Goal: Task Accomplishment & Management: Manage account settings

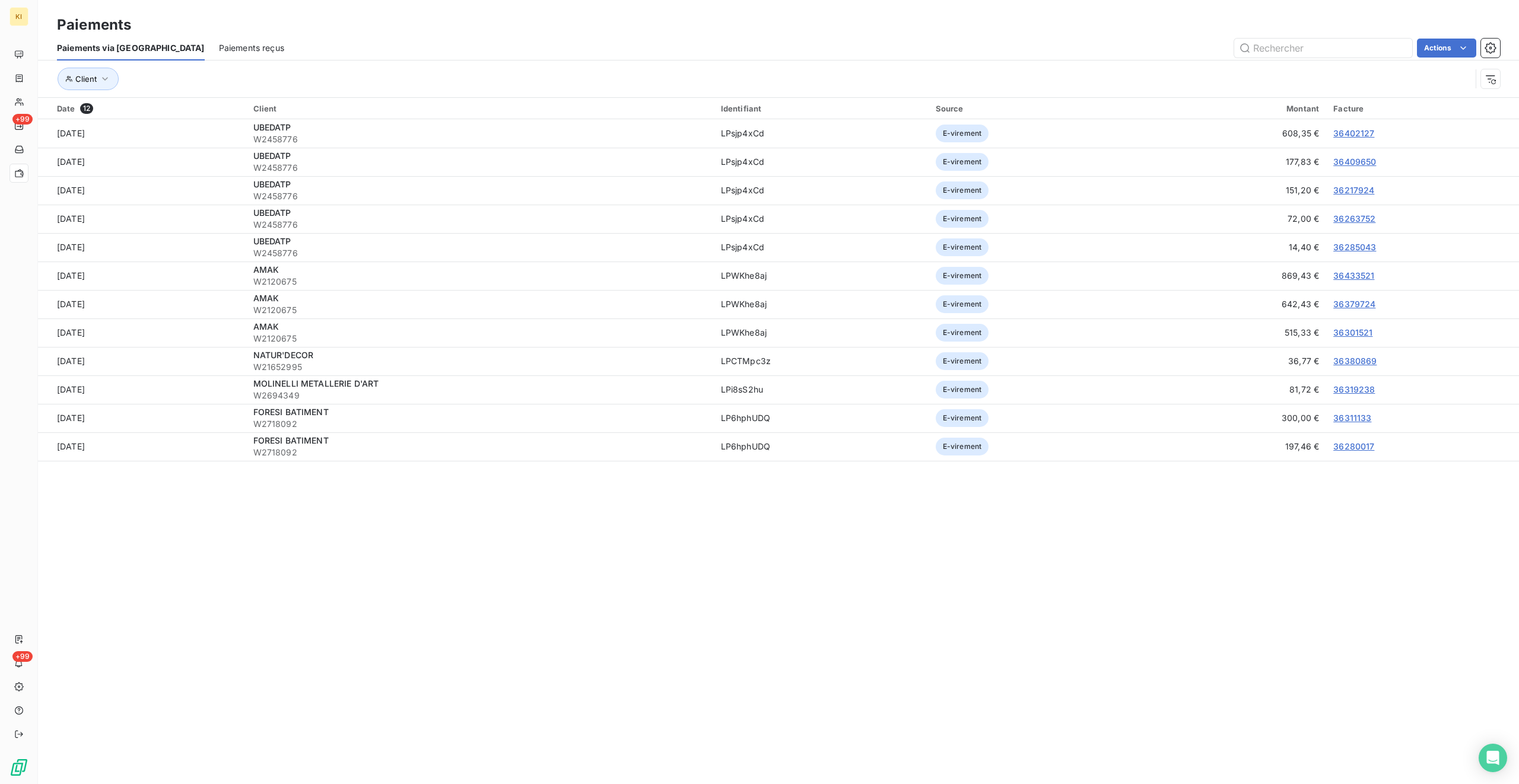
click at [896, 464] on div "Date 12 Client Identifiant Source Montant Facture [DATE] UBEDATP W2458776 LPsjp…" at bounding box center [779, 300] width 1482 height 404
drag, startPoint x: 1425, startPoint y: 490, endPoint x: 52, endPoint y: 105, distance: 1426.0
click at [52, 105] on div "Date 12 Client Identifiant Source Montant Facture [DATE] UBEDATP W2458776 LPsjp…" at bounding box center [779, 300] width 1482 height 404
click at [656, 464] on section "Paiements Paiements via le Portail Paiements reçus Actions Client Date 12 Clien…" at bounding box center [779, 392] width 1482 height 784
click at [803, 464] on section "Paiements Paiements via le Portail Paiements reçus Actions Client Date 12 Clien…" at bounding box center [779, 392] width 1482 height 784
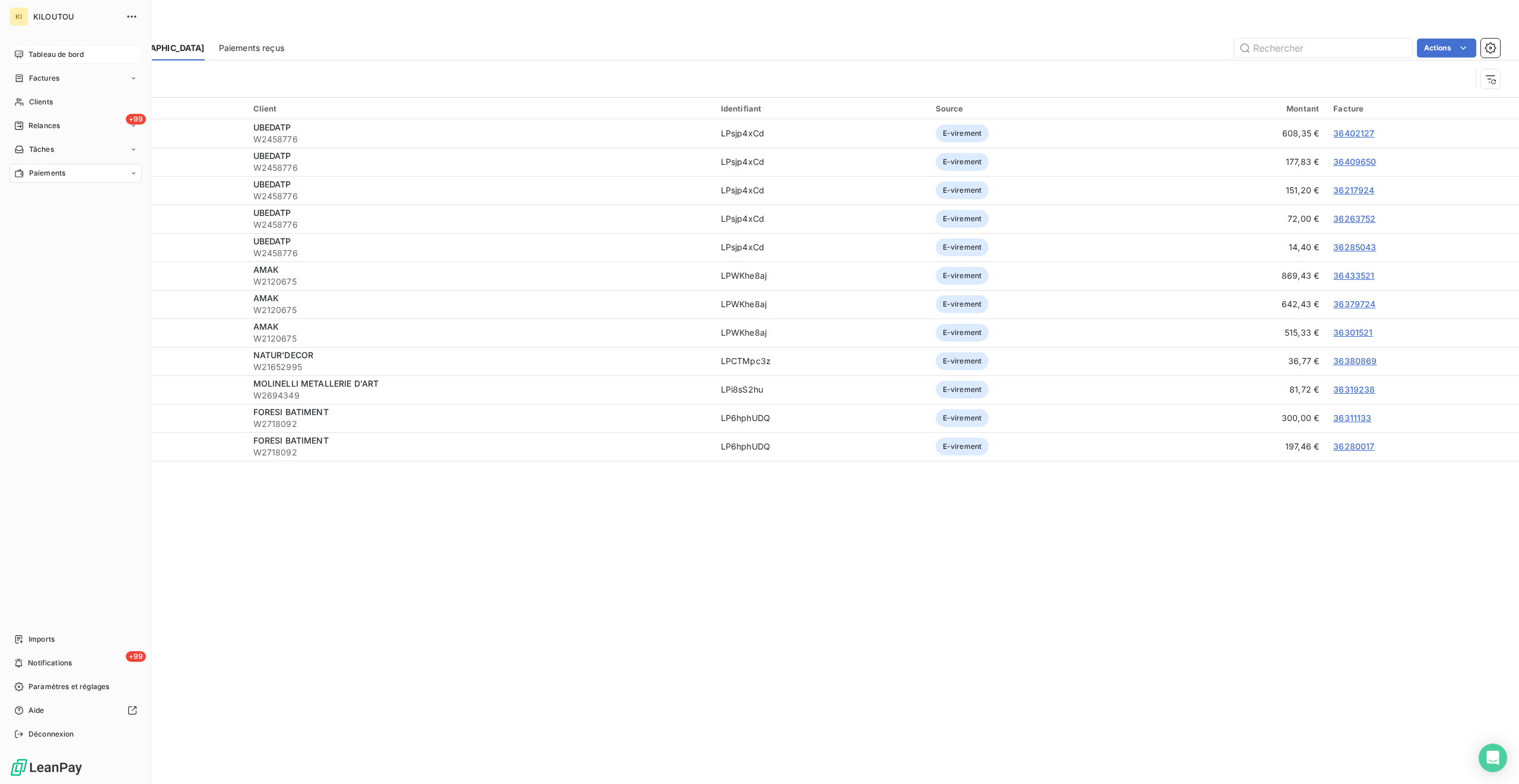
click at [37, 53] on span "Tableau de bord" at bounding box center [56, 54] width 55 height 11
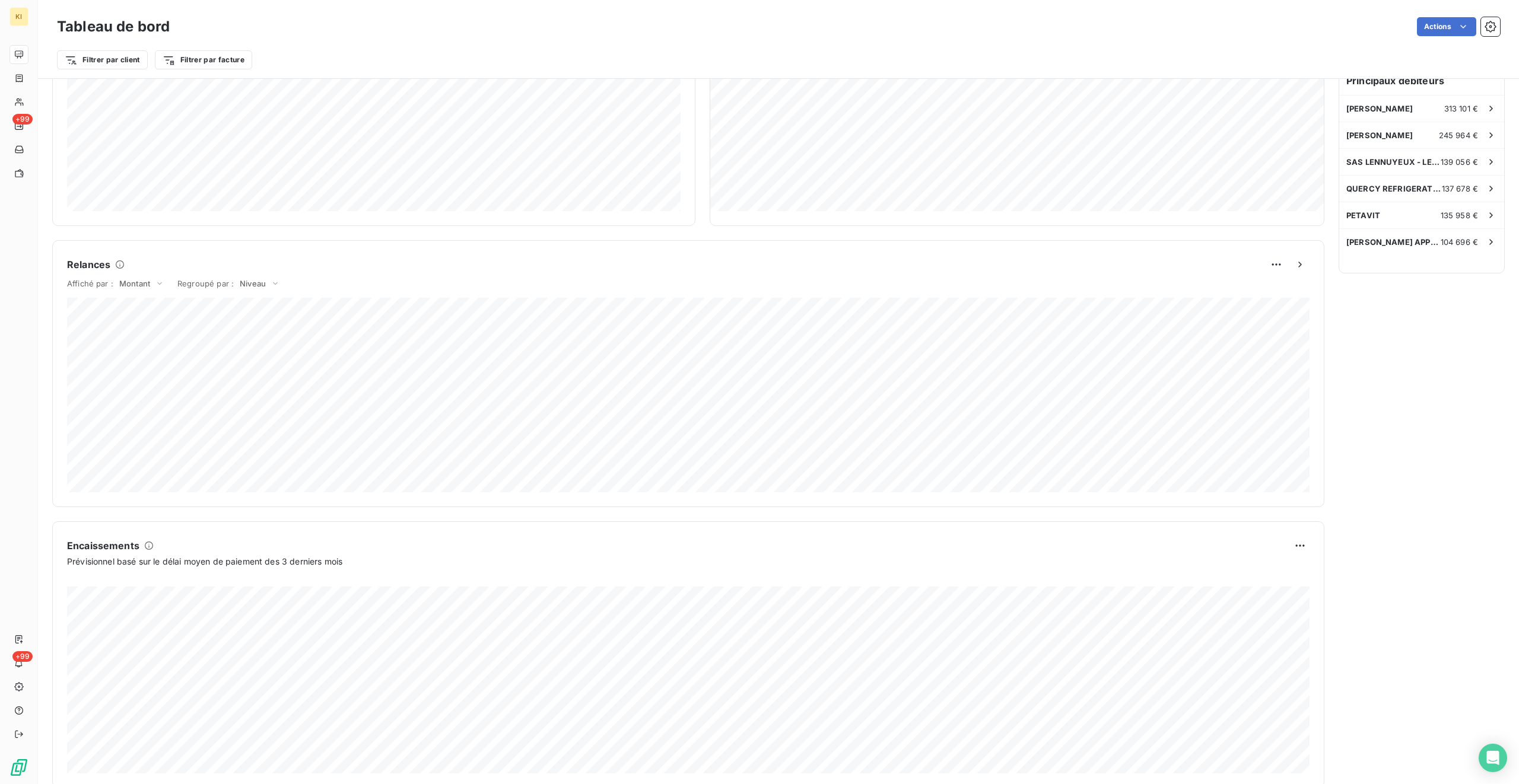
scroll to position [372, 0]
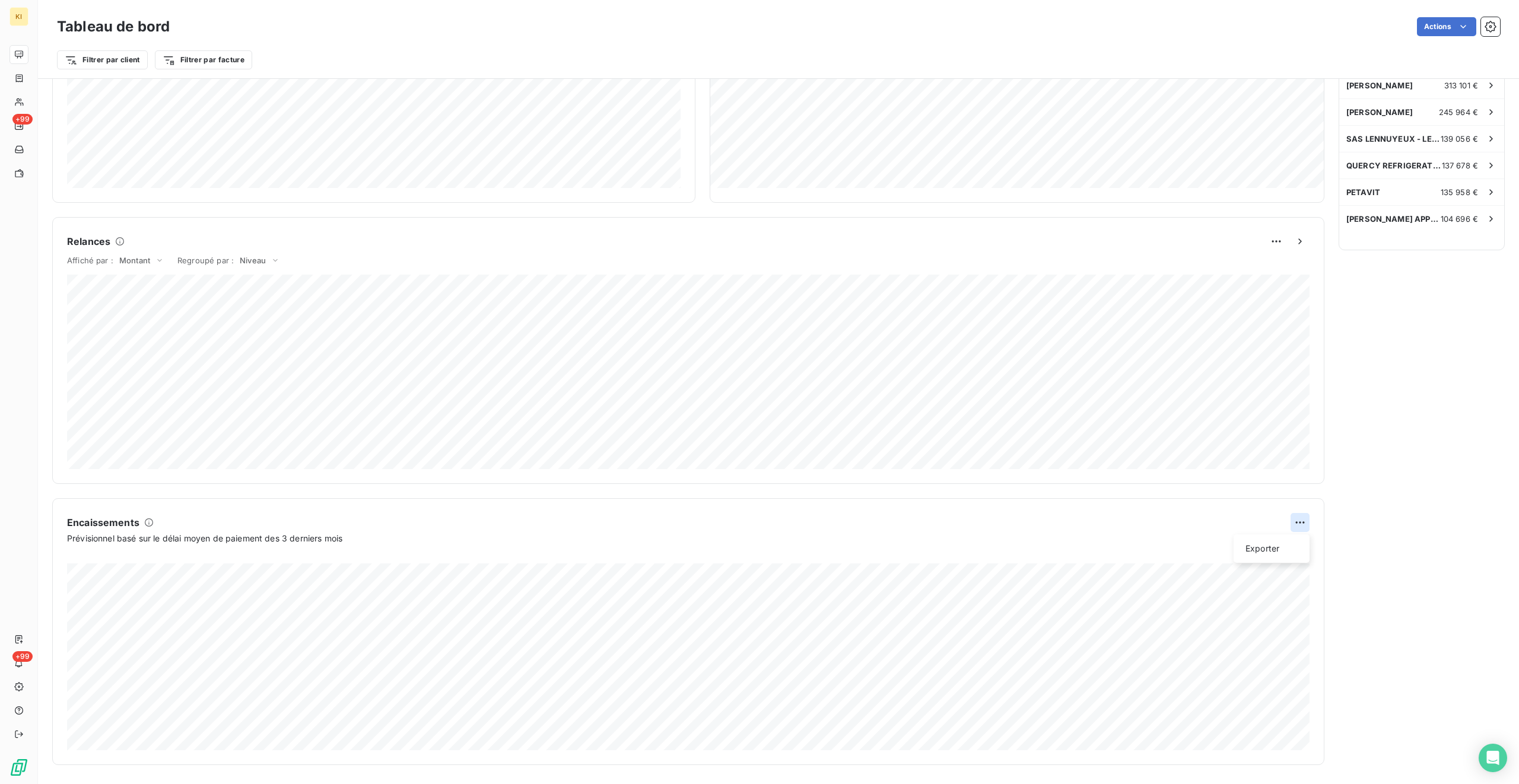
click at [896, 464] on html "KI +99 +99 Tableau de bord Actions Filtrer par client Filtrer par facture Encou…" at bounding box center [760, 392] width 1519 height 784
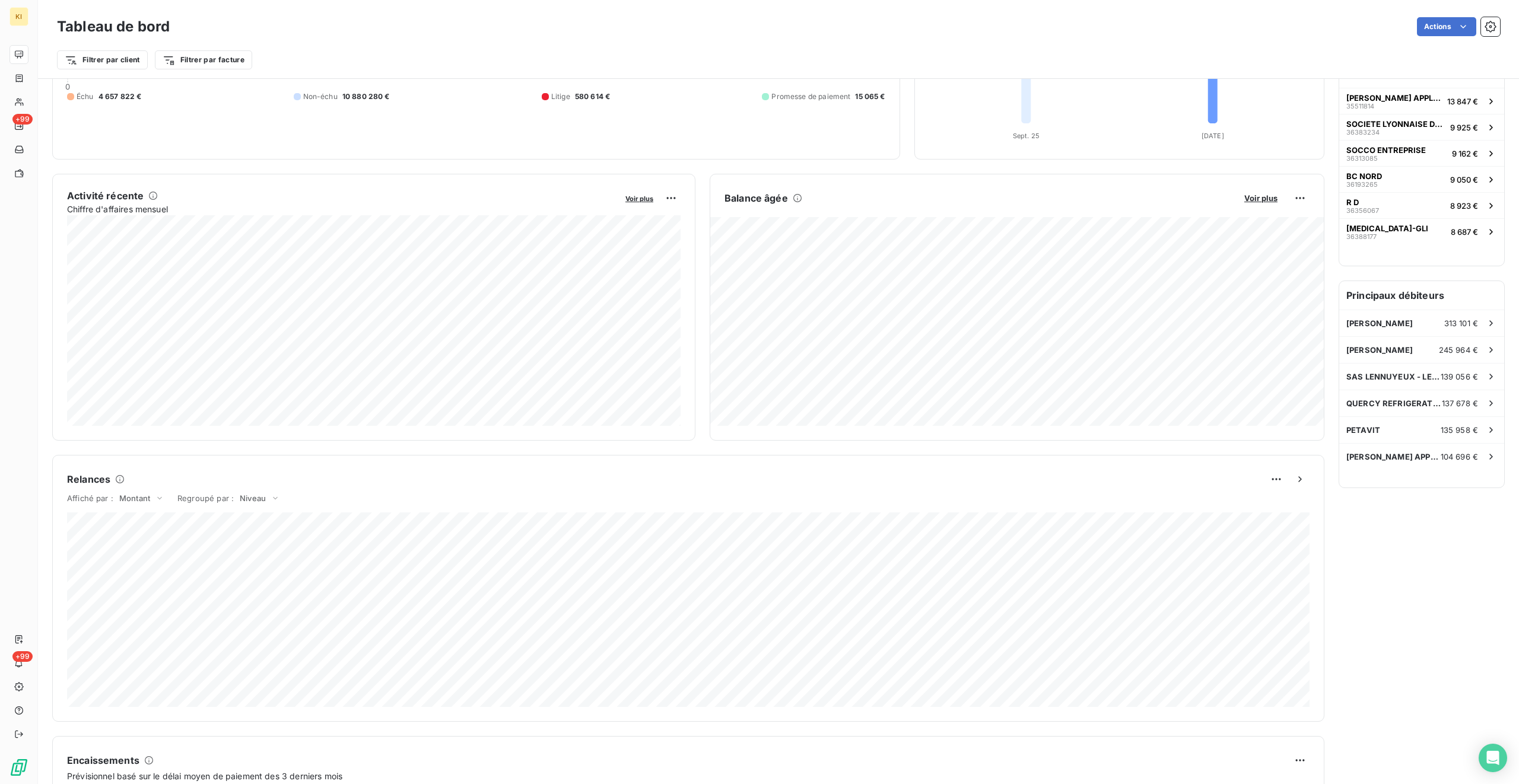
scroll to position [0, 0]
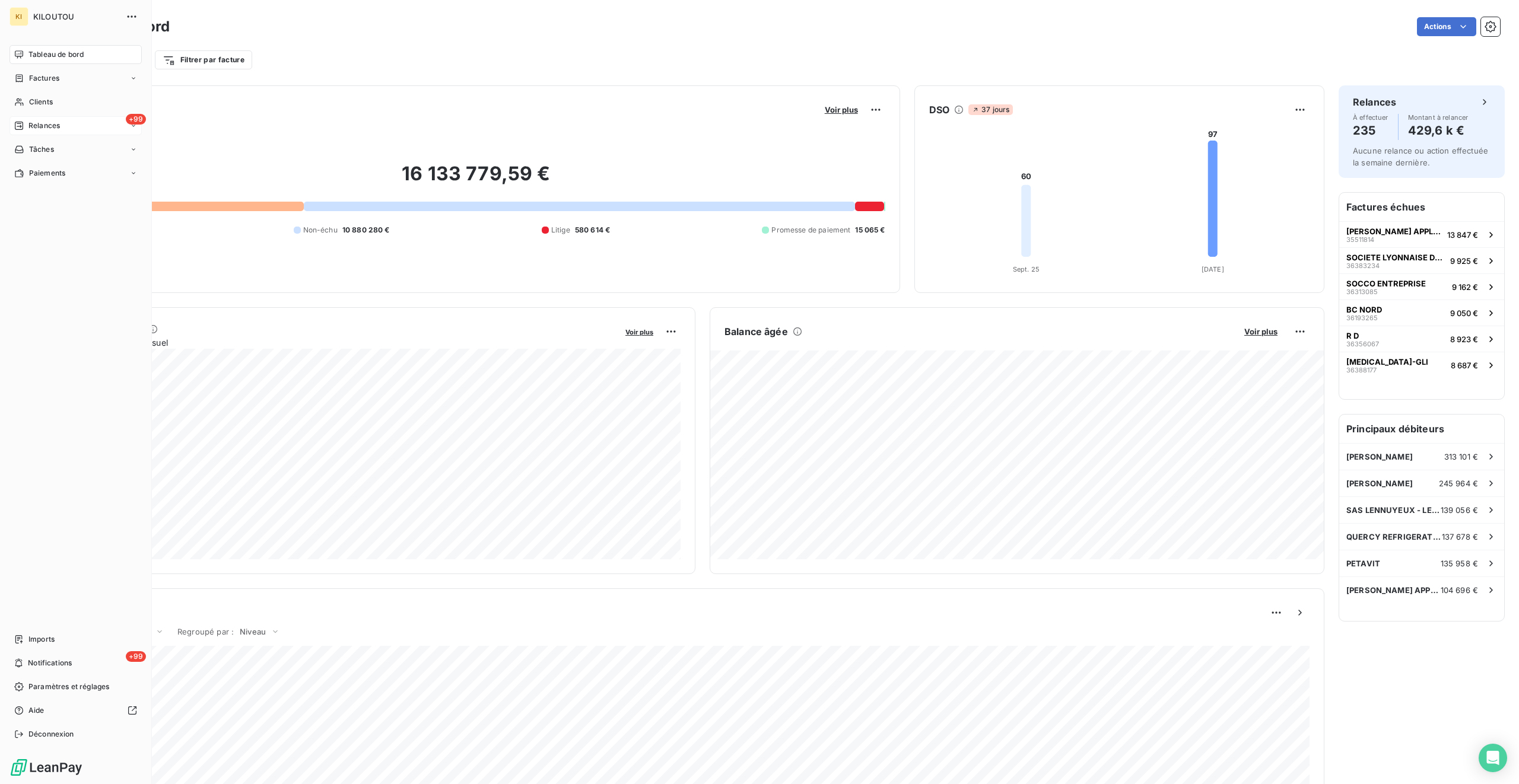
click at [48, 124] on span "Relances" at bounding box center [44, 126] width 31 height 11
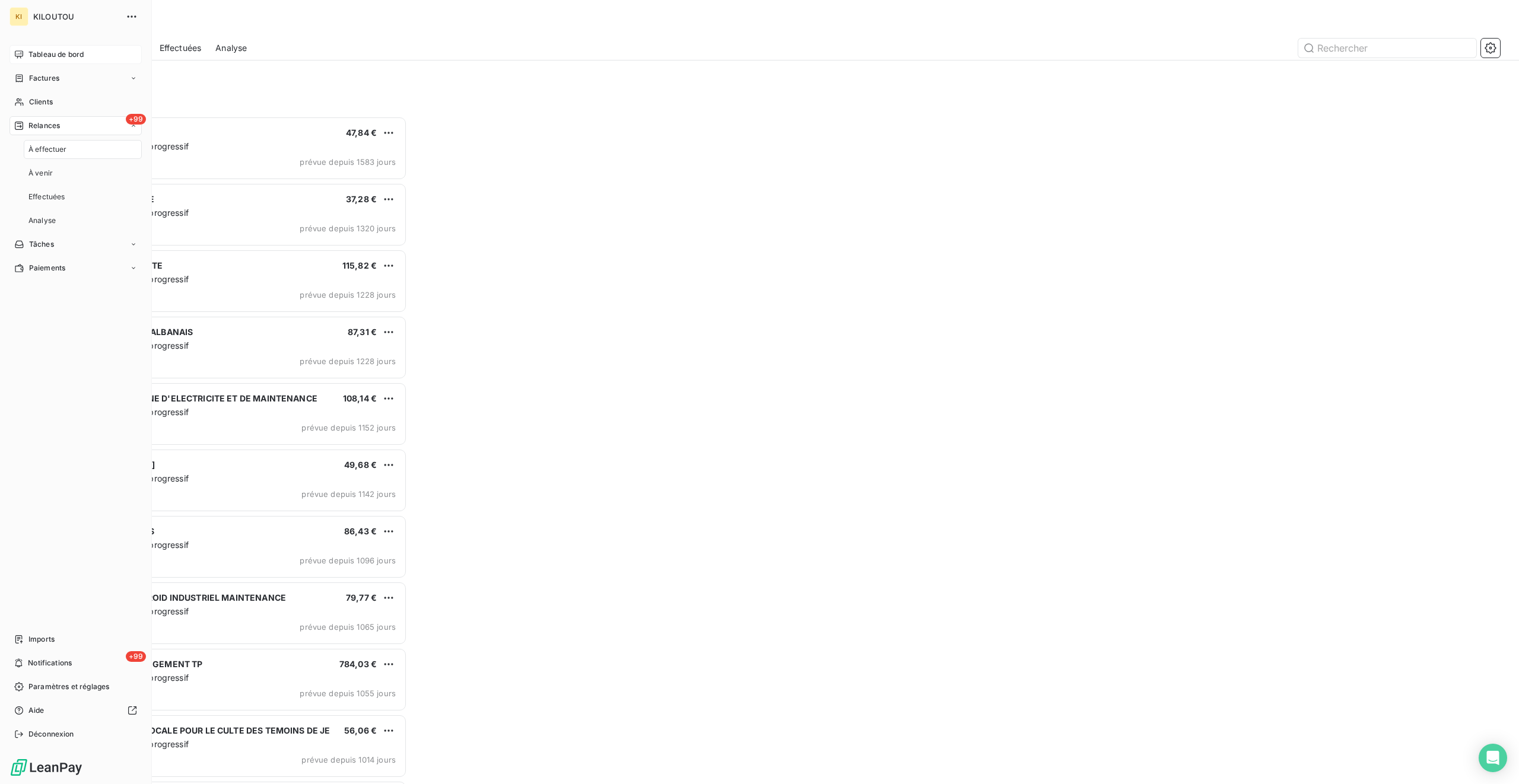
scroll to position [668, 350]
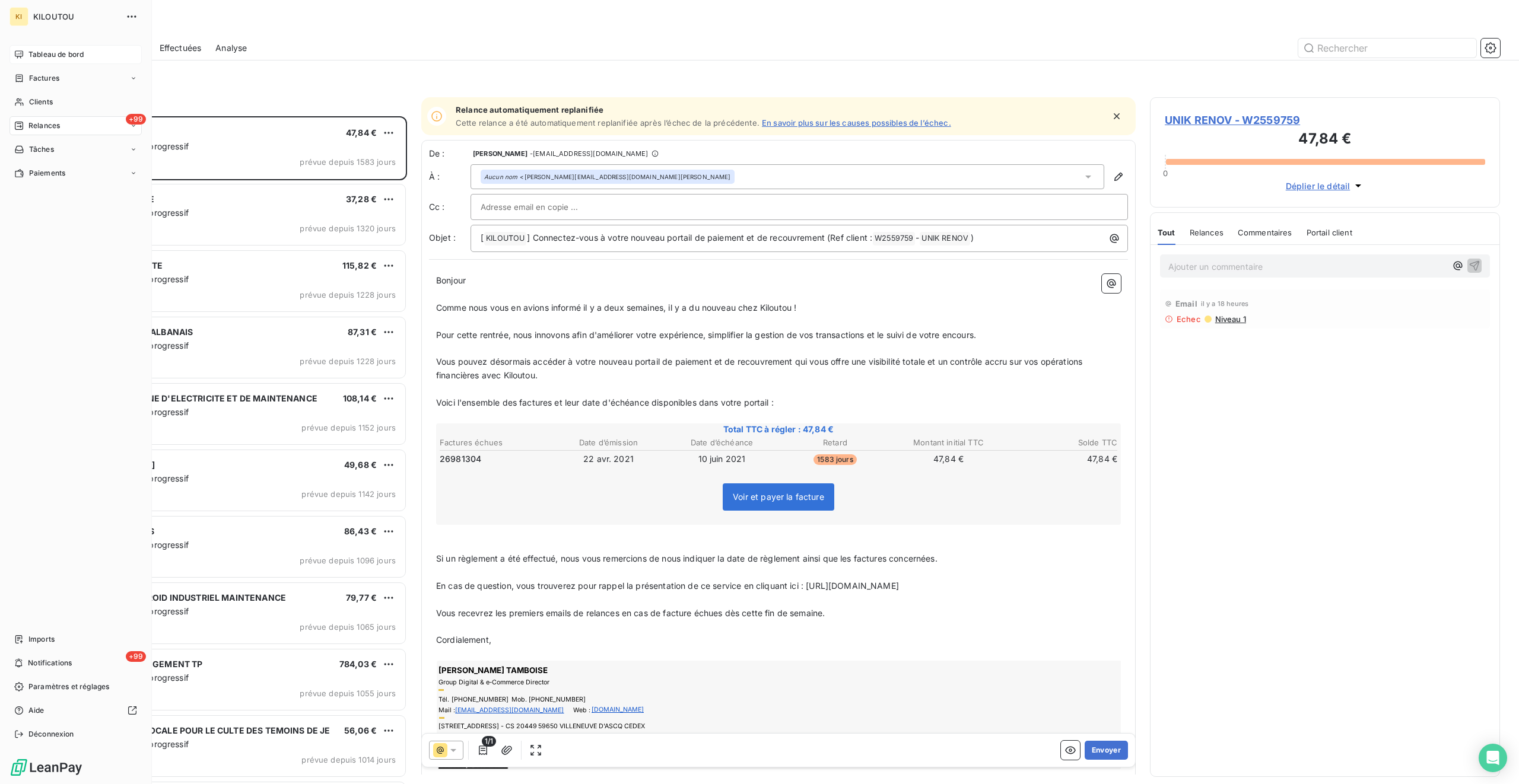
click at [15, 53] on icon at bounding box center [18, 54] width 8 height 8
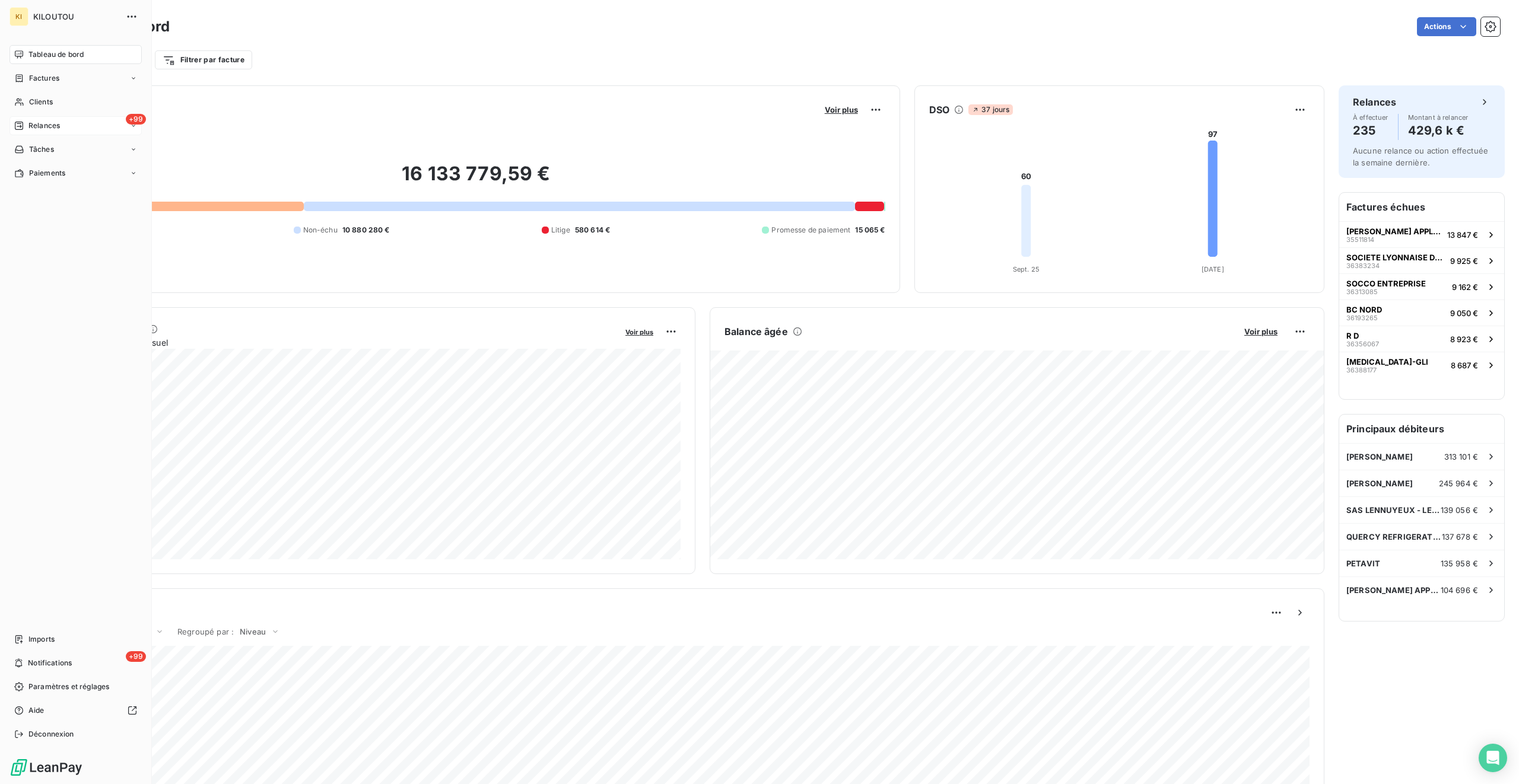
click at [47, 131] on div "+99 Relances" at bounding box center [75, 126] width 133 height 19
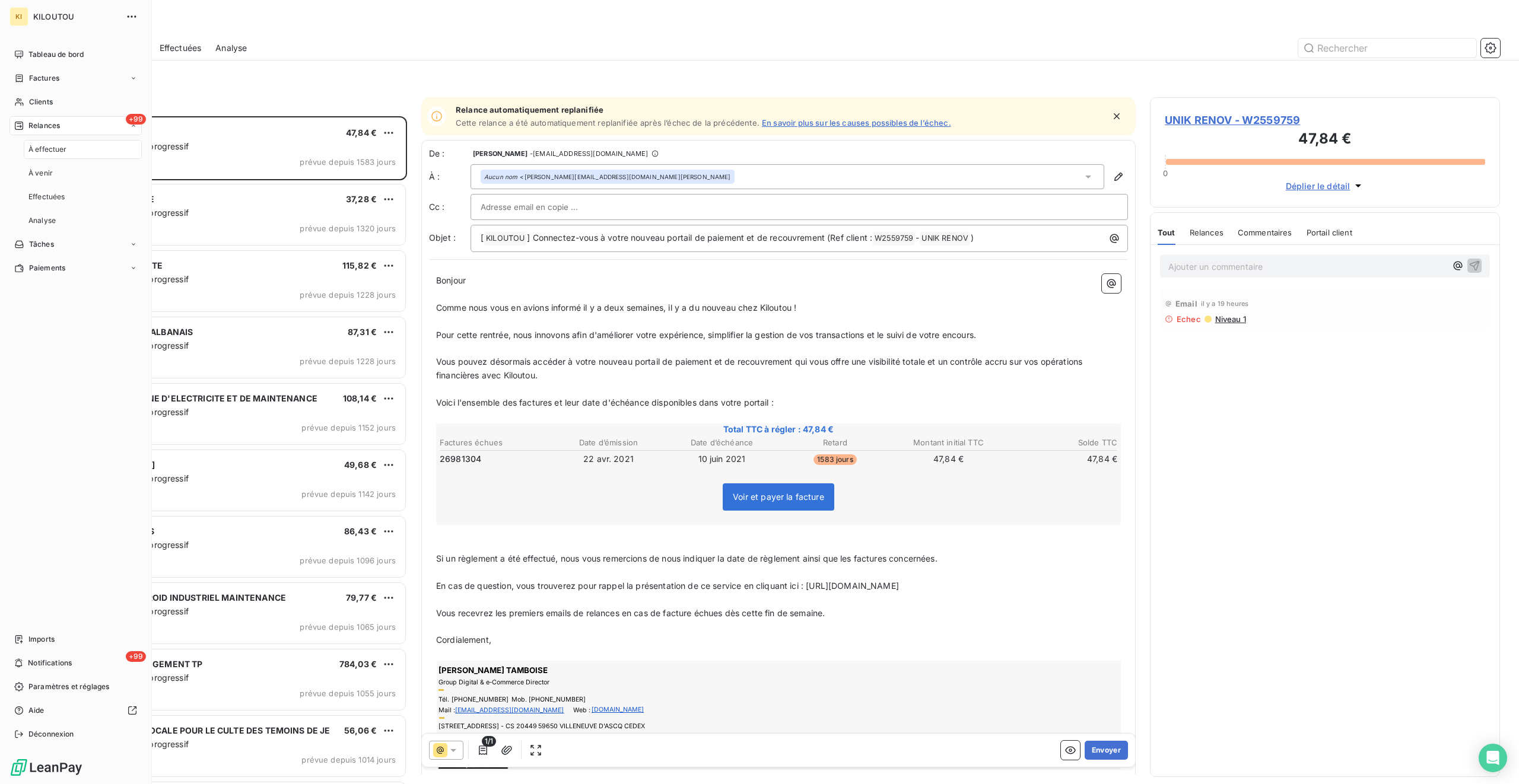
scroll to position [668, 350]
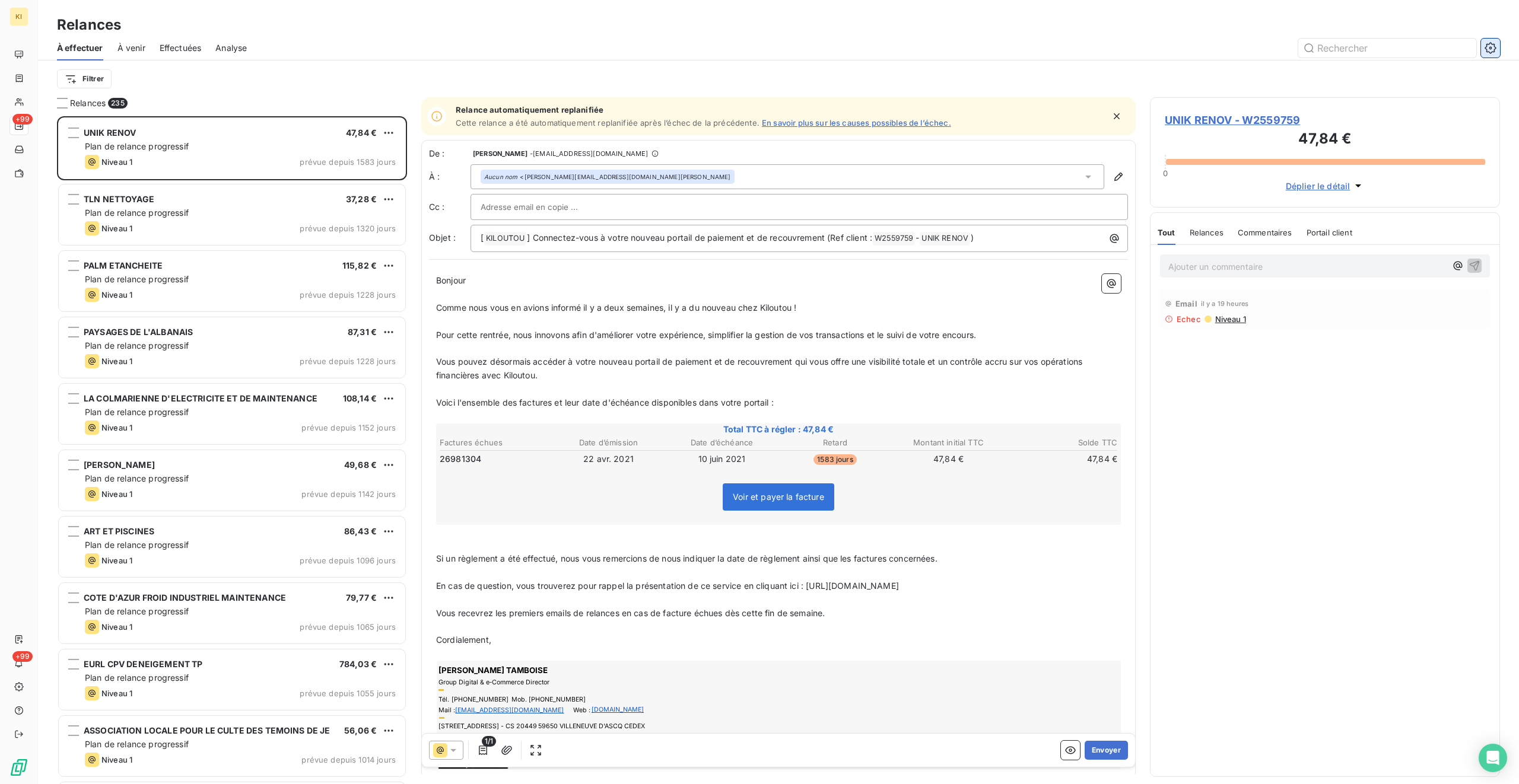
click at [896, 52] on button "button" at bounding box center [1491, 48] width 19 height 19
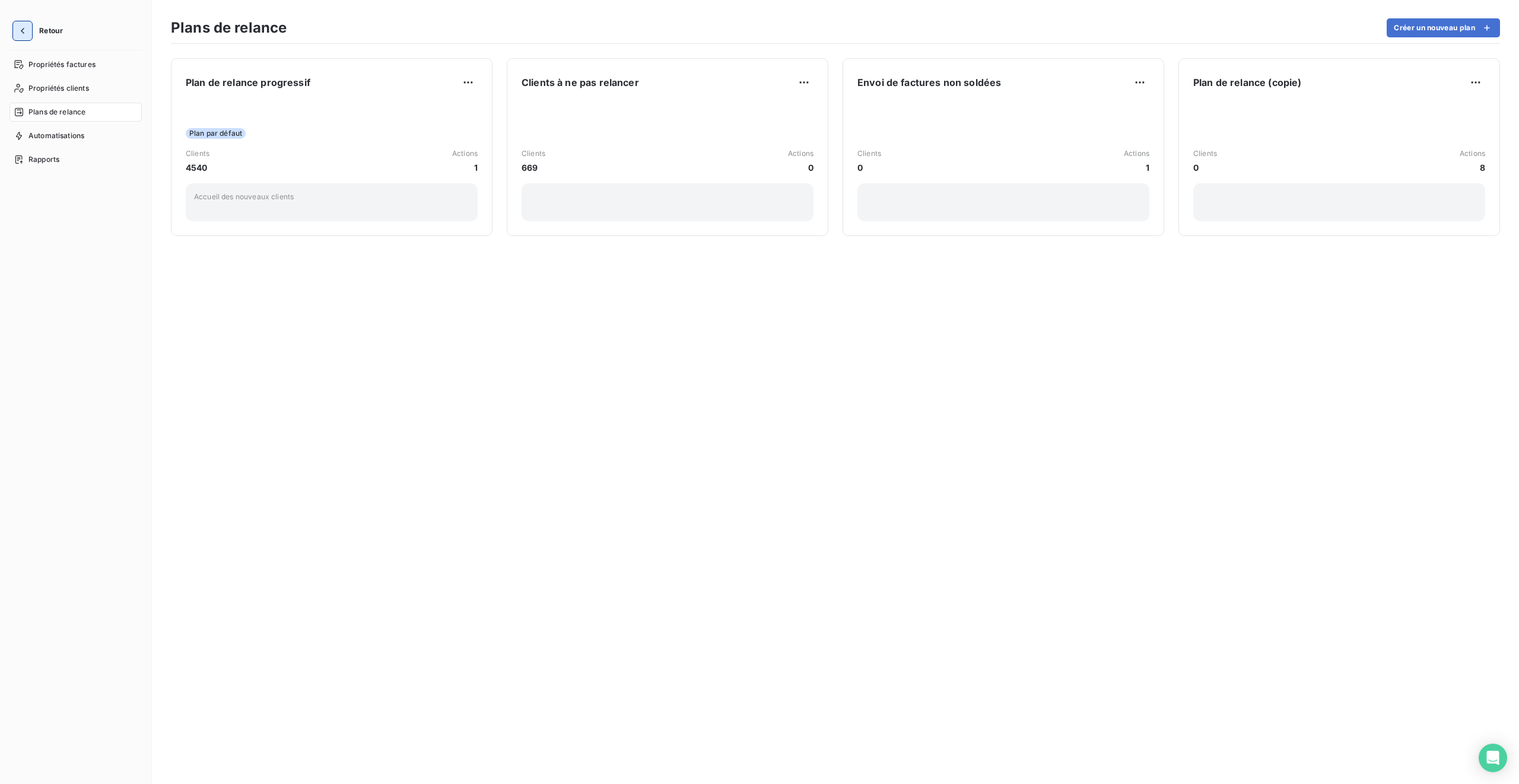
click at [21, 26] on icon "button" at bounding box center [23, 31] width 12 height 12
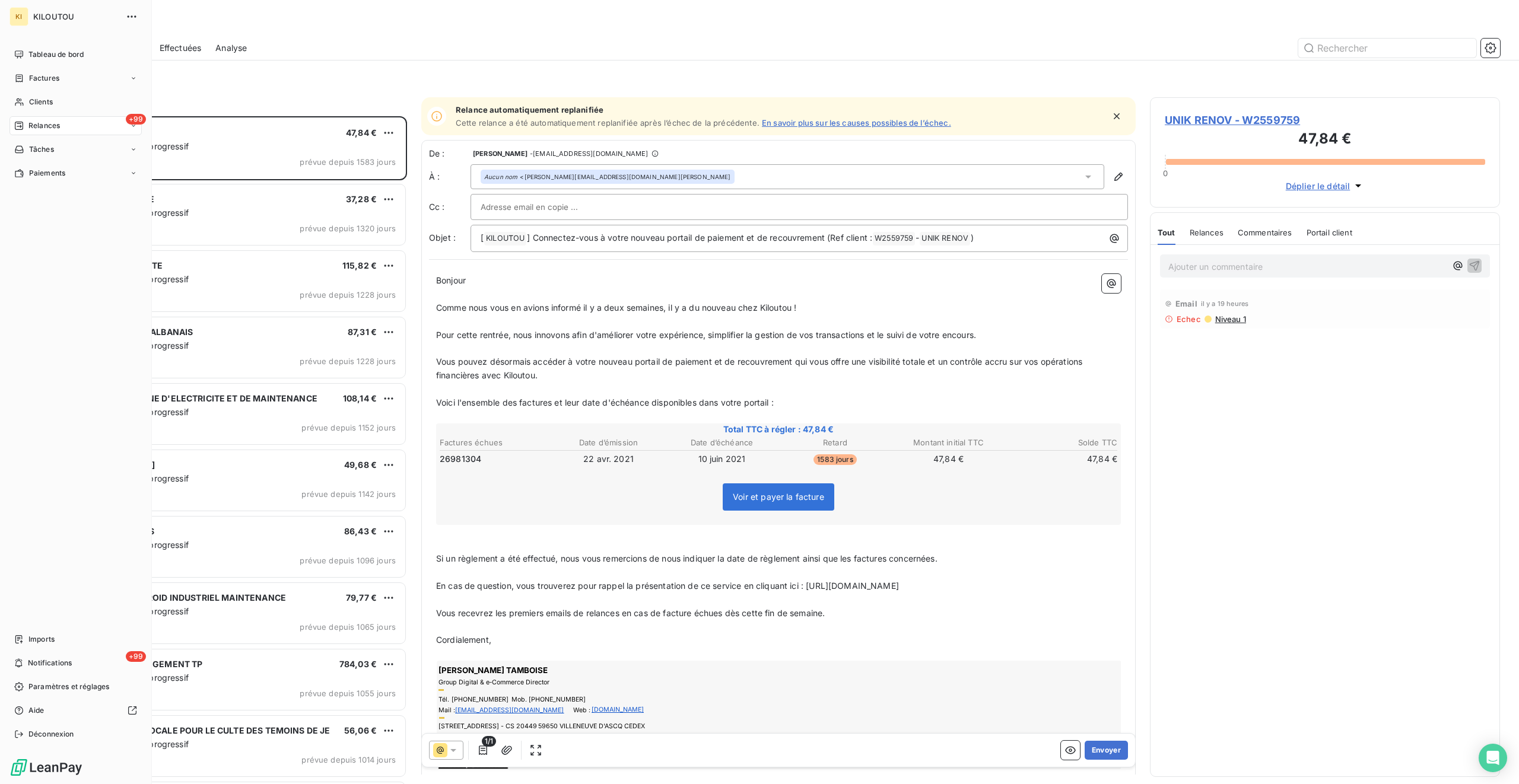
scroll to position [668, 350]
click at [67, 66] on nav "Tableau de bord Factures Clients +99 Relances Tâches Paiements" at bounding box center [75, 114] width 133 height 138
click at [67, 53] on span "Tableau de bord" at bounding box center [56, 54] width 55 height 11
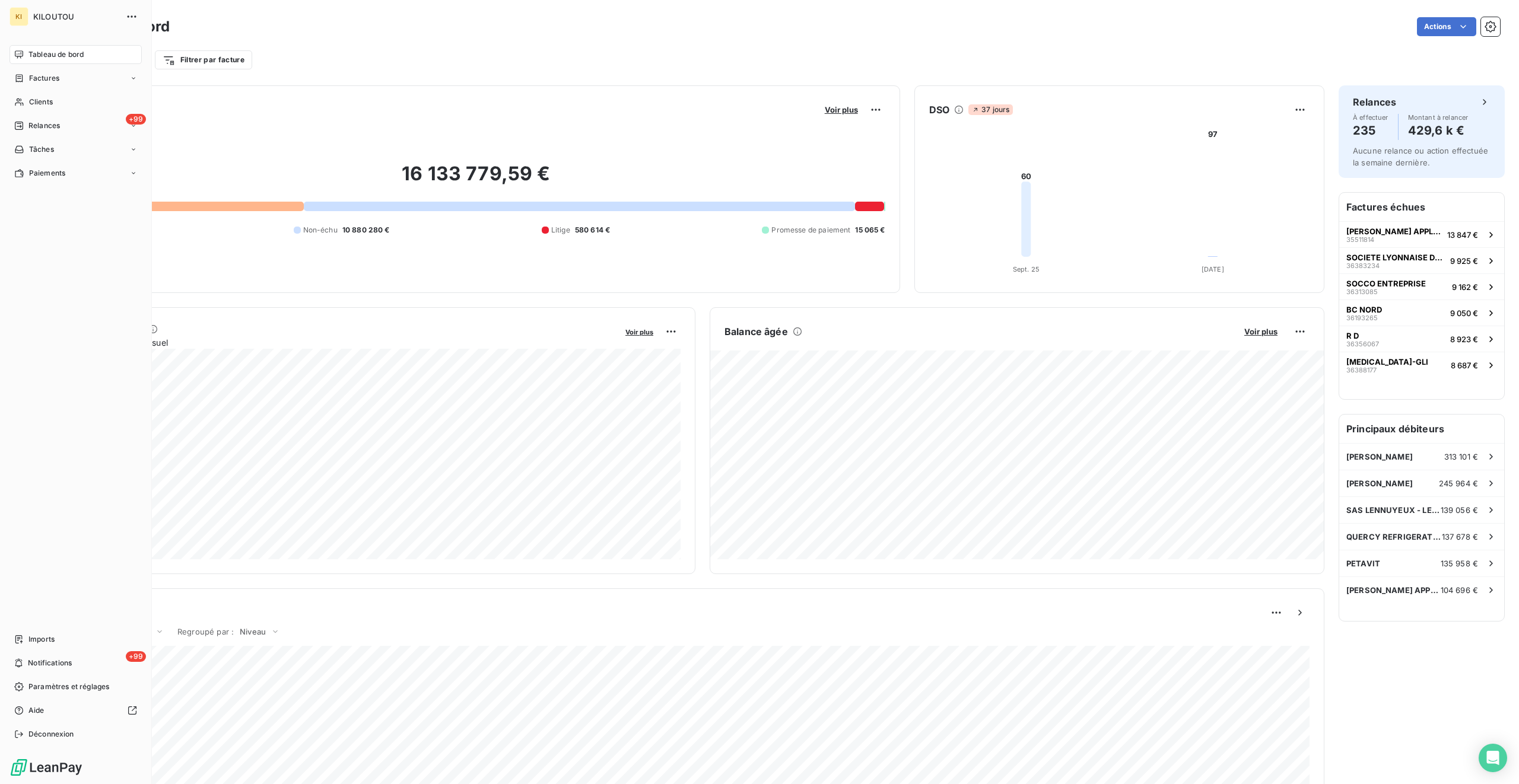
click at [67, 53] on span "Tableau de bord" at bounding box center [56, 54] width 55 height 11
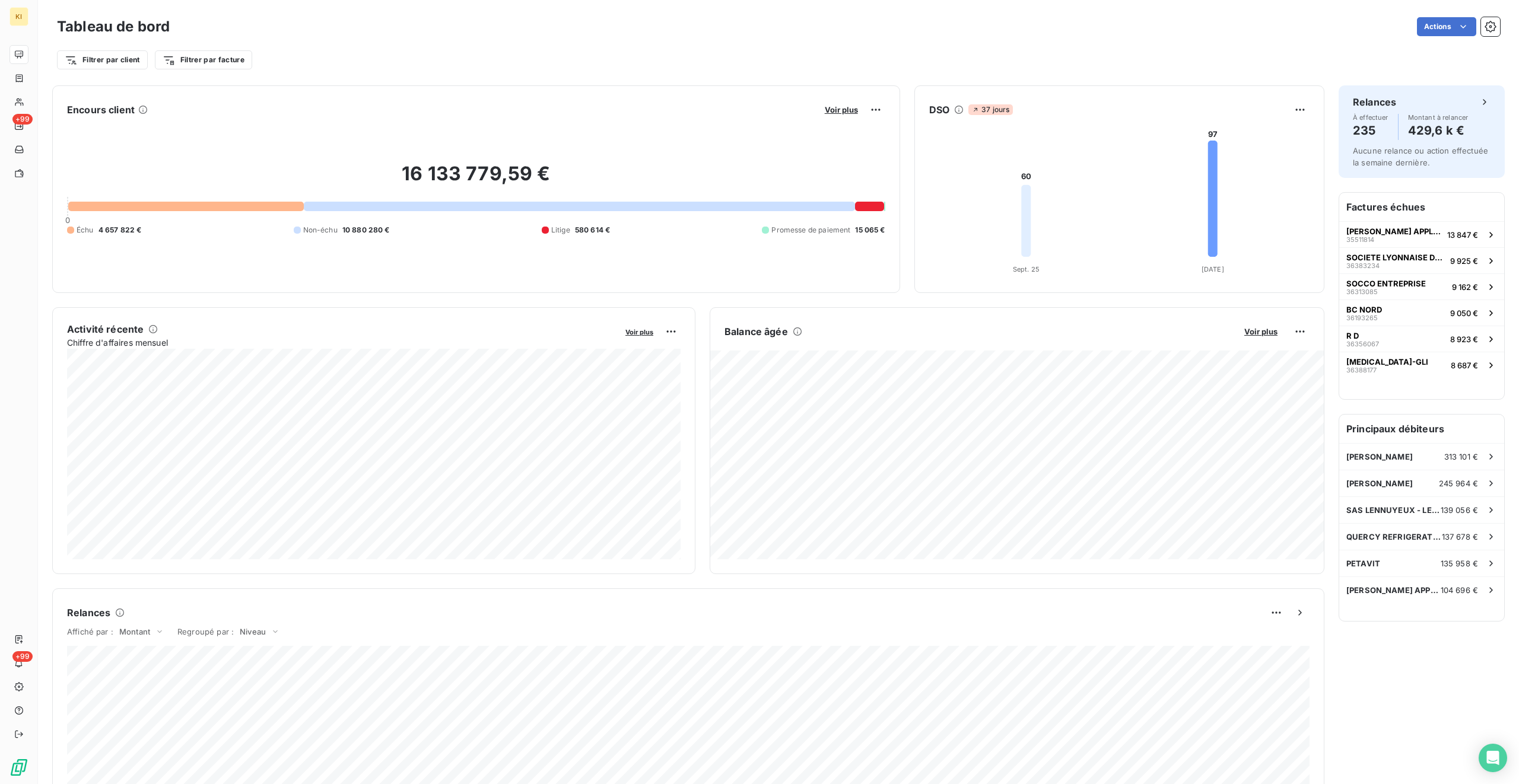
scroll to position [372, 0]
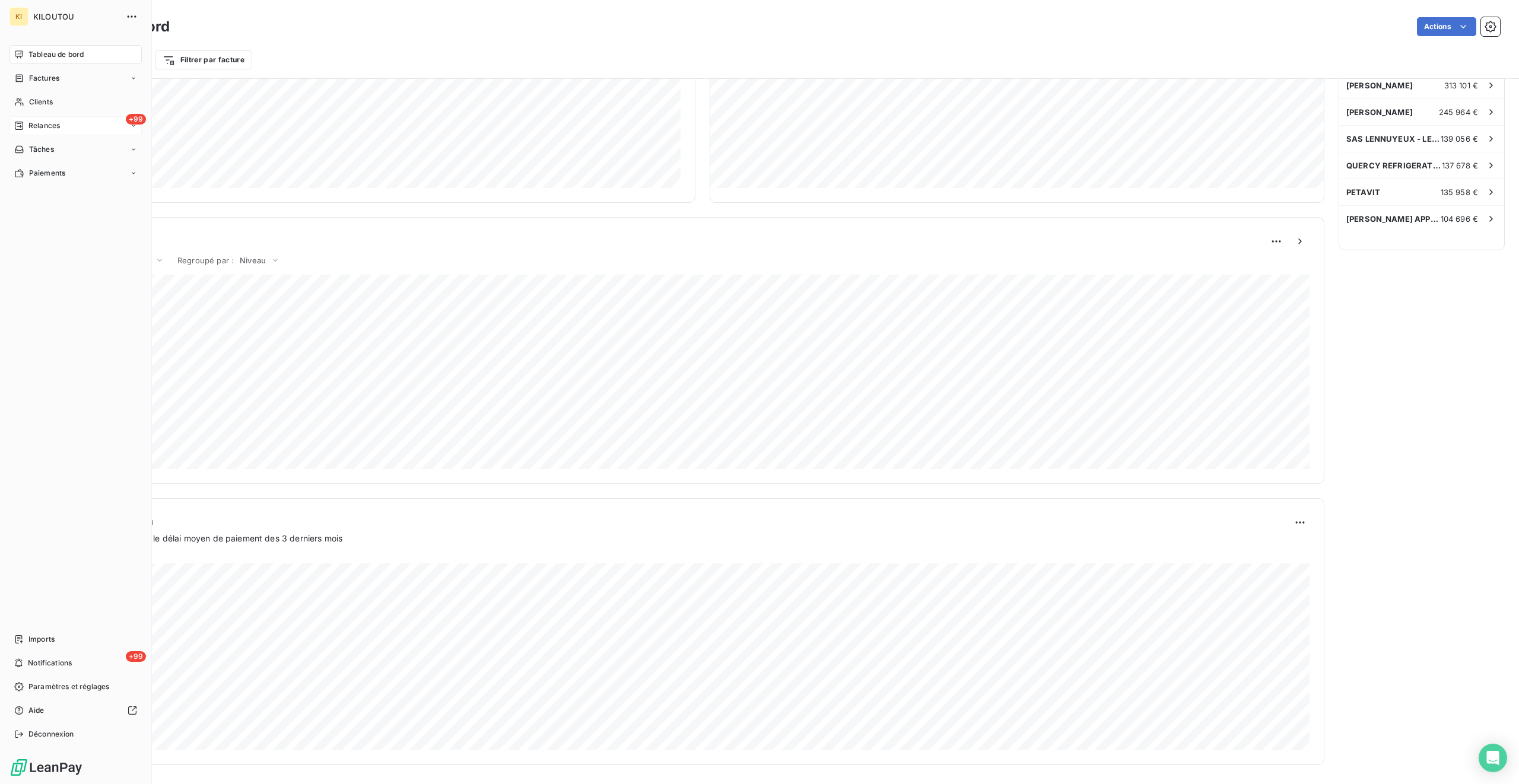
click at [43, 125] on span "Relances" at bounding box center [44, 126] width 31 height 11
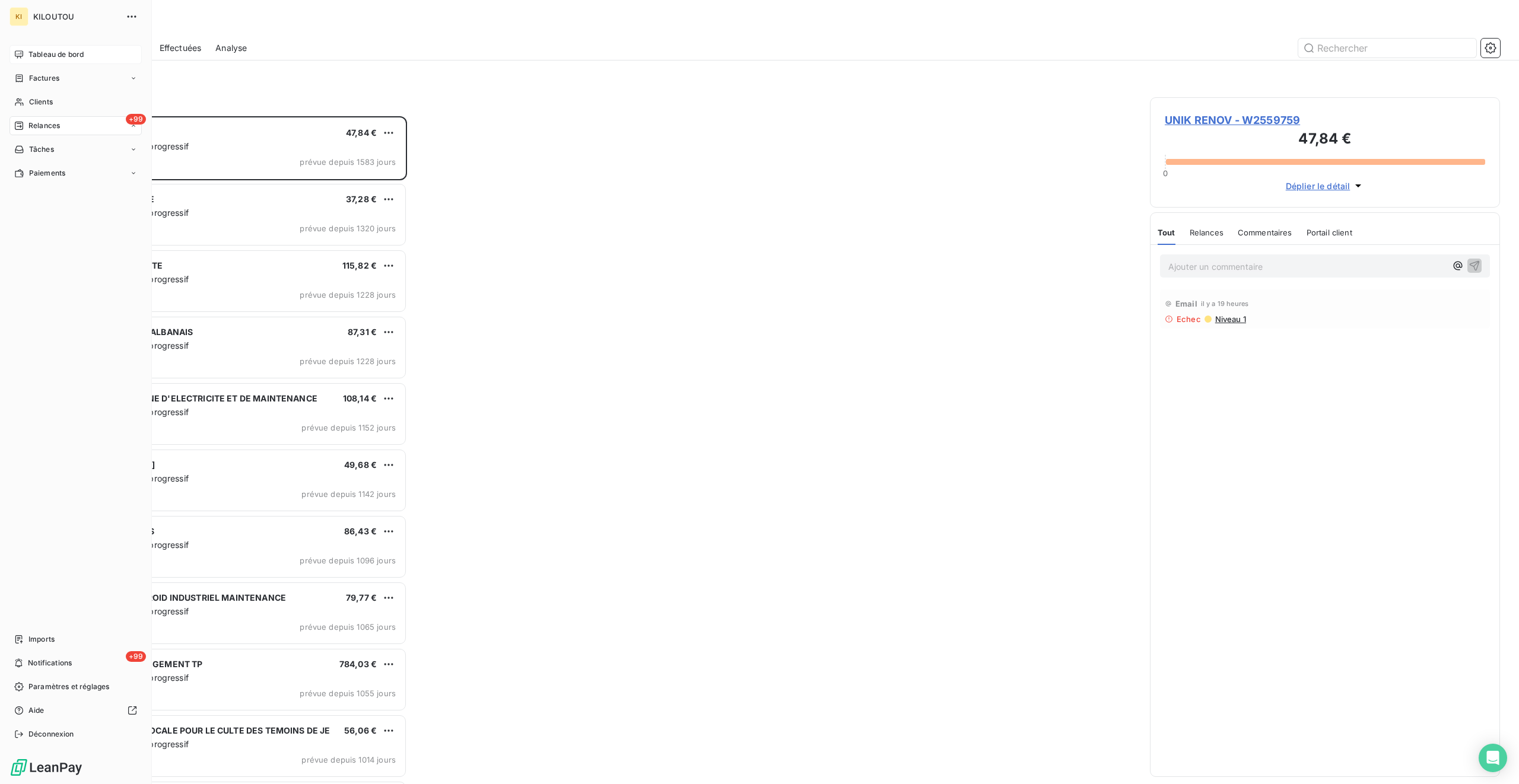
scroll to position [668, 350]
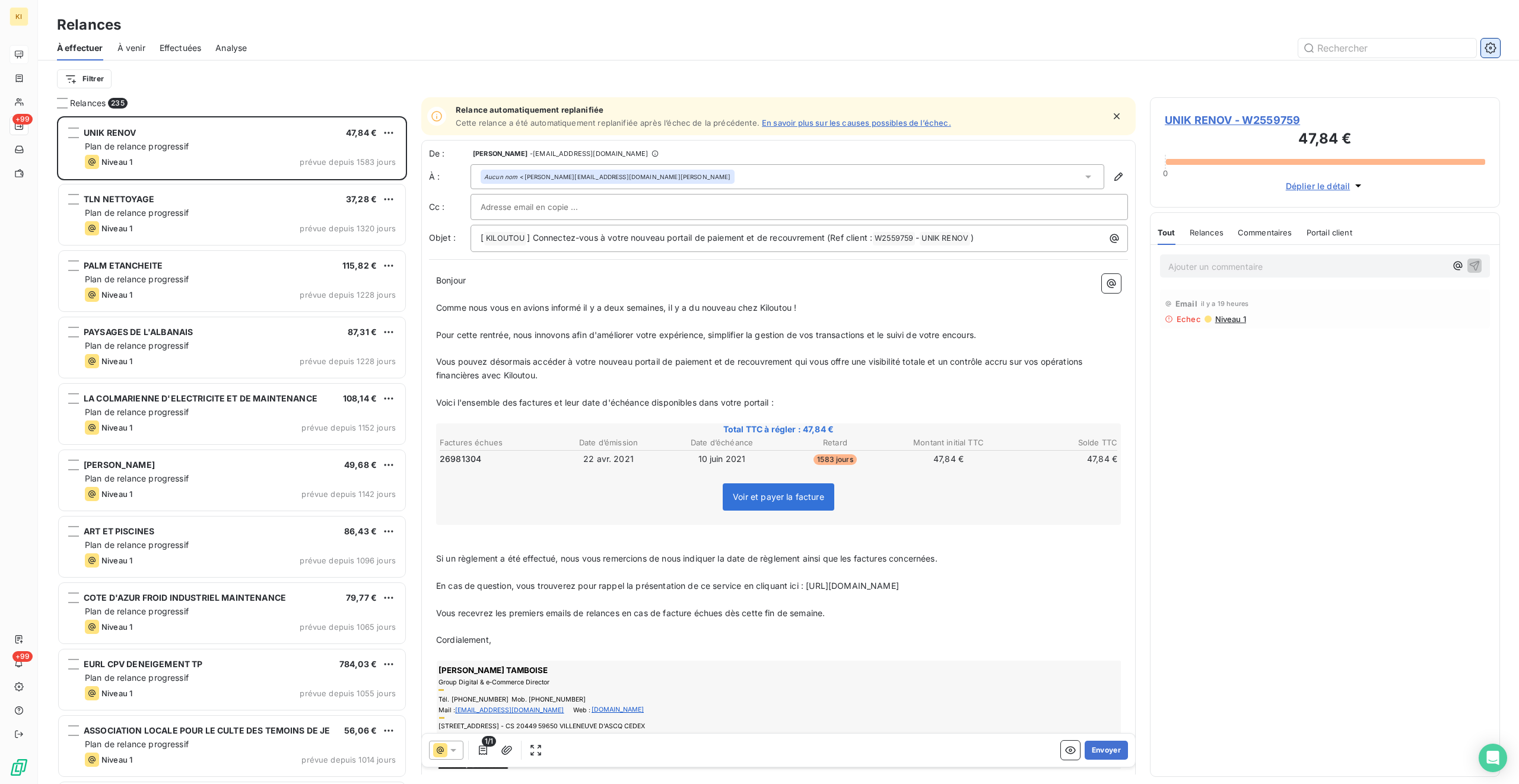
click at [896, 46] on icon "button" at bounding box center [1490, 48] width 12 height 12
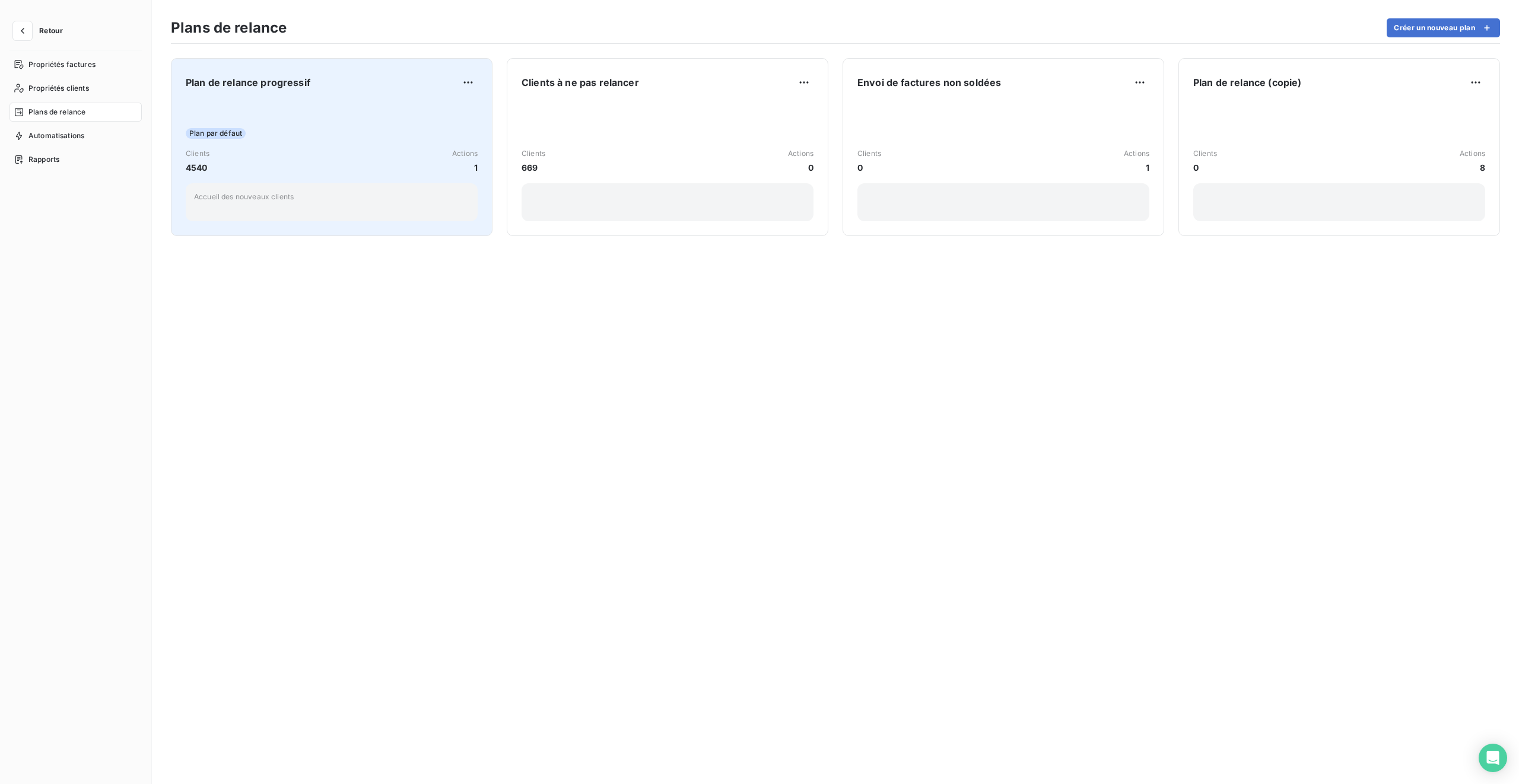
click at [392, 110] on div "Plan par défaut Clients 4540 Actions 1 Accueil des nouveaux clients" at bounding box center [332, 162] width 292 height 120
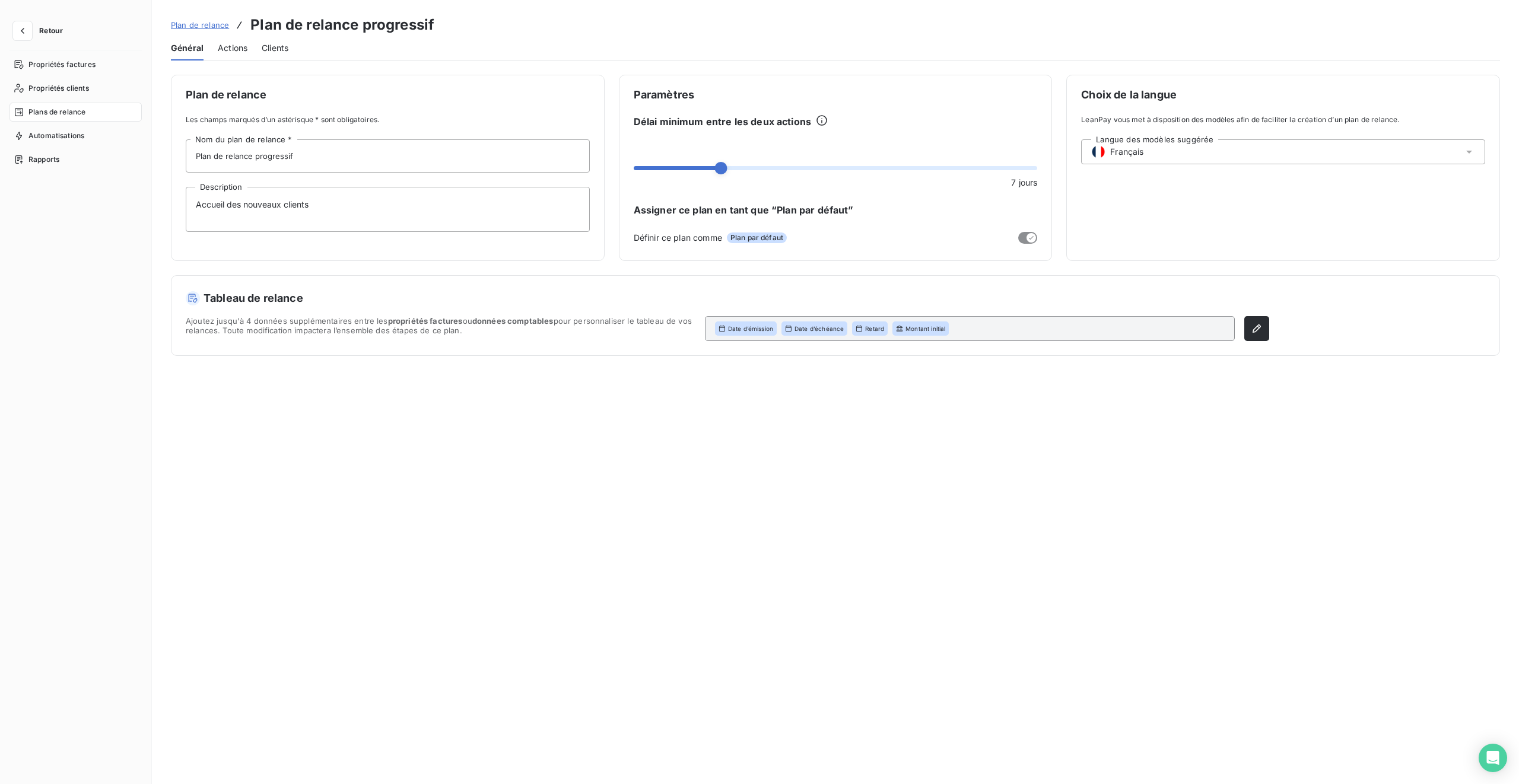
click at [237, 52] on span "Actions" at bounding box center [232, 48] width 30 height 12
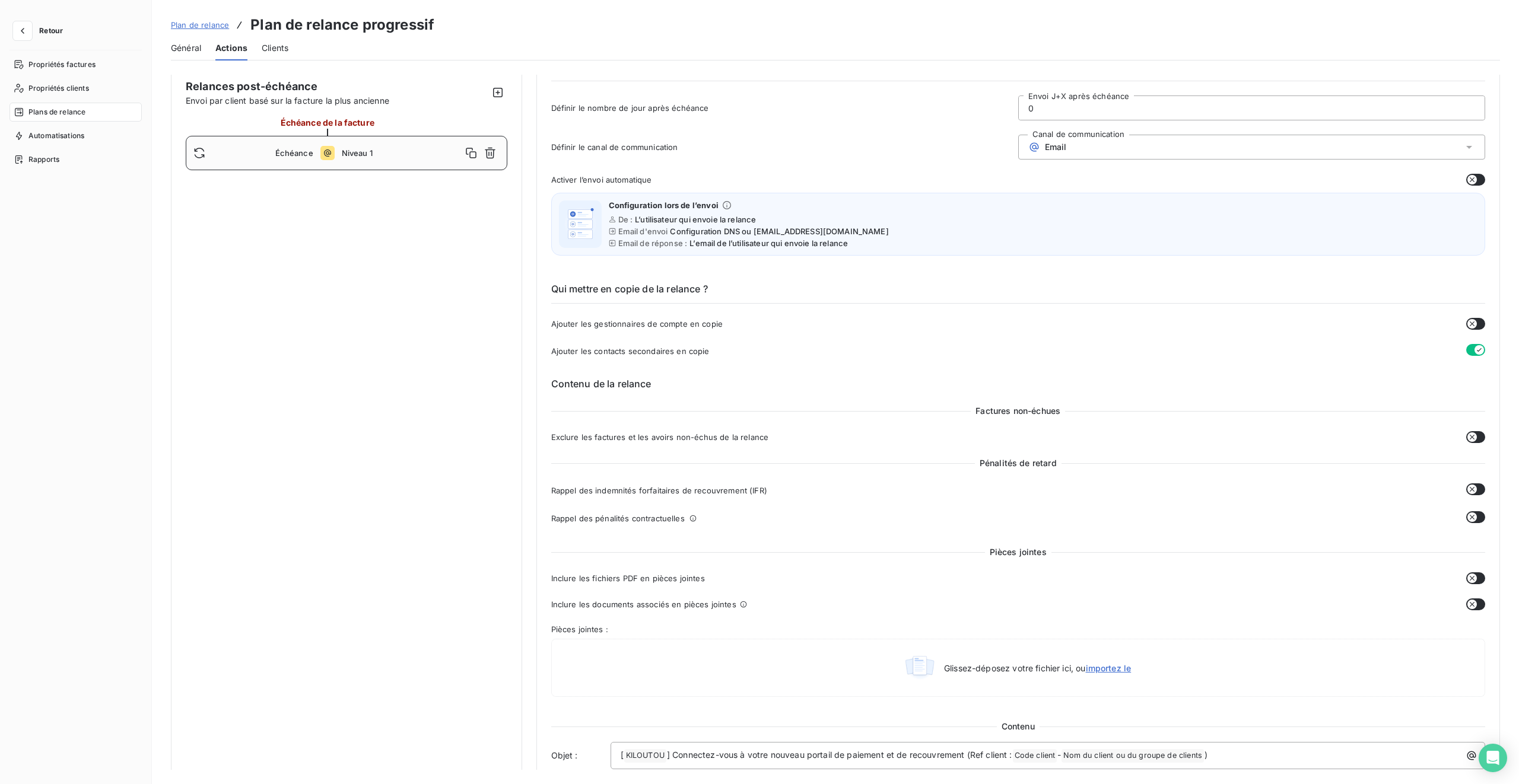
scroll to position [30, 0]
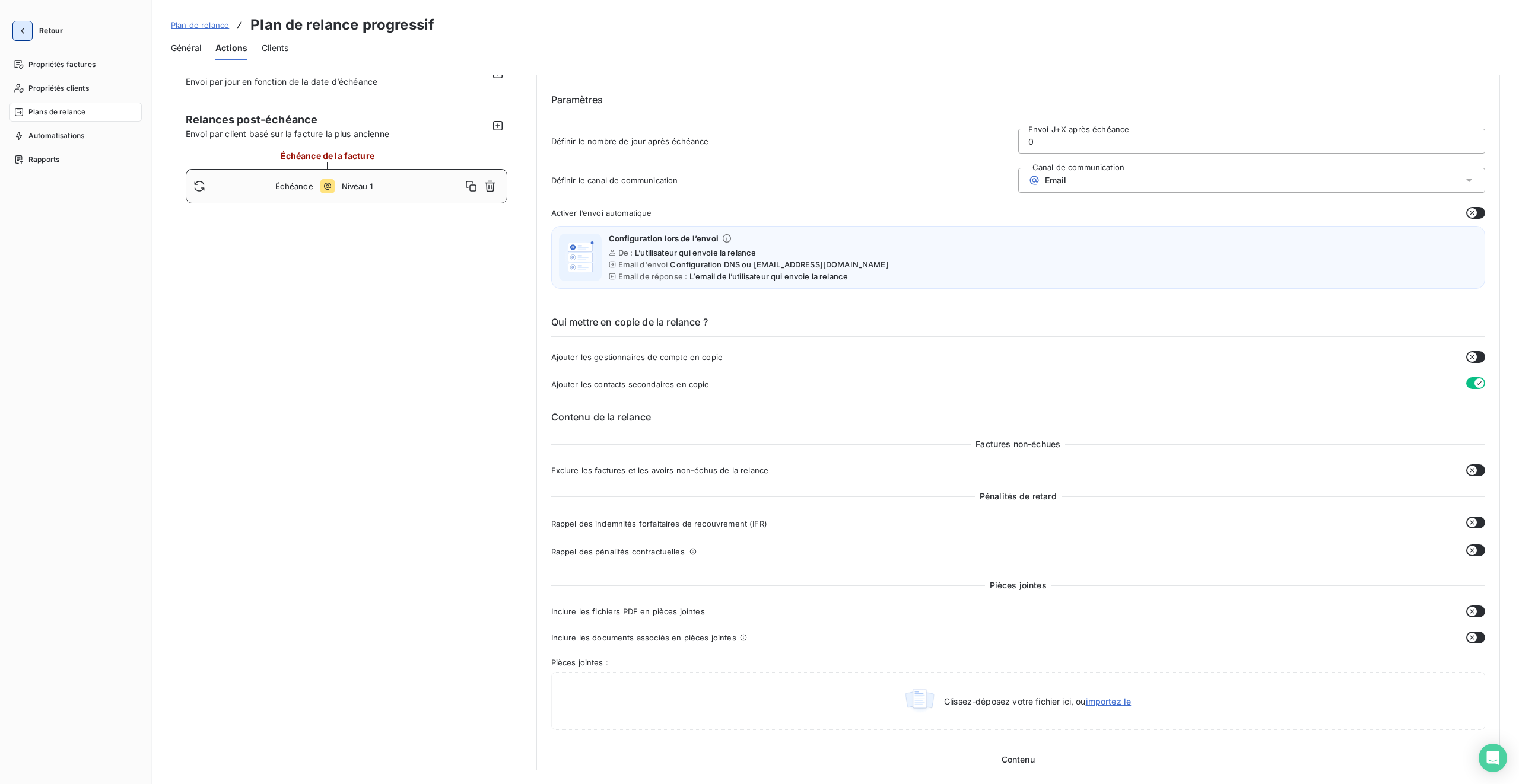
click at [22, 31] on icon "button" at bounding box center [22, 31] width 4 height 6
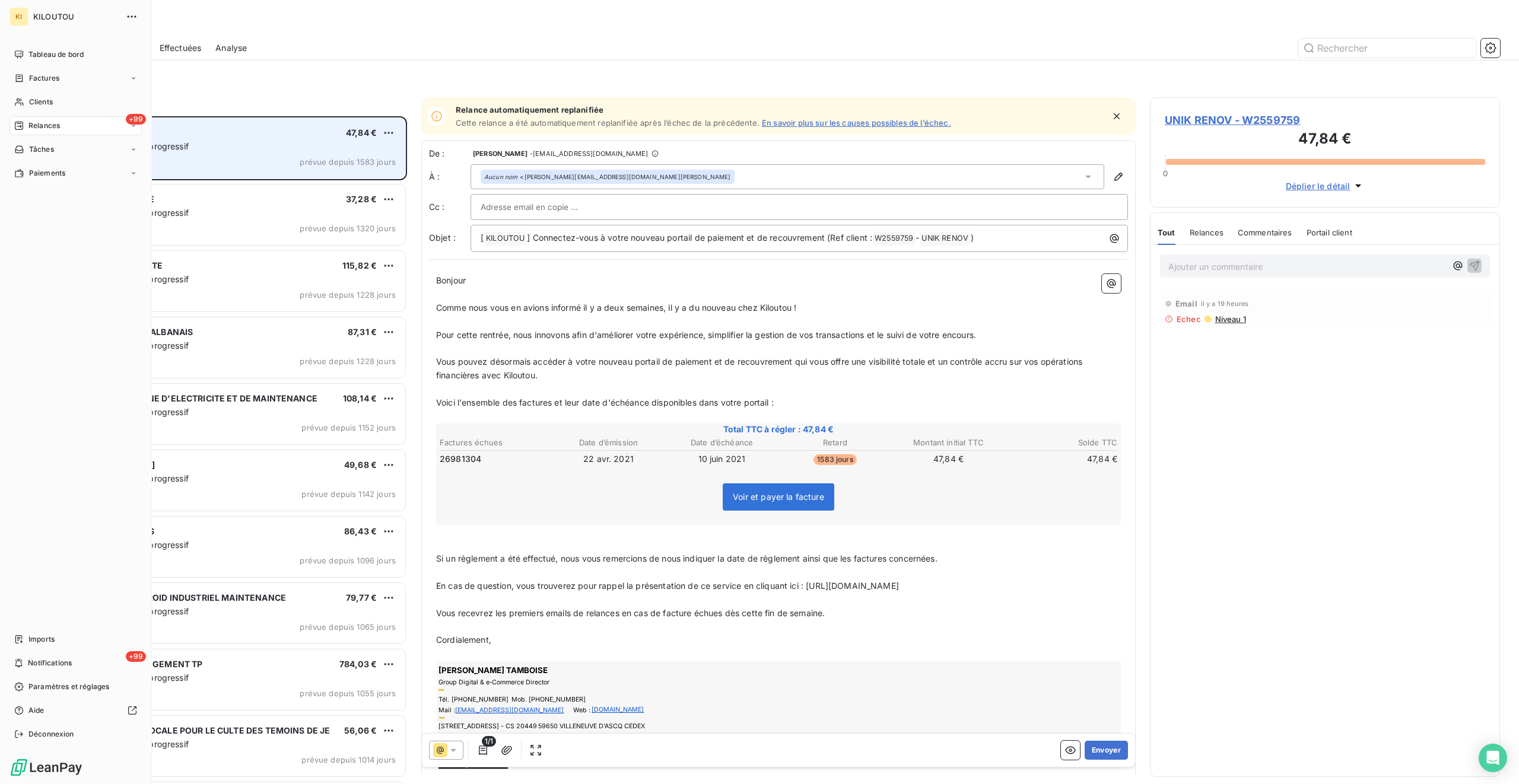
scroll to position [668, 350]
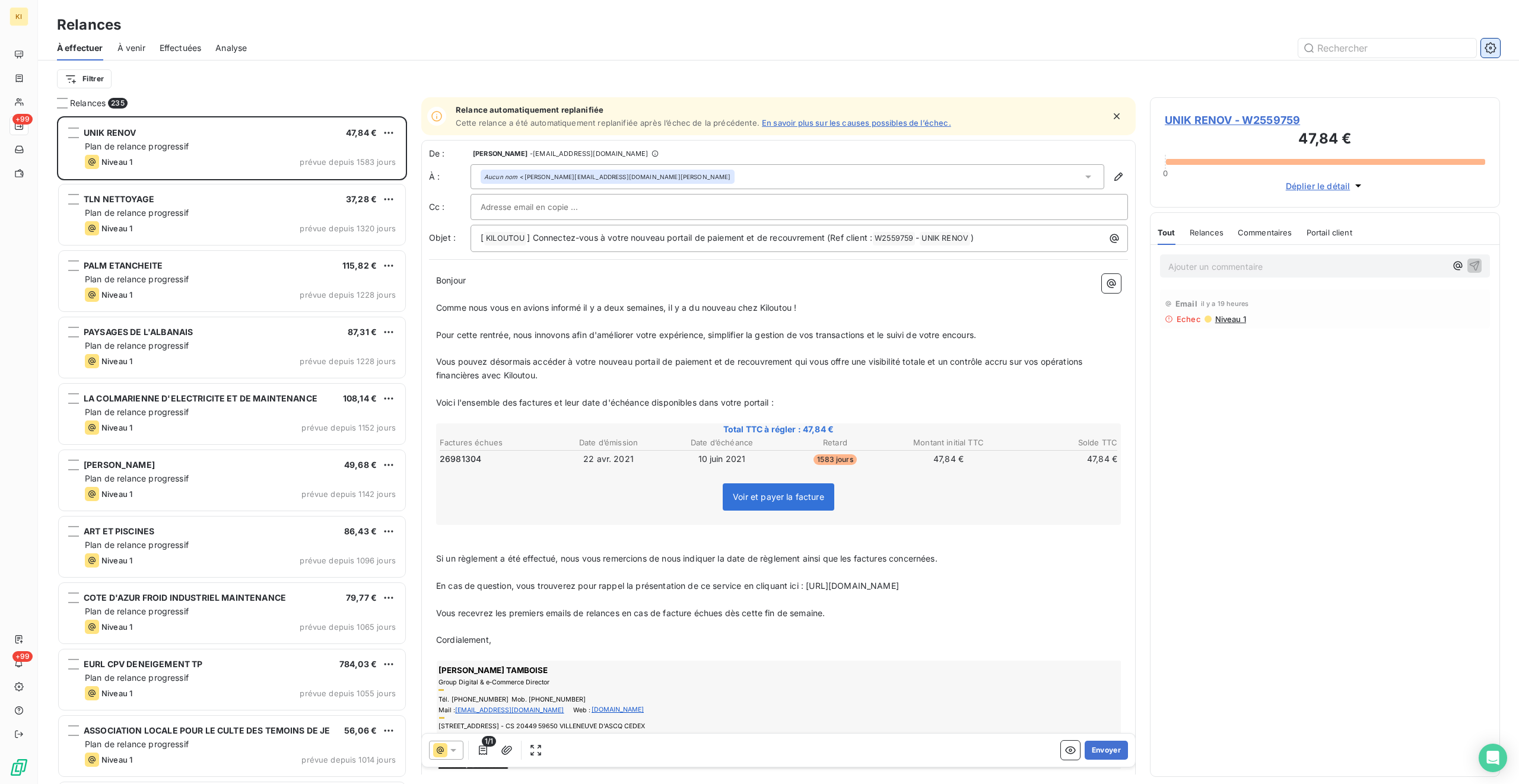
click at [896, 48] on icon "button" at bounding box center [1491, 48] width 3 height 3
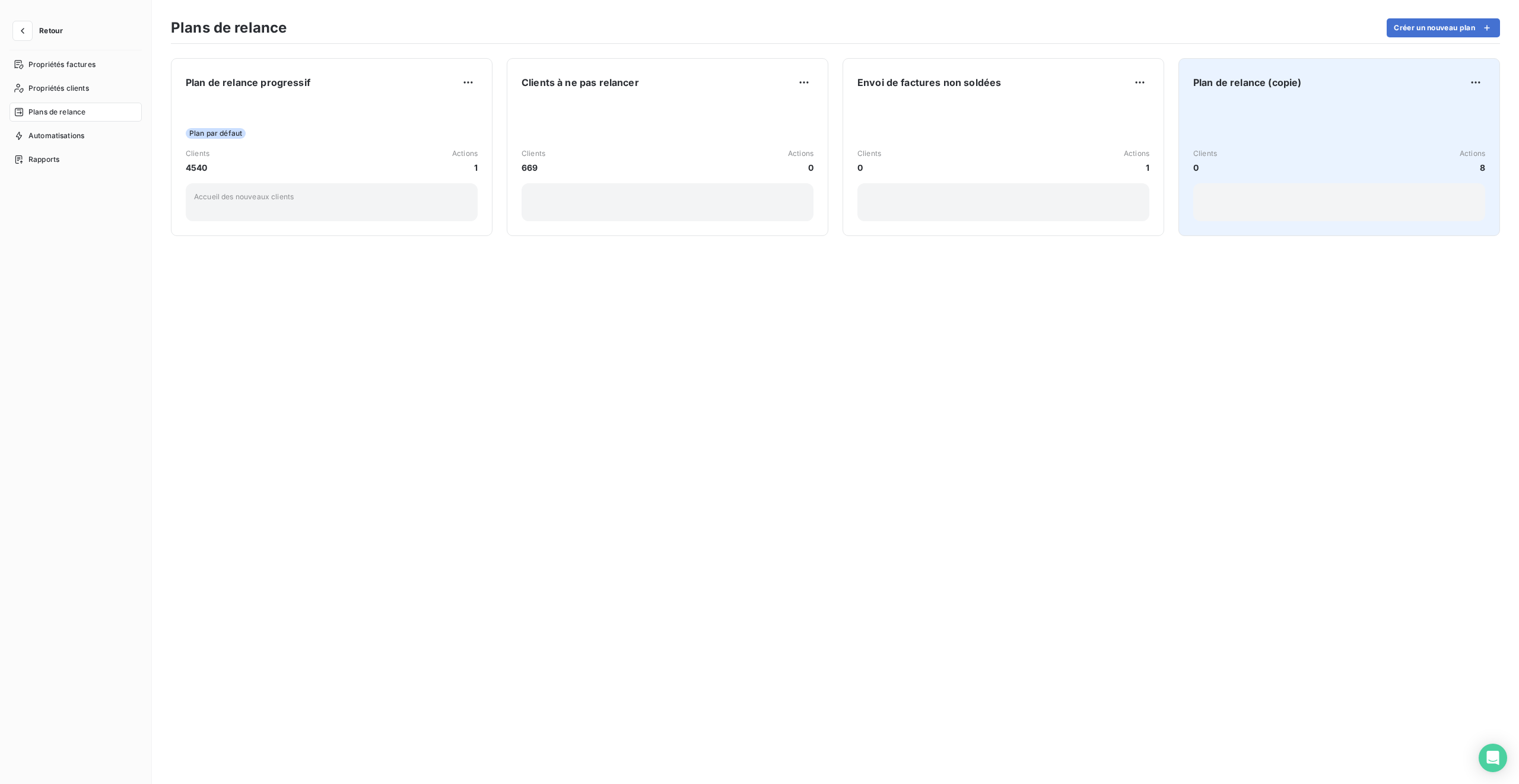
click at [896, 122] on div "Clients 0 Actions 8" at bounding box center [1340, 162] width 292 height 120
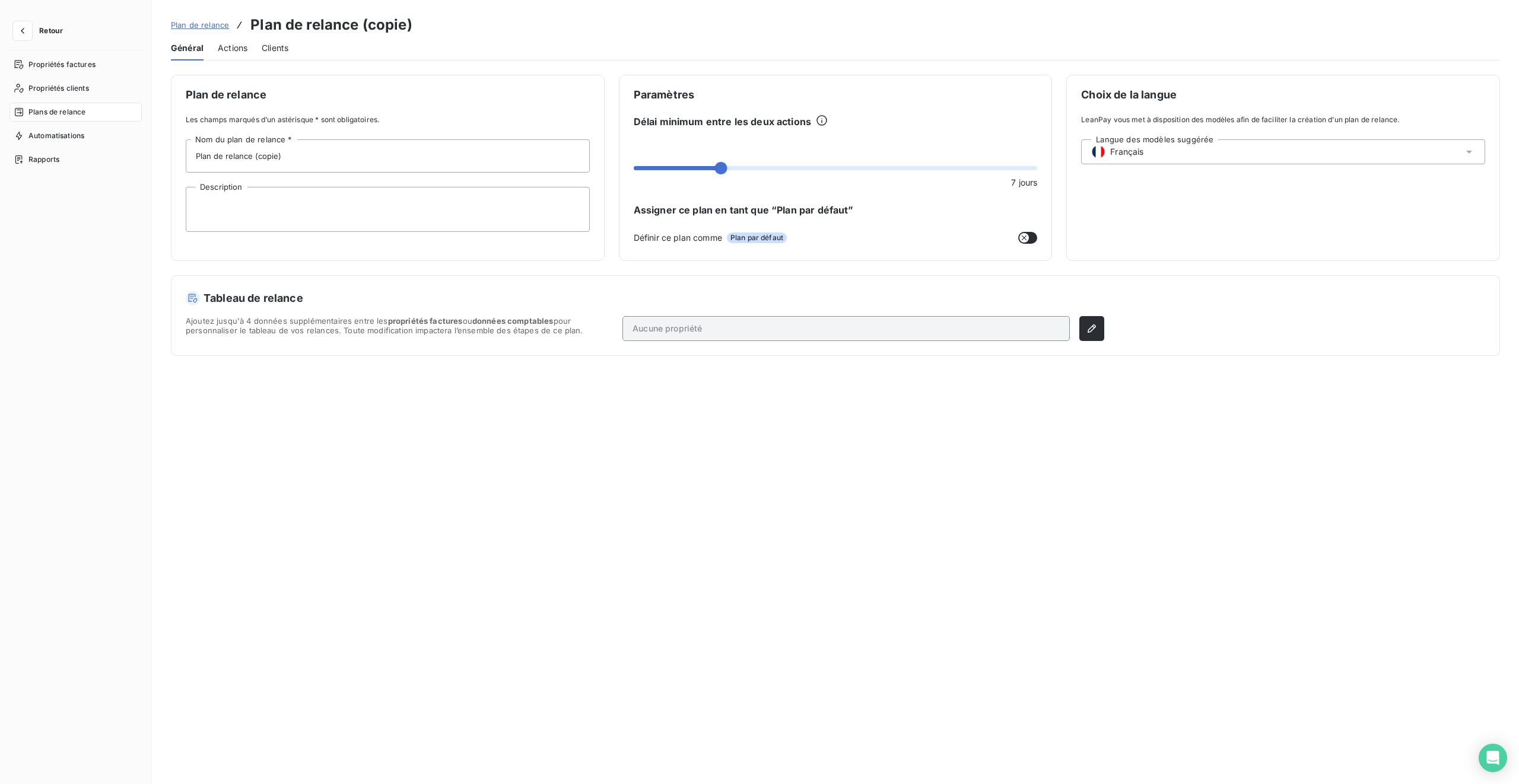
click at [226, 55] on div "Actions" at bounding box center [232, 48] width 30 height 25
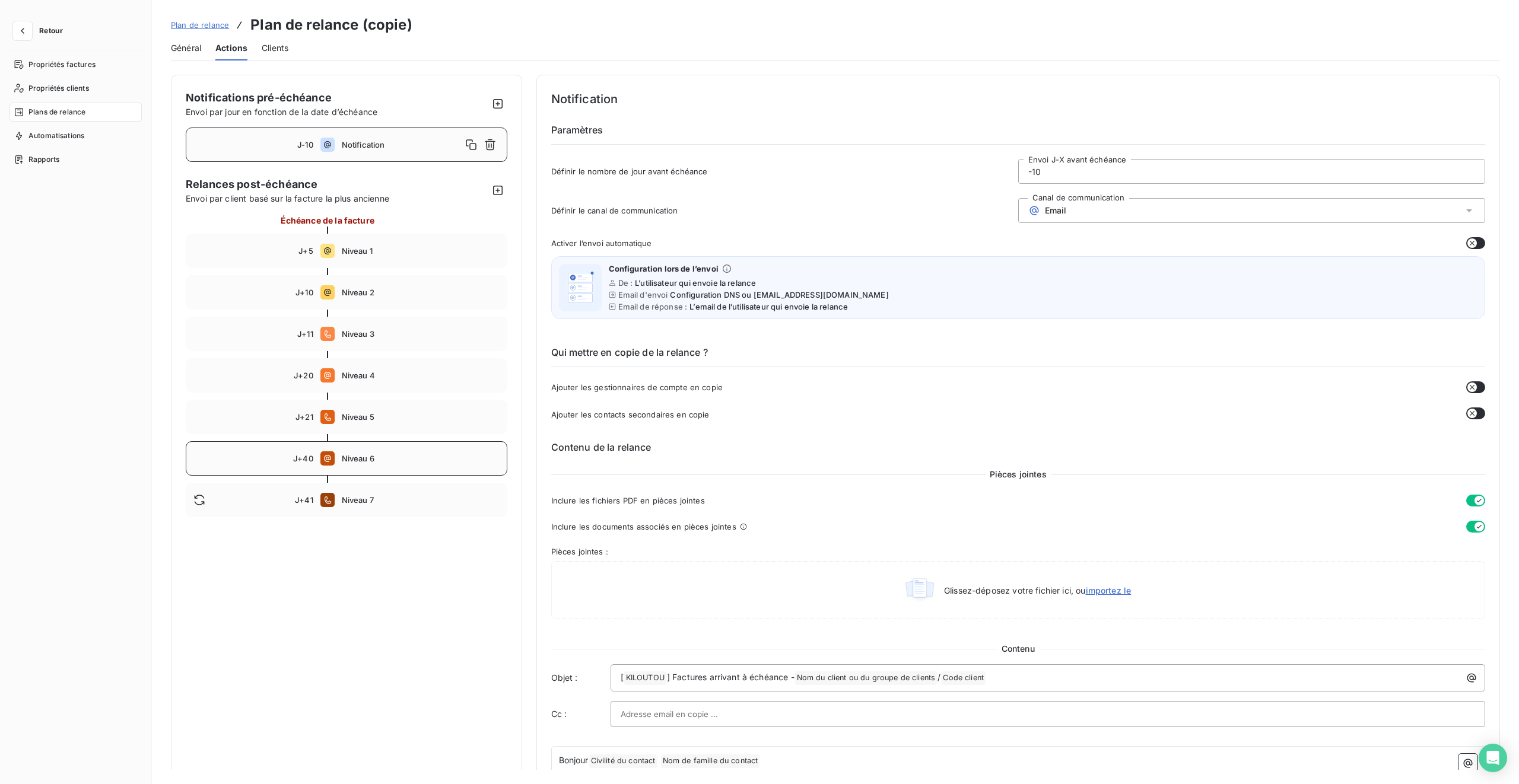
click at [404, 464] on div "J+40 Niveau 6" at bounding box center [346, 458] width 322 height 34
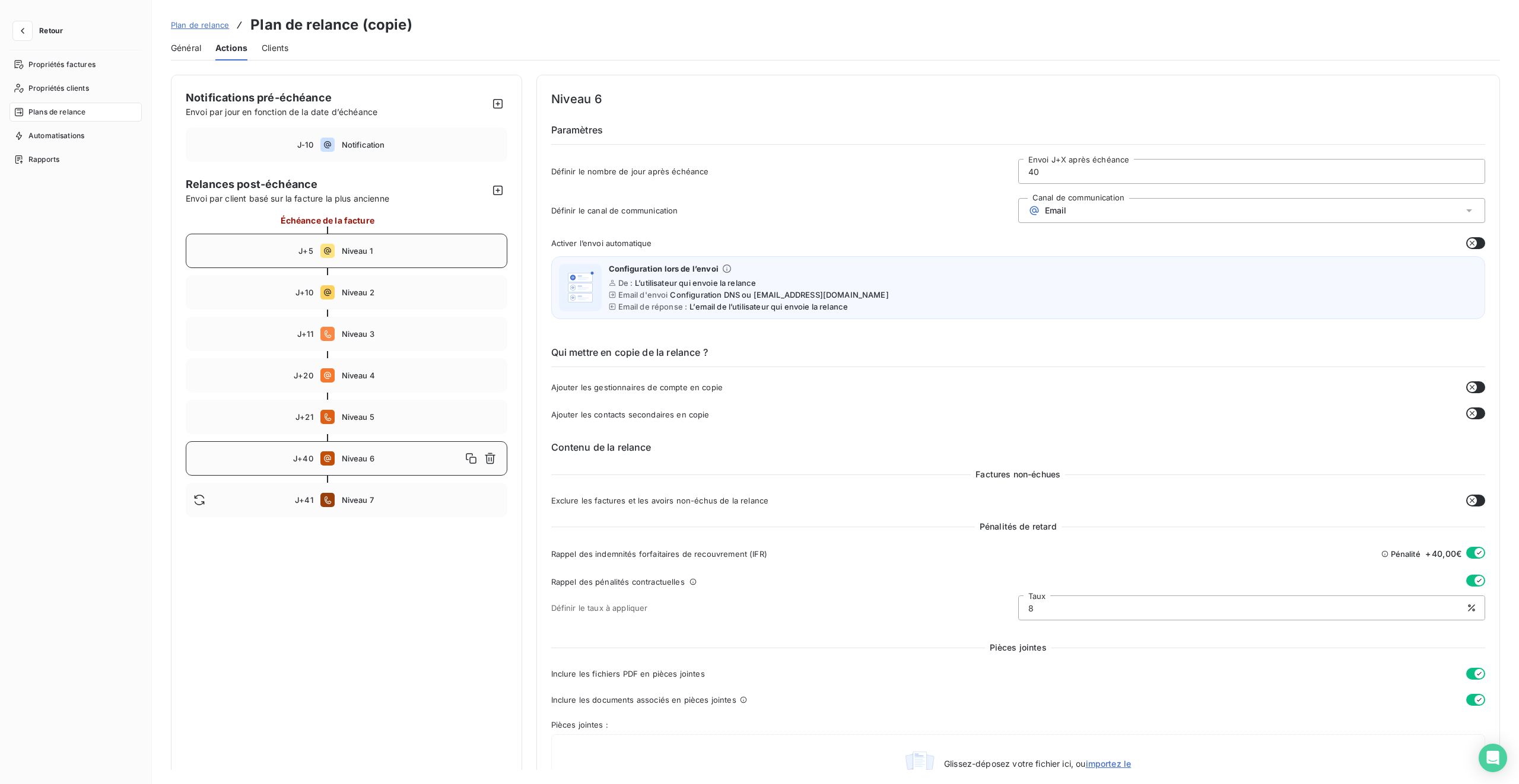
click at [421, 259] on div "J+5 Niveau 1" at bounding box center [346, 250] width 322 height 34
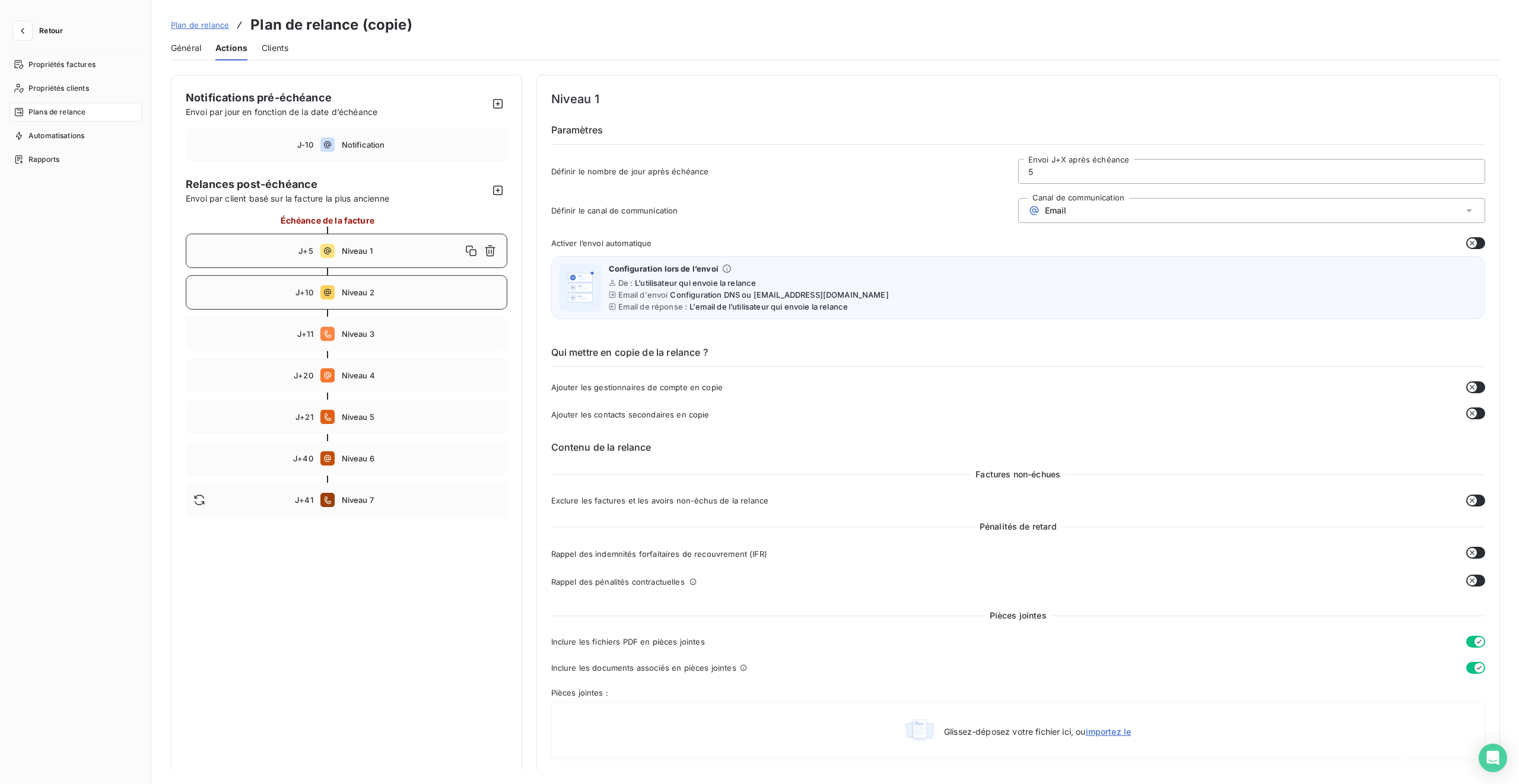
click at [402, 299] on div "J+10 Niveau 2" at bounding box center [346, 292] width 322 height 34
type input "10"
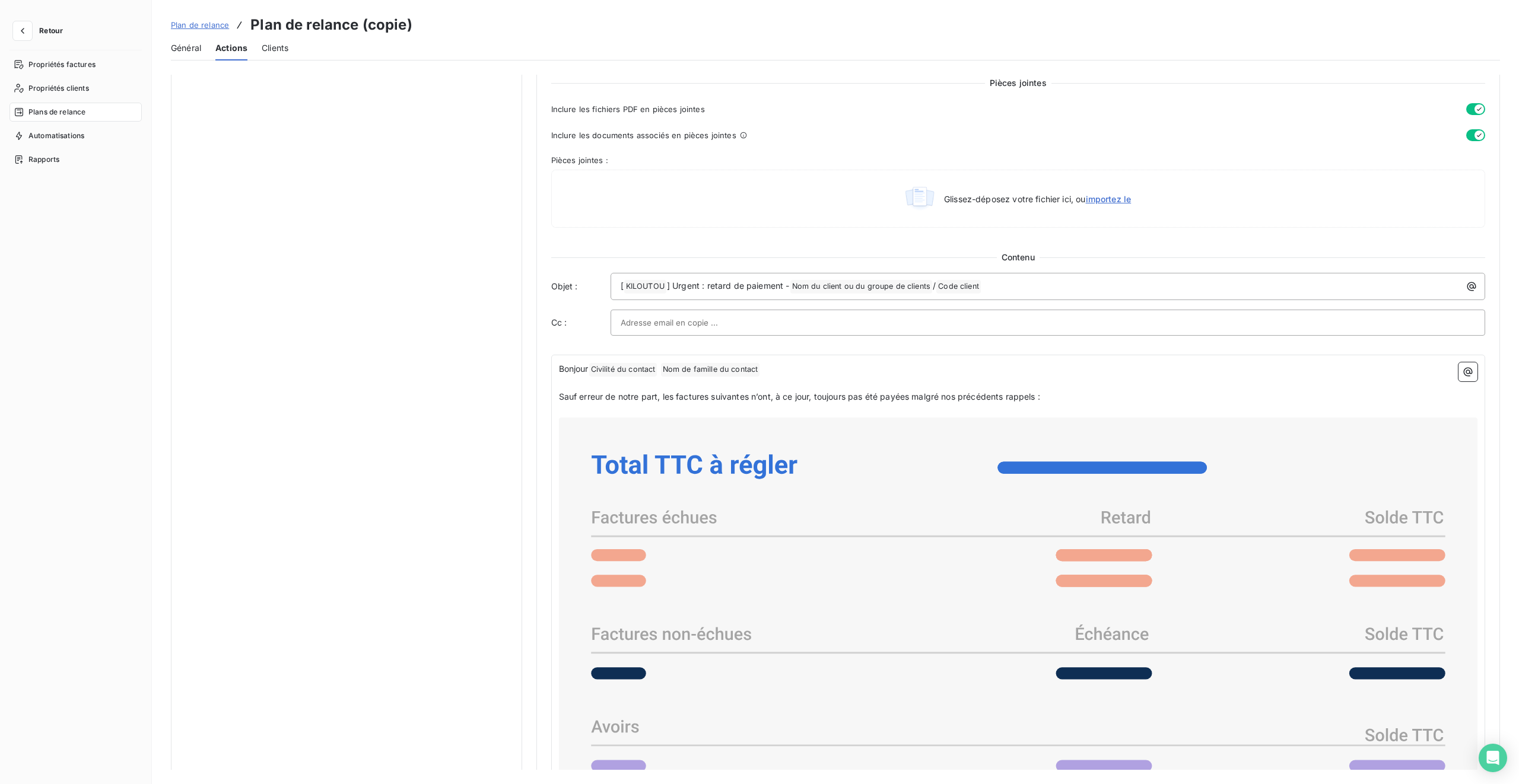
scroll to position [837, 0]
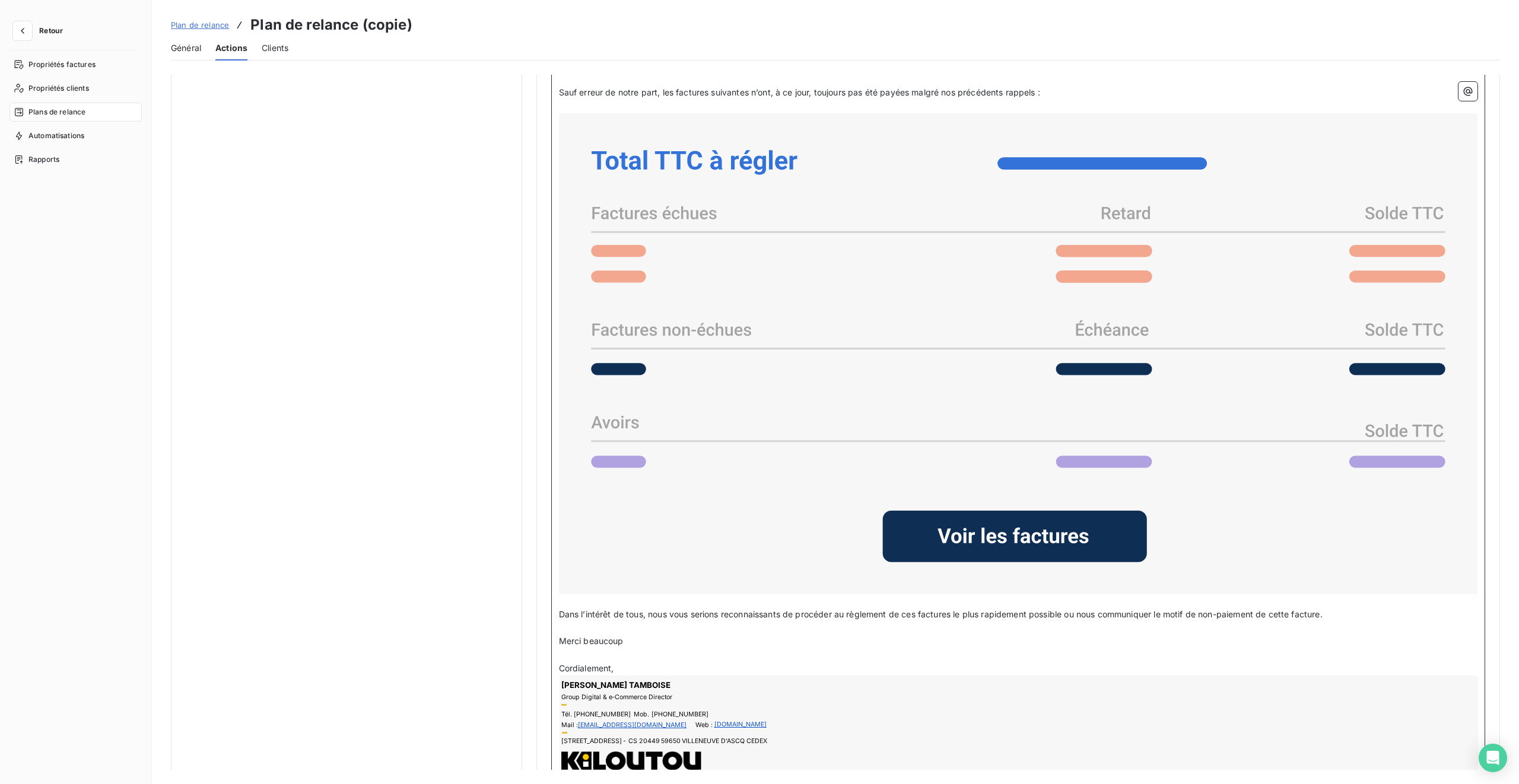
click at [862, 464] on icon at bounding box center [1019, 354] width 910 height 471
click at [896, 464] on rect at bounding box center [1014, 537] width 264 height 52
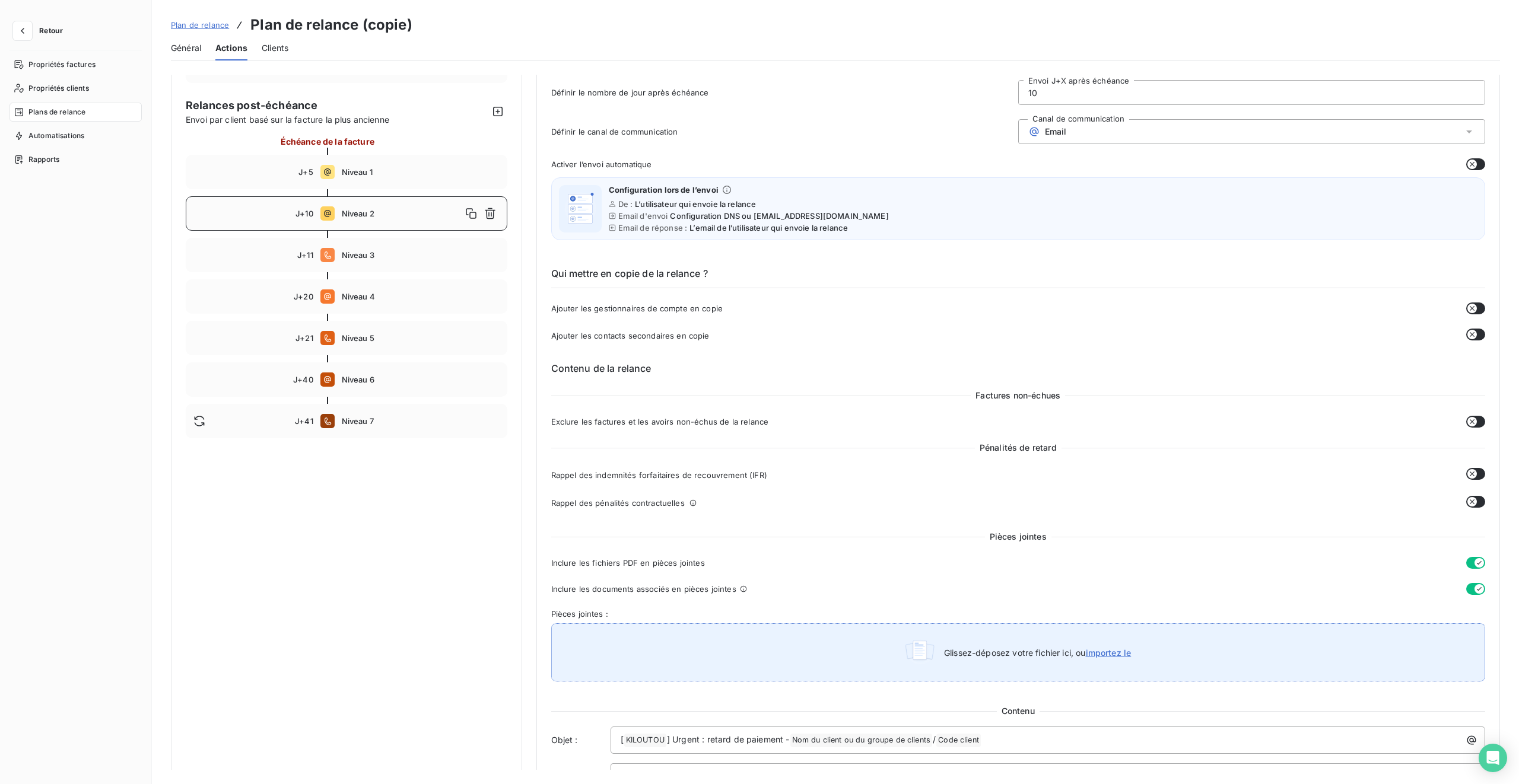
scroll to position [40, 0]
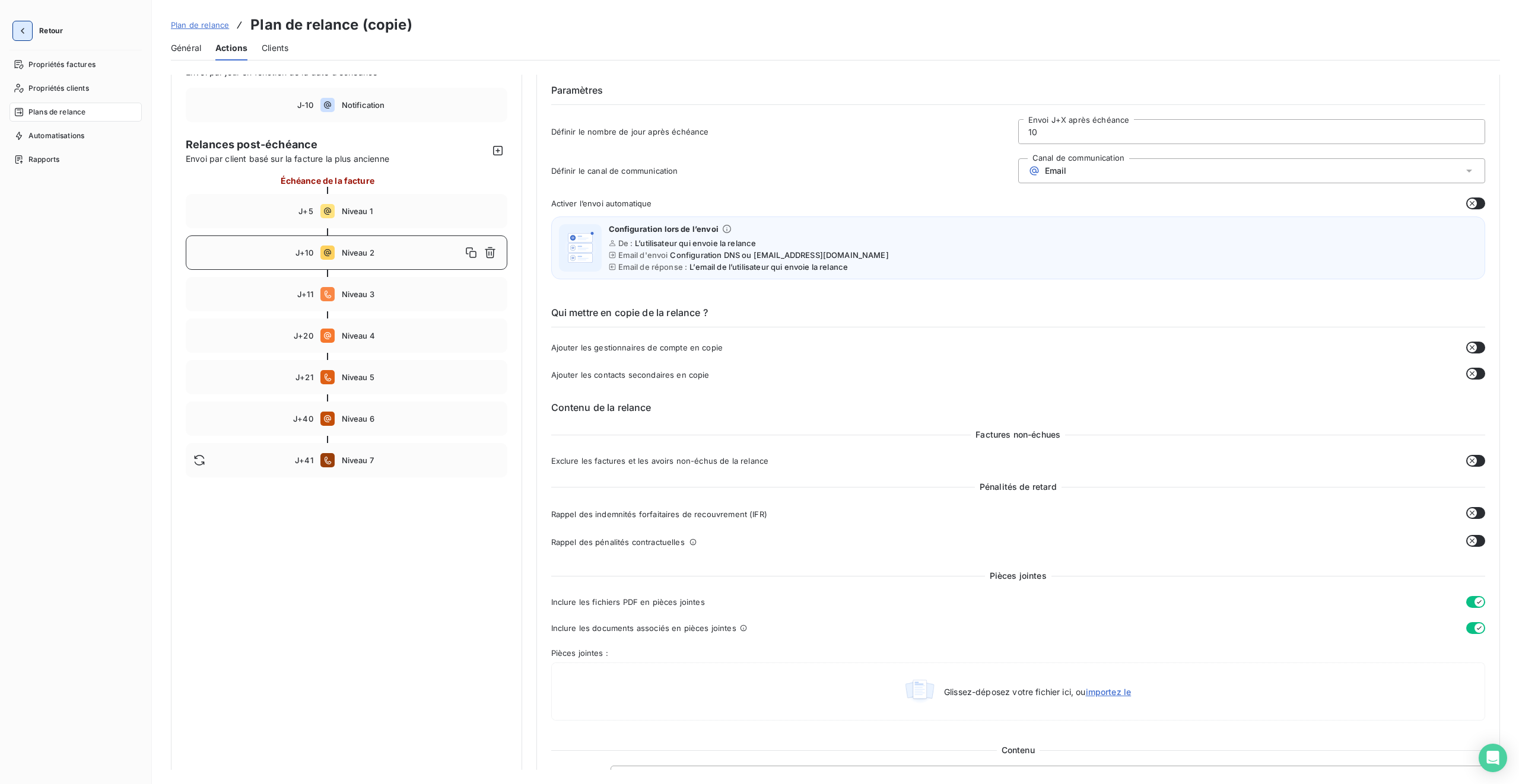
click at [31, 31] on button "button" at bounding box center [23, 31] width 19 height 19
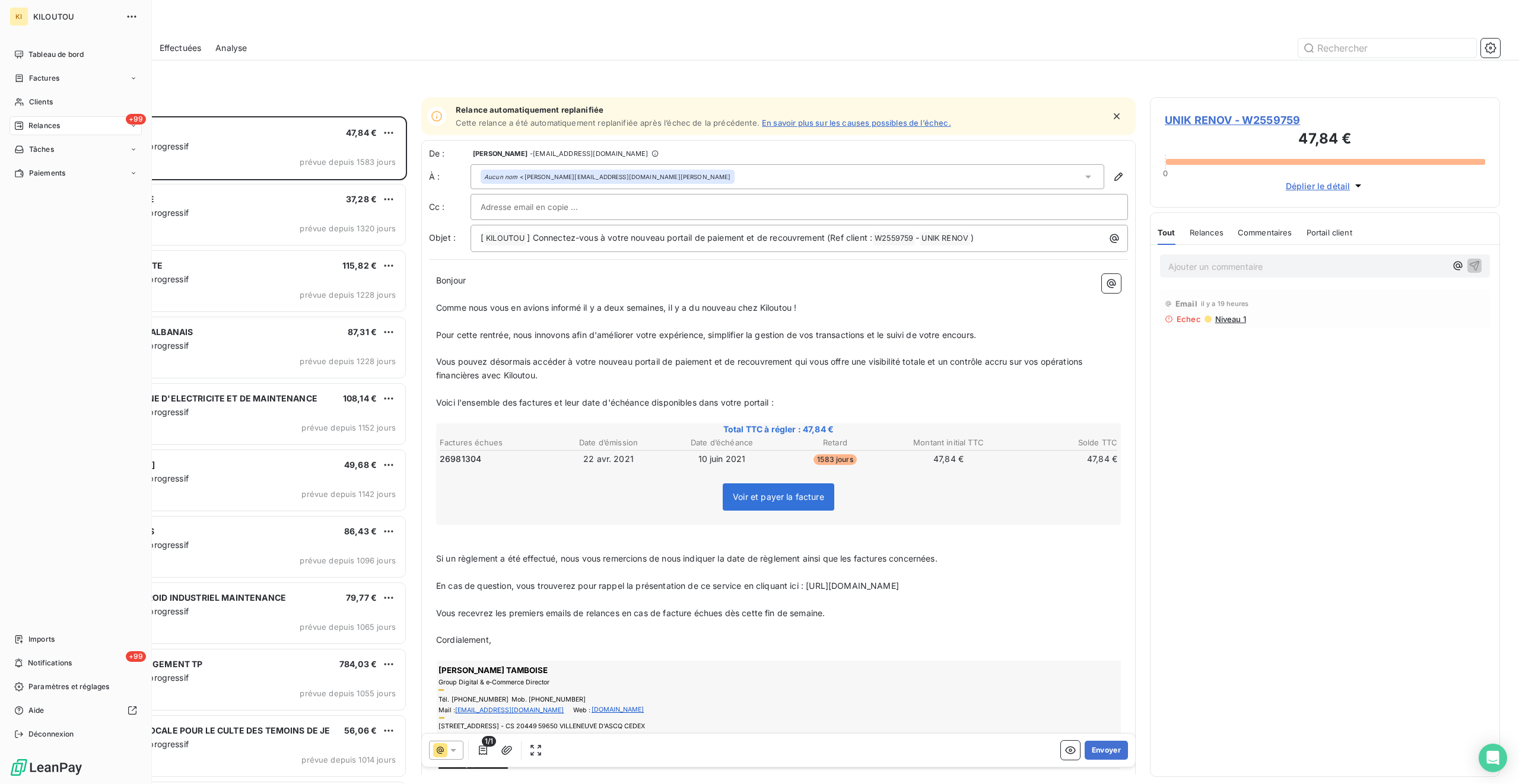
scroll to position [668, 350]
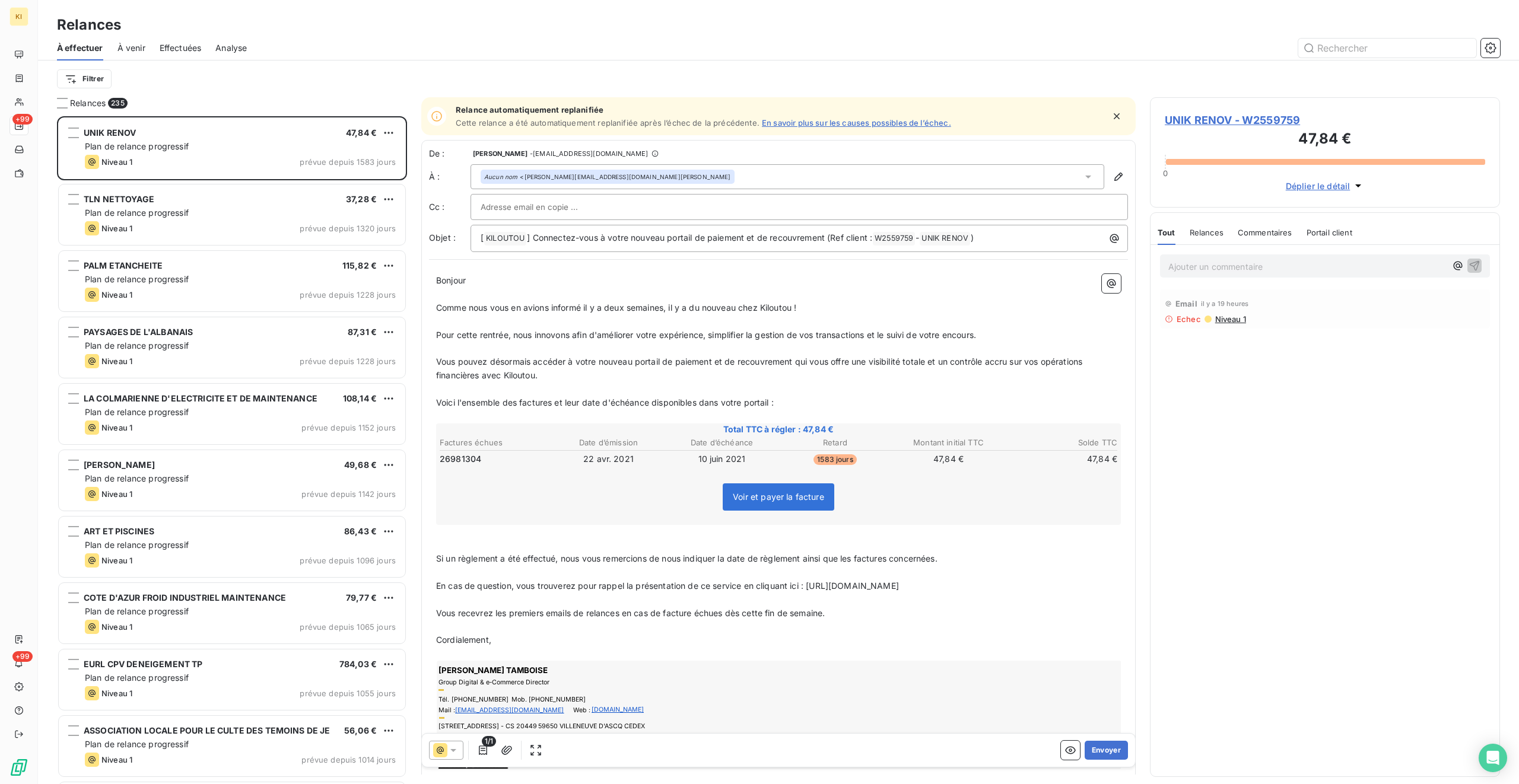
click at [187, 43] on span "Effectuées" at bounding box center [181, 48] width 42 height 12
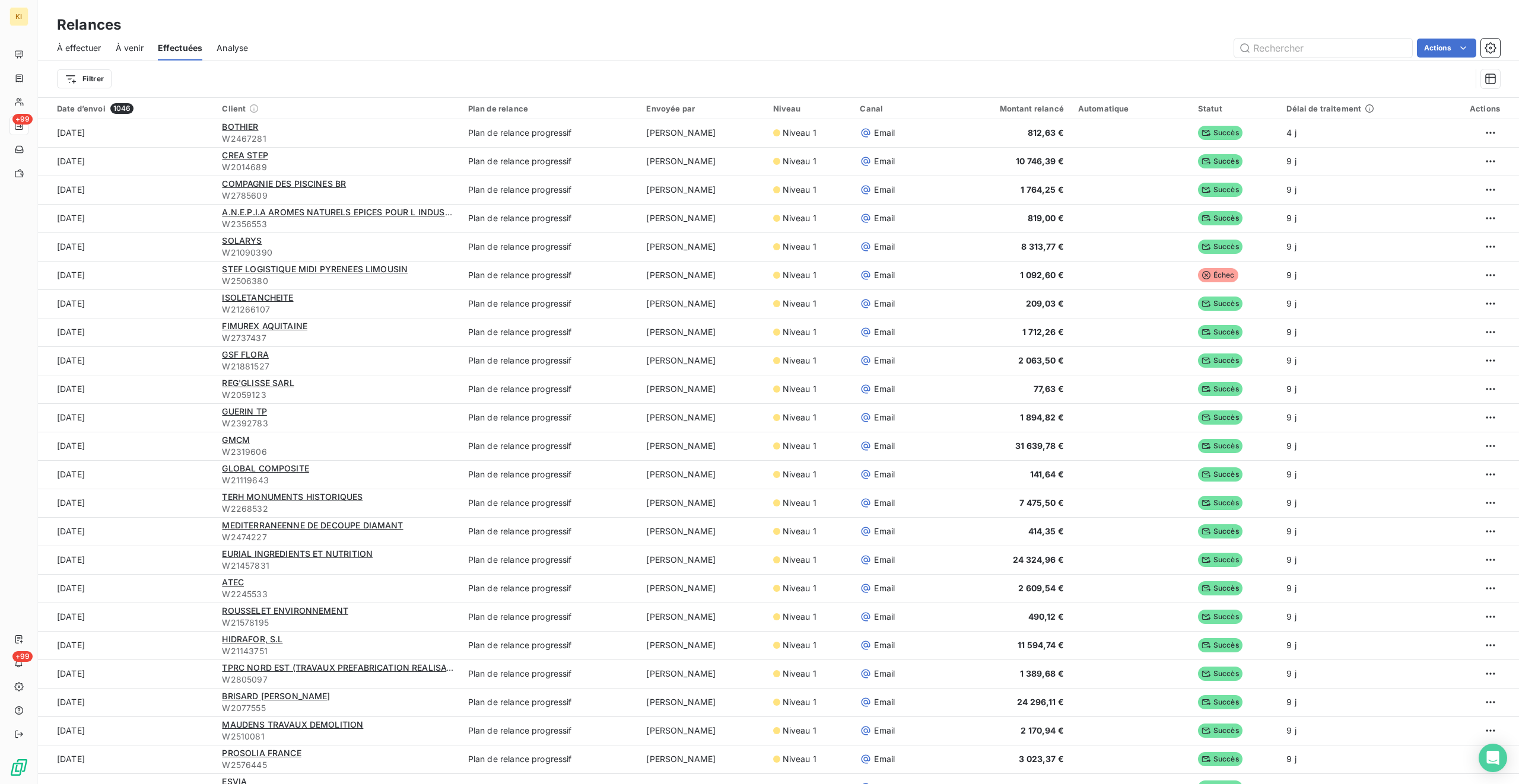
scroll to position [433, 0]
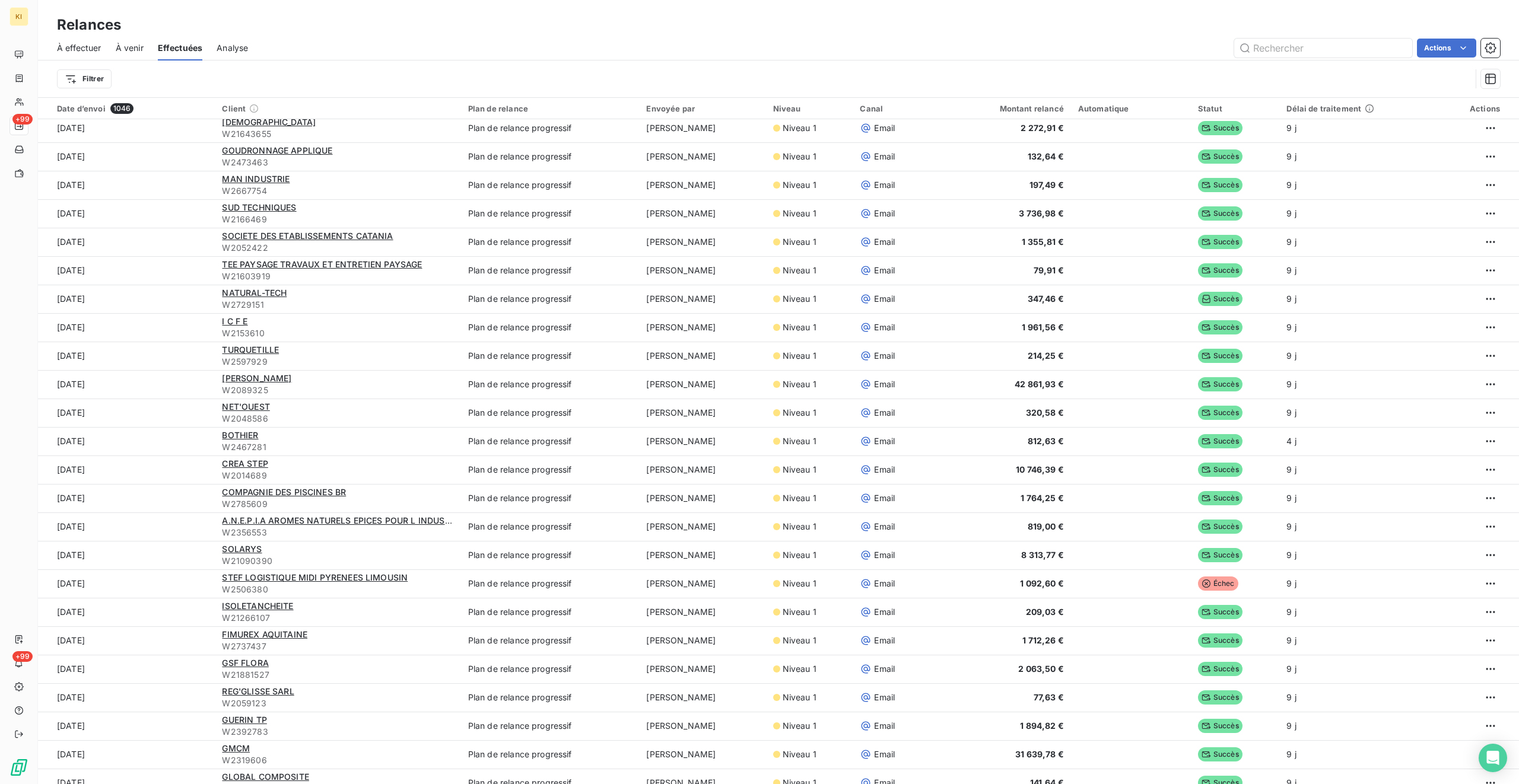
click at [73, 45] on span "À effectuer" at bounding box center [79, 48] width 45 height 12
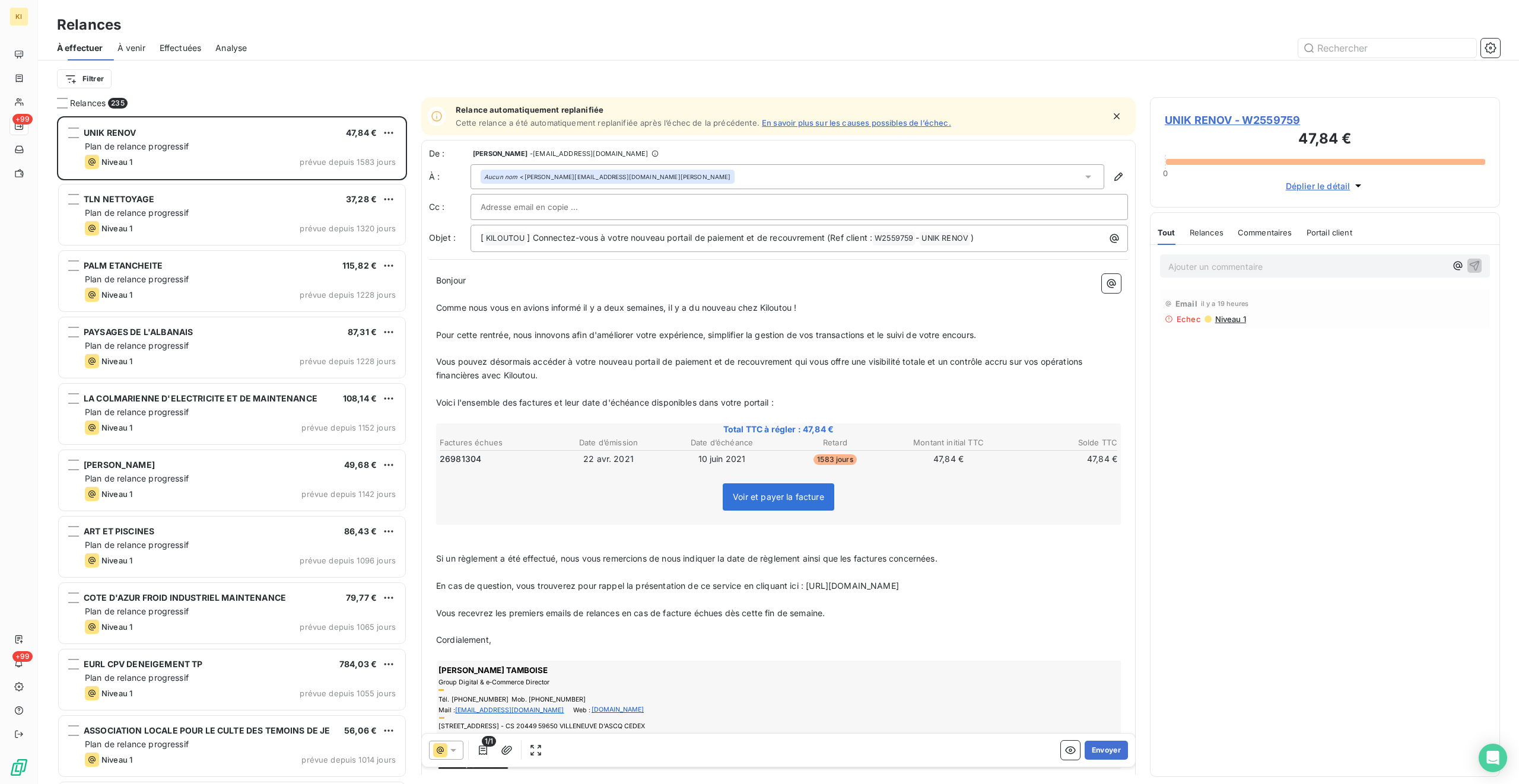
scroll to position [668, 350]
drag, startPoint x: 484, startPoint y: 127, endPoint x: 738, endPoint y: 121, distance: 254.1
click at [738, 121] on div "Relance automatiquement replanifiée Cette relance a été automatiquement replani…" at bounding box center [779, 116] width 715 height 38
click at [896, 318] on span "Niveau 1" at bounding box center [1230, 318] width 32 height 10
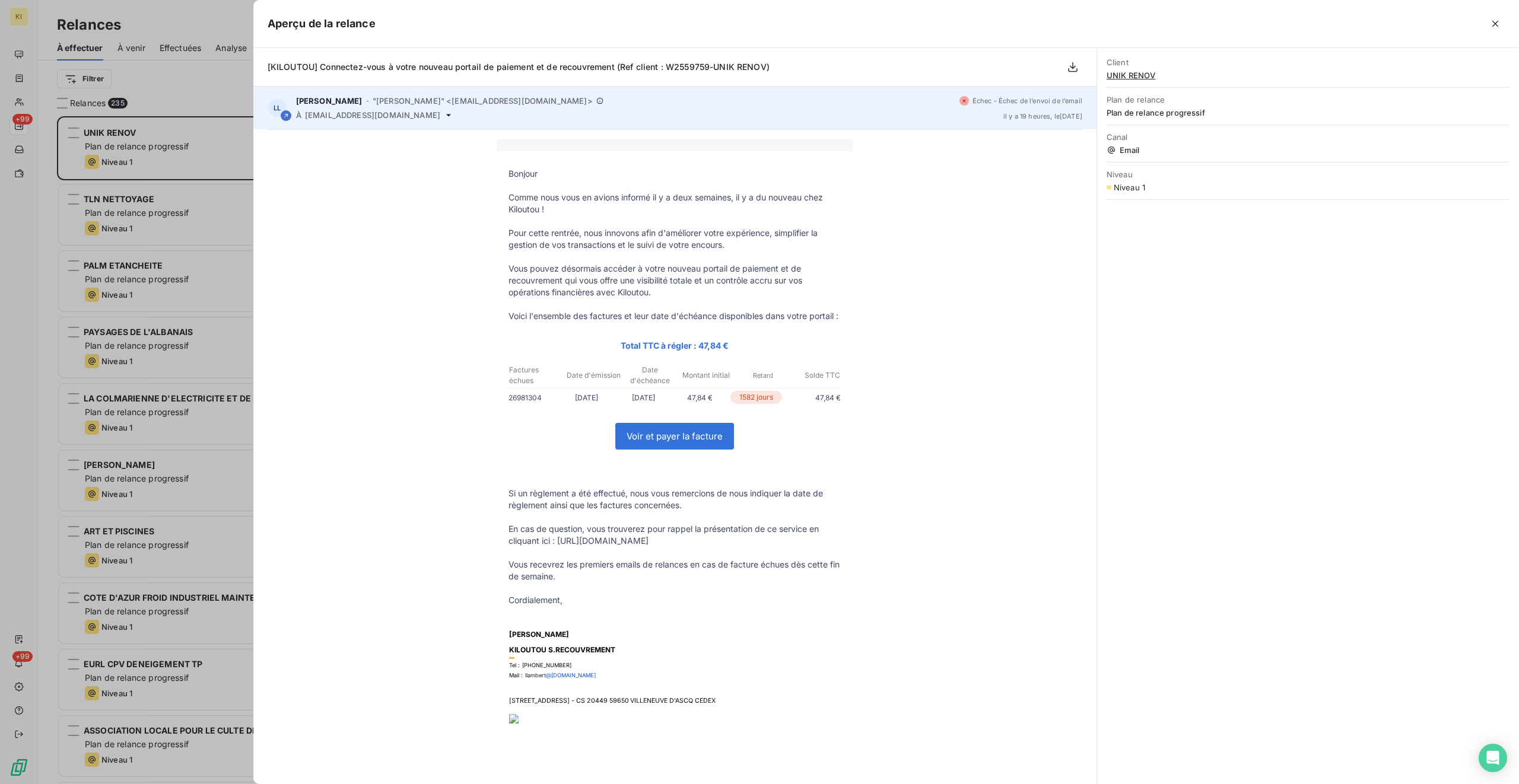
click at [896, 111] on div "Échec - Échec de l’envoi de l’email il y a 19 heures , le [DATE]" at bounding box center [1021, 108] width 123 height 23
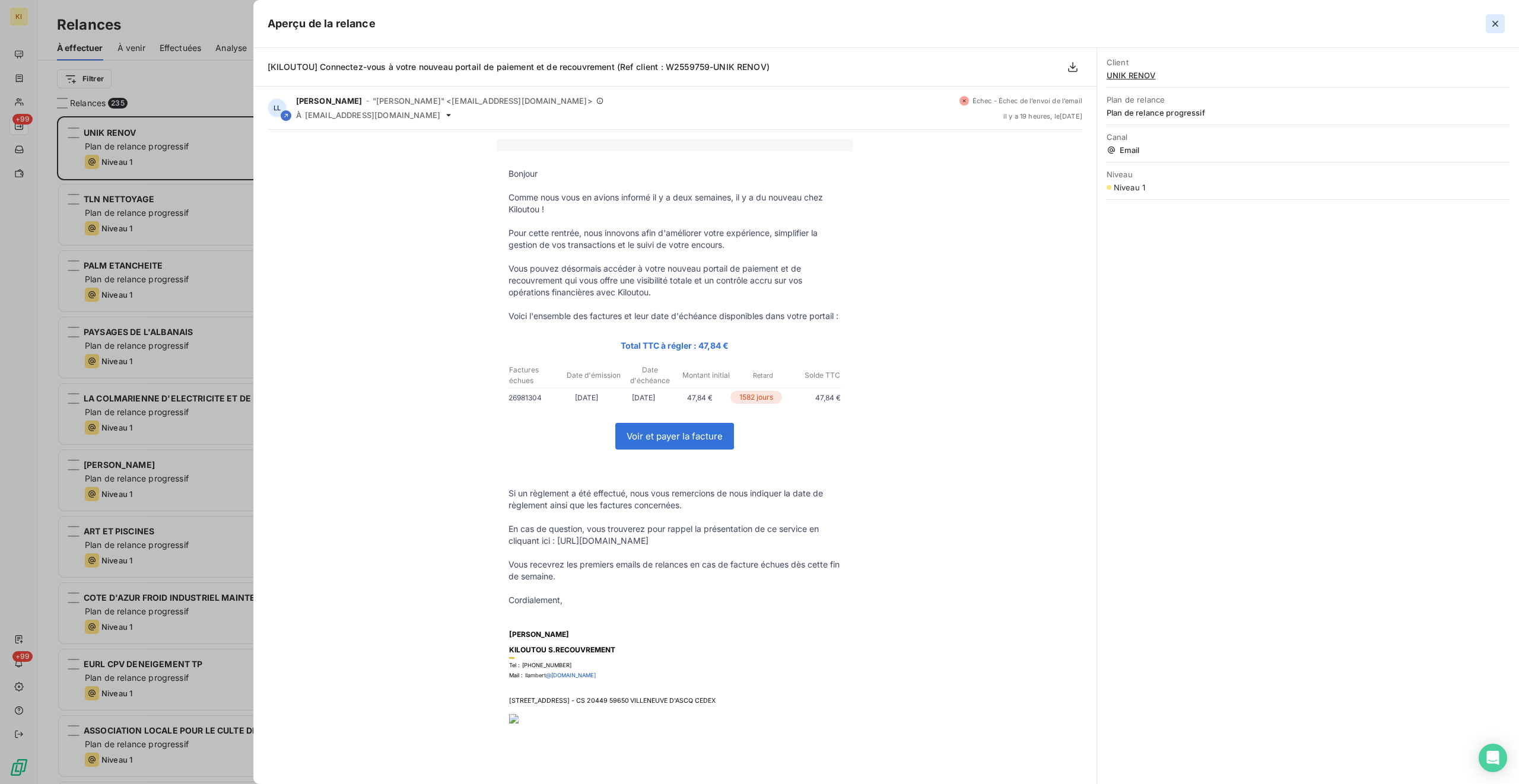
click at [896, 18] on icon "button" at bounding box center [1496, 23] width 12 height 12
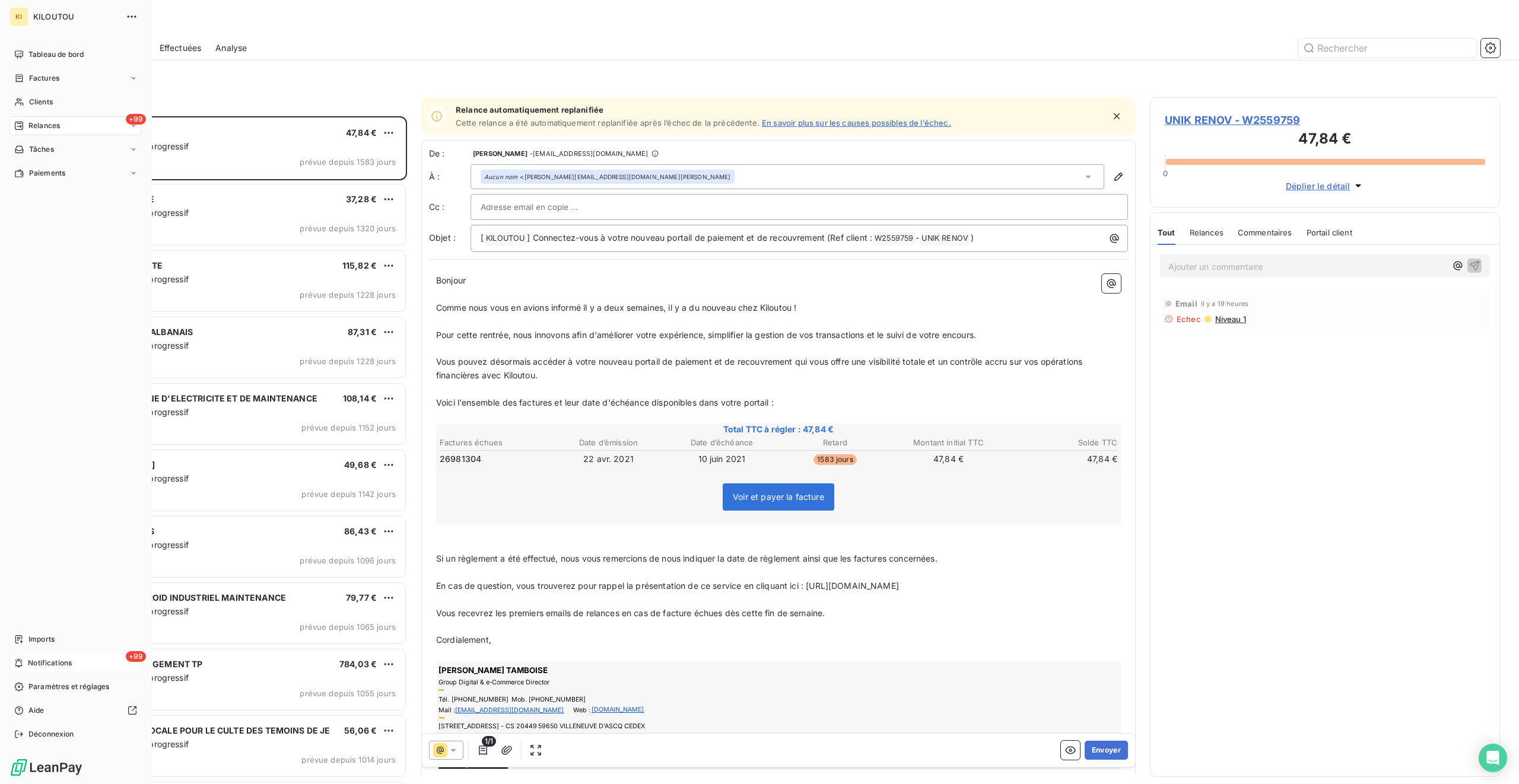
click at [75, 464] on div "+99 Notifications" at bounding box center [75, 663] width 133 height 19
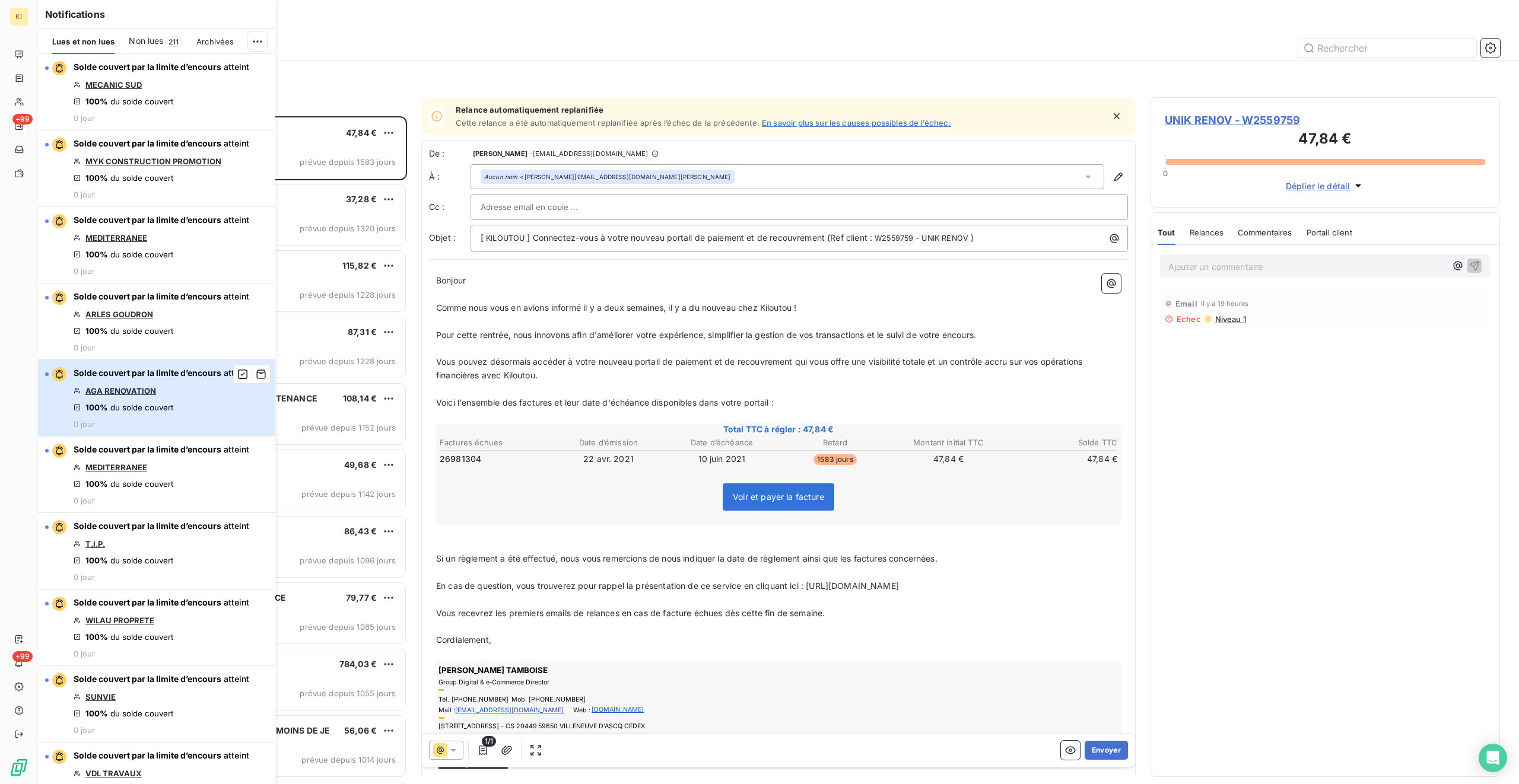
click at [160, 414] on div "Solde couvert par la limite d’encours atteint AGA RENOVATION 100% du solde couv…" at bounding box center [161, 398] width 176 height 61
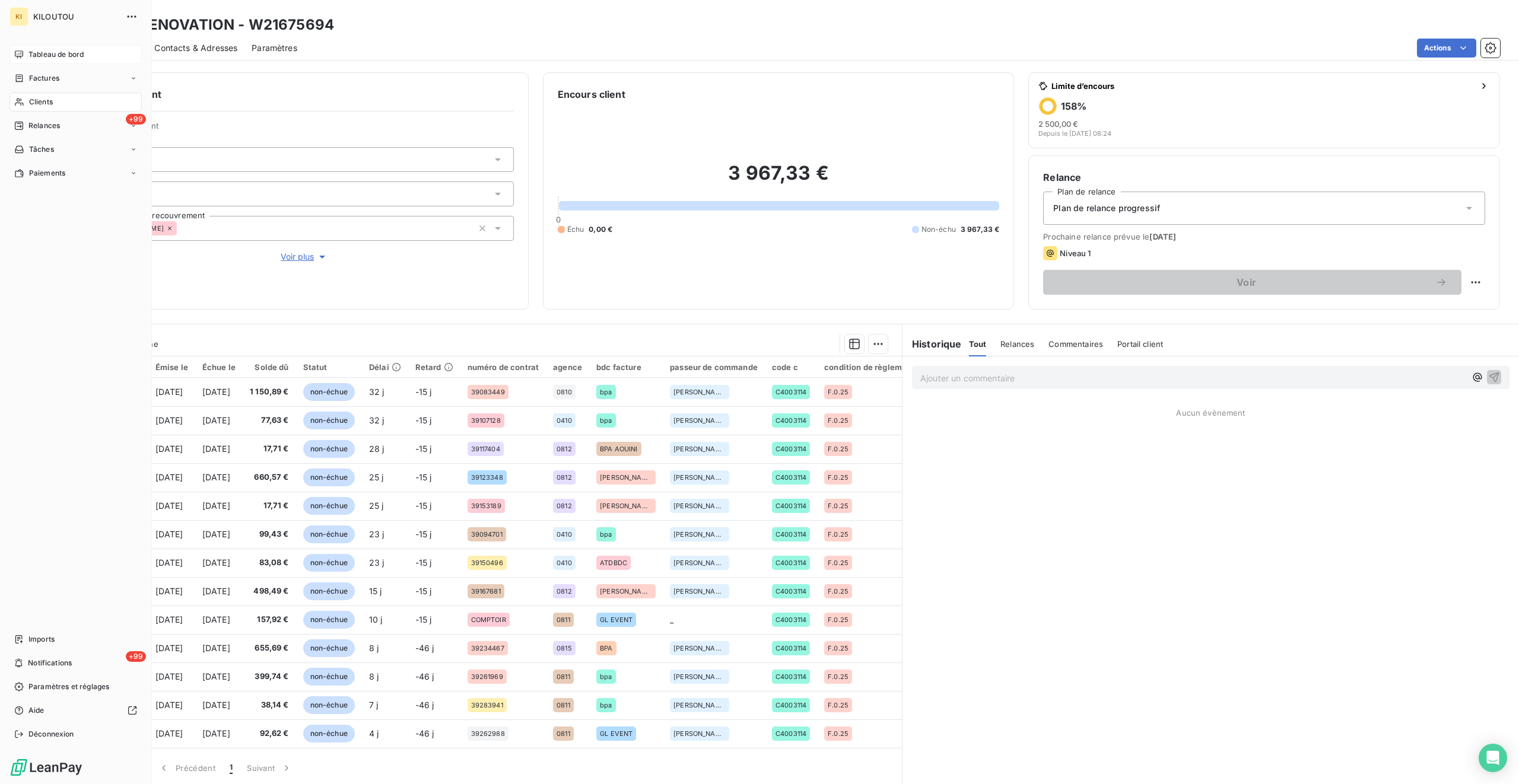
click at [25, 48] on div "Tableau de bord" at bounding box center [75, 55] width 133 height 19
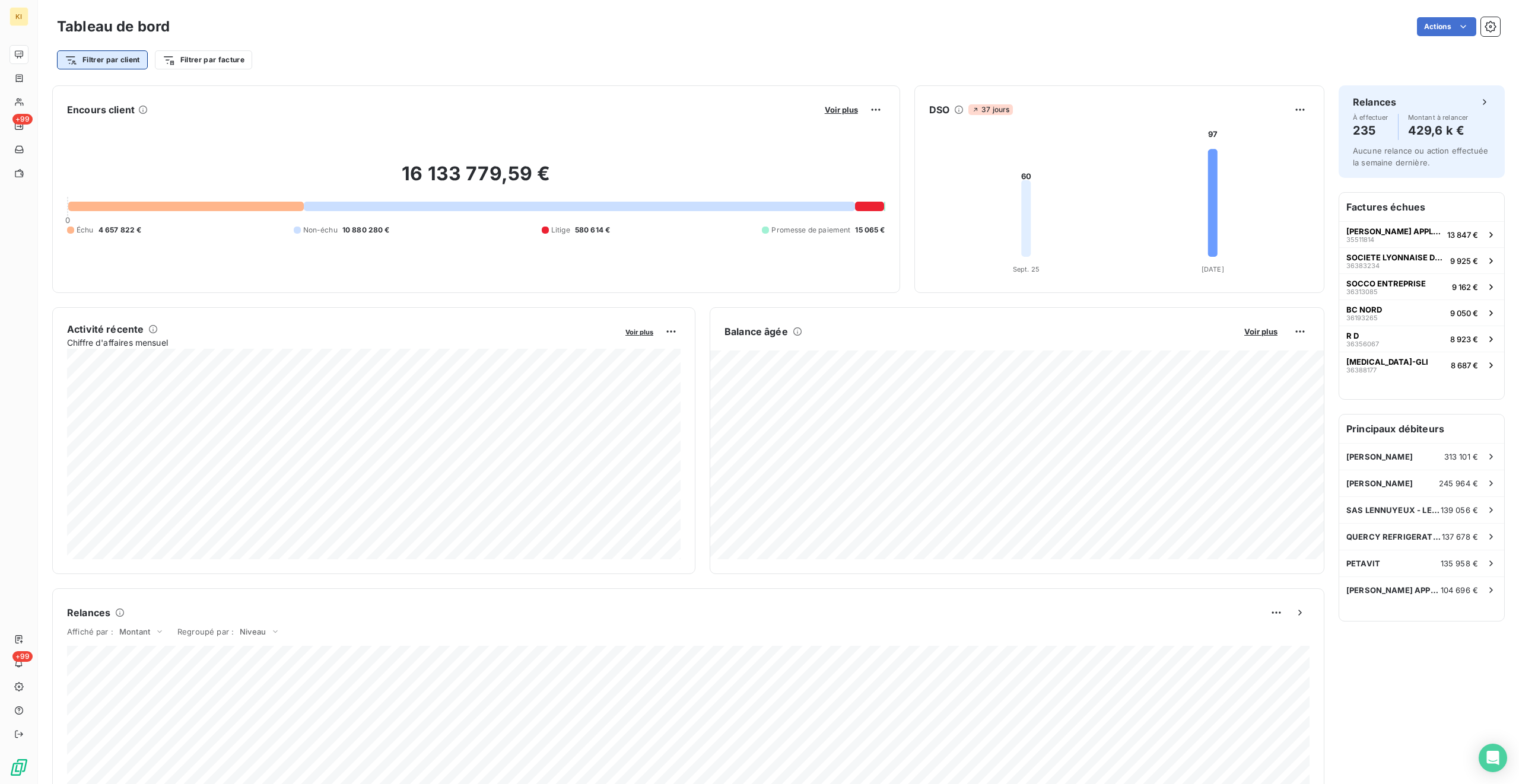
click at [130, 66] on html "KI +99 +99 Tableau de bord Actions Filtrer par client Filtrer par facture Encou…" at bounding box center [760, 392] width 1519 height 784
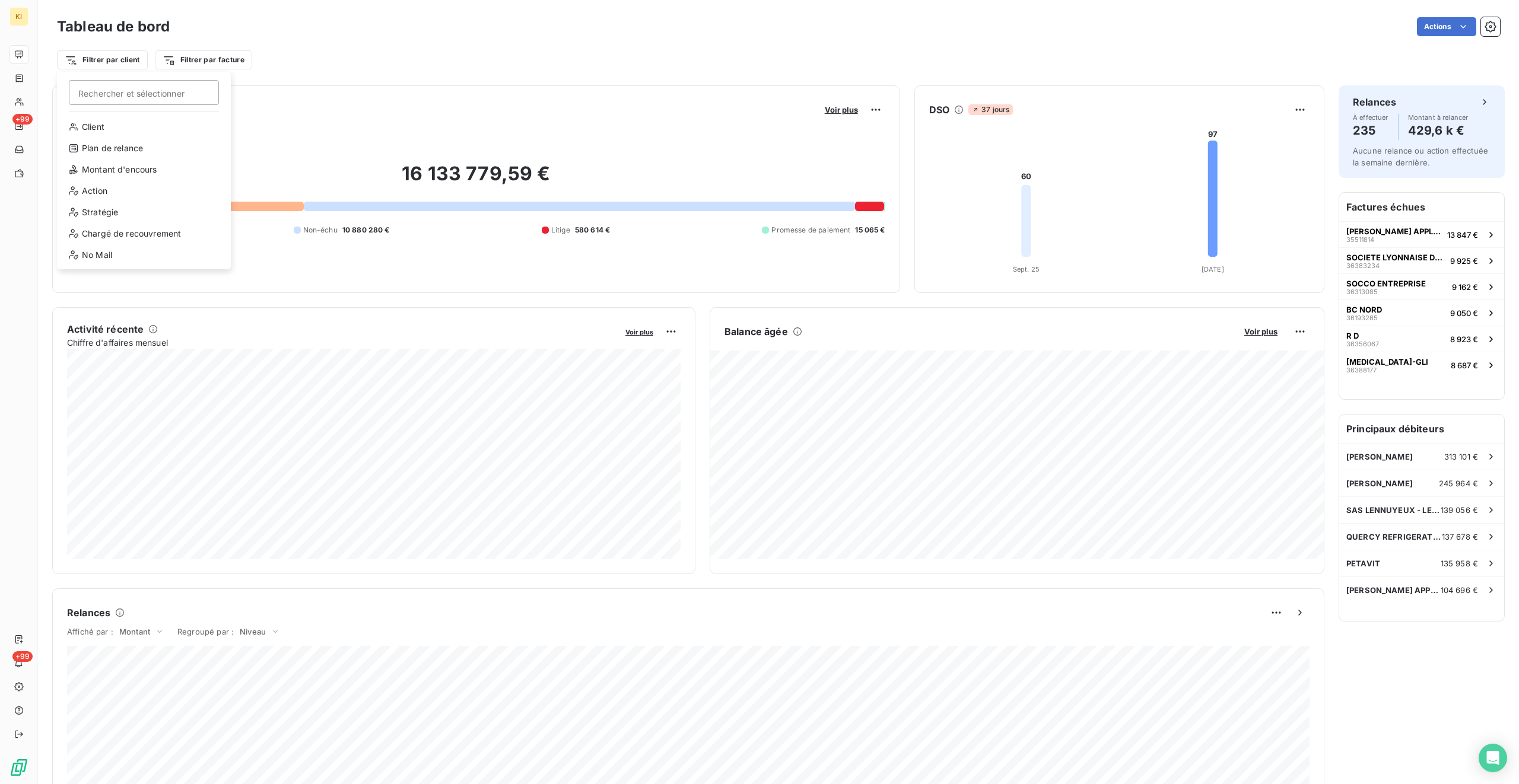
click at [193, 61] on html "KI +99 +99 Tableau de bord Actions Filtrer par client Rechercher et sélectionne…" at bounding box center [760, 392] width 1519 height 784
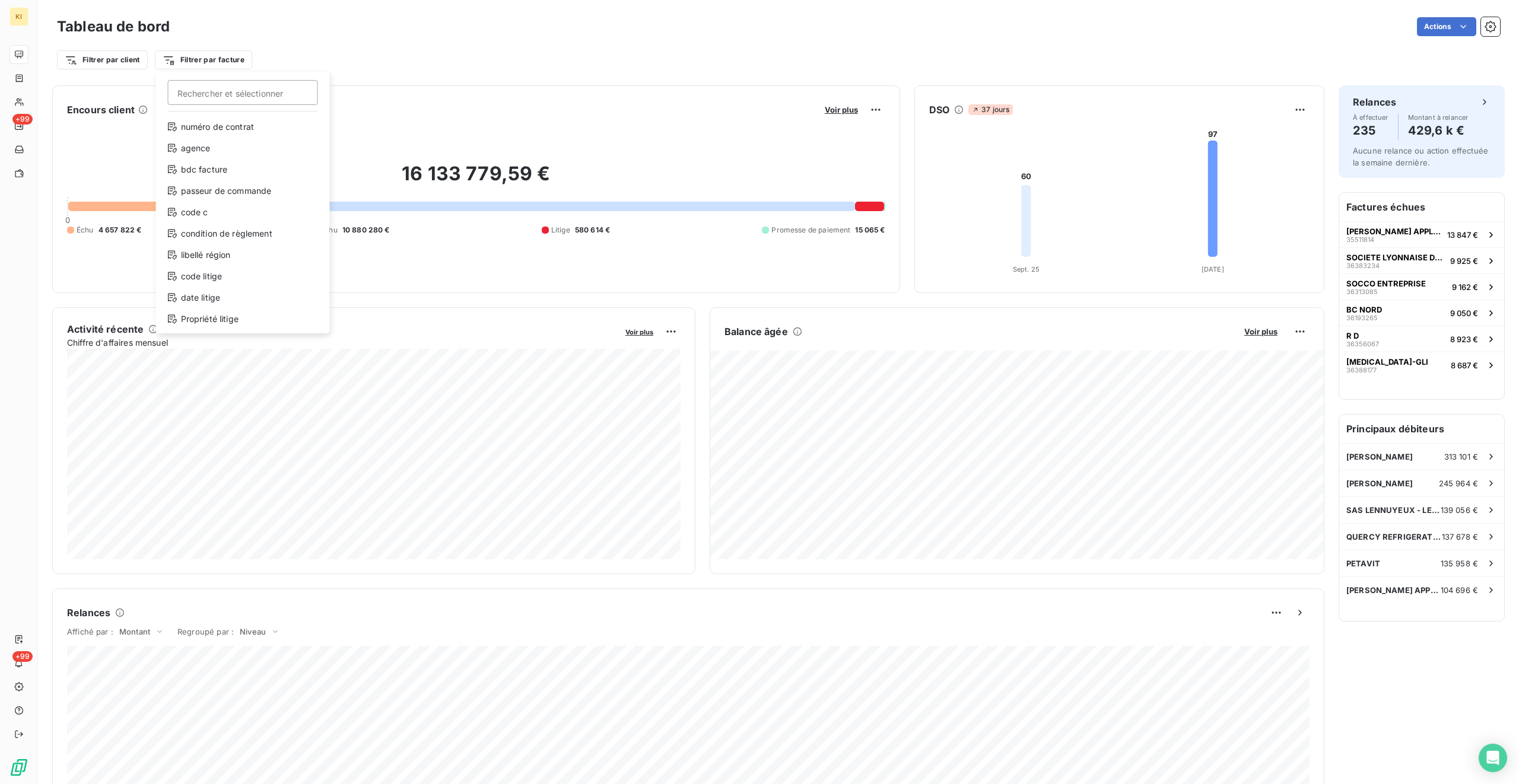
click at [193, 61] on html "KI +99 +99 Tableau de bord Actions Filtrer par client Filtrer par facture Reche…" at bounding box center [760, 392] width 1519 height 784
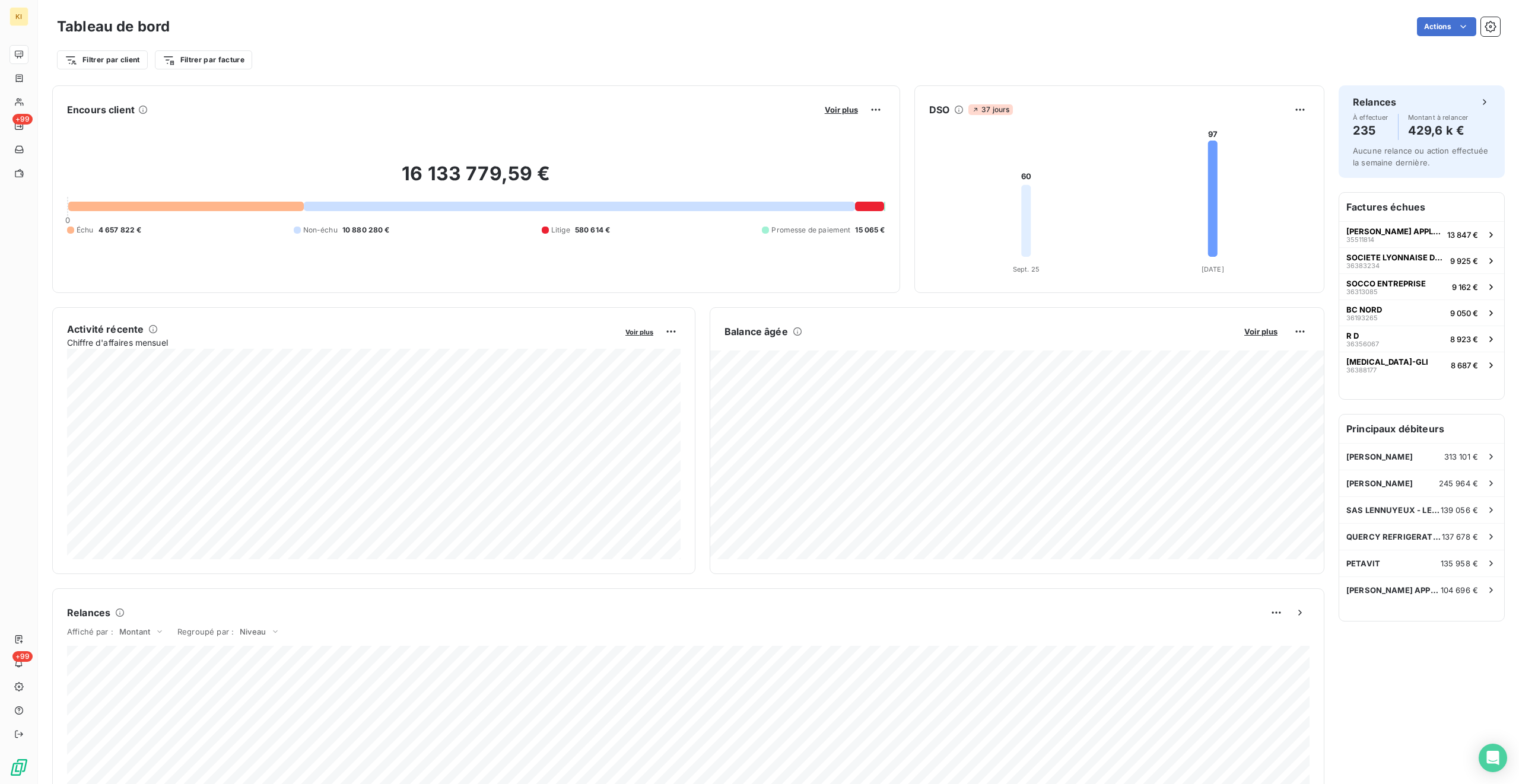
click at [308, 67] on html "KI +99 +99 Tableau de bord Actions Filtrer par client Filtrer par facture Encou…" at bounding box center [760, 392] width 1519 height 784
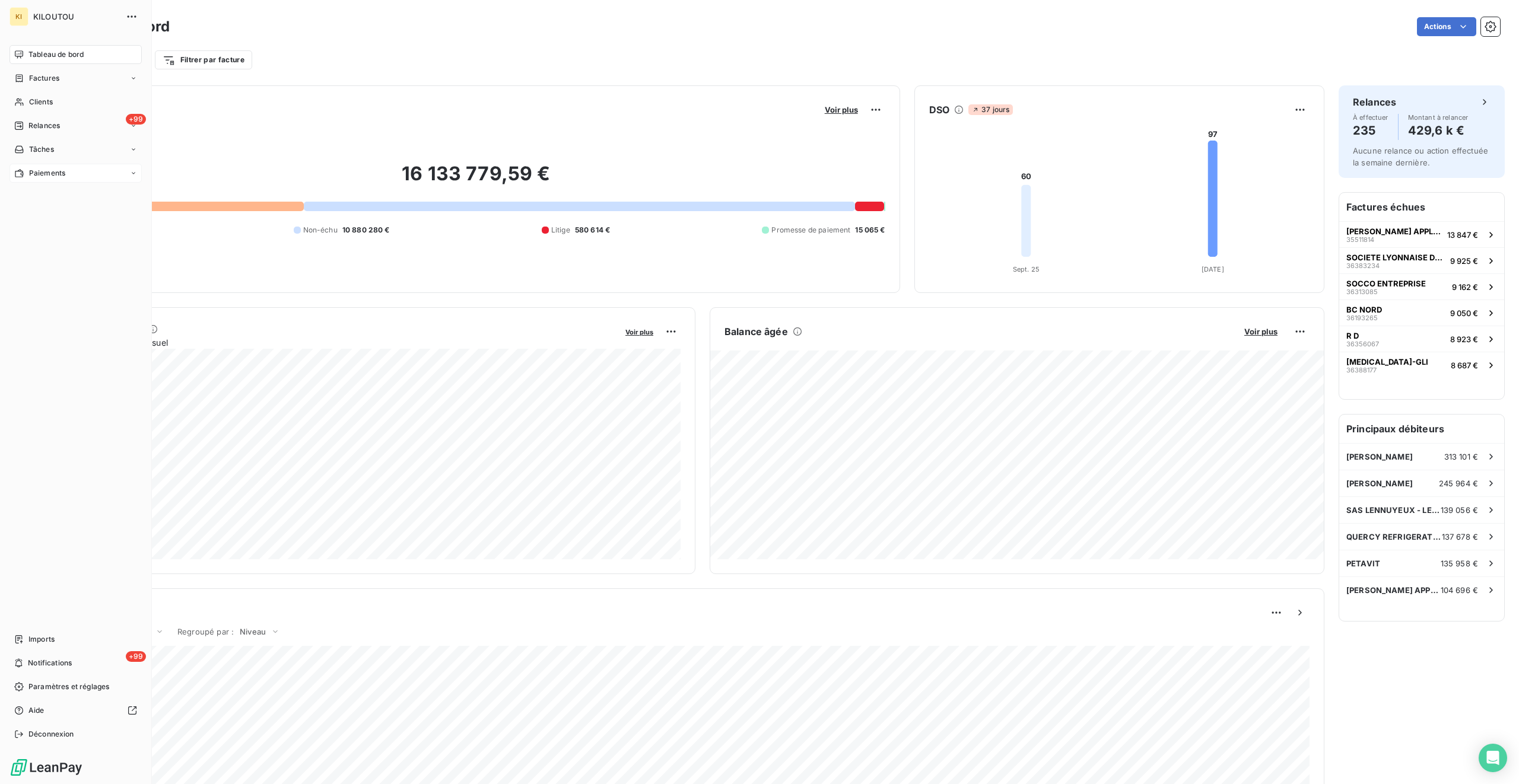
click at [55, 177] on span "Paiements" at bounding box center [47, 173] width 36 height 11
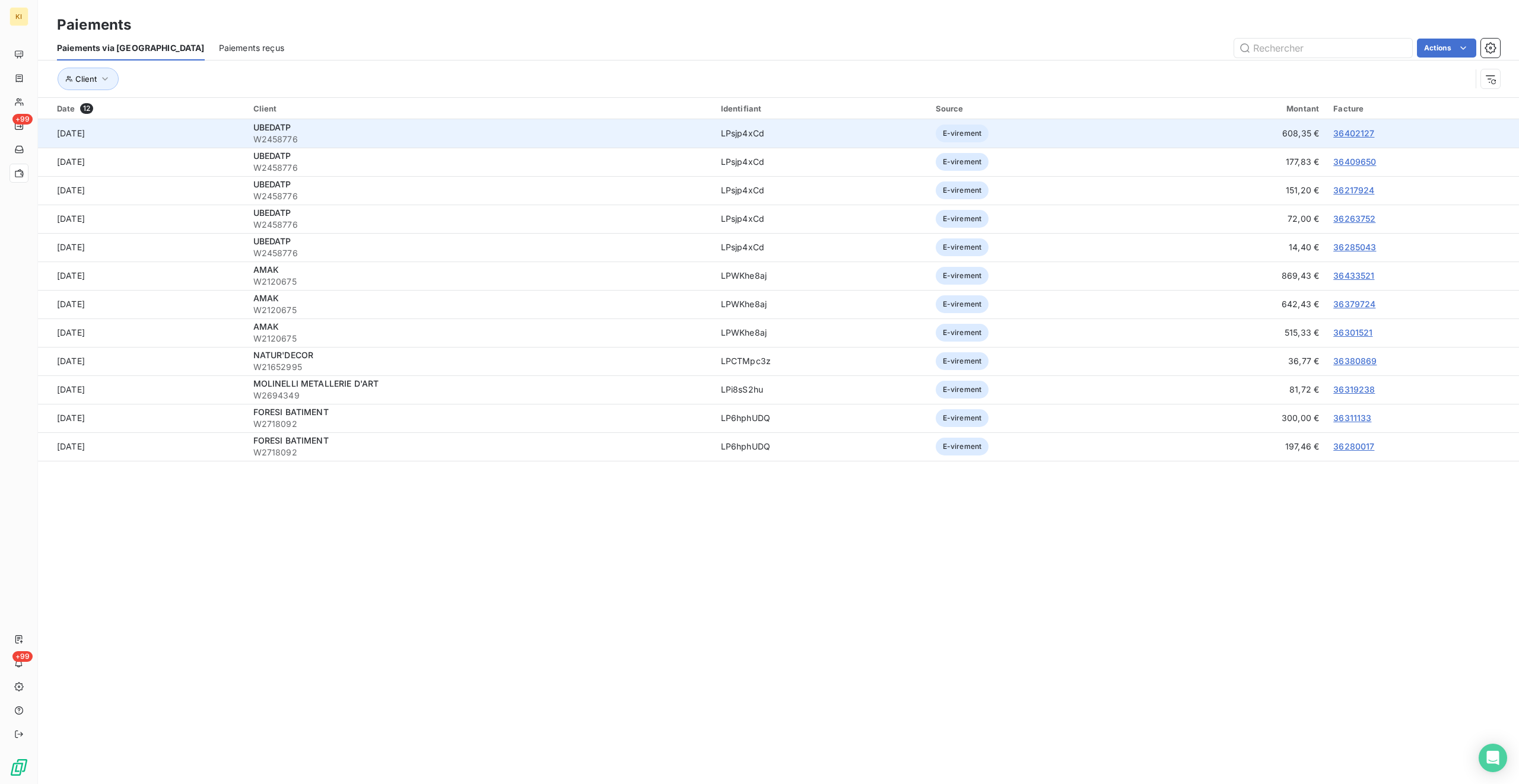
click at [896, 134] on td "608,35 €" at bounding box center [1240, 133] width 173 height 29
click at [896, 132] on link "36402127" at bounding box center [1354, 133] width 41 height 10
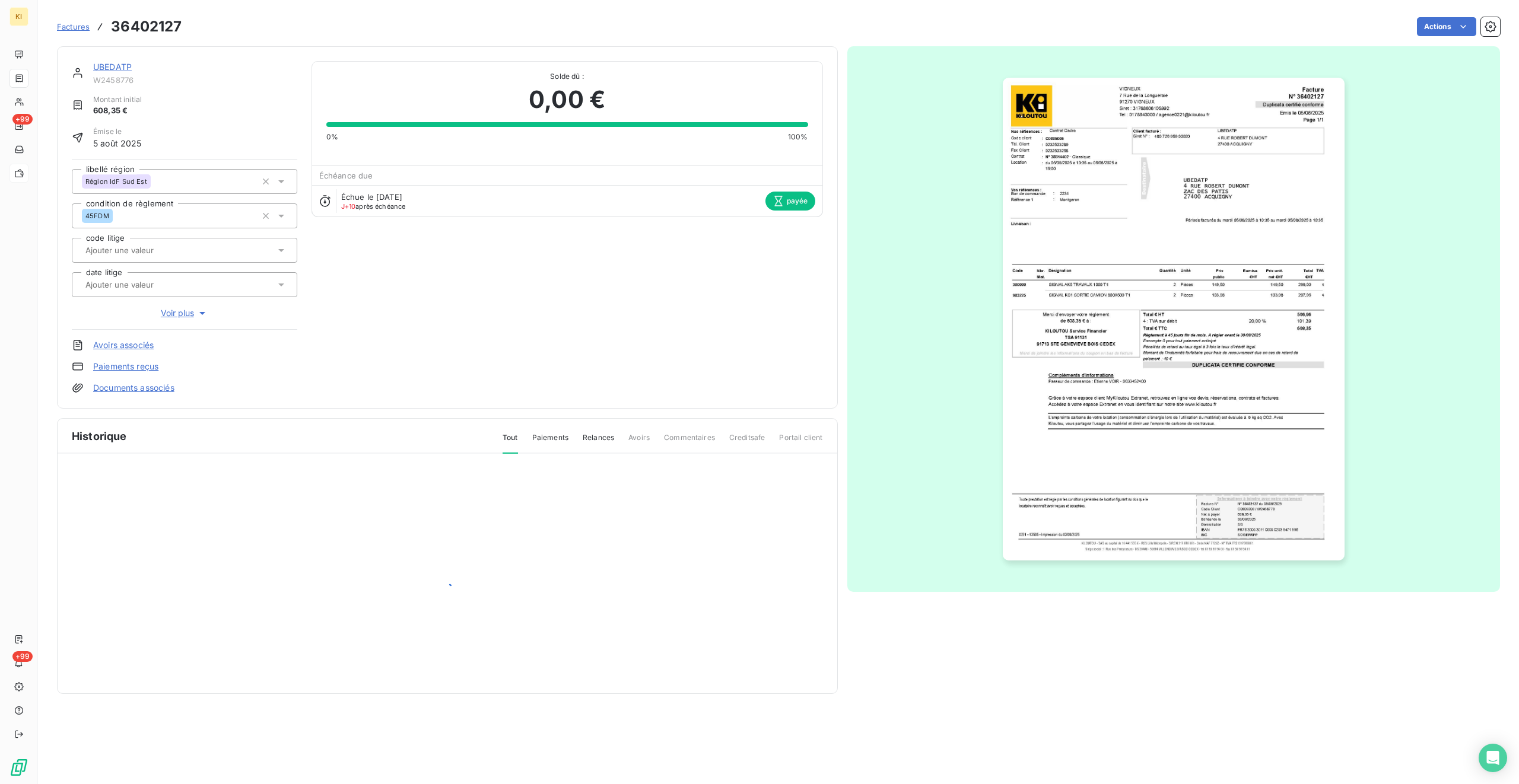
click at [896, 102] on div at bounding box center [1174, 319] width 653 height 546
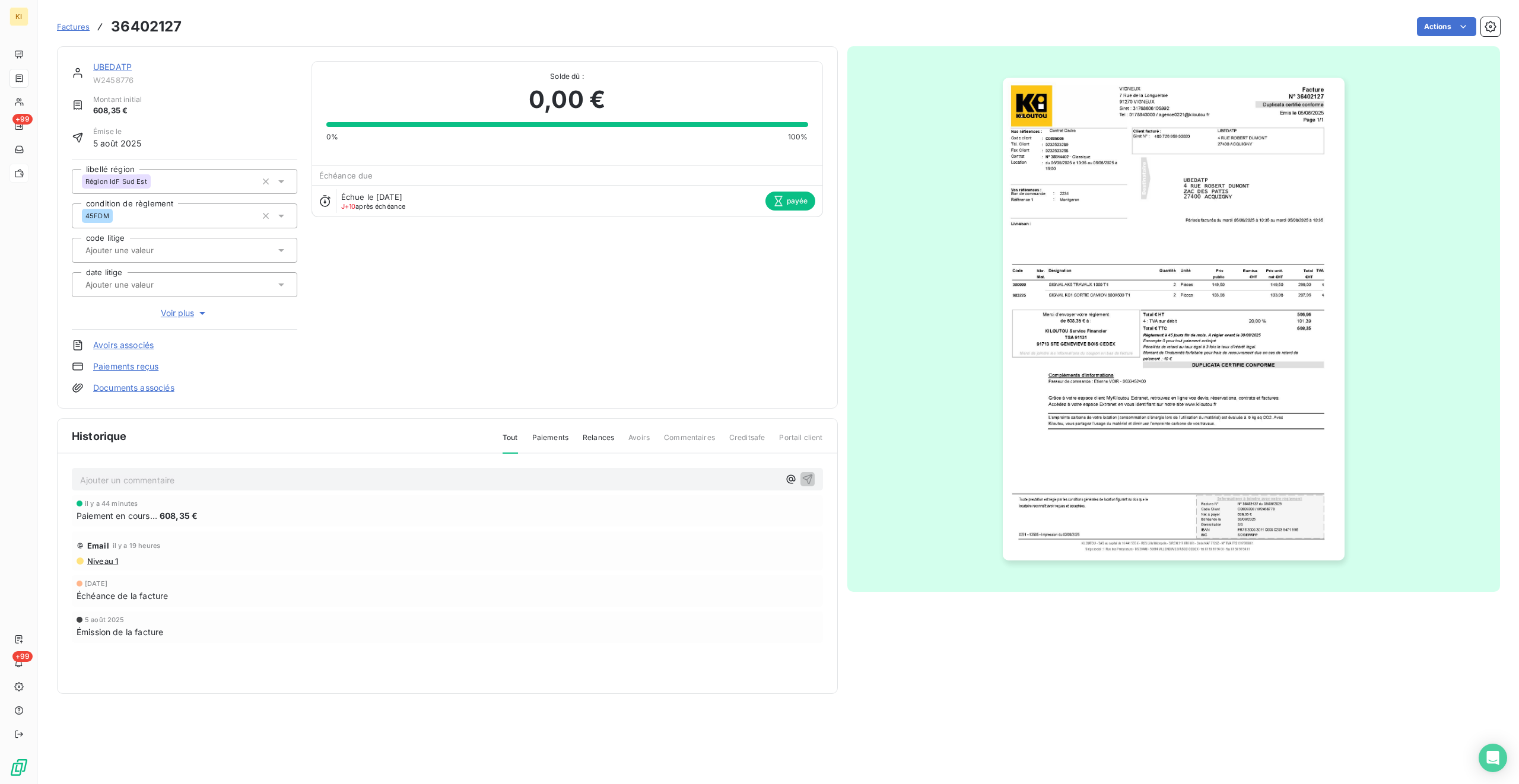
click at [144, 464] on span "Paiement en cours..." at bounding box center [117, 515] width 81 height 12
drag, startPoint x: 209, startPoint y: 518, endPoint x: 91, endPoint y: 502, distance: 119.1
click at [91, 464] on div "[DATE] Paiement en cours... 608,35 €" at bounding box center [447, 511] width 742 height 22
click at [103, 464] on span "[DATE]" at bounding box center [96, 504] width 23 height 7
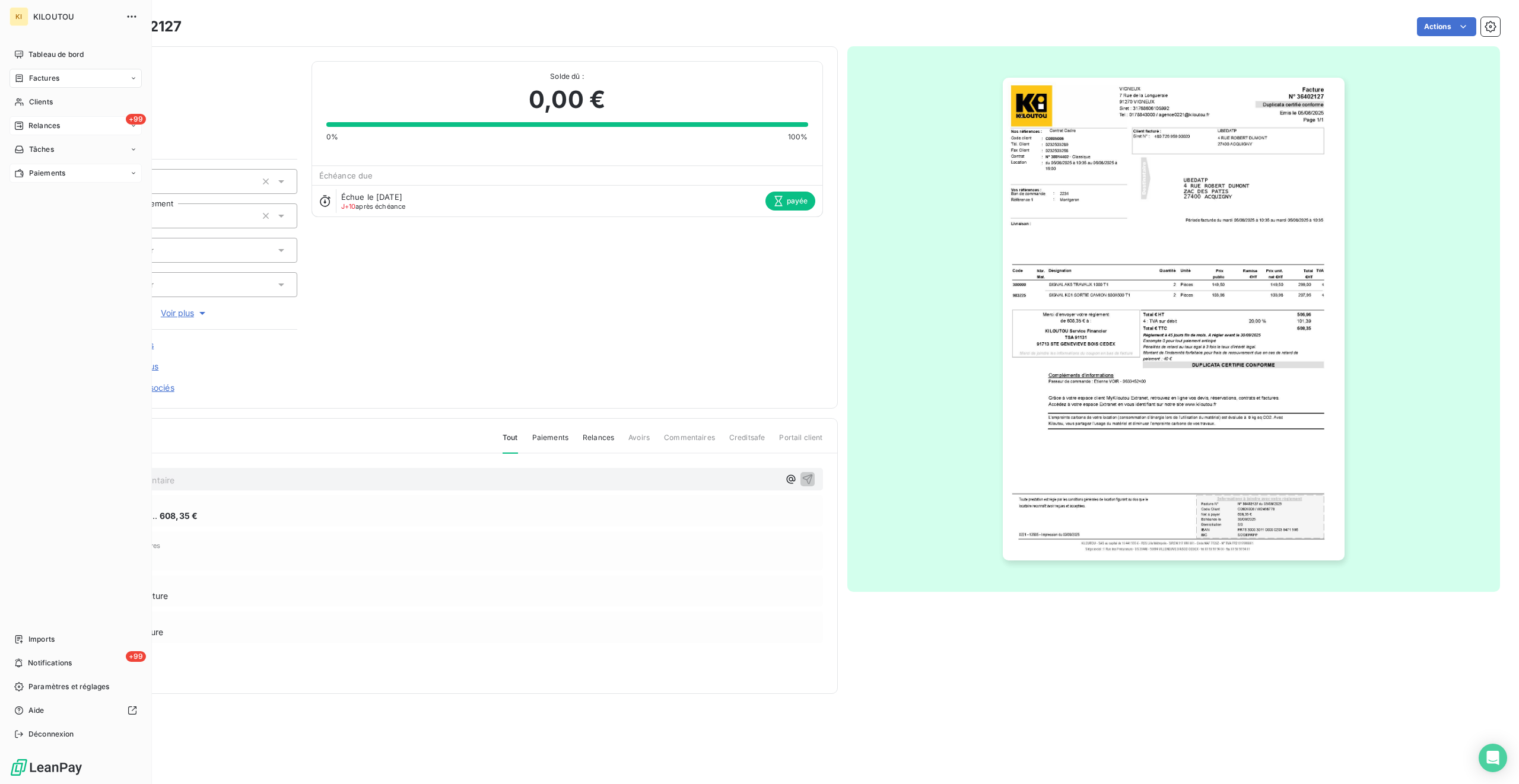
click at [23, 126] on icon at bounding box center [18, 125] width 8 height 8
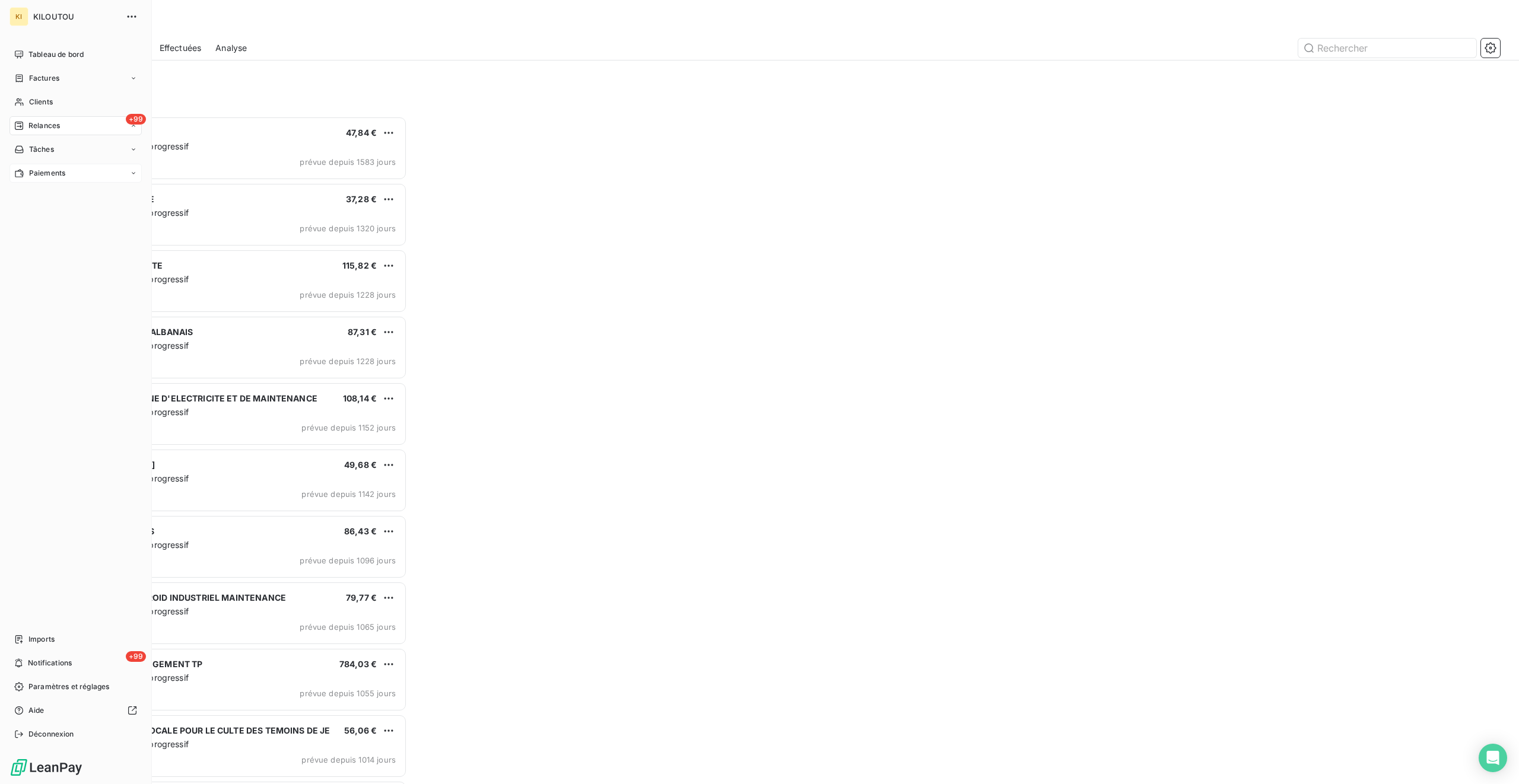
scroll to position [668, 350]
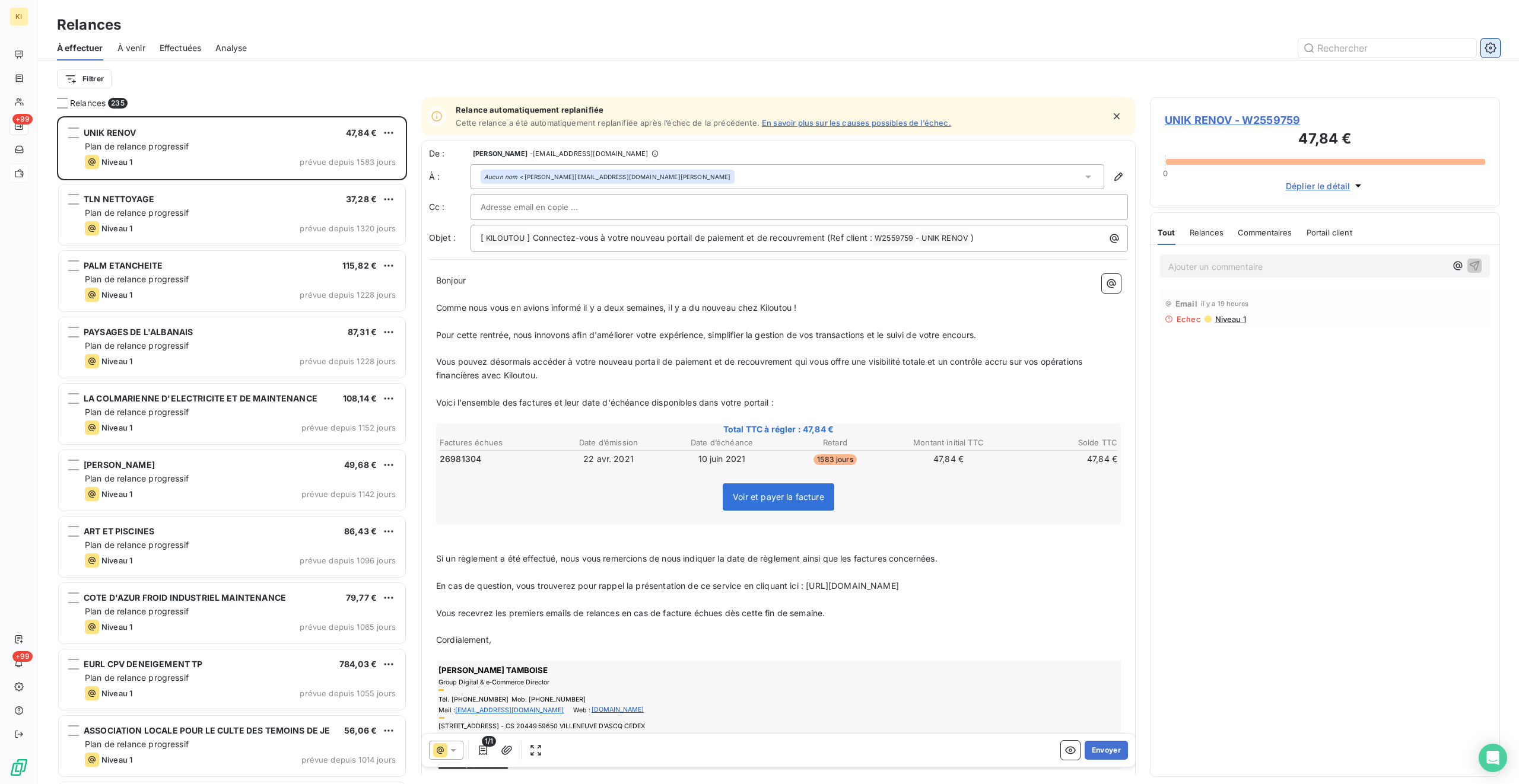
click at [896, 45] on icon "button" at bounding box center [1490, 48] width 12 height 12
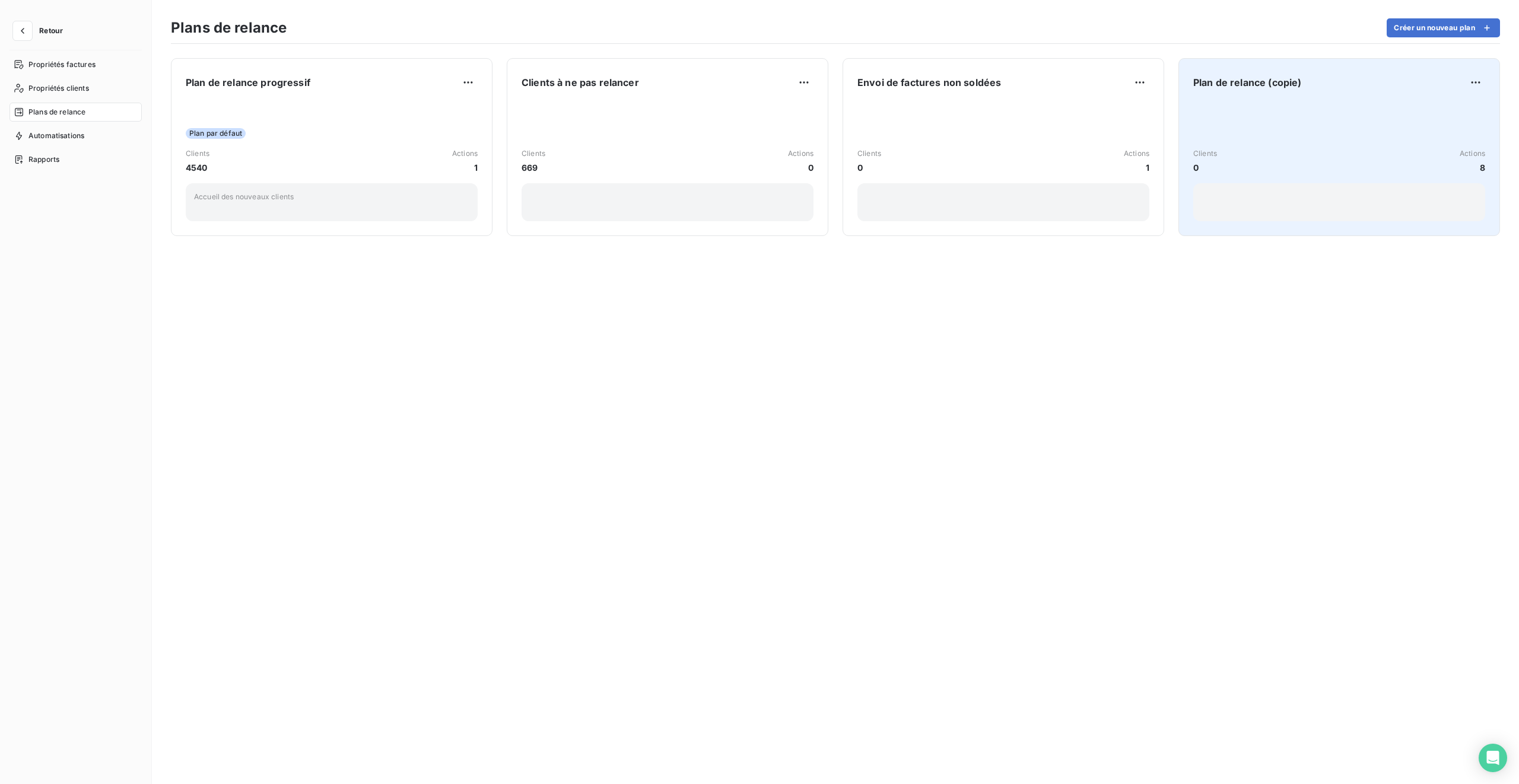
click at [896, 80] on span "Plan de relance (copie)" at bounding box center [1247, 82] width 108 height 14
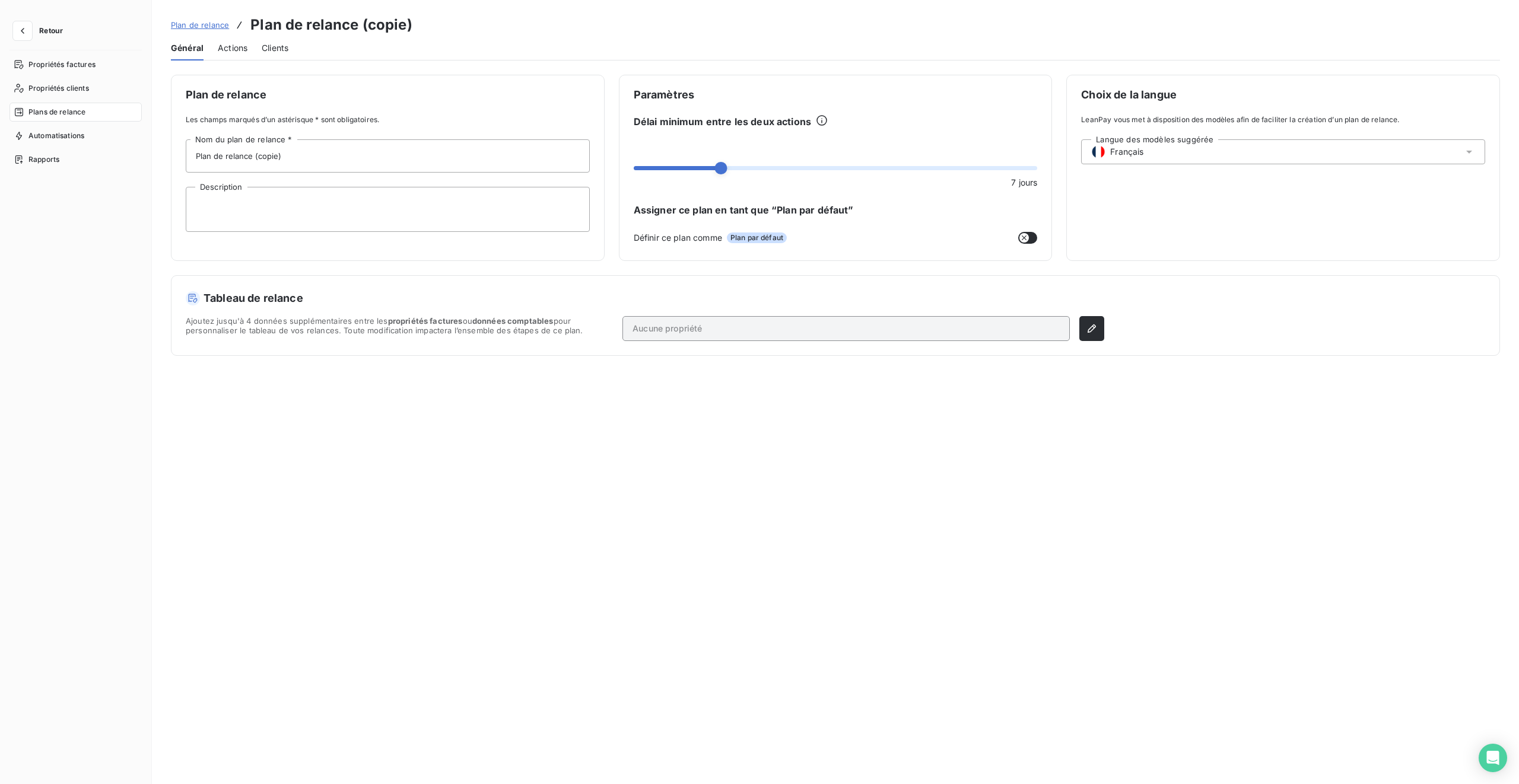
click at [204, 21] on span "Plan de relance" at bounding box center [199, 25] width 58 height 10
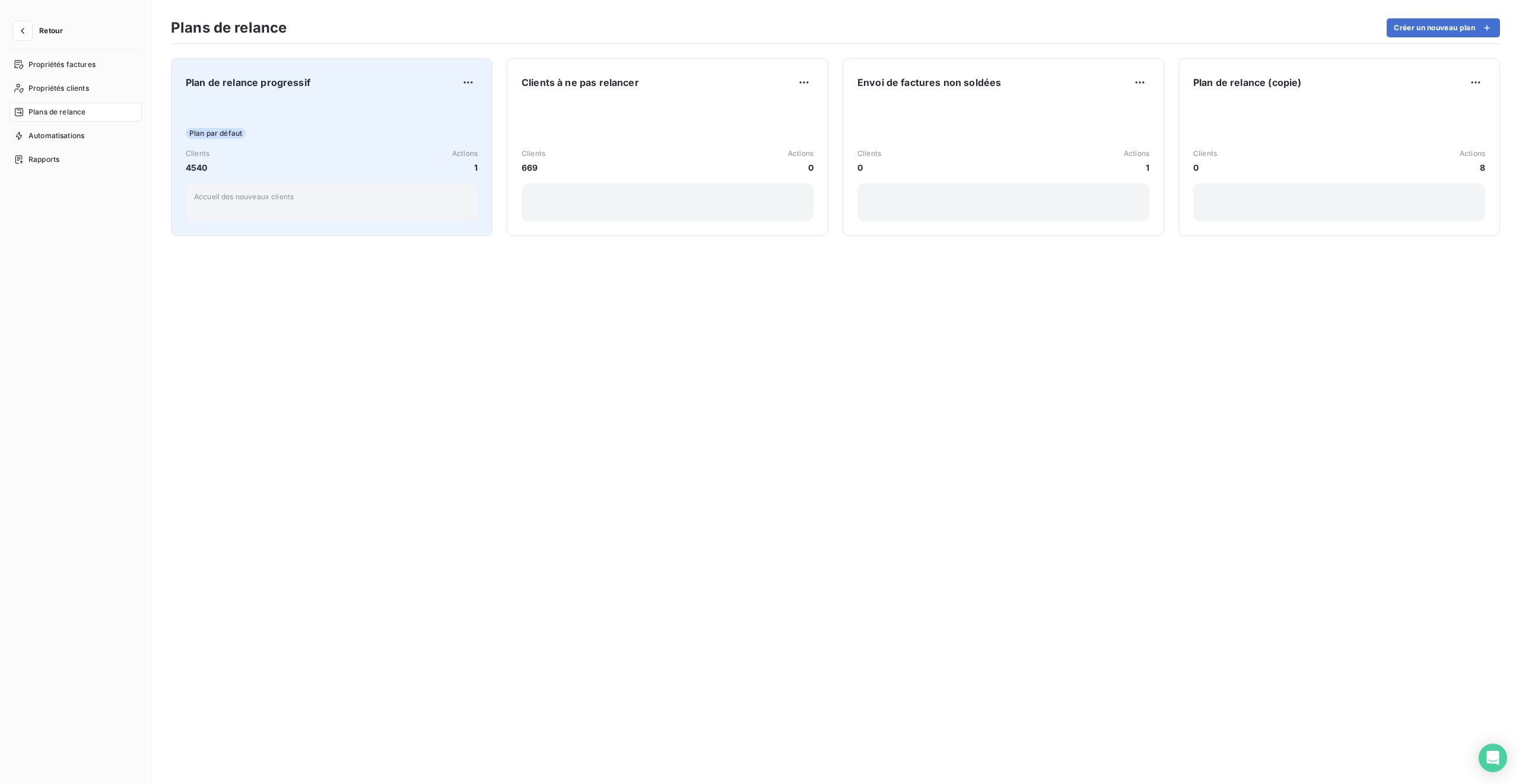
click at [313, 78] on div "Plan de relance progressif" at bounding box center [332, 83] width 292 height 19
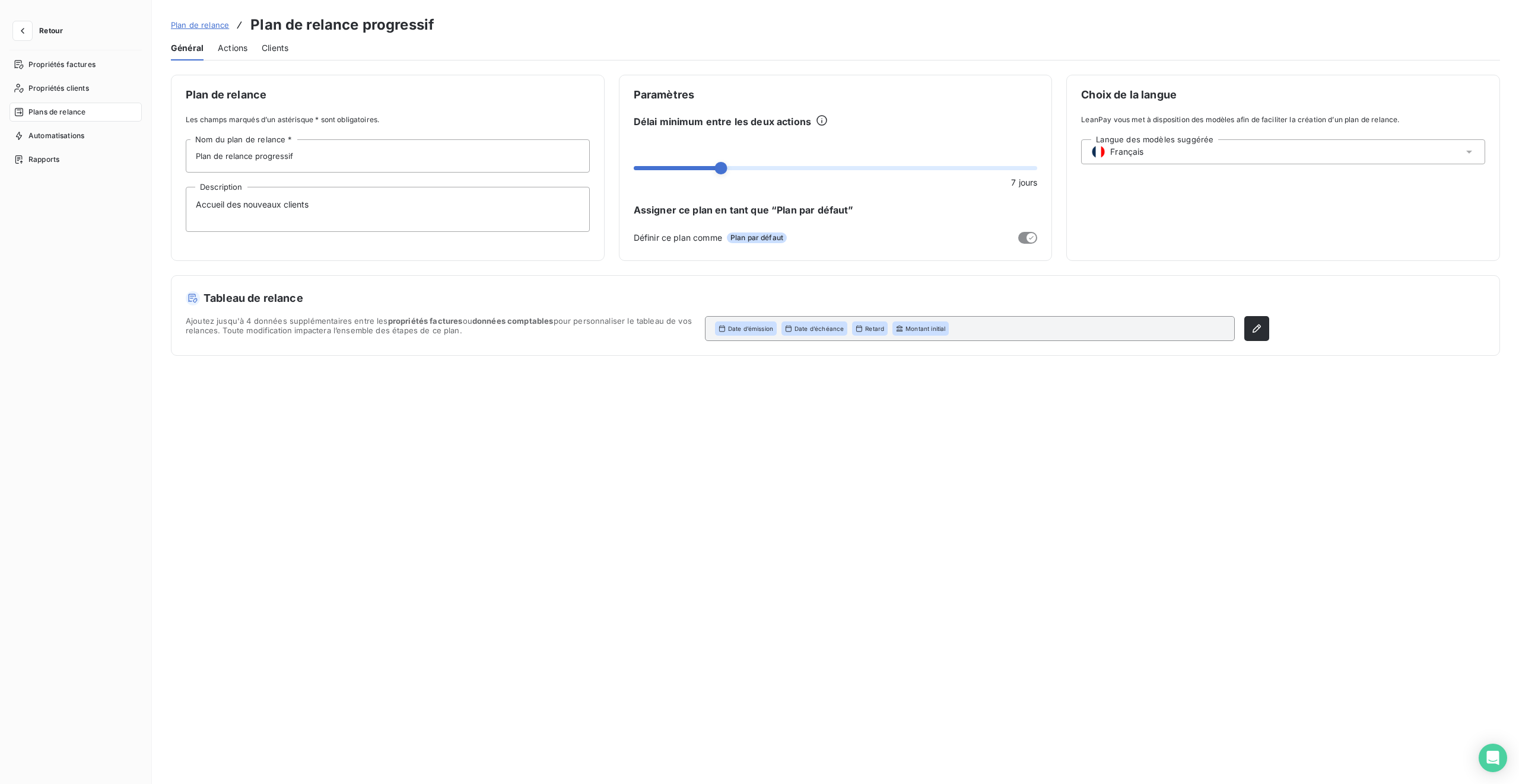
click at [235, 48] on span "Actions" at bounding box center [232, 48] width 30 height 12
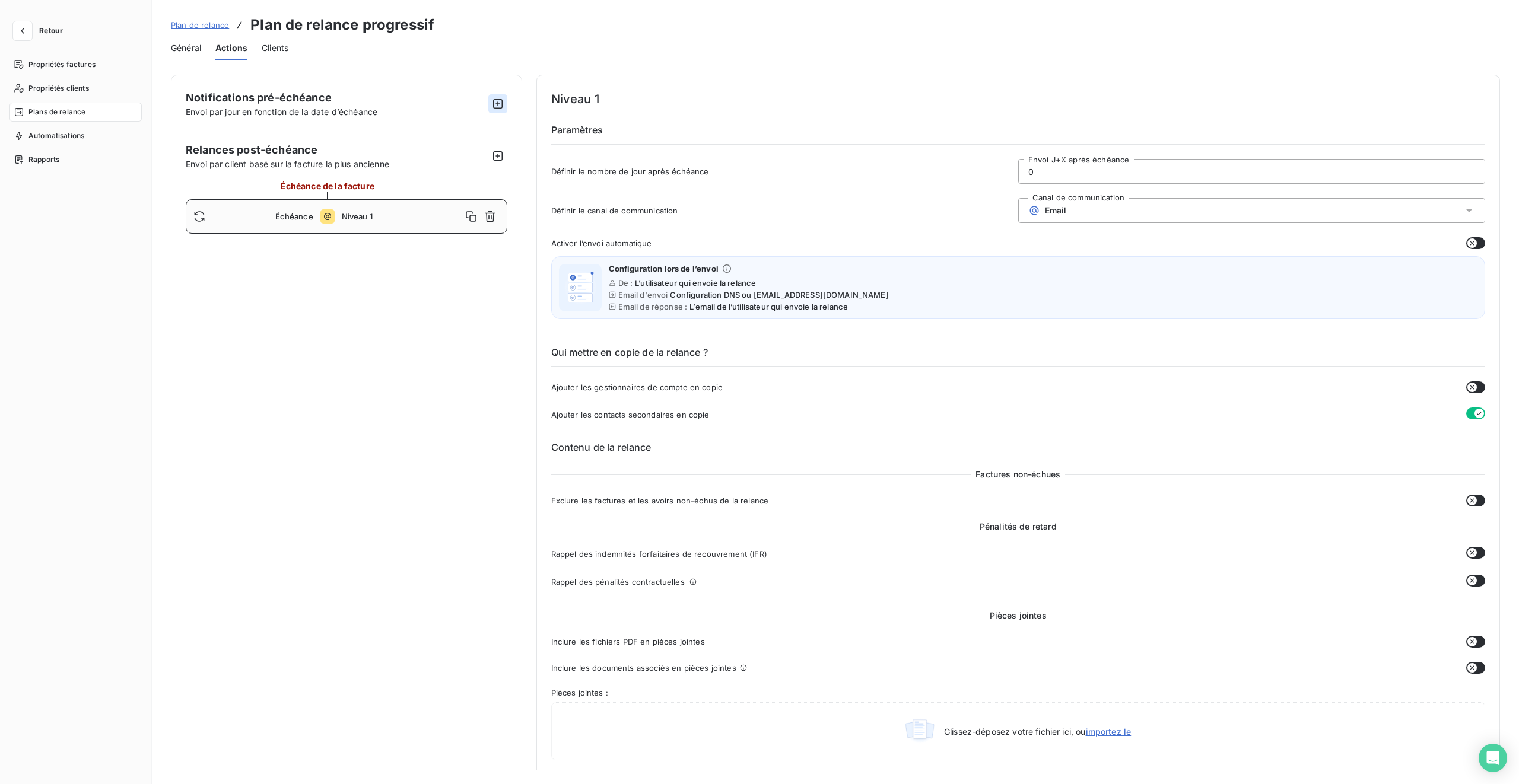
click at [496, 102] on icon "button" at bounding box center [497, 103] width 10 height 10
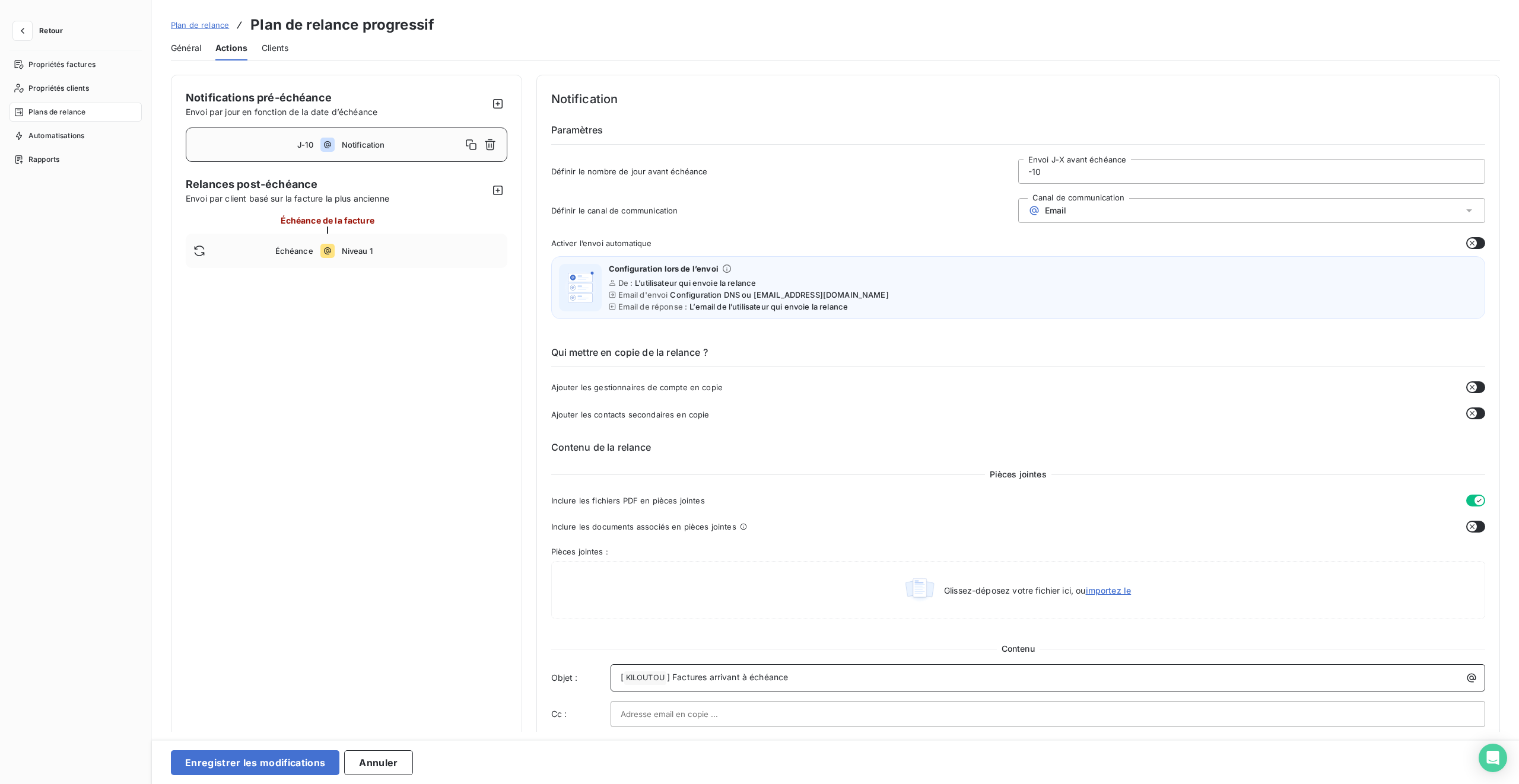
click at [800, 464] on p "[ KILOUTOU ﻿ ] Factures arrivant à échéance" at bounding box center [1052, 678] width 861 height 14
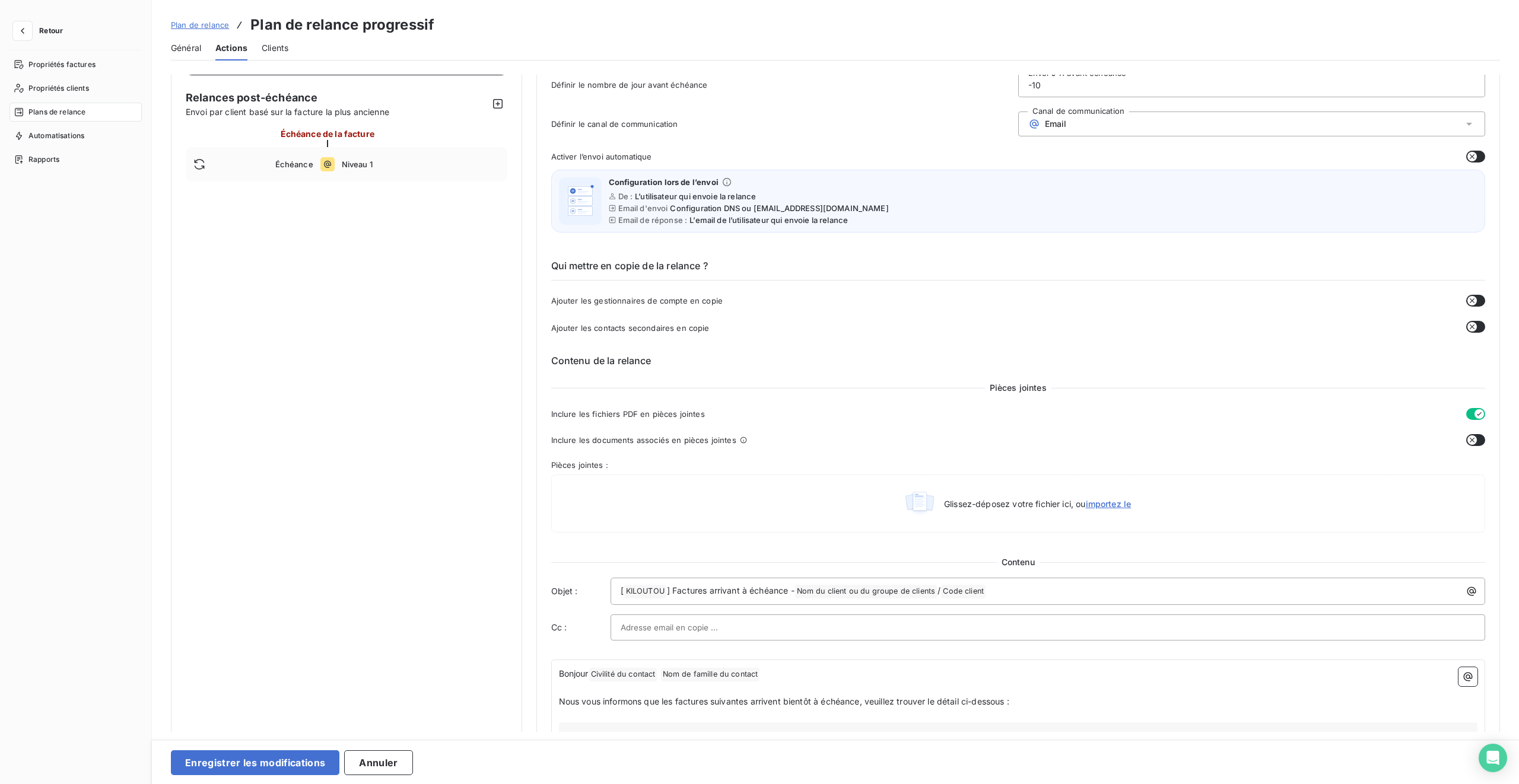
scroll to position [330, 0]
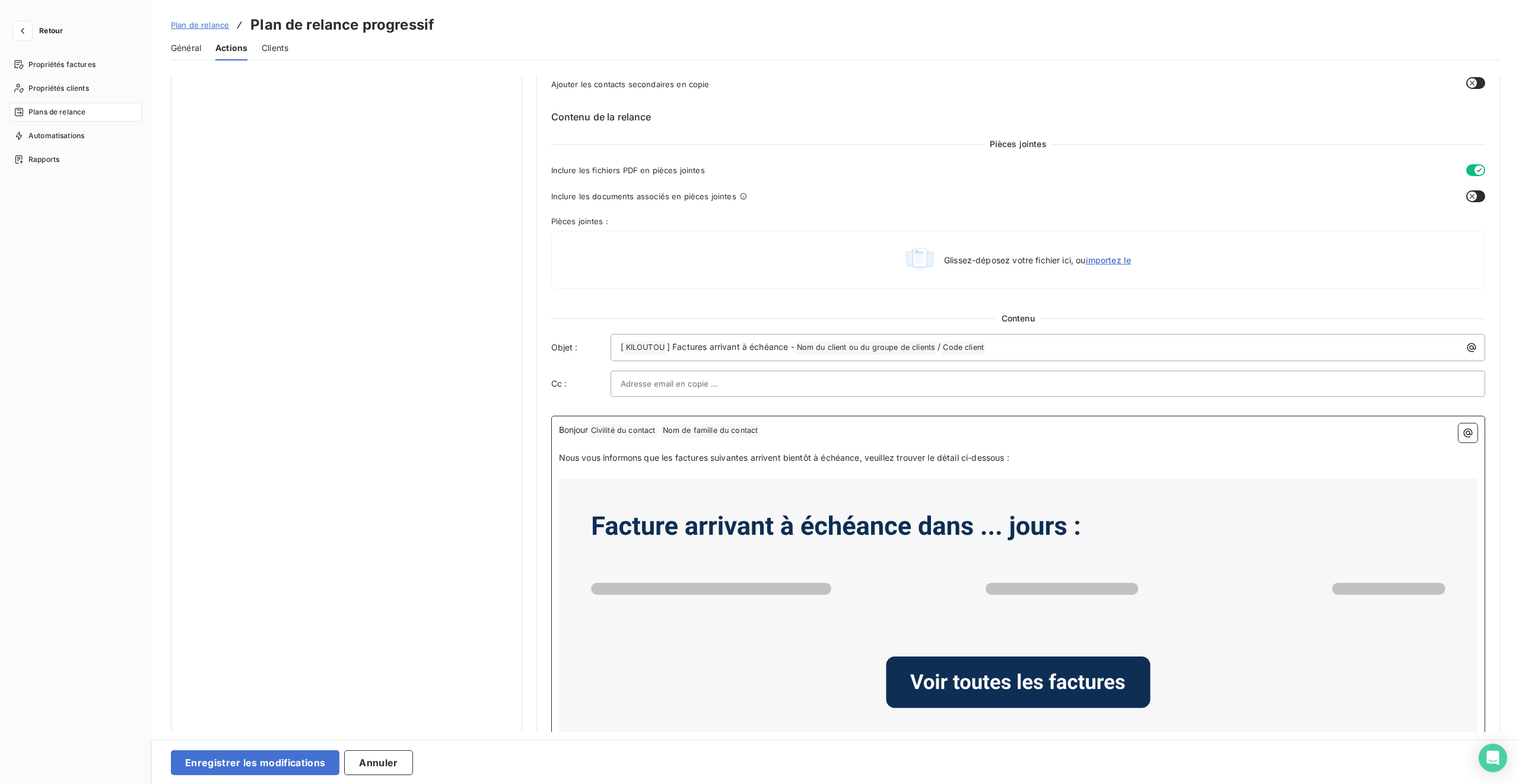
click at [581, 455] on span "Nous vous informons que les factures suivantes arrivent bientôt à échéance, veu…" at bounding box center [784, 458] width 450 height 10
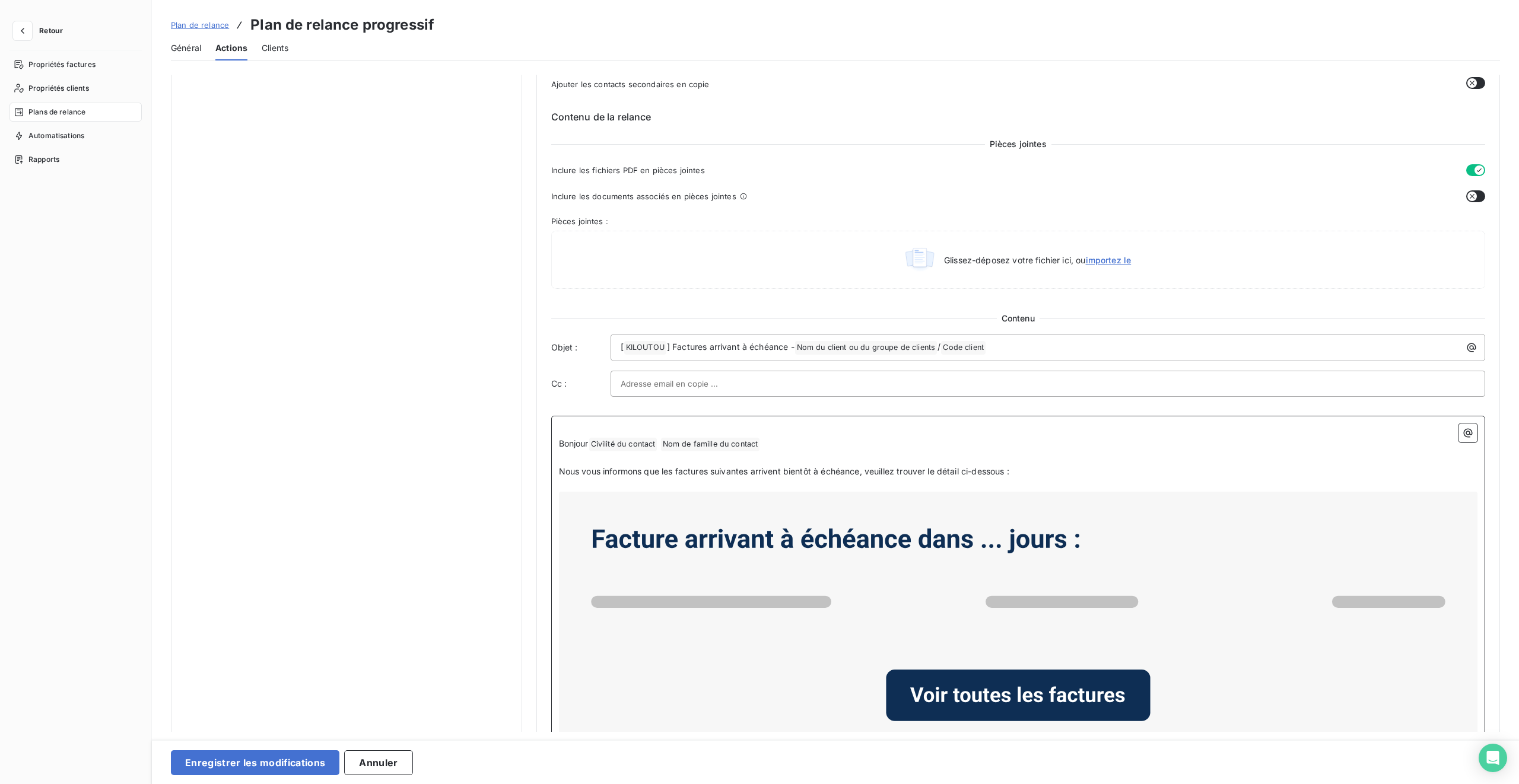
click at [570, 443] on span "Bonjour" at bounding box center [573, 444] width 30 height 10
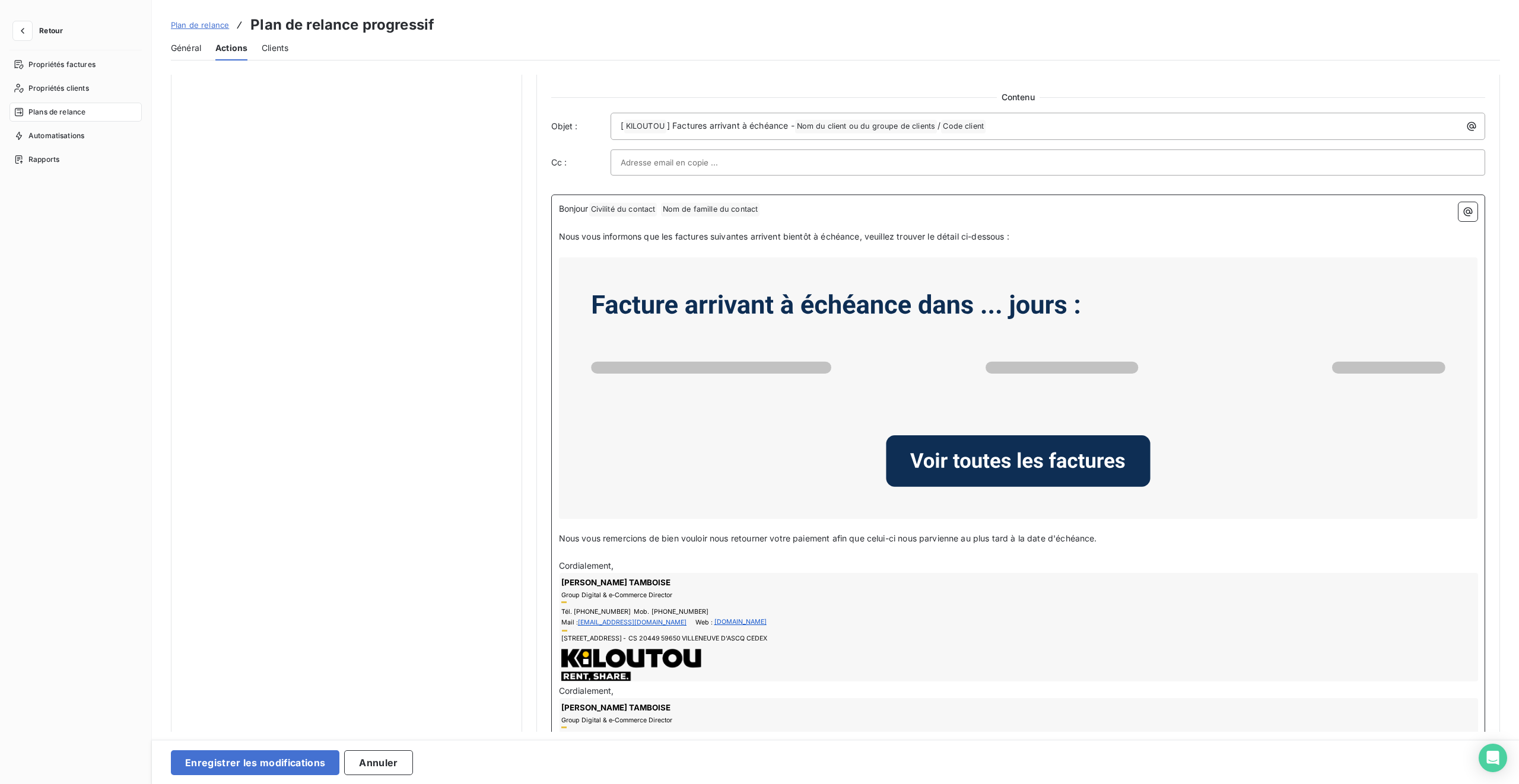
scroll to position [662, 0]
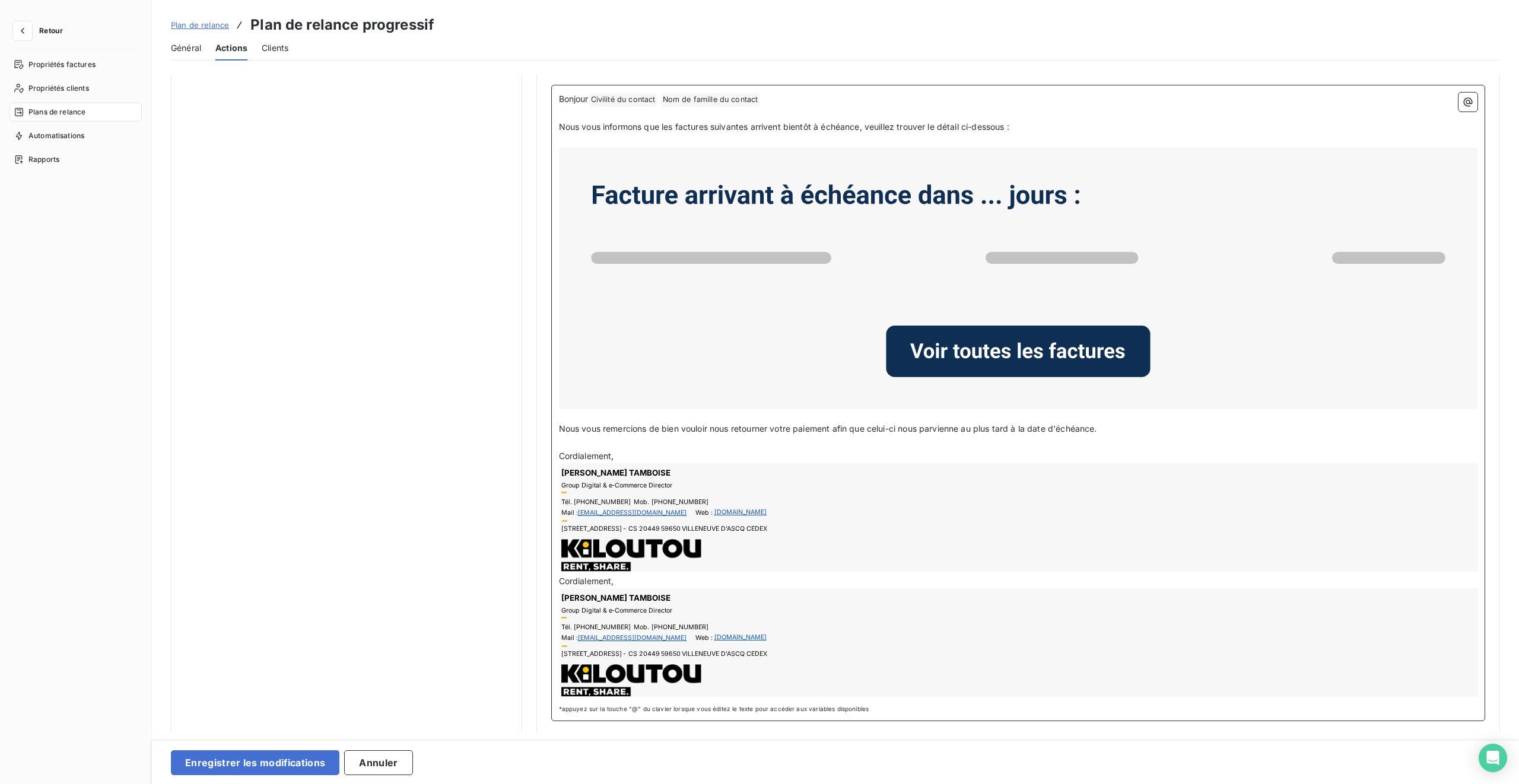
click at [682, 464] on div "[PERSON_NAME] Group Digital & e‑Commerce Director Tél. [PHONE_NUMBER] Mob. [PHO…" at bounding box center [1018, 519] width 919 height 111
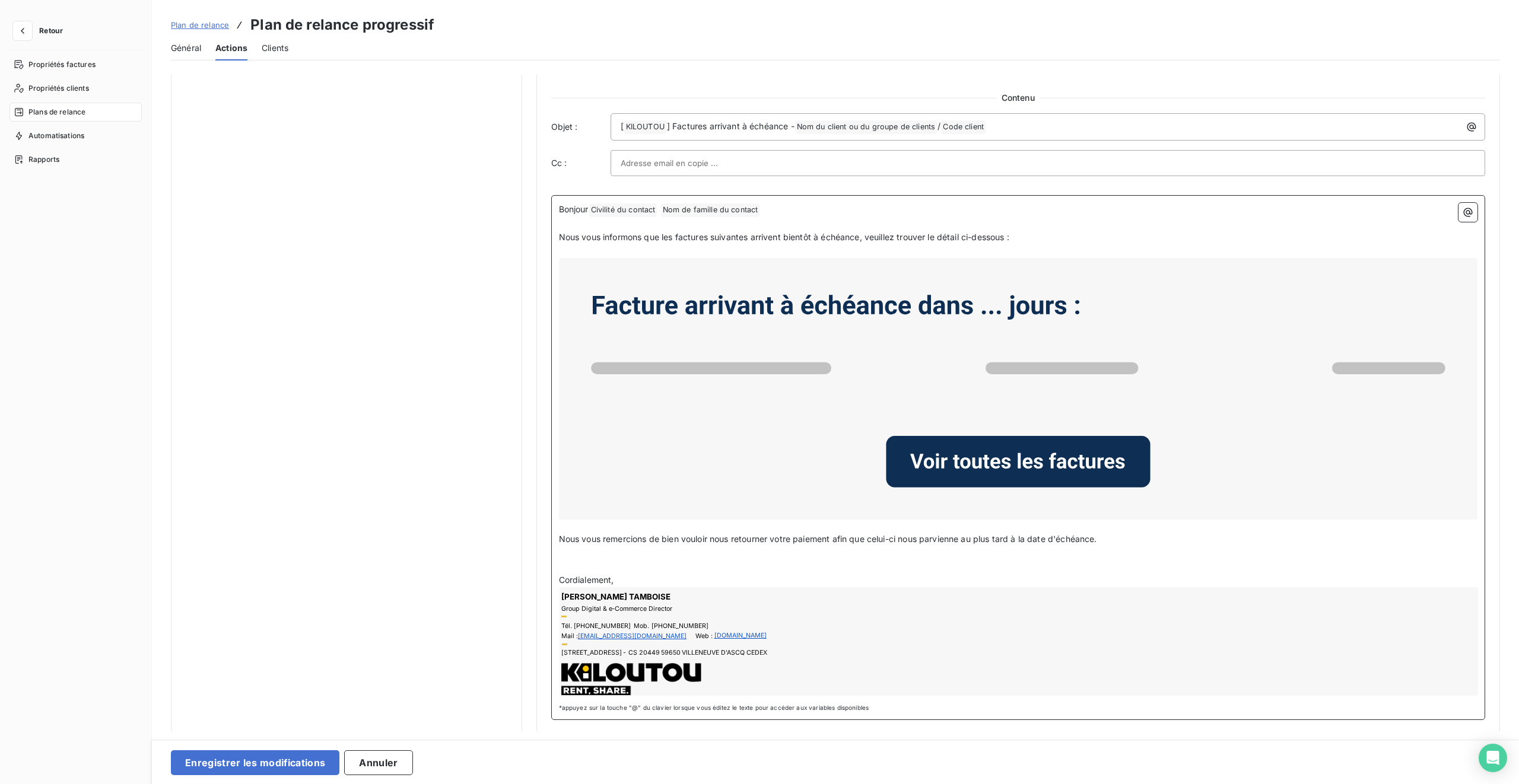
scroll to position [537, 0]
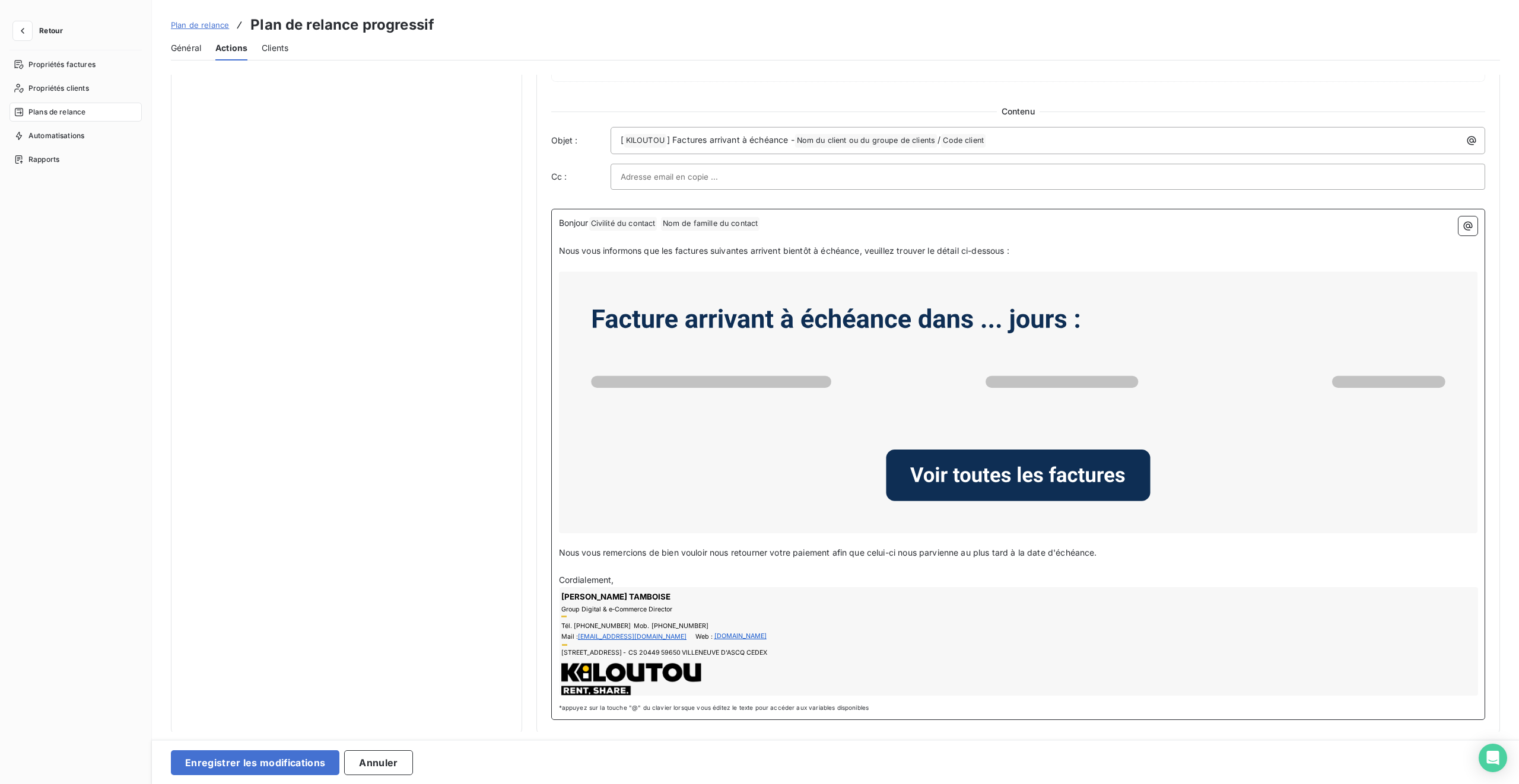
click at [719, 464] on span "Nous vous remercions de bien vouloir nous retourner votre paiement afin que cel…" at bounding box center [828, 553] width 538 height 10
click at [747, 464] on span "Nous vous remercions de bien vouloir nous retourner votre paiement afin que cel…" at bounding box center [828, 553] width 538 height 10
click at [775, 464] on span "Nous vous remercions de bien vouloir nous retourner votre paiement afin que cel…" at bounding box center [828, 553] width 538 height 10
click at [693, 464] on p "﻿" at bounding box center [1018, 567] width 919 height 14
click at [740, 464] on span "Nous vous remercions de bien vouloir nous retourner votre paiement afin que cel…" at bounding box center [828, 553] width 538 height 10
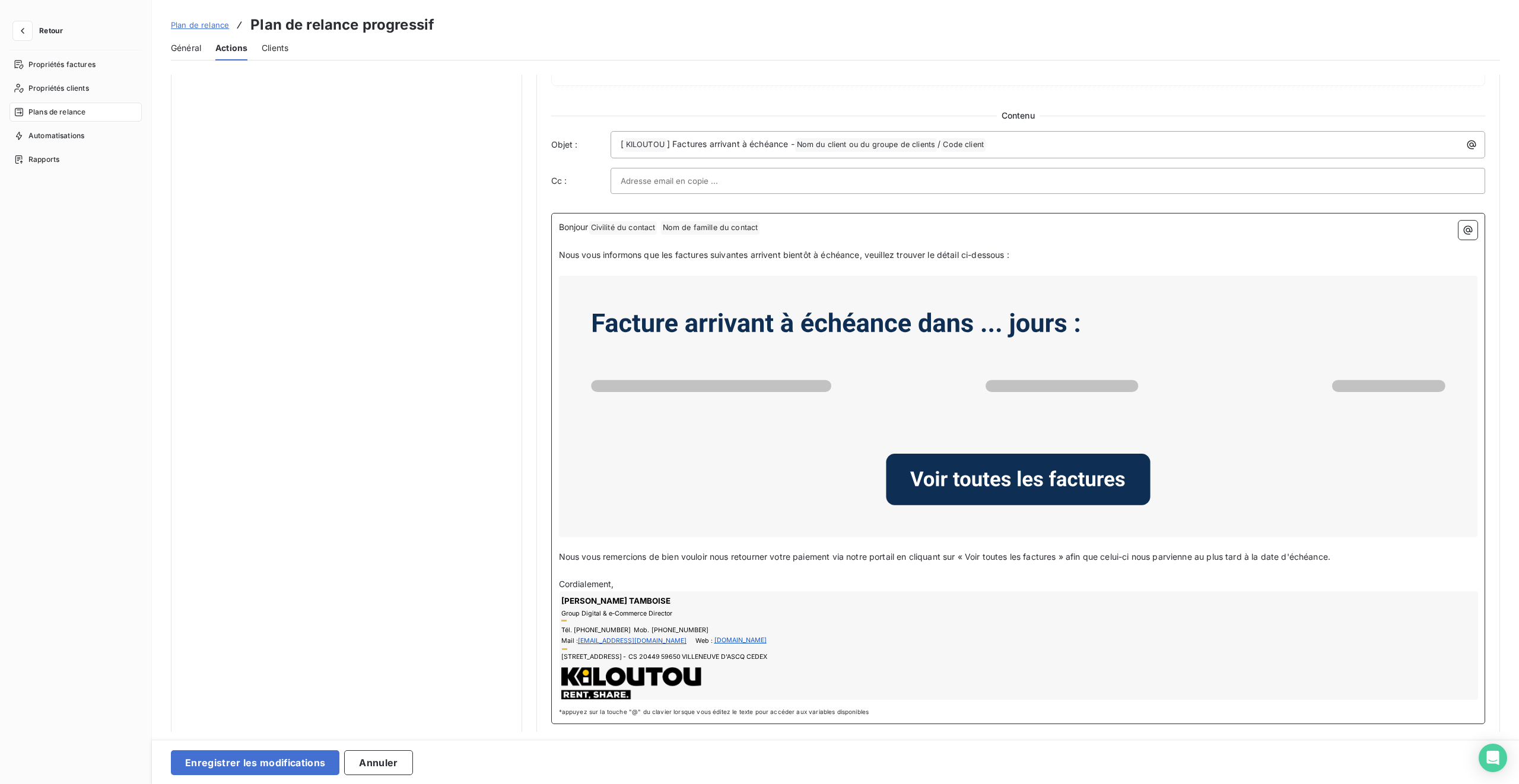
scroll to position [0, 0]
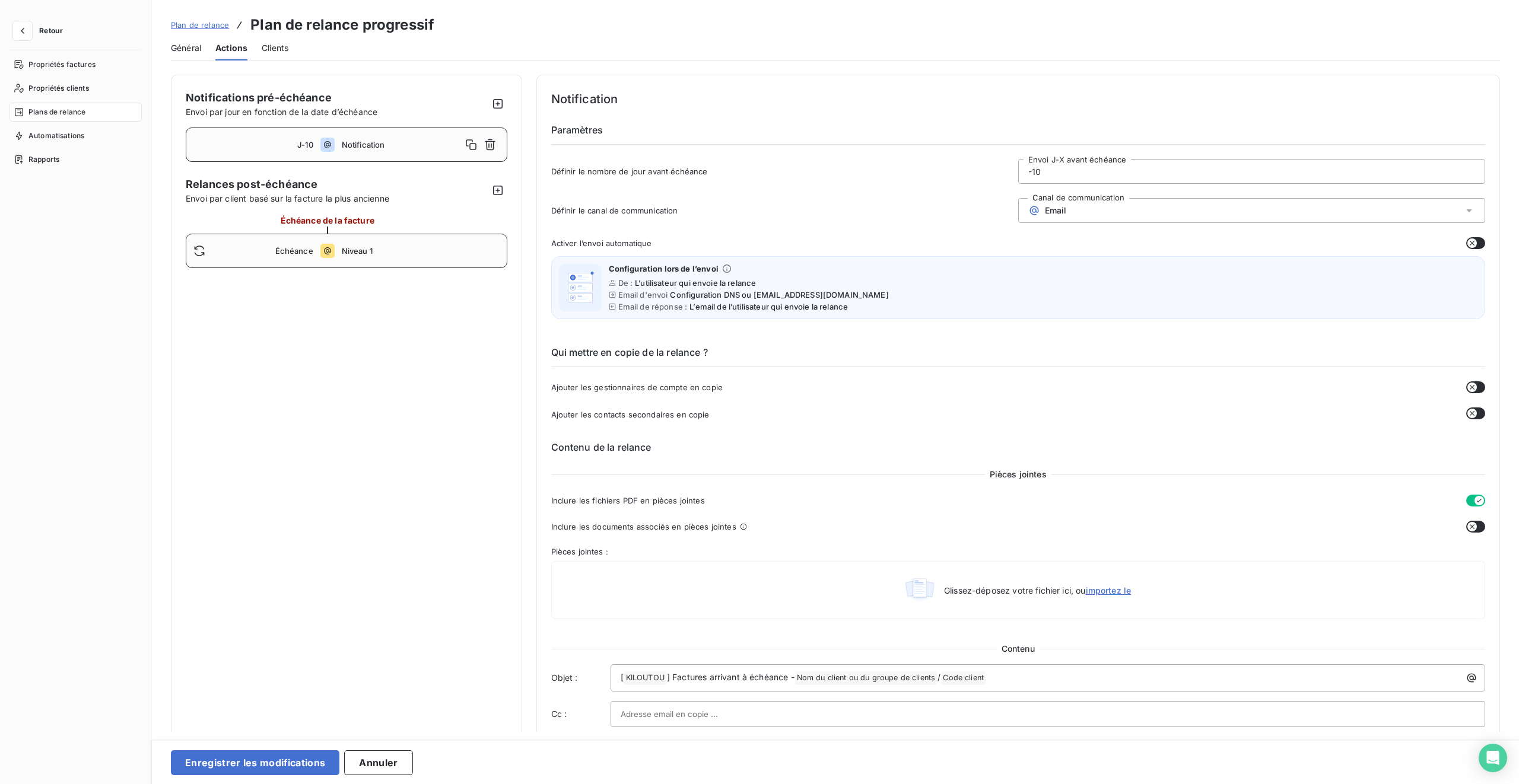
click at [405, 239] on div "Échéance Niveau 1" at bounding box center [346, 250] width 322 height 34
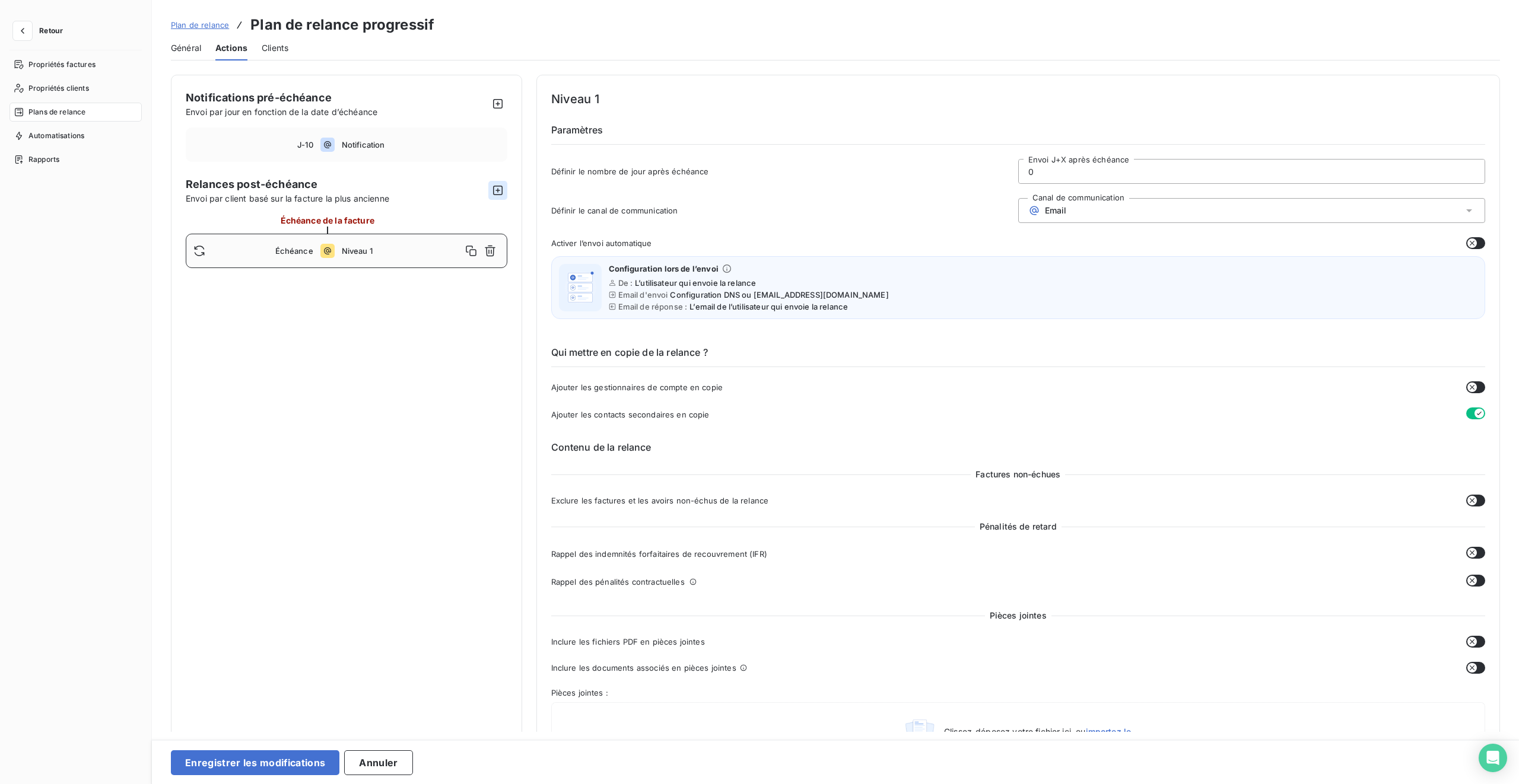
click at [497, 190] on icon "button" at bounding box center [497, 190] width 10 height 10
click at [896, 170] on input "10" at bounding box center [1252, 171] width 466 height 23
type input "5"
click at [896, 464] on icon "button" at bounding box center [1472, 668] width 10 height 10
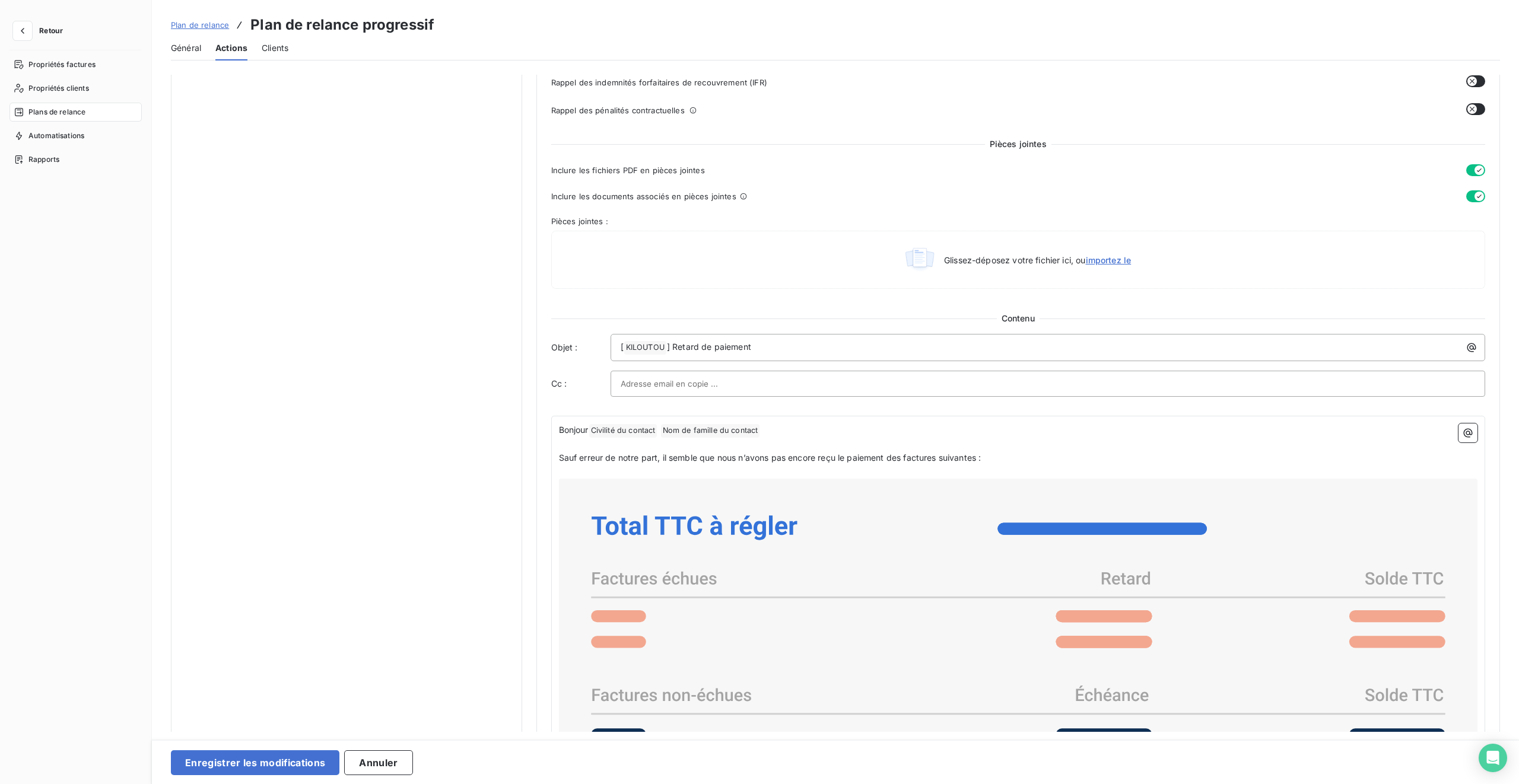
scroll to position [481, 0]
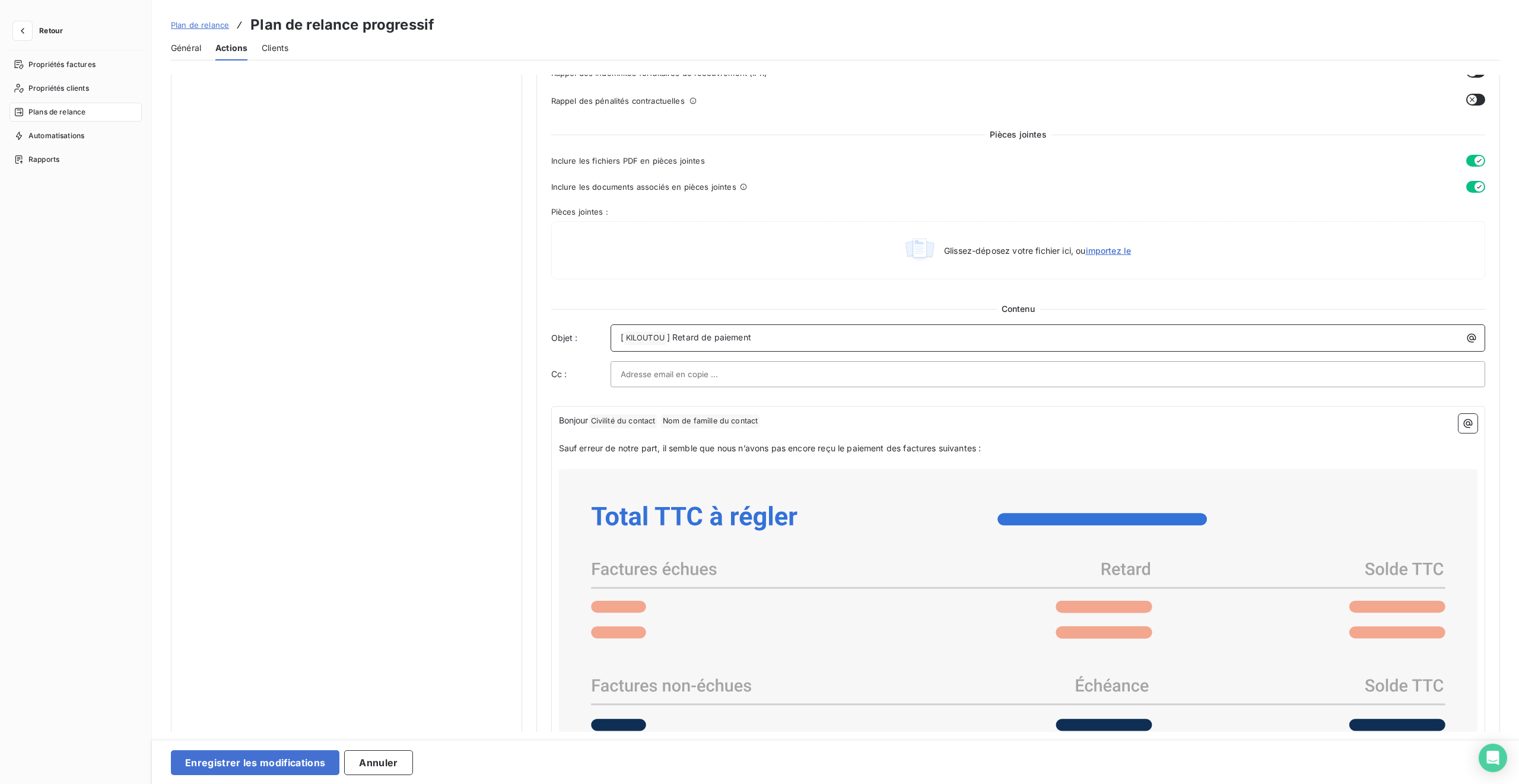
click at [813, 338] on p "[ KILOUTOU ﻿ ] Retard de paiement" at bounding box center [1052, 337] width 861 height 14
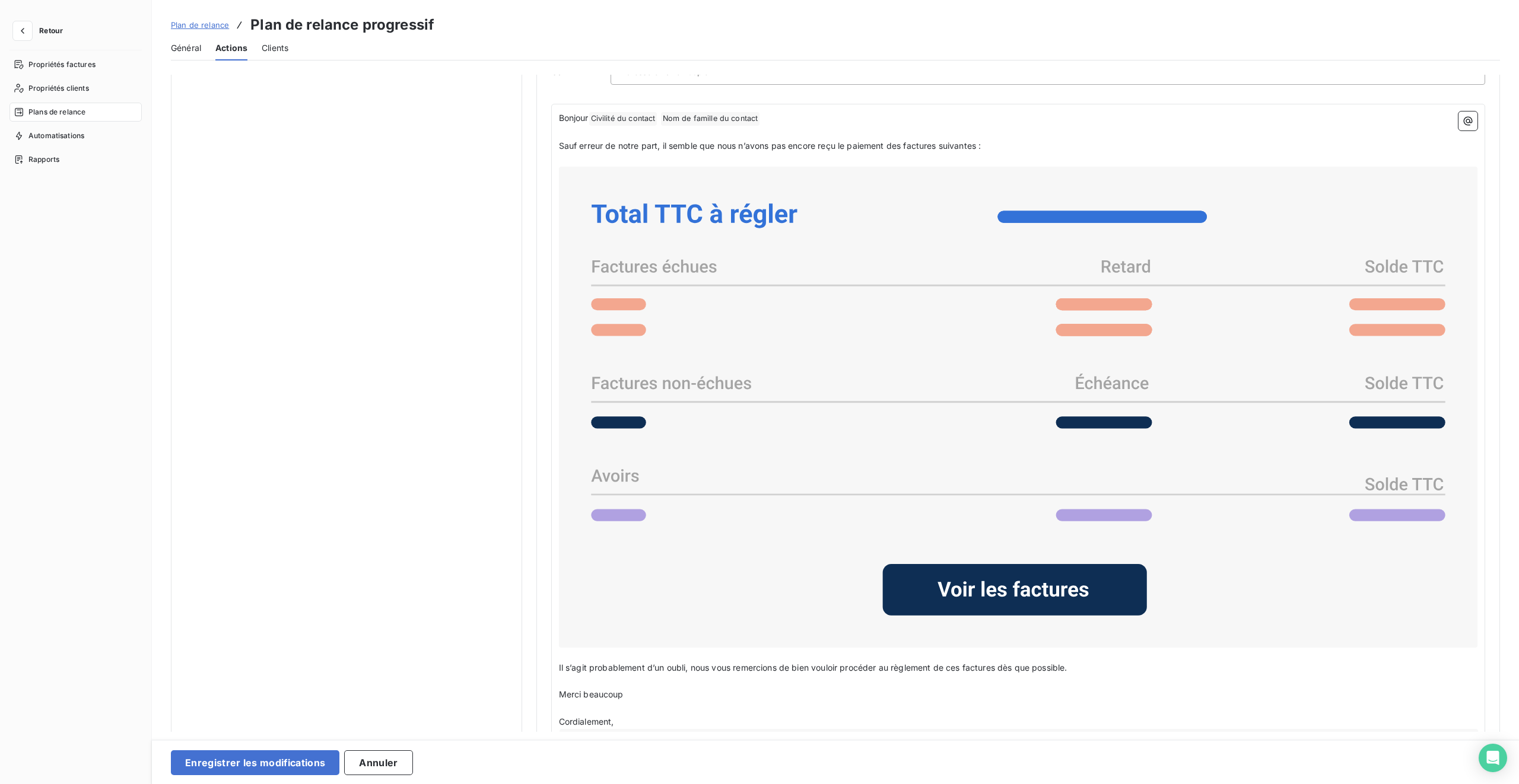
scroll to position [925, 0]
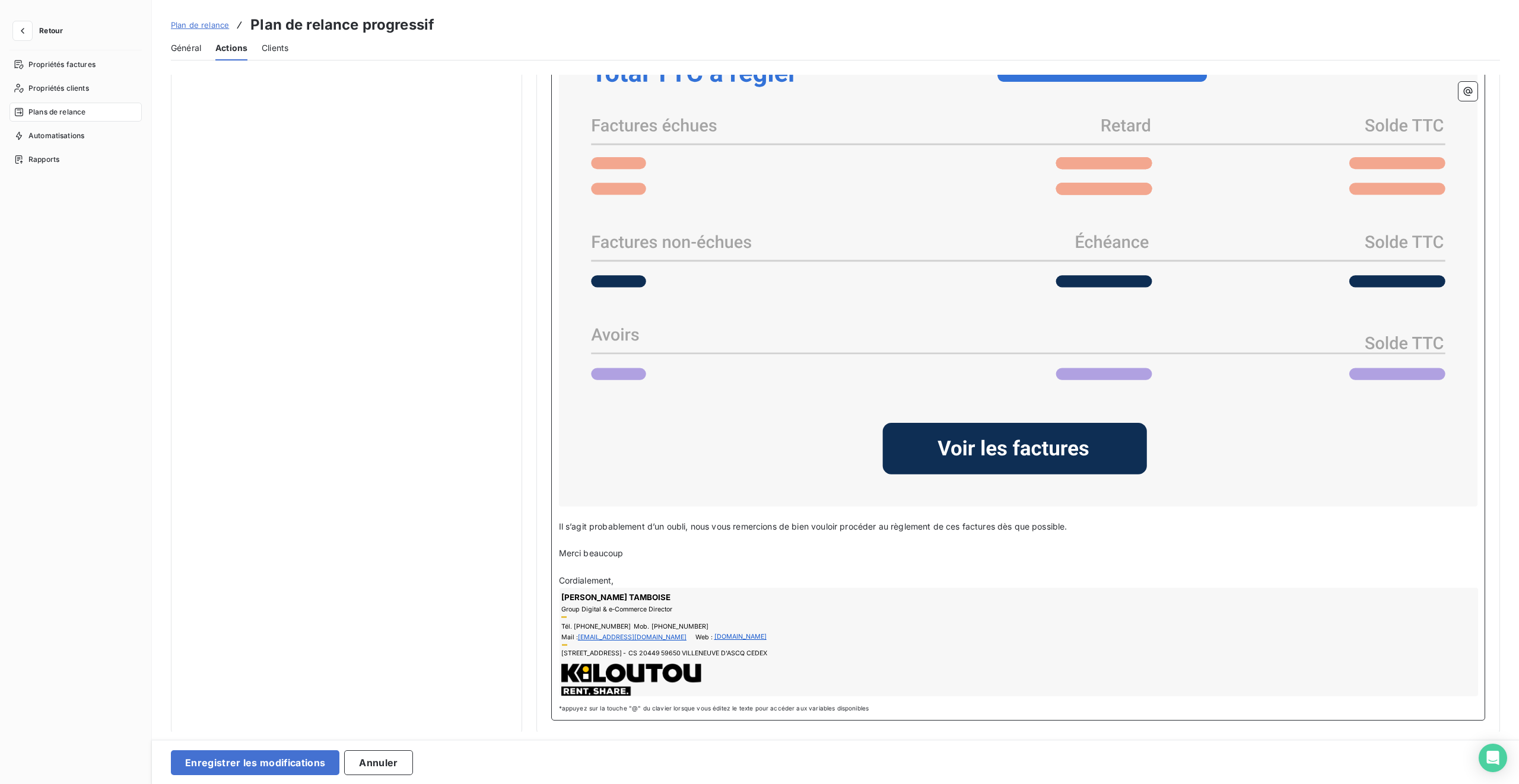
click at [621, 464] on p "Cordialement," at bounding box center [1018, 580] width 919 height 14
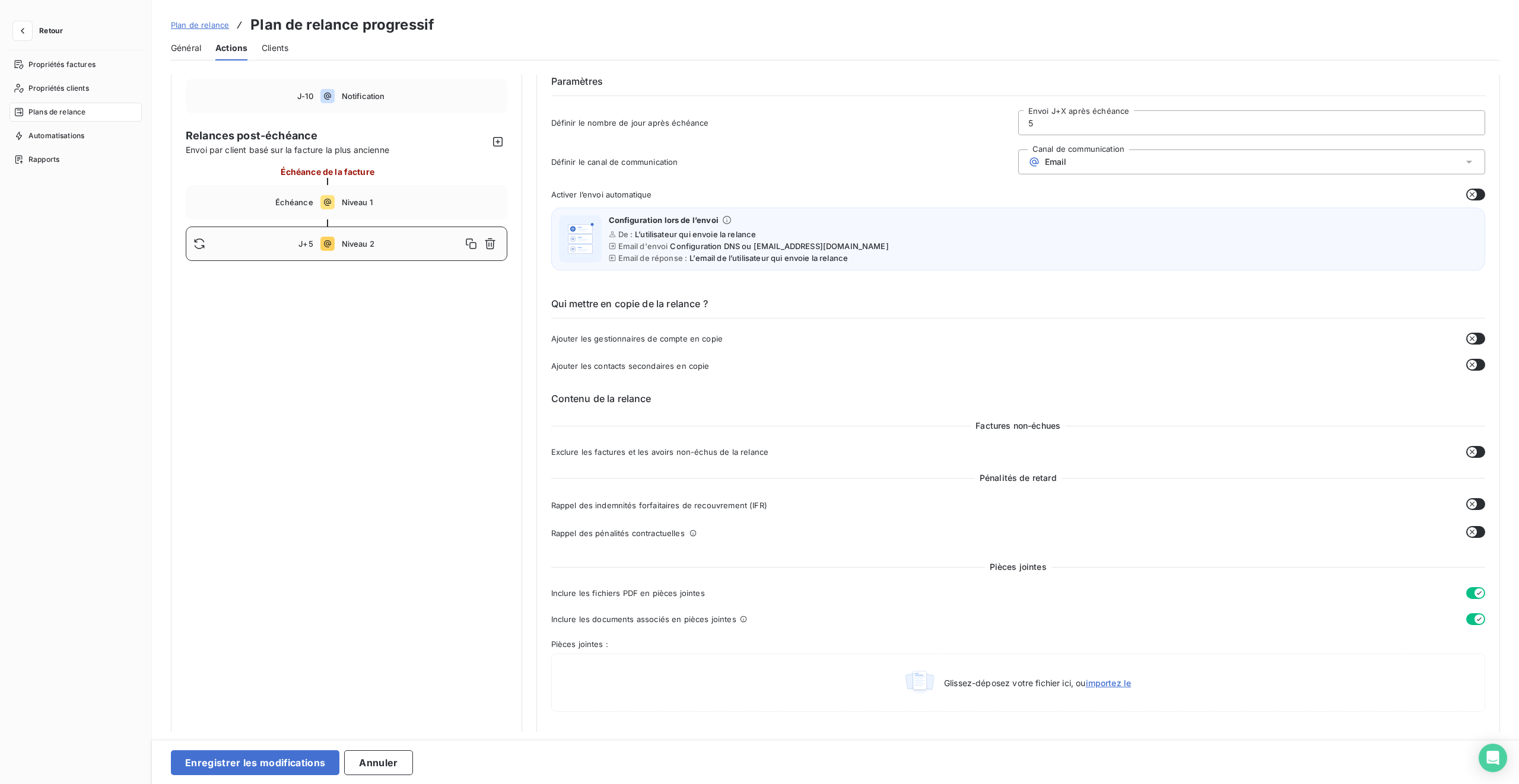
scroll to position [0, 0]
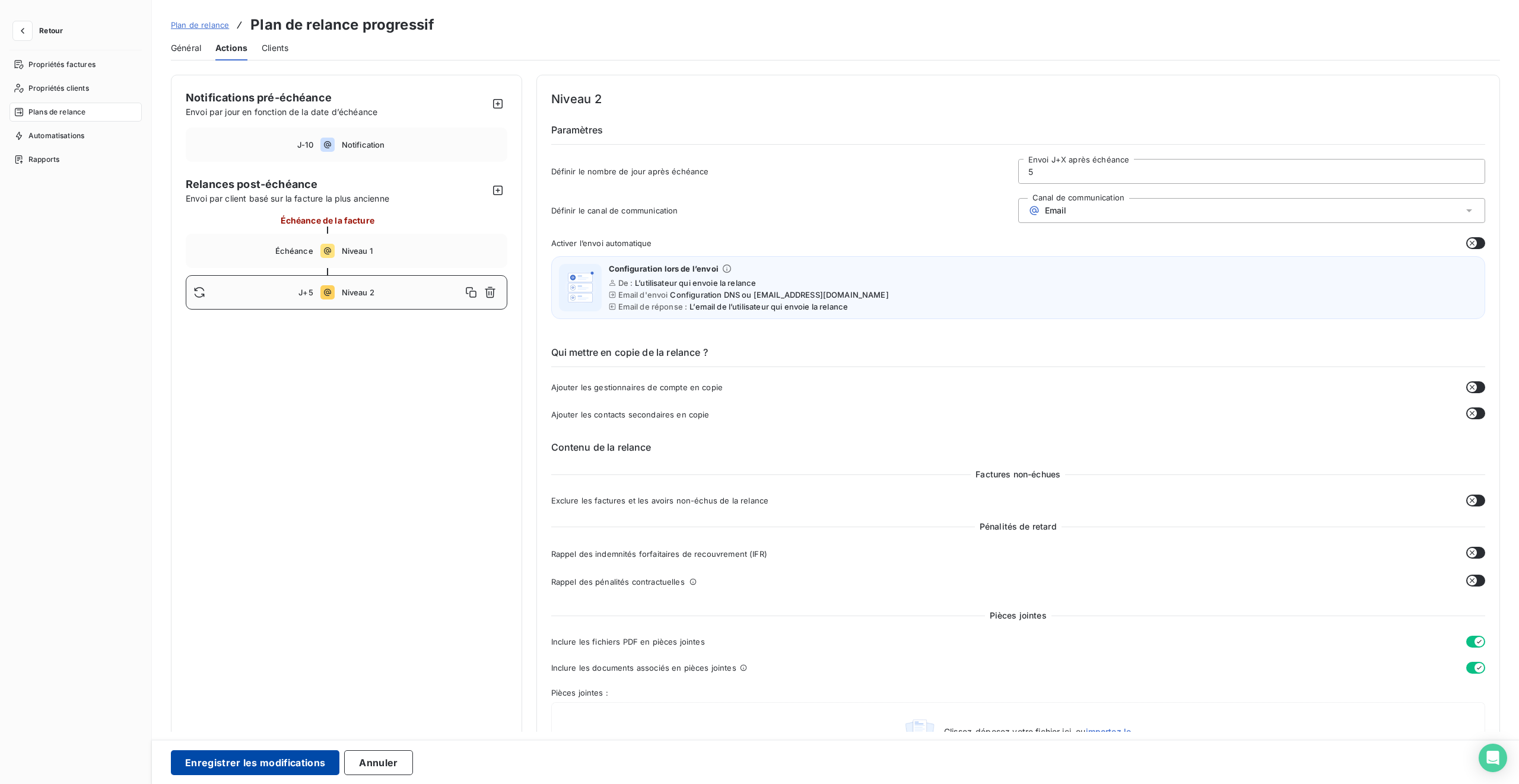
click at [272, 464] on button "Enregistrer les modifications" at bounding box center [255, 763] width 168 height 25
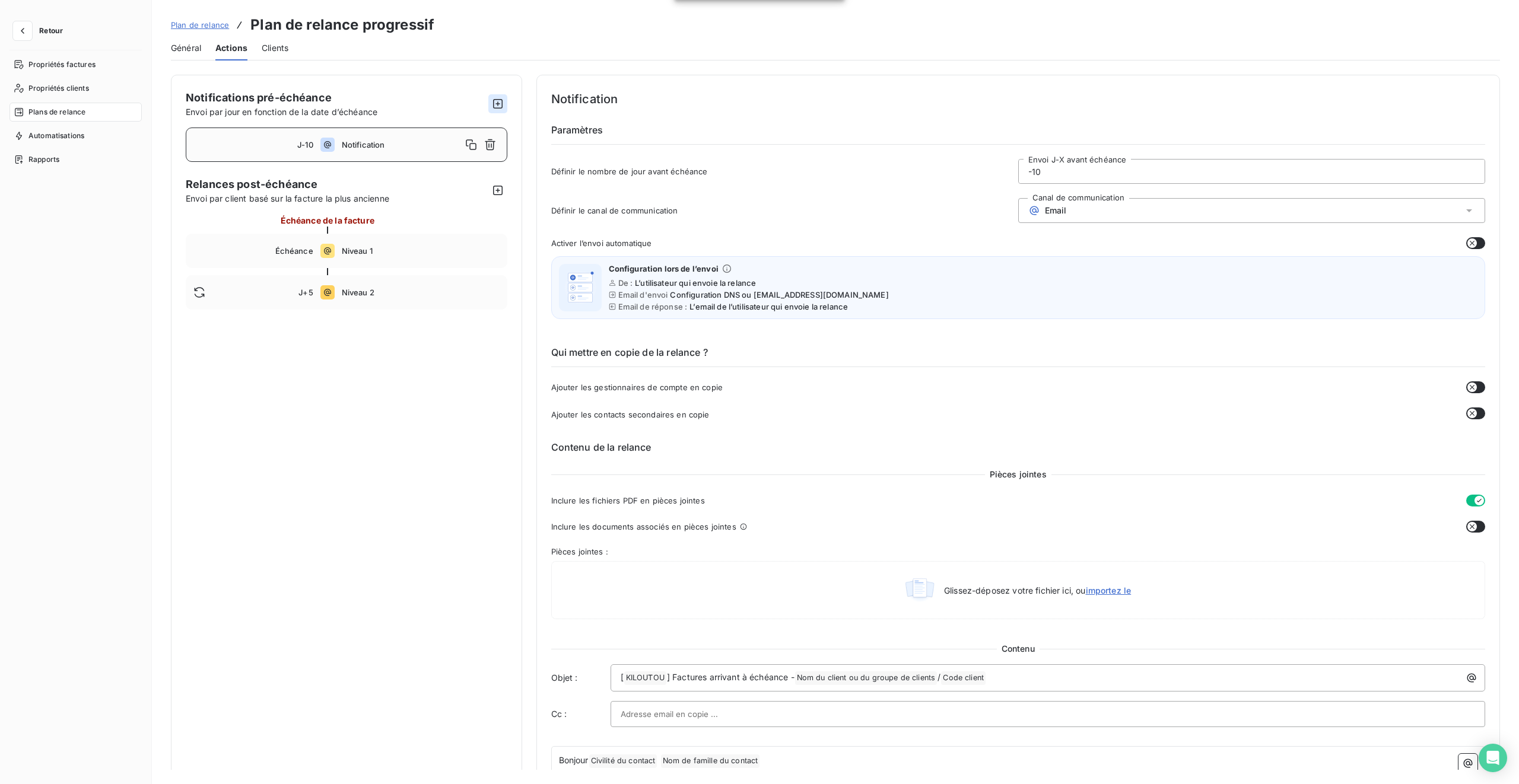
click at [496, 100] on icon "button" at bounding box center [498, 104] width 12 height 12
type input "-15"
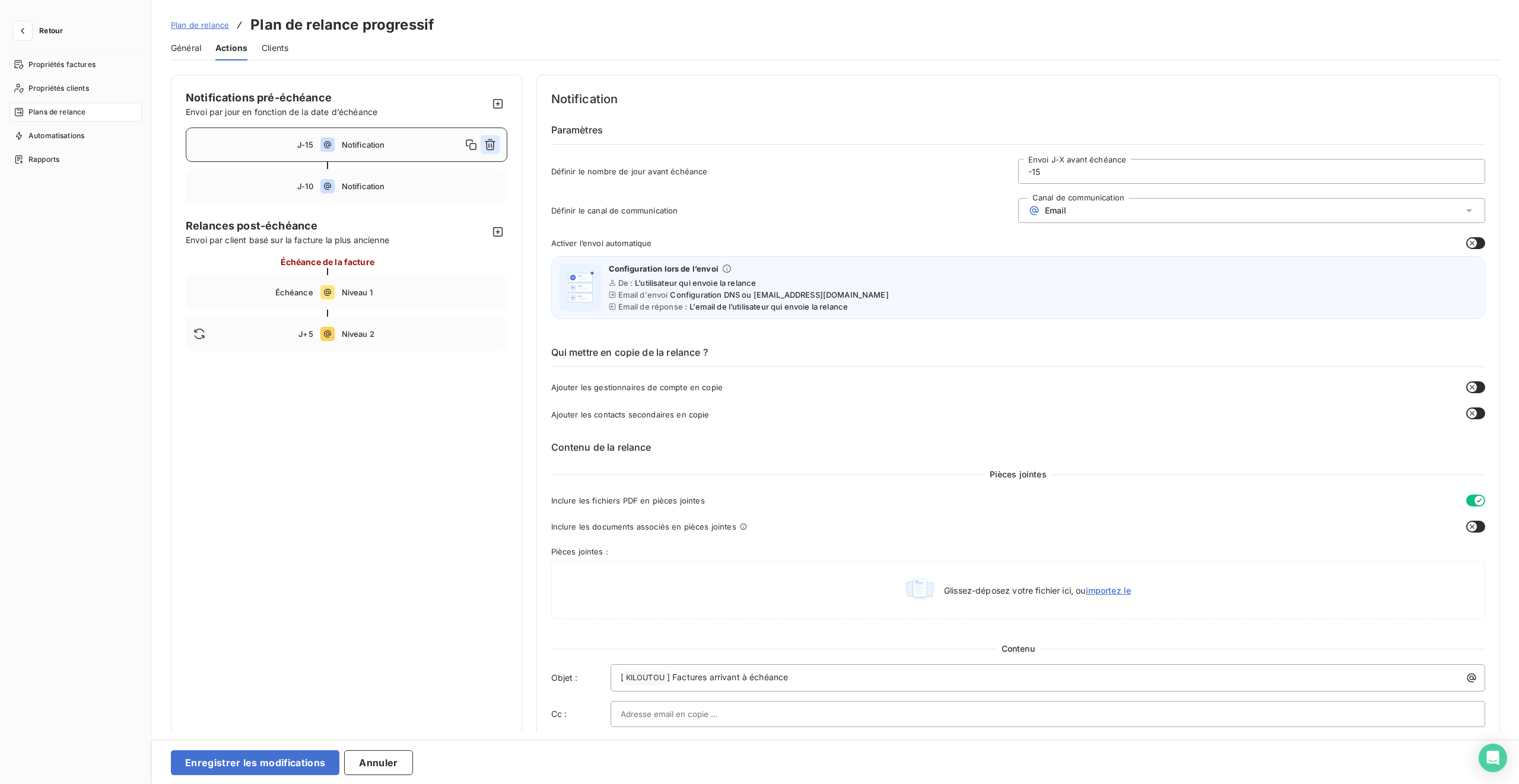
click at [493, 143] on icon "button" at bounding box center [490, 145] width 12 height 12
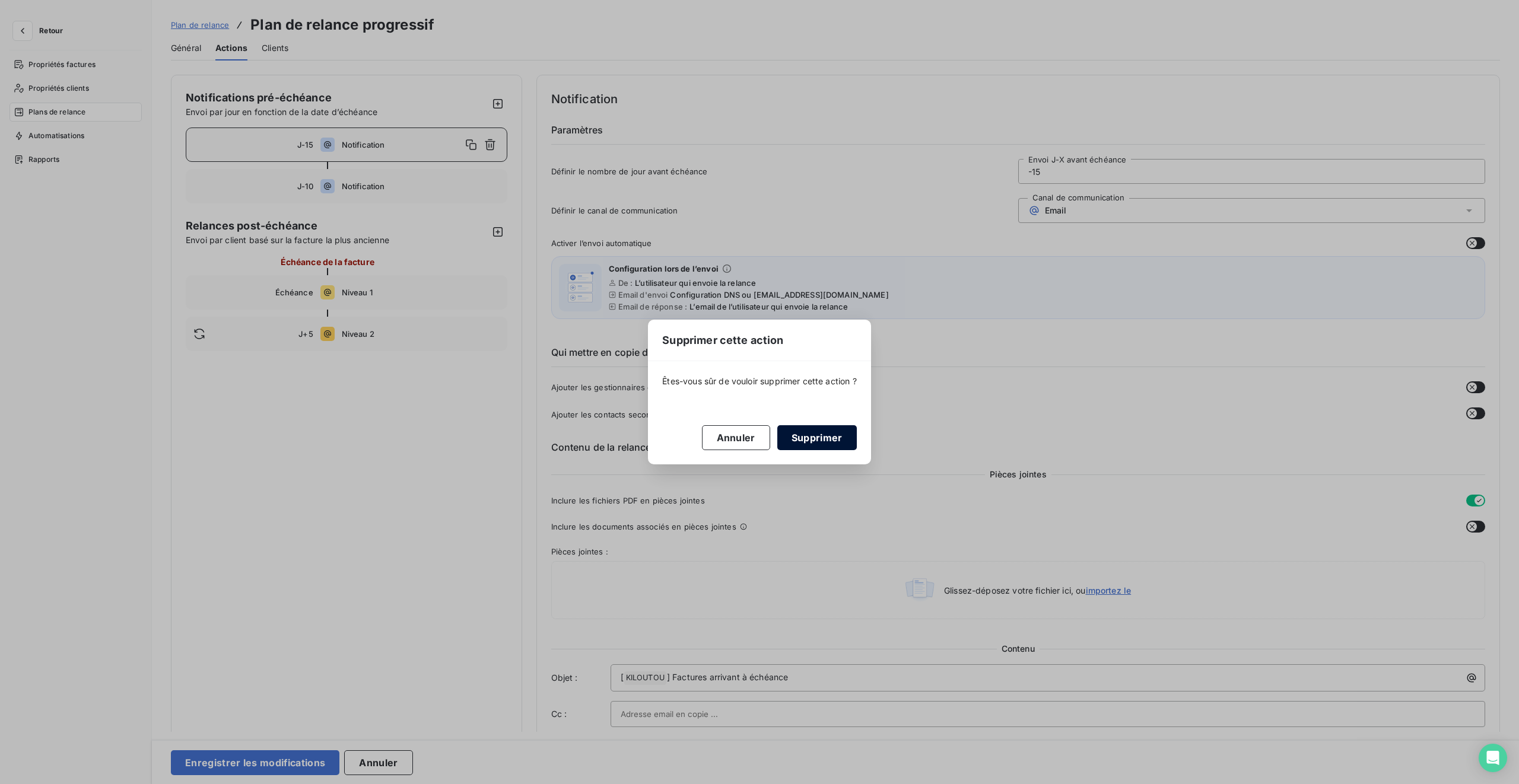
click at [809, 428] on button "Supprimer" at bounding box center [817, 438] width 80 height 25
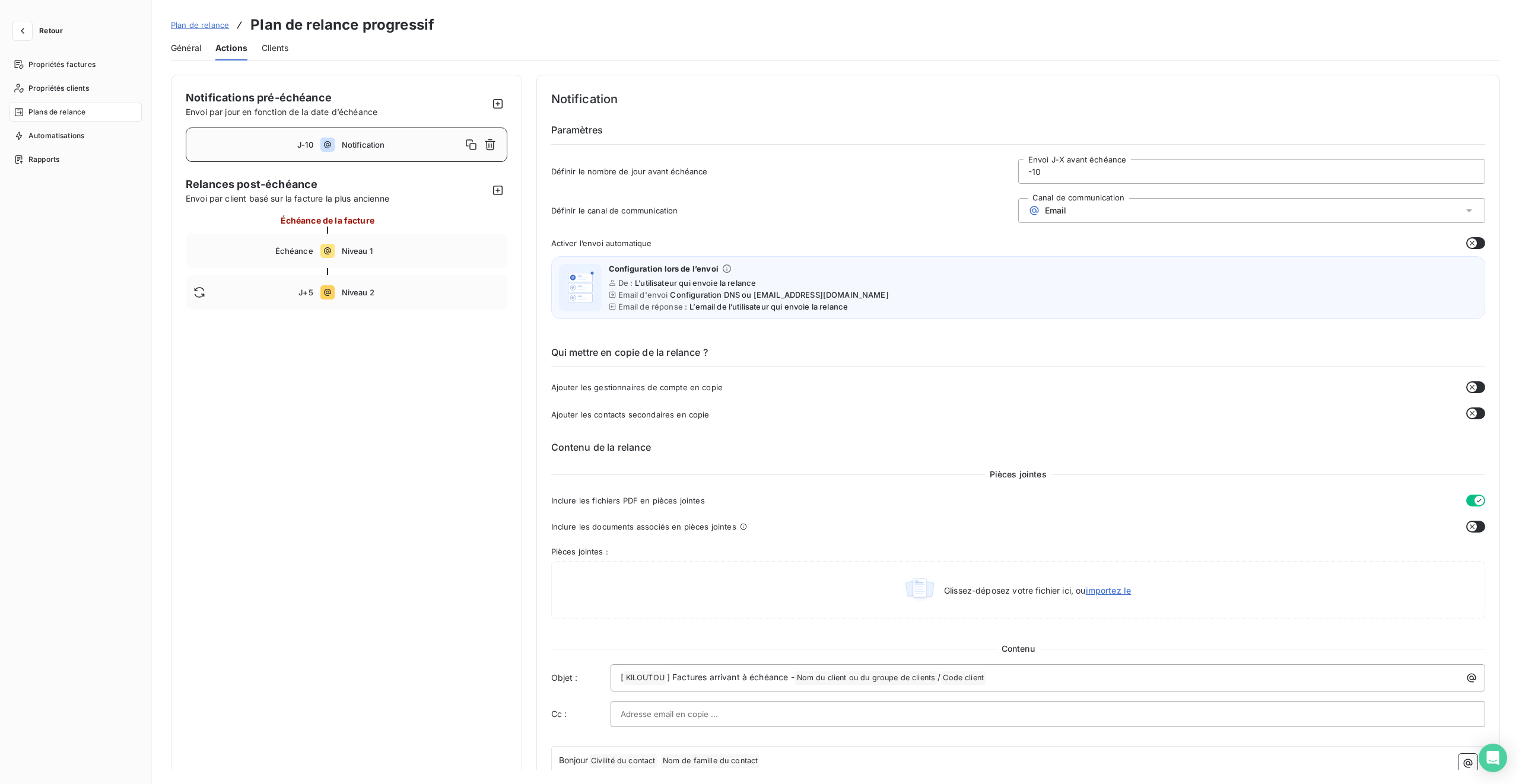
click at [427, 351] on div "Notifications pré-échéance Envoi par jour en fonction de la date d’échéance J-1…" at bounding box center [346, 673] width 352 height 1198
click at [496, 193] on icon "button" at bounding box center [498, 190] width 12 height 12
type input "15"
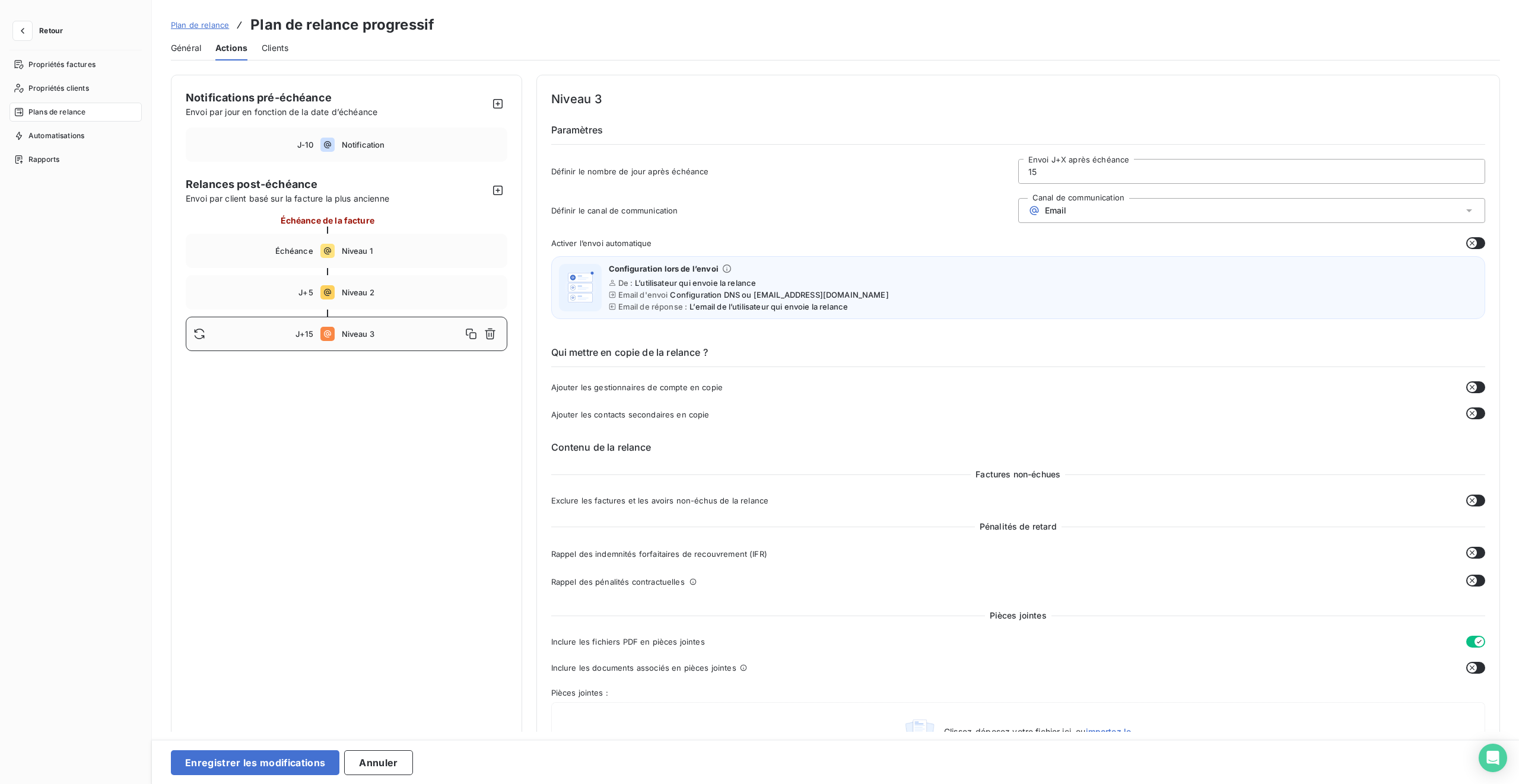
click at [896, 209] on span "Email" at bounding box center [1056, 210] width 22 height 10
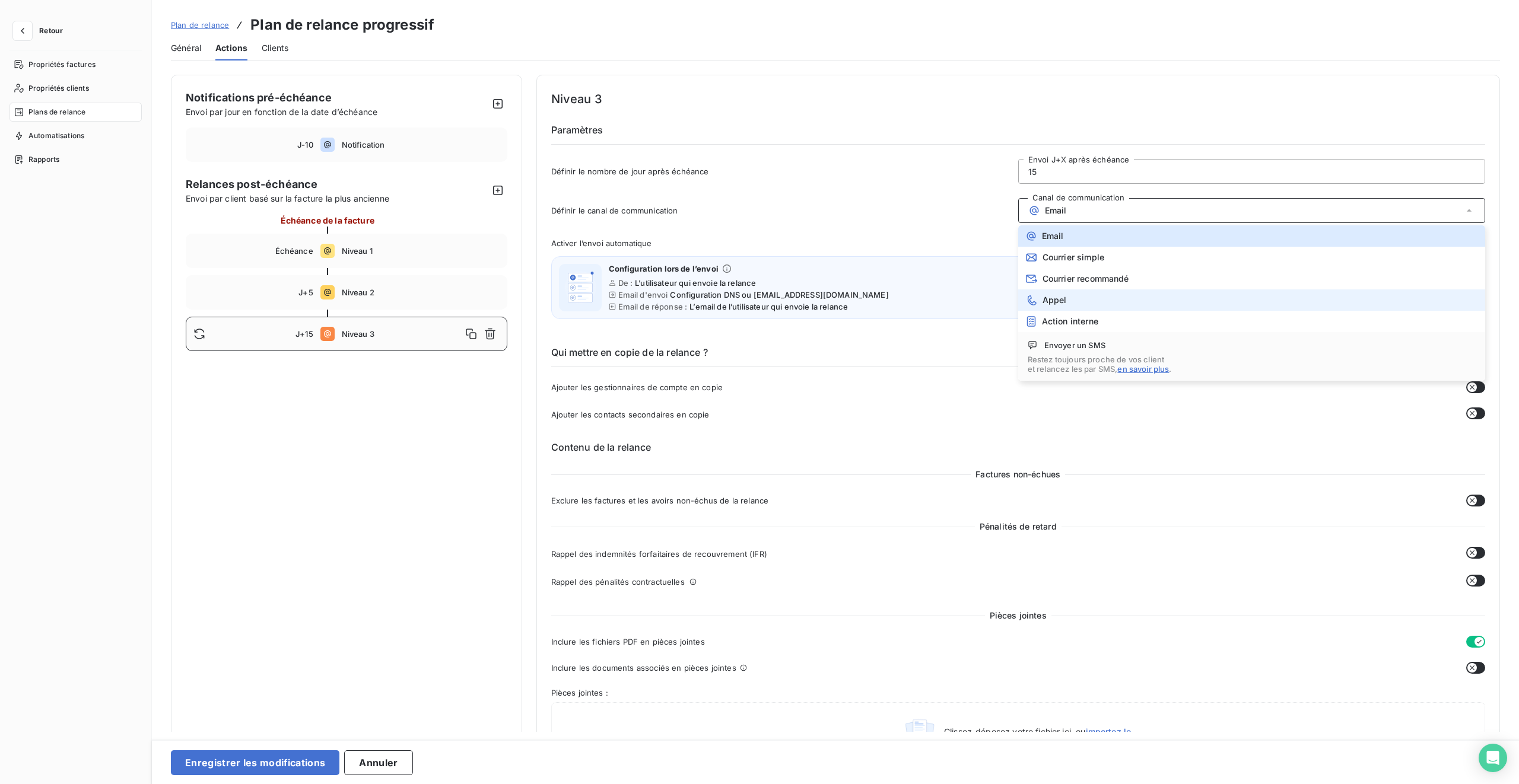
click at [896, 297] on li "Appel" at bounding box center [1252, 299] width 467 height 21
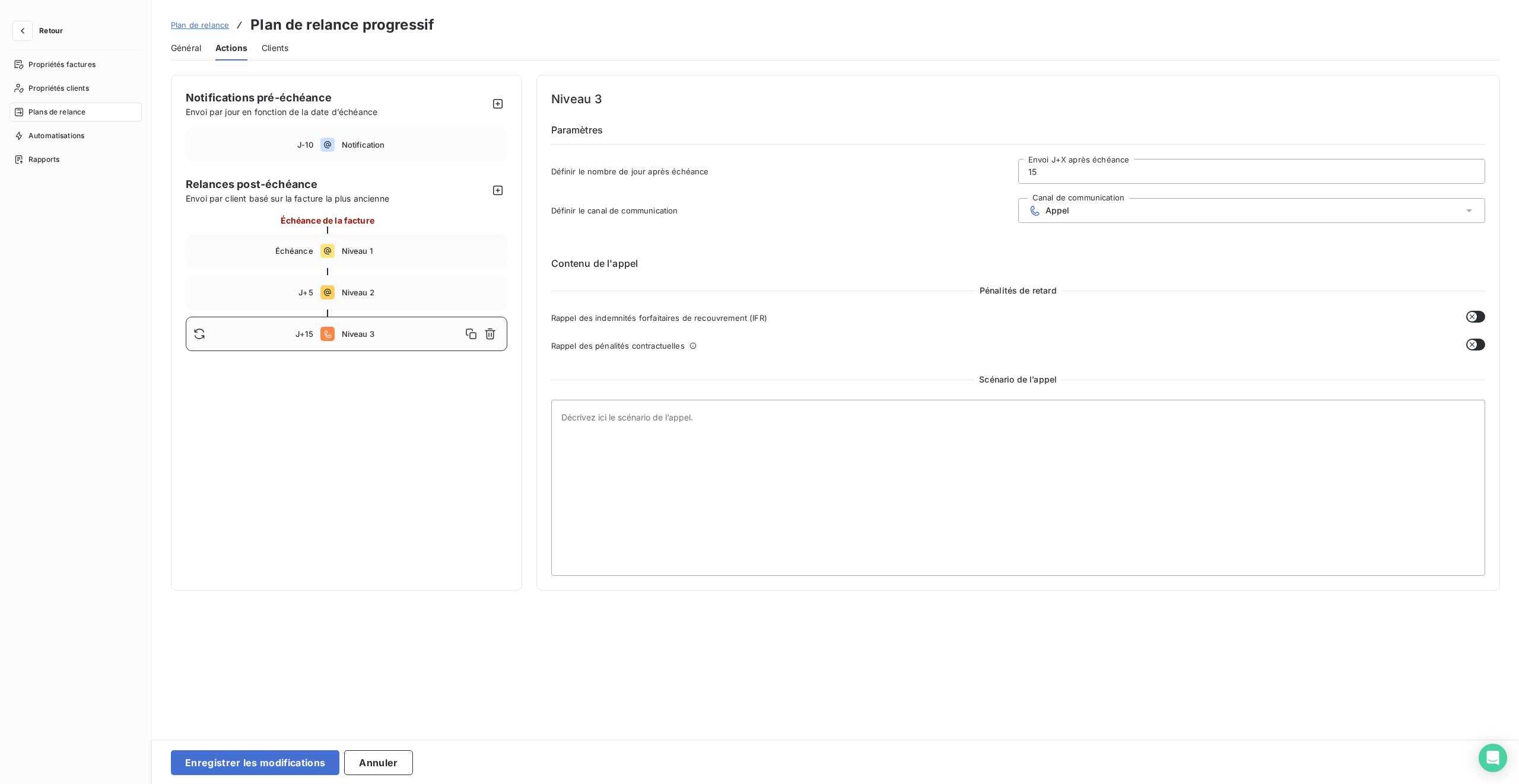
click at [896, 175] on input "15" at bounding box center [1252, 171] width 466 height 23
click at [491, 333] on icon "button" at bounding box center [490, 334] width 12 height 12
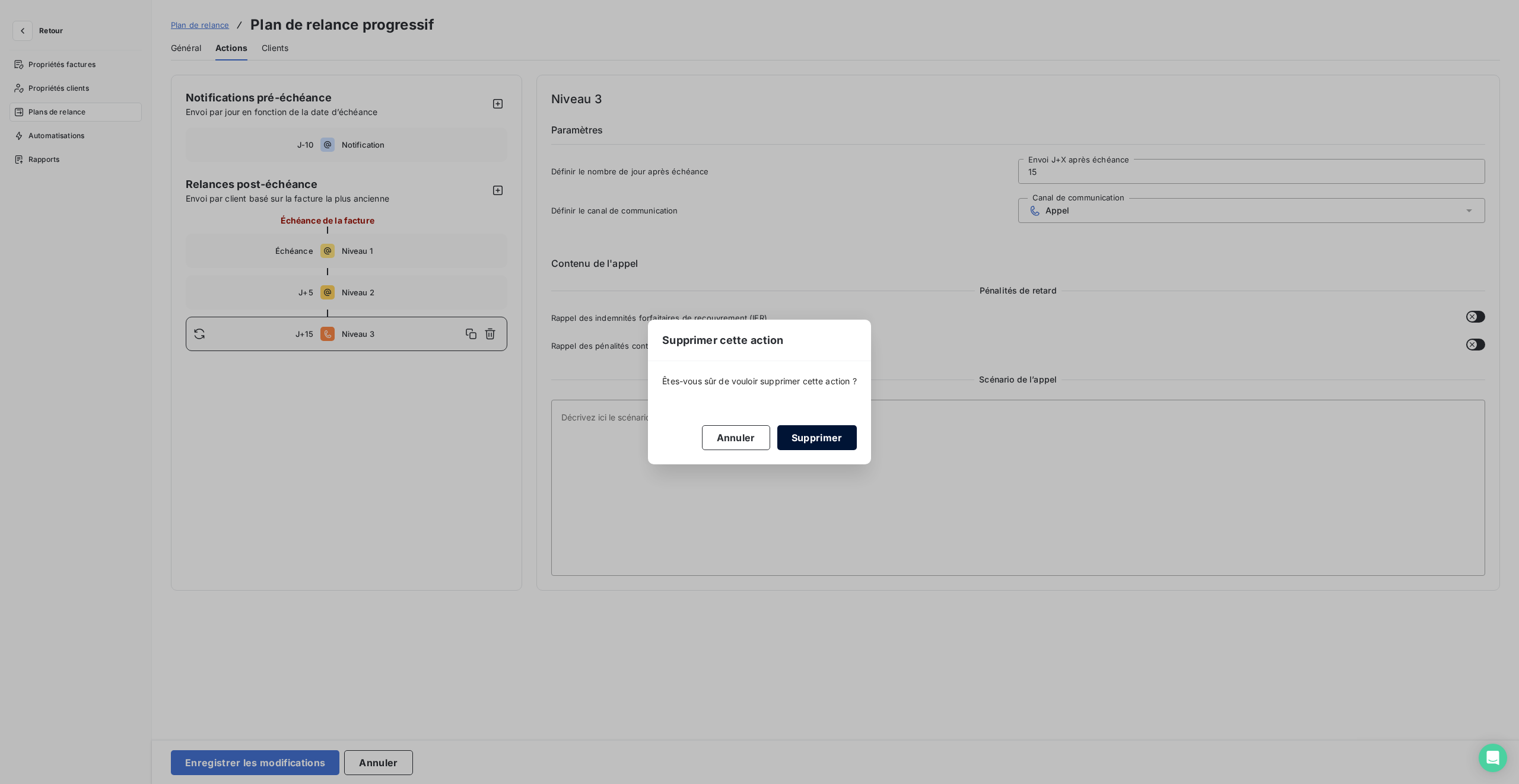
click at [839, 438] on button "Supprimer" at bounding box center [817, 438] width 80 height 25
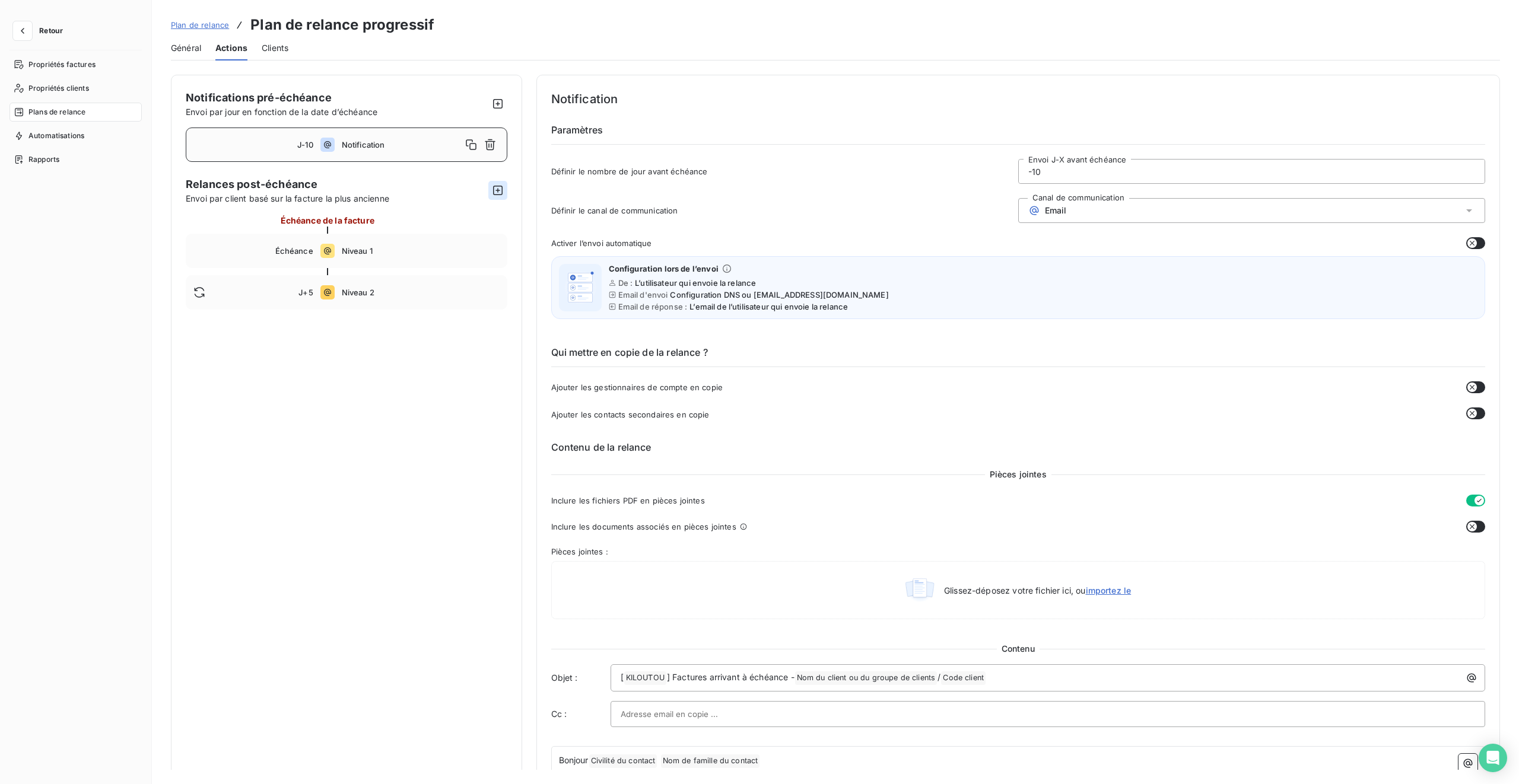
click at [499, 187] on icon "button" at bounding box center [498, 190] width 12 height 12
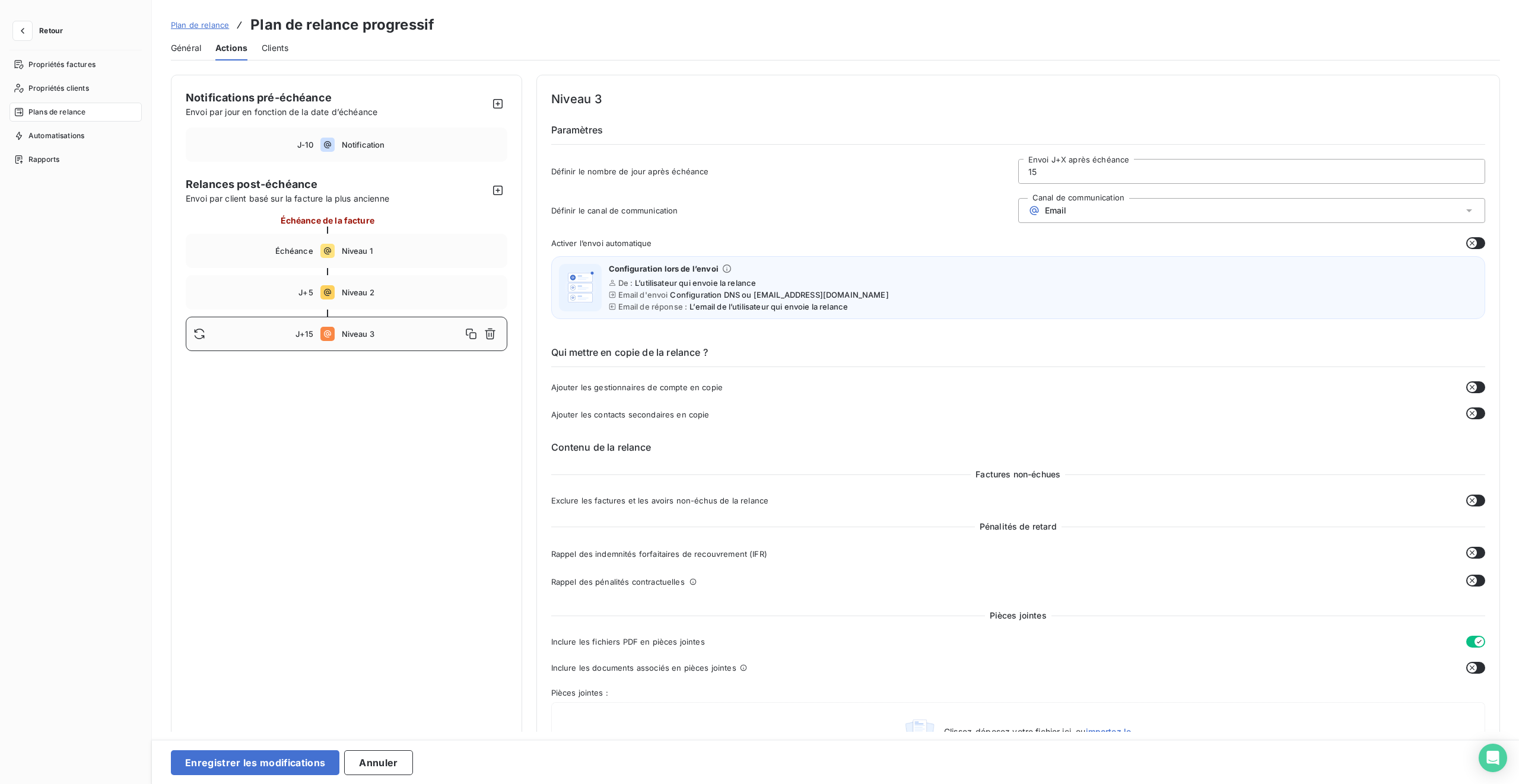
click at [896, 173] on input "15" at bounding box center [1252, 171] width 466 height 23
paste input "0"
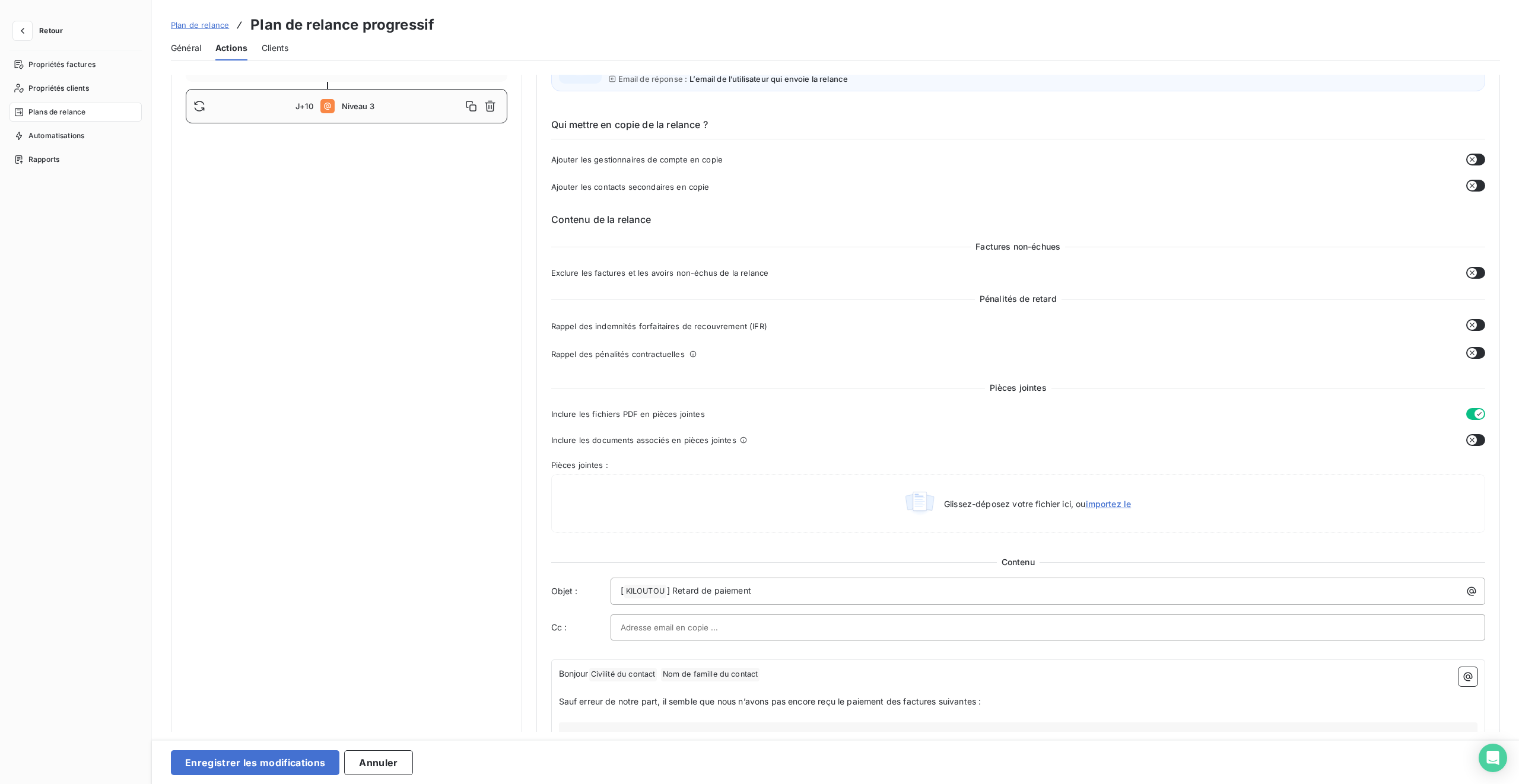
scroll to position [284, 0]
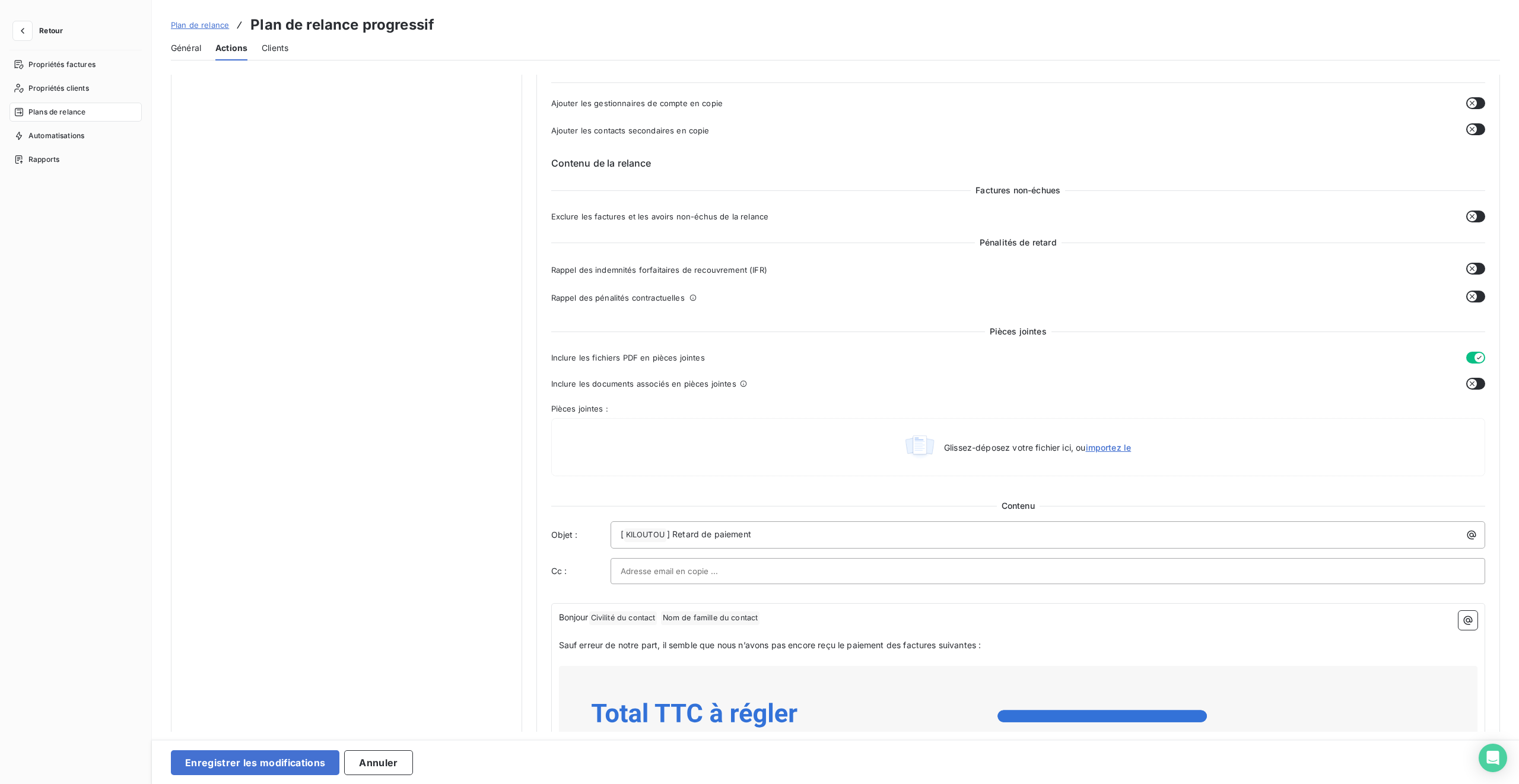
click at [896, 383] on icon "button" at bounding box center [1472, 384] width 10 height 10
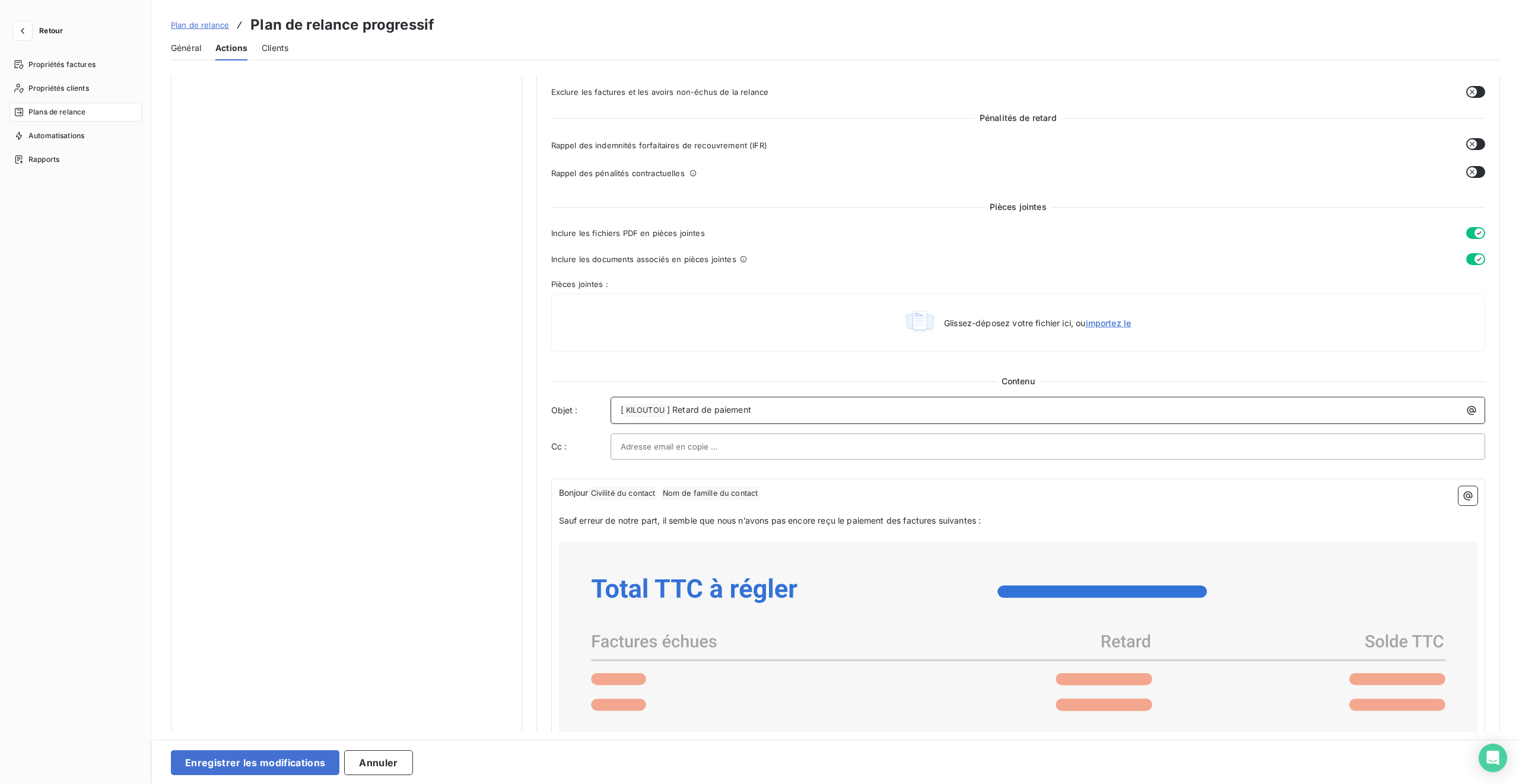
click at [778, 416] on p "[ KILOUTOU ﻿ ] Retard de paiement" at bounding box center [1052, 410] width 861 height 14
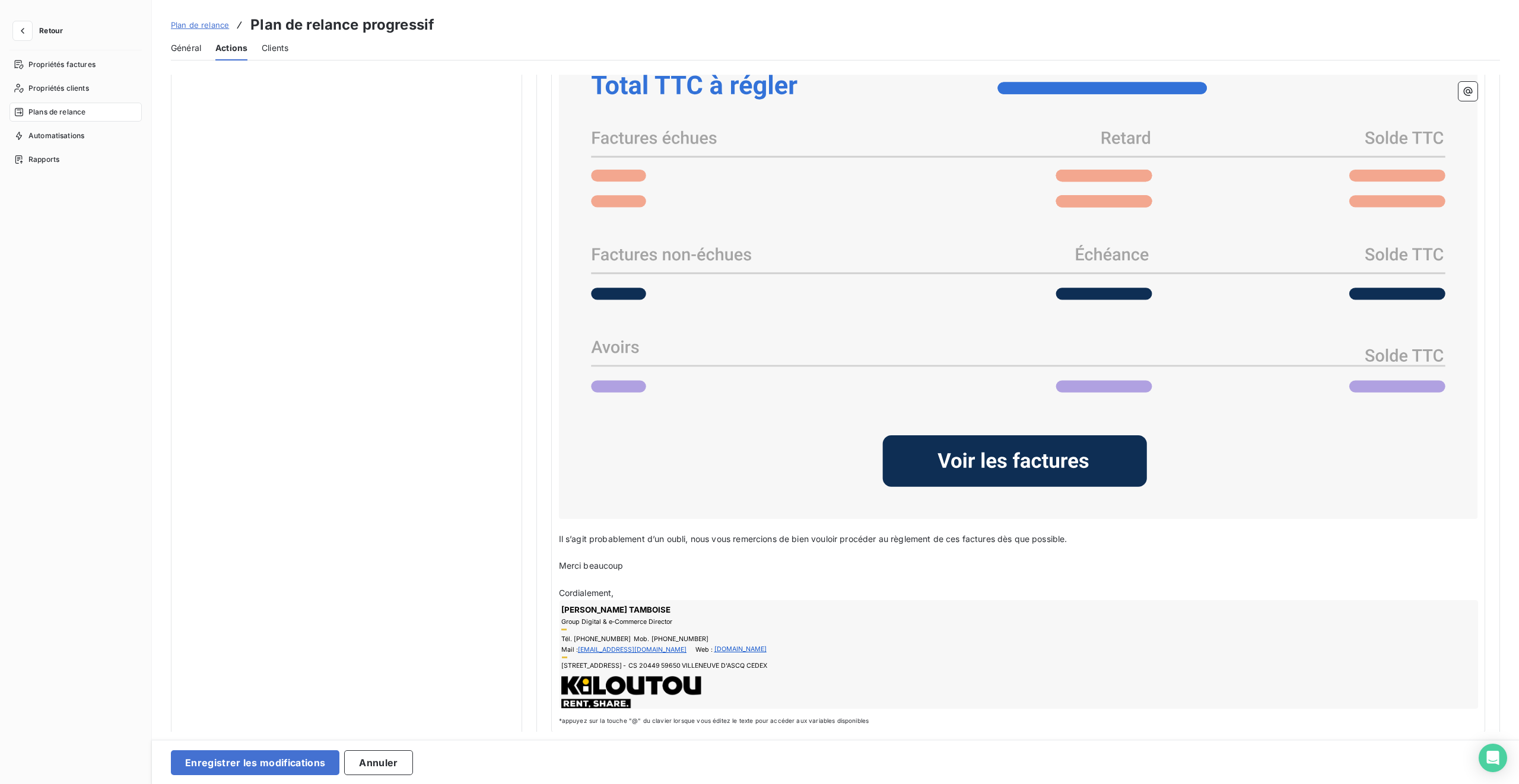
scroll to position [925, 0]
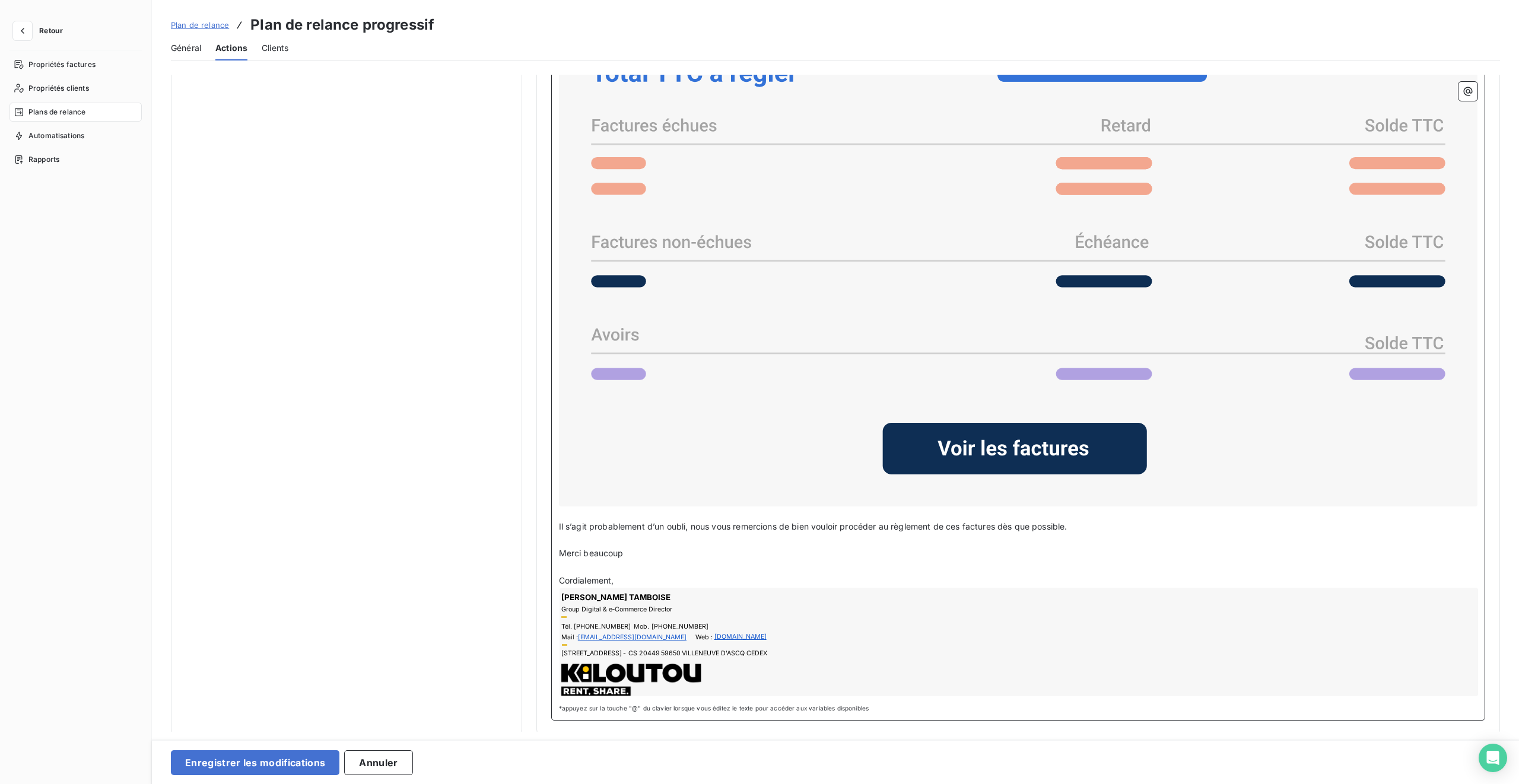
click at [613, 464] on p "﻿" at bounding box center [1018, 567] width 919 height 14
click at [624, 464] on p "Cordialement," at bounding box center [1018, 580] width 919 height 14
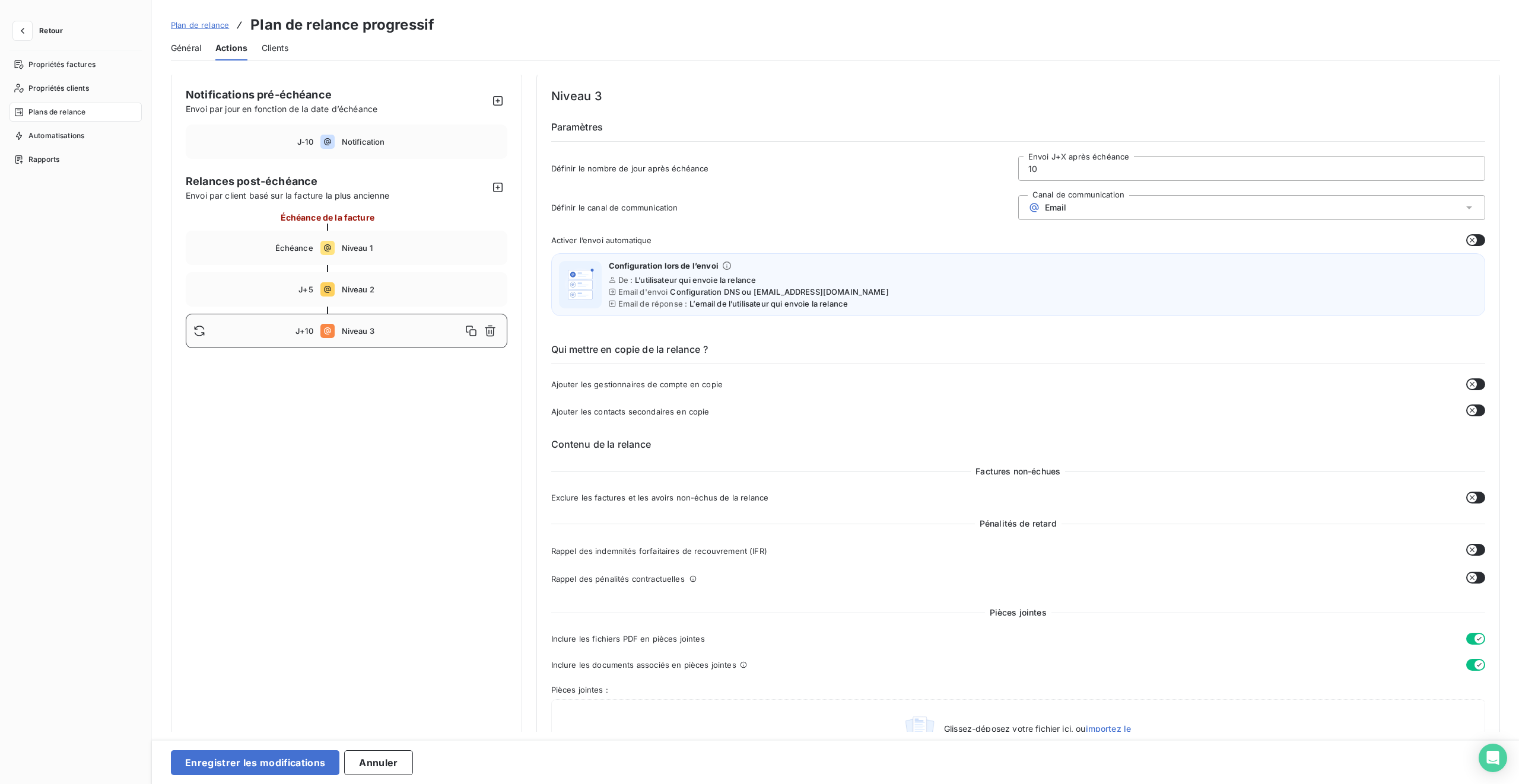
scroll to position [0, 0]
click at [498, 187] on icon "button" at bounding box center [498, 190] width 12 height 12
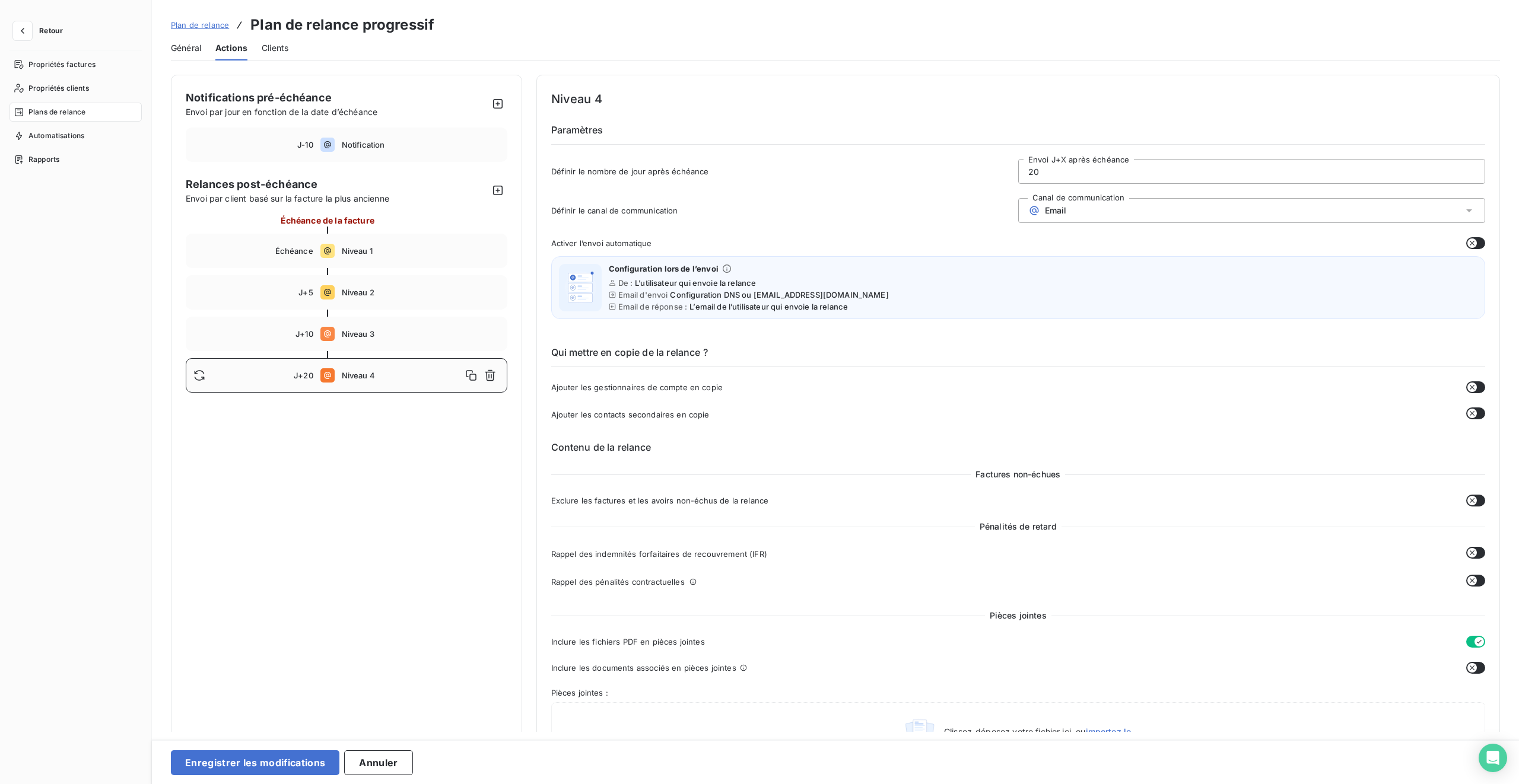
click at [896, 208] on div "Email" at bounding box center [1252, 211] width 467 height 25
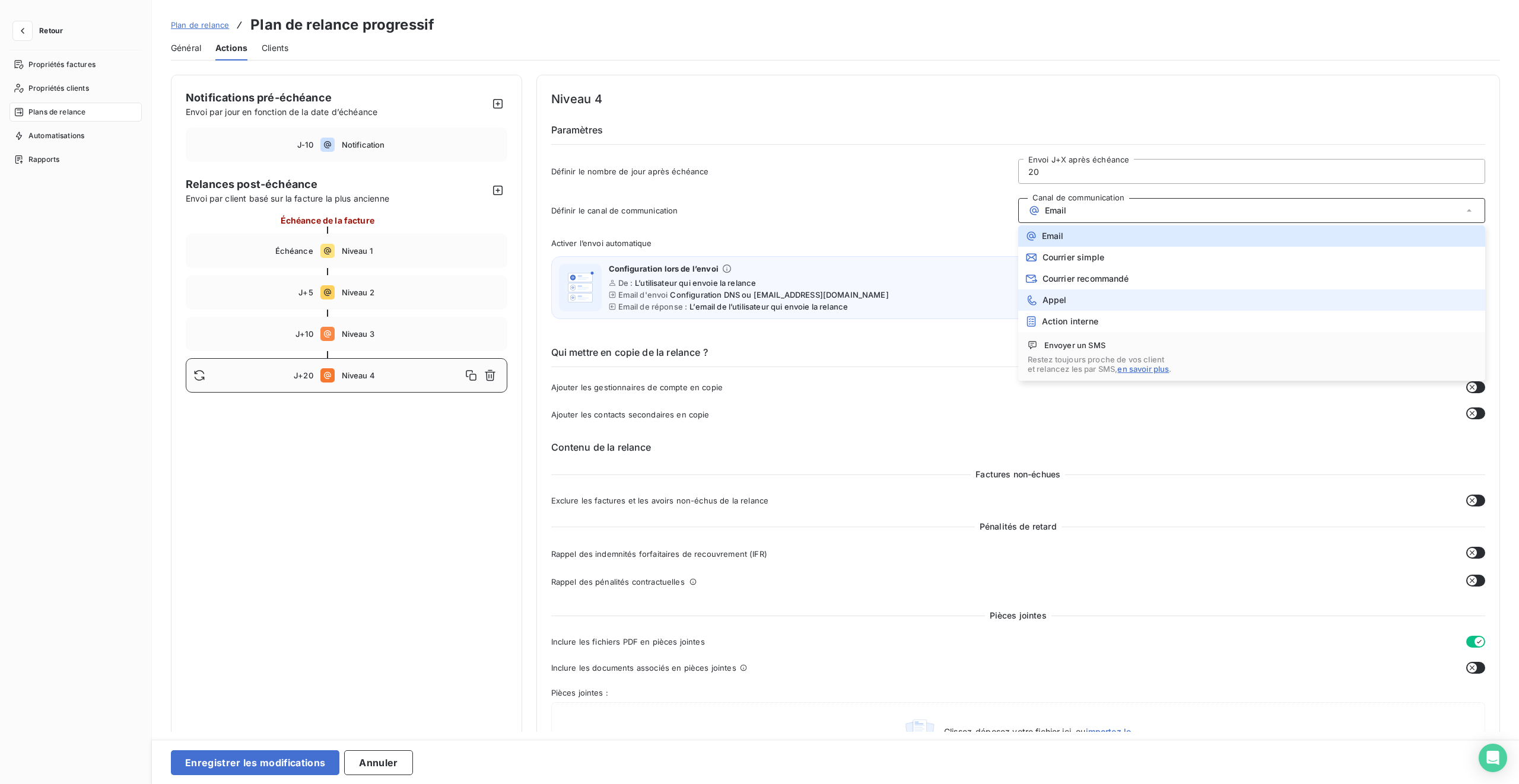
click at [896, 296] on li "Appel" at bounding box center [1252, 299] width 467 height 21
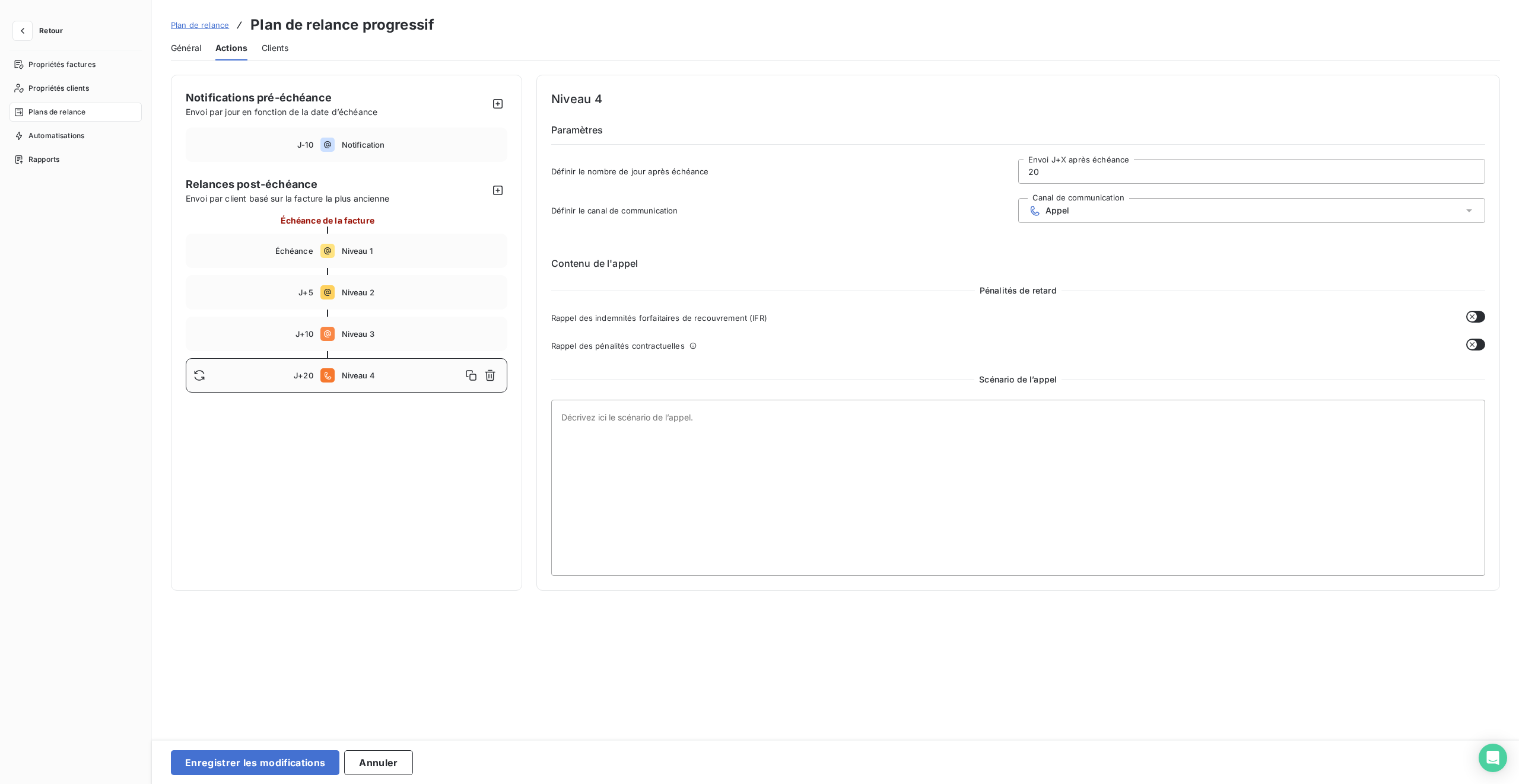
click at [896, 177] on input "20" at bounding box center [1252, 171] width 466 height 23
type input "2"
click at [464, 209] on div "Relances post-échéance Envoi par client basé sur la facture la plus ancienne Éc…" at bounding box center [346, 285] width 322 height 217
click at [493, 193] on icon "button" at bounding box center [497, 190] width 10 height 10
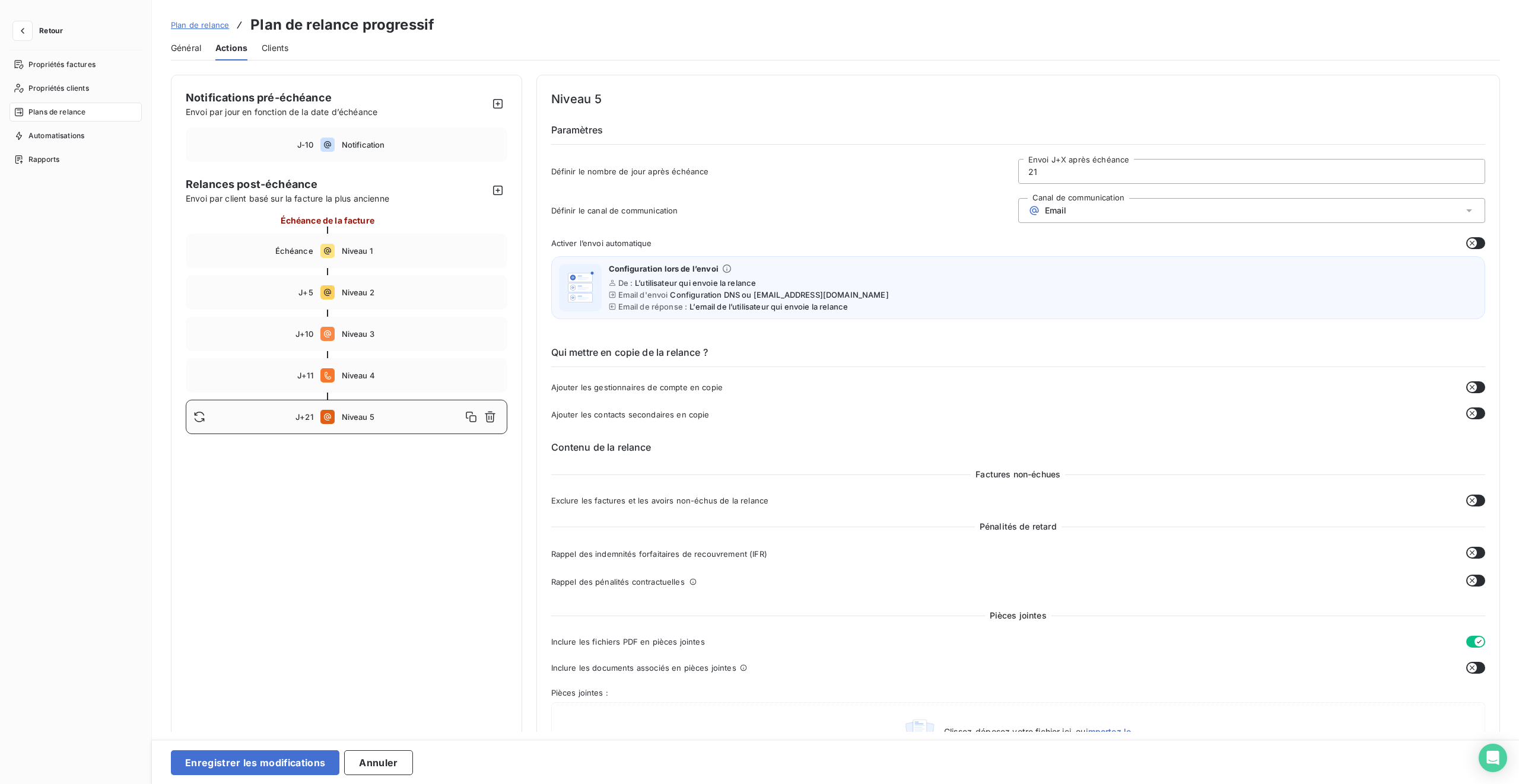
click at [896, 171] on input "21" at bounding box center [1252, 171] width 466 height 23
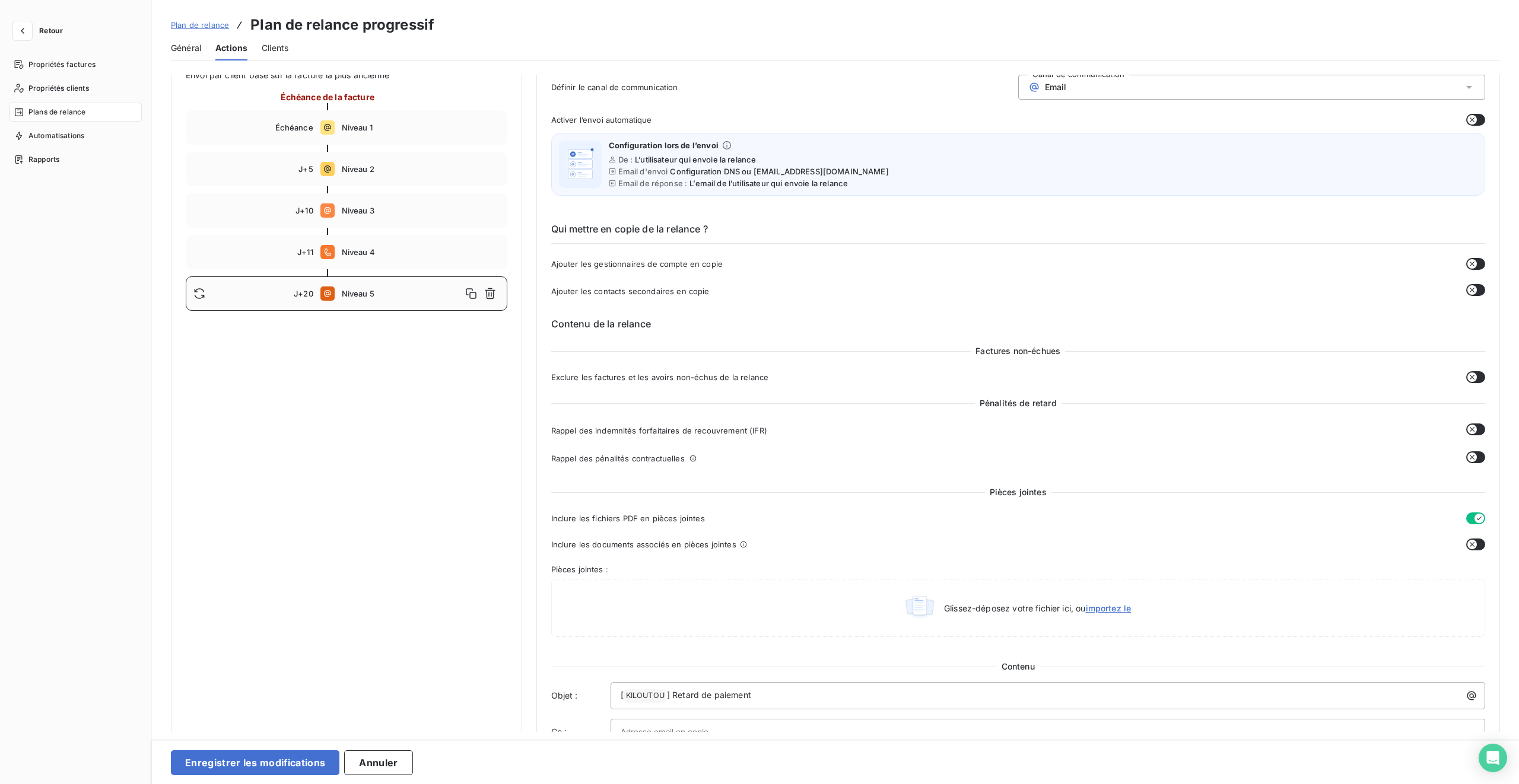
scroll to position [269, 0]
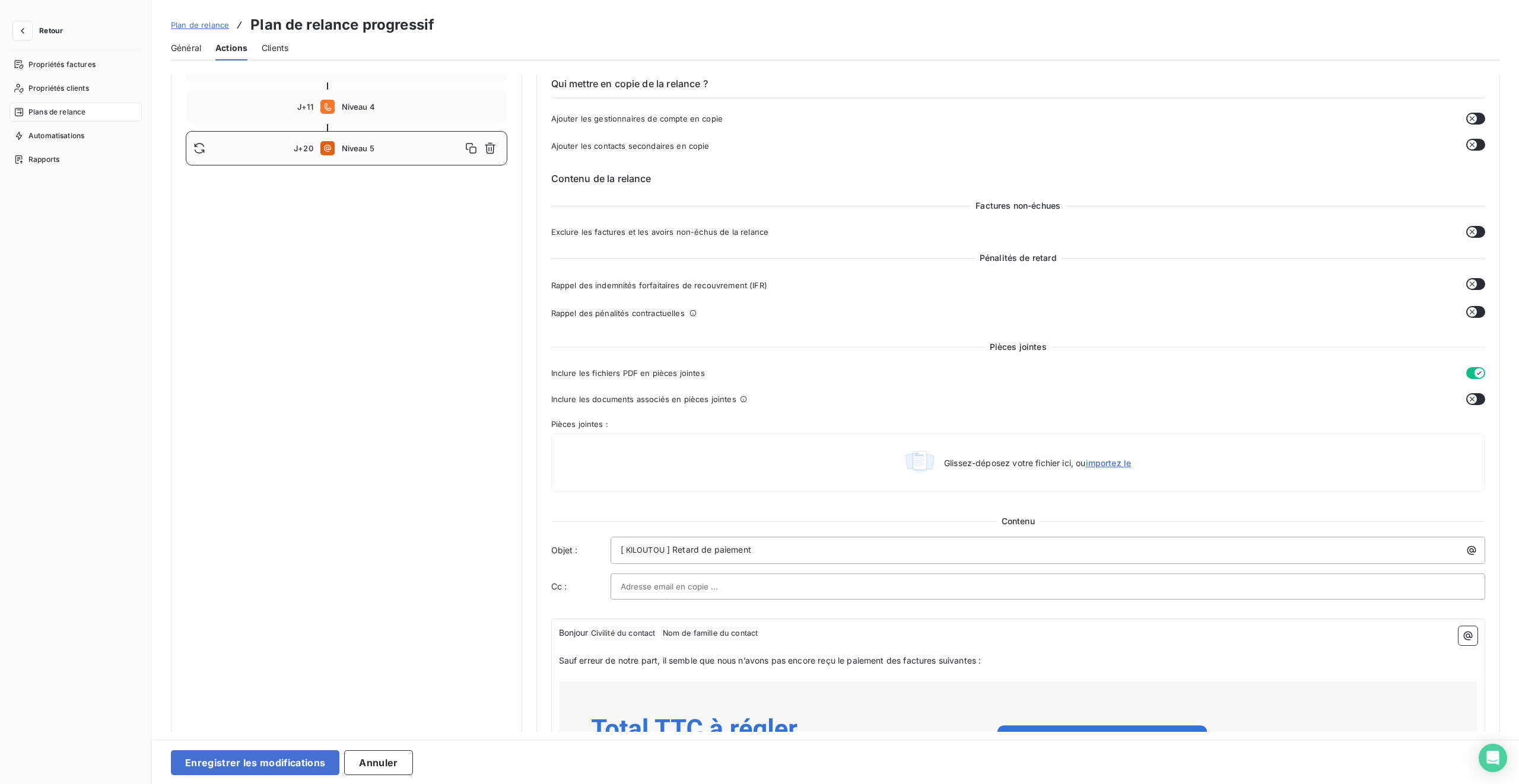
click at [896, 398] on icon "button" at bounding box center [1472, 399] width 10 height 10
click at [746, 464] on span "] Retard de paiement" at bounding box center [709, 550] width 84 height 10
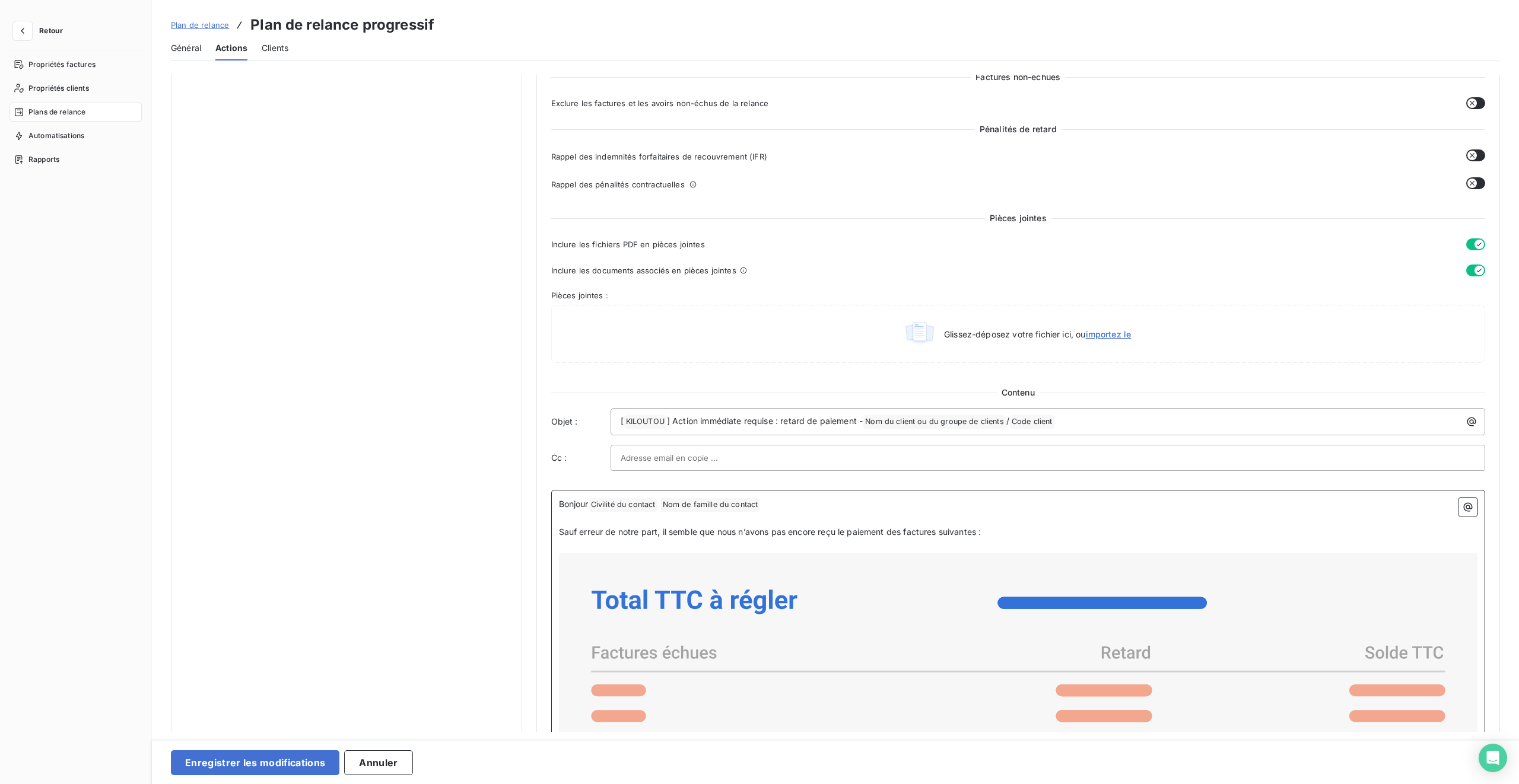
click at [896, 464] on p "Sauf erreur de notre part, il semble que nous n’avons pas encore reçu le paieme…" at bounding box center [1018, 532] width 919 height 14
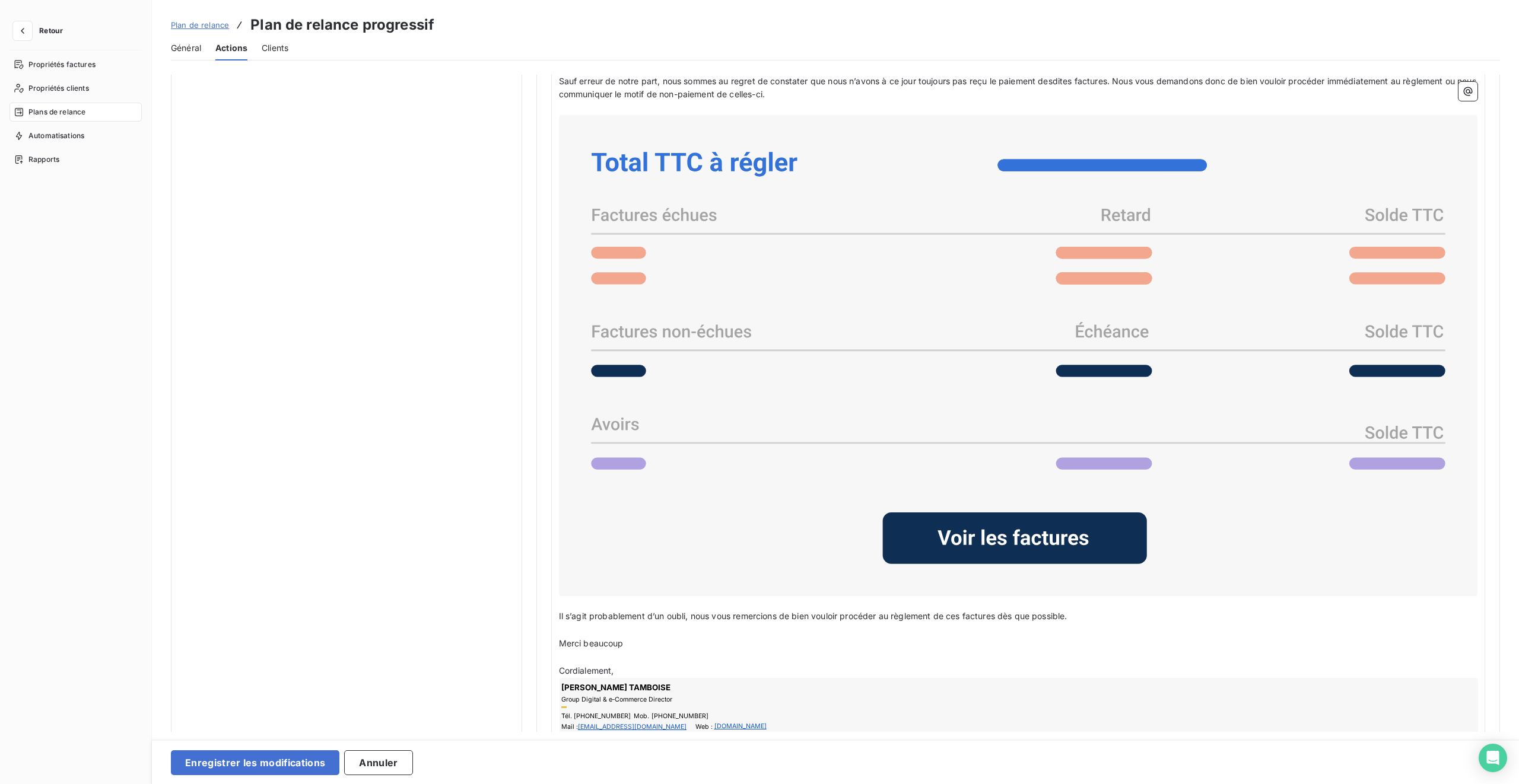
scroll to position [966, 0]
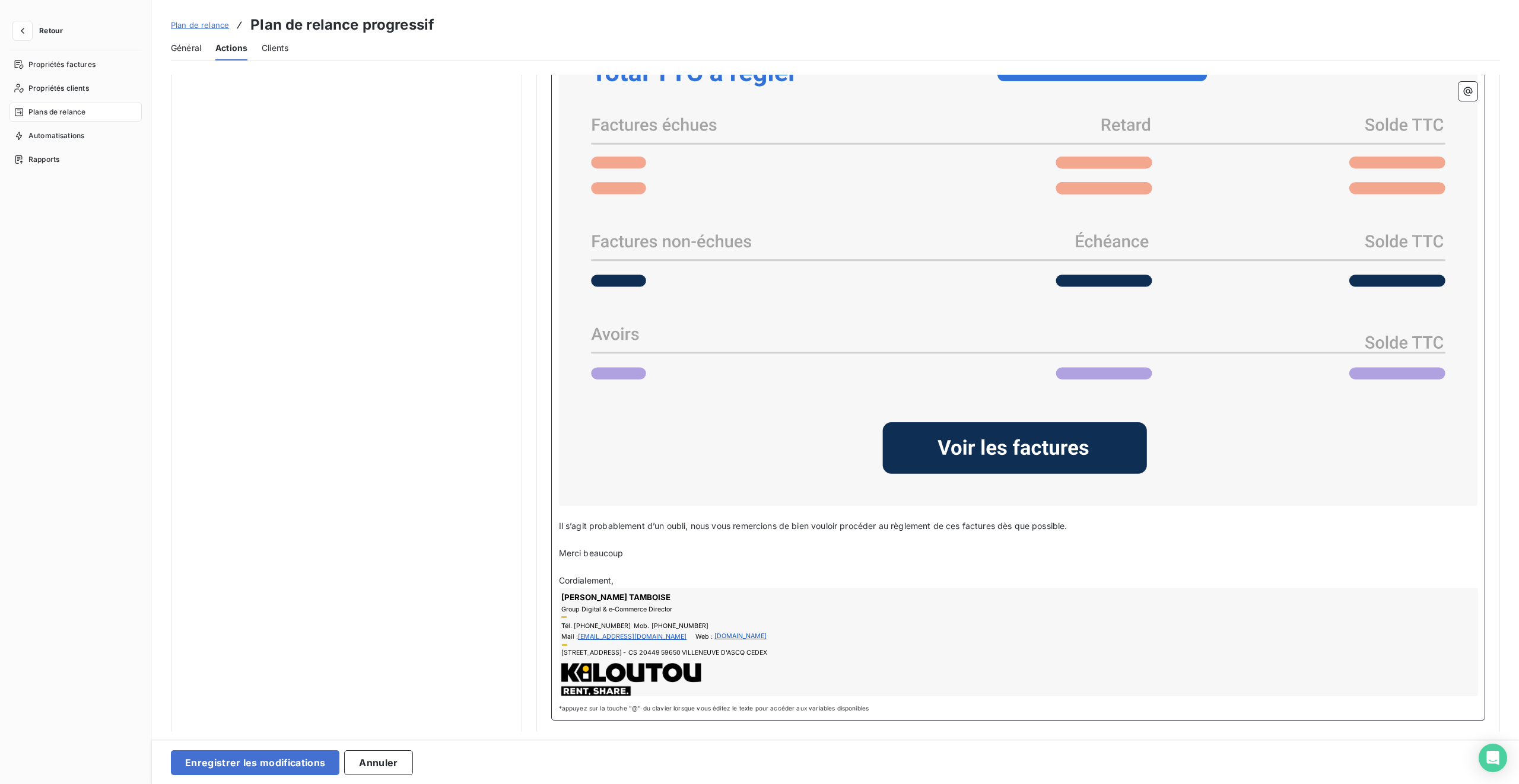
click at [638, 464] on p "Cordialement," at bounding box center [1018, 580] width 919 height 14
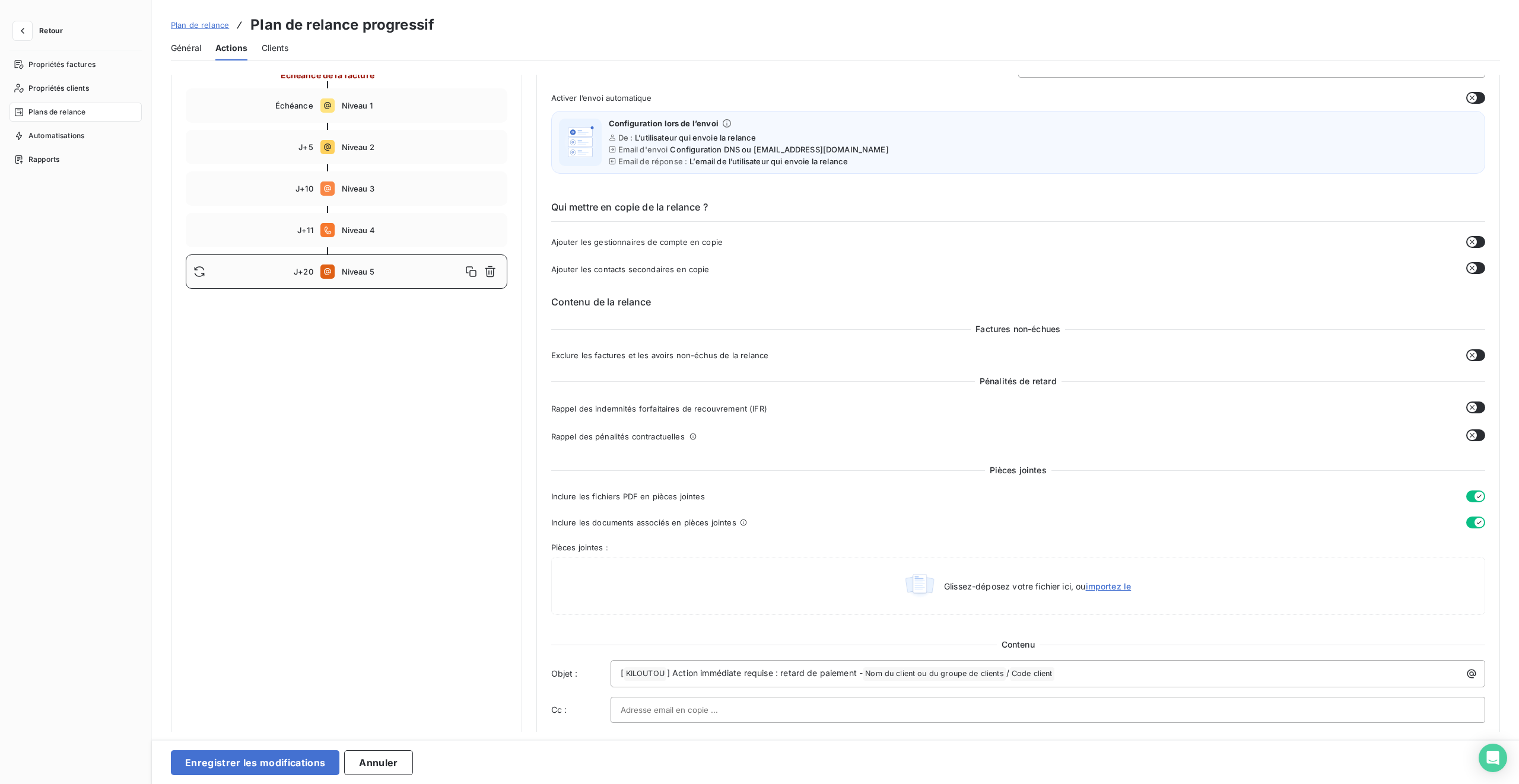
scroll to position [0, 0]
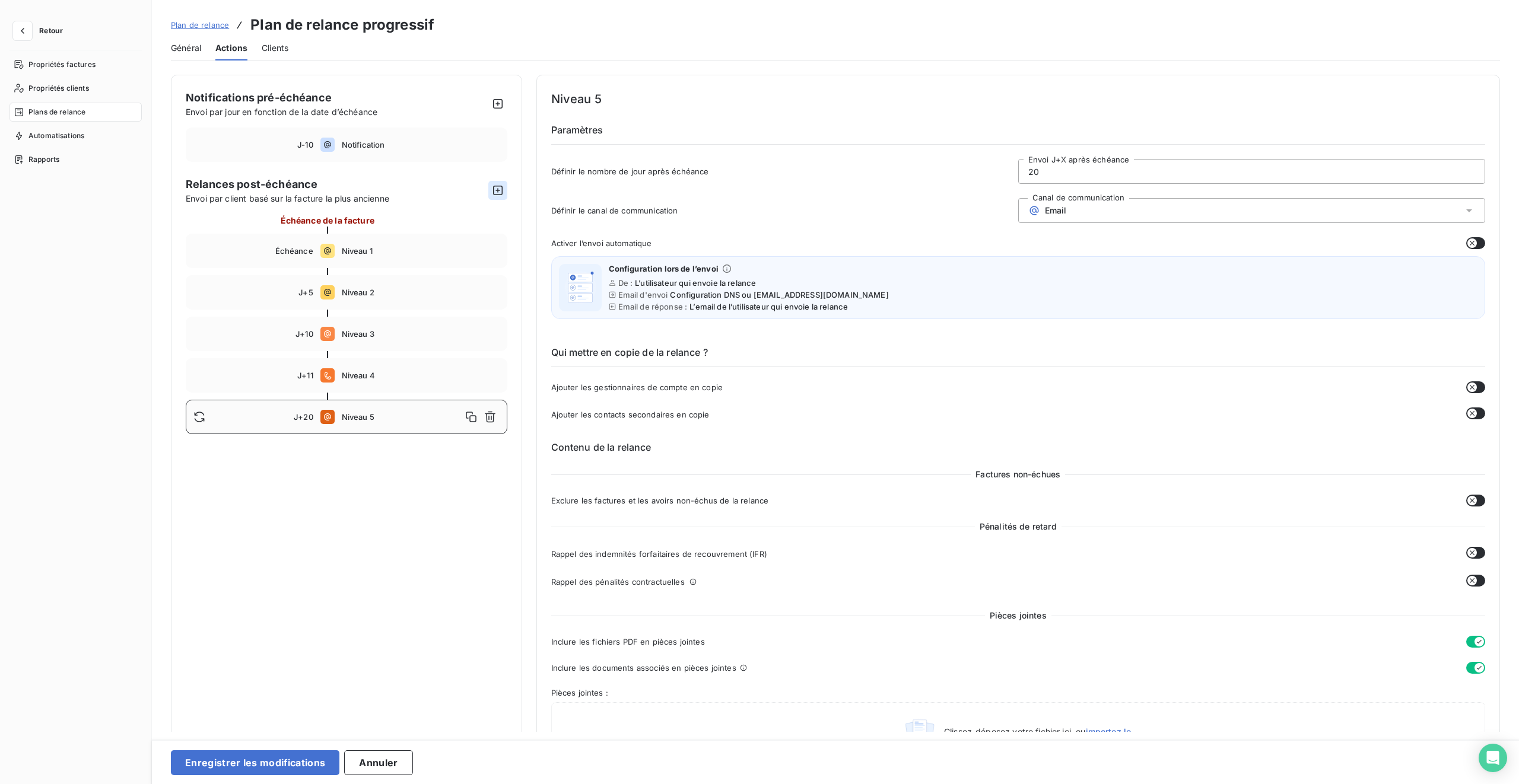
click at [499, 193] on icon "button" at bounding box center [498, 190] width 12 height 12
click at [896, 206] on div "Email" at bounding box center [1252, 211] width 467 height 25
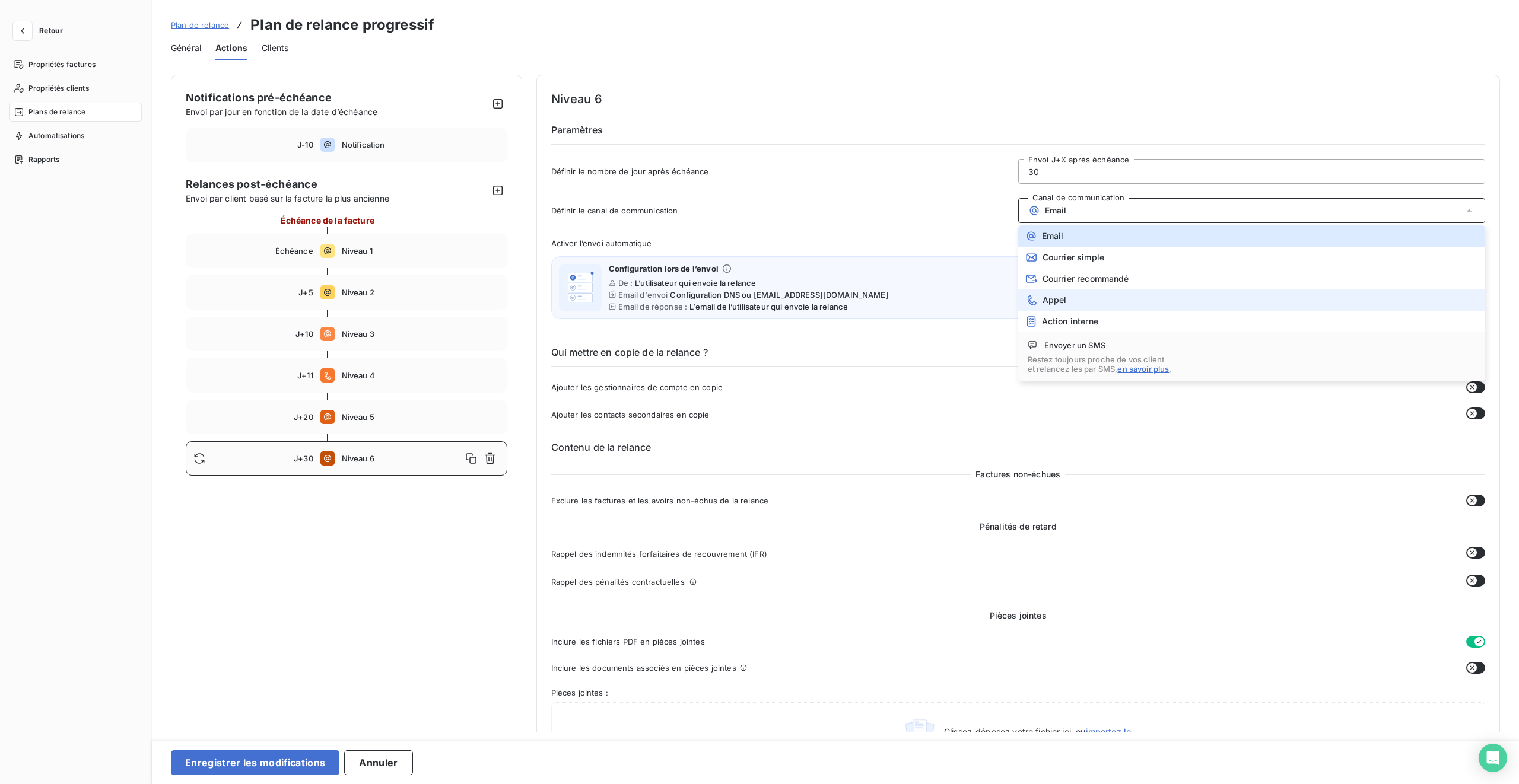
click at [896, 300] on li "Appel" at bounding box center [1252, 299] width 467 height 21
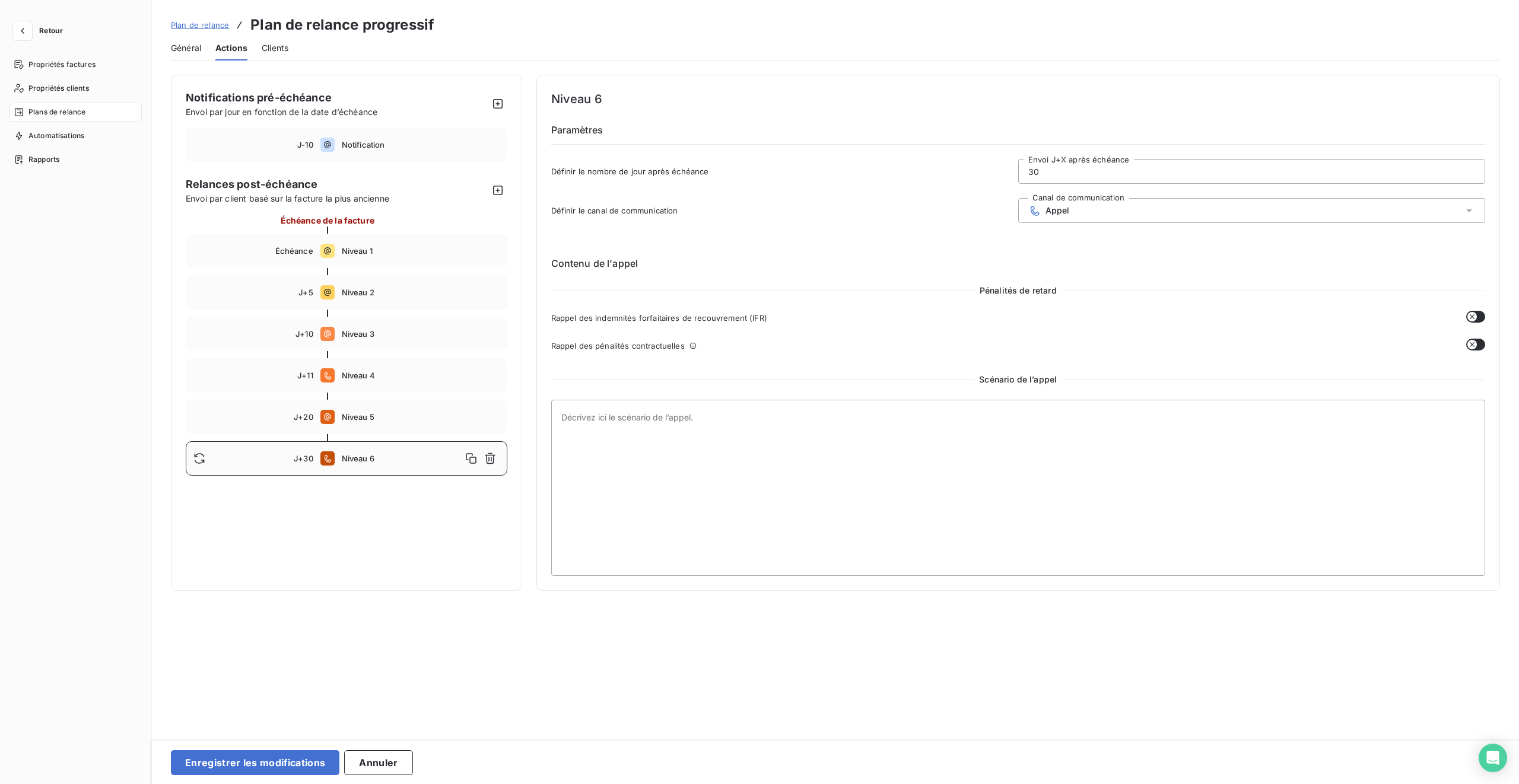
click at [896, 165] on input "30" at bounding box center [1252, 171] width 466 height 23
click at [896, 167] on input "30" at bounding box center [1252, 171] width 466 height 23
click at [499, 186] on icon "button" at bounding box center [498, 190] width 12 height 12
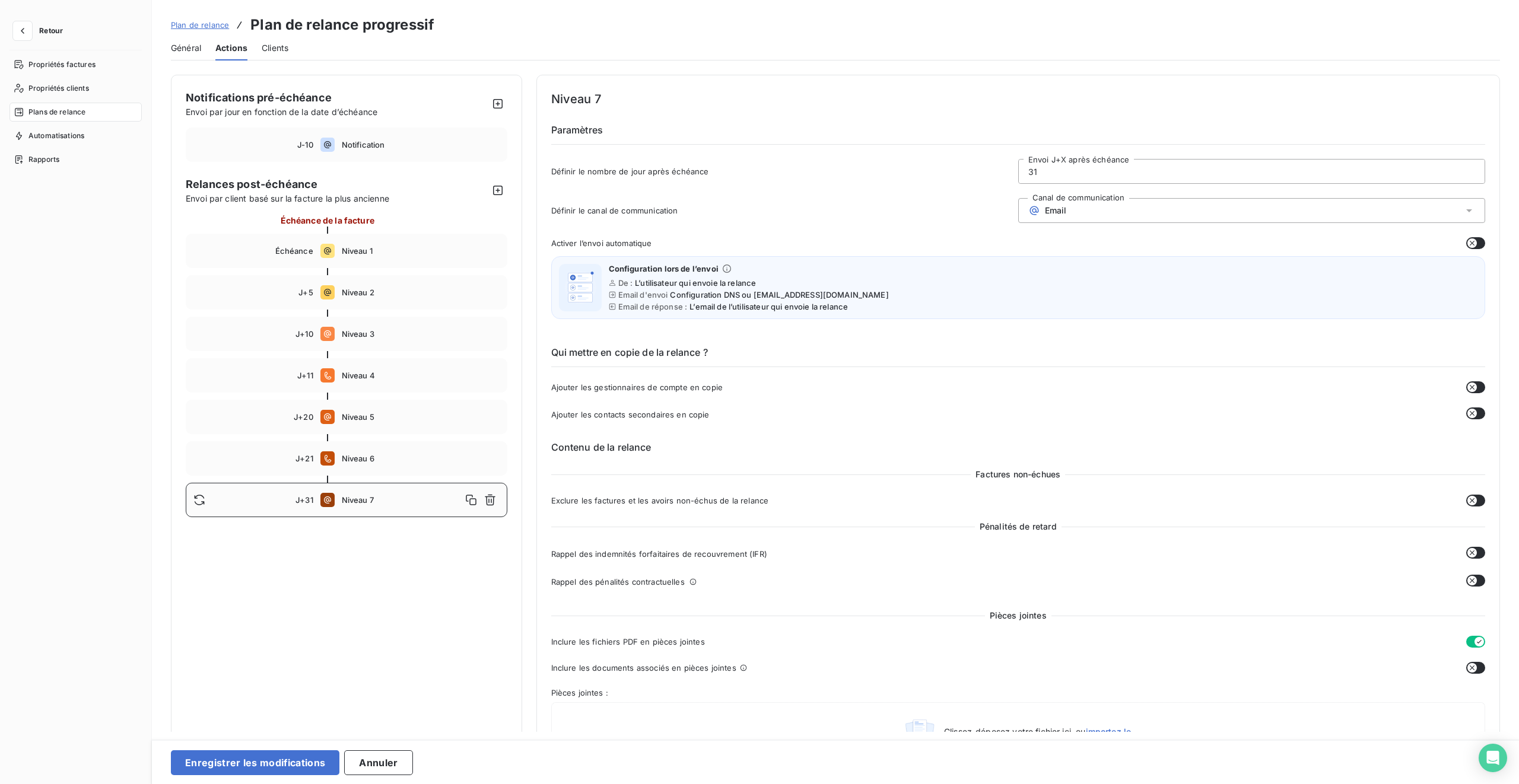
click at [896, 170] on input "31" at bounding box center [1252, 171] width 466 height 23
click at [887, 199] on div "Définir le canal de communication Canal de communication Email" at bounding box center [1019, 214] width 935 height 32
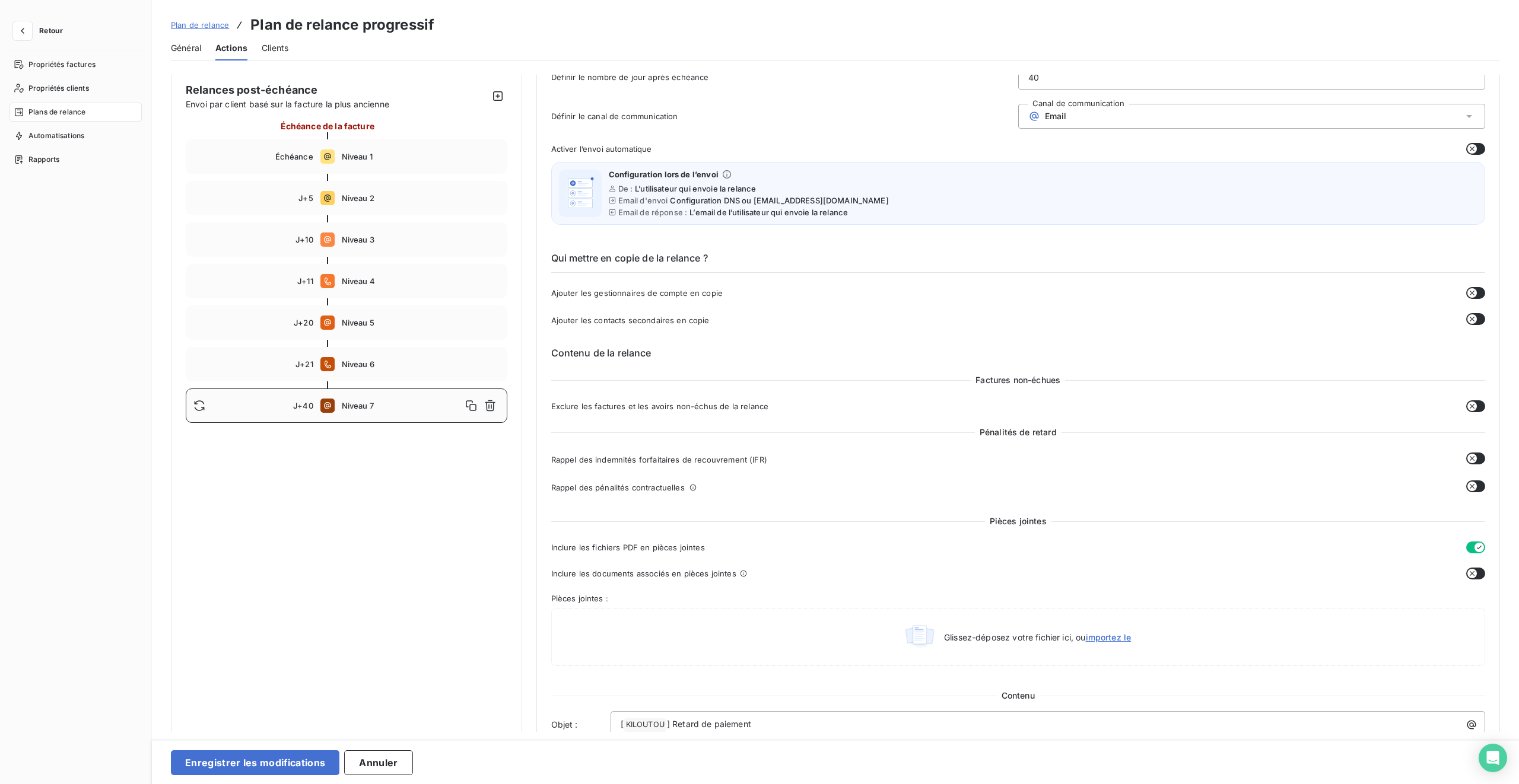
scroll to position [158, 0]
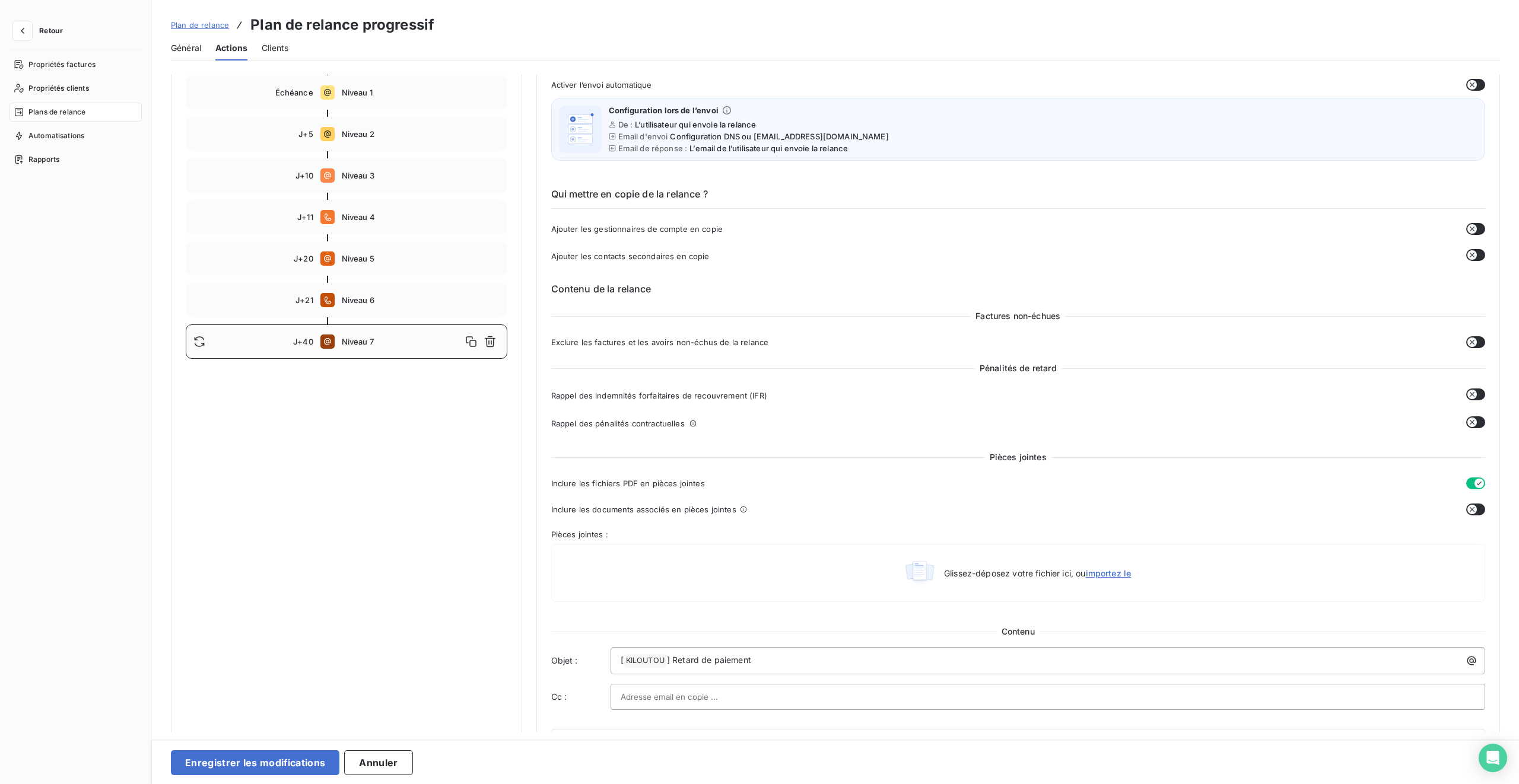
click at [896, 464] on button "button" at bounding box center [1476, 509] width 19 height 12
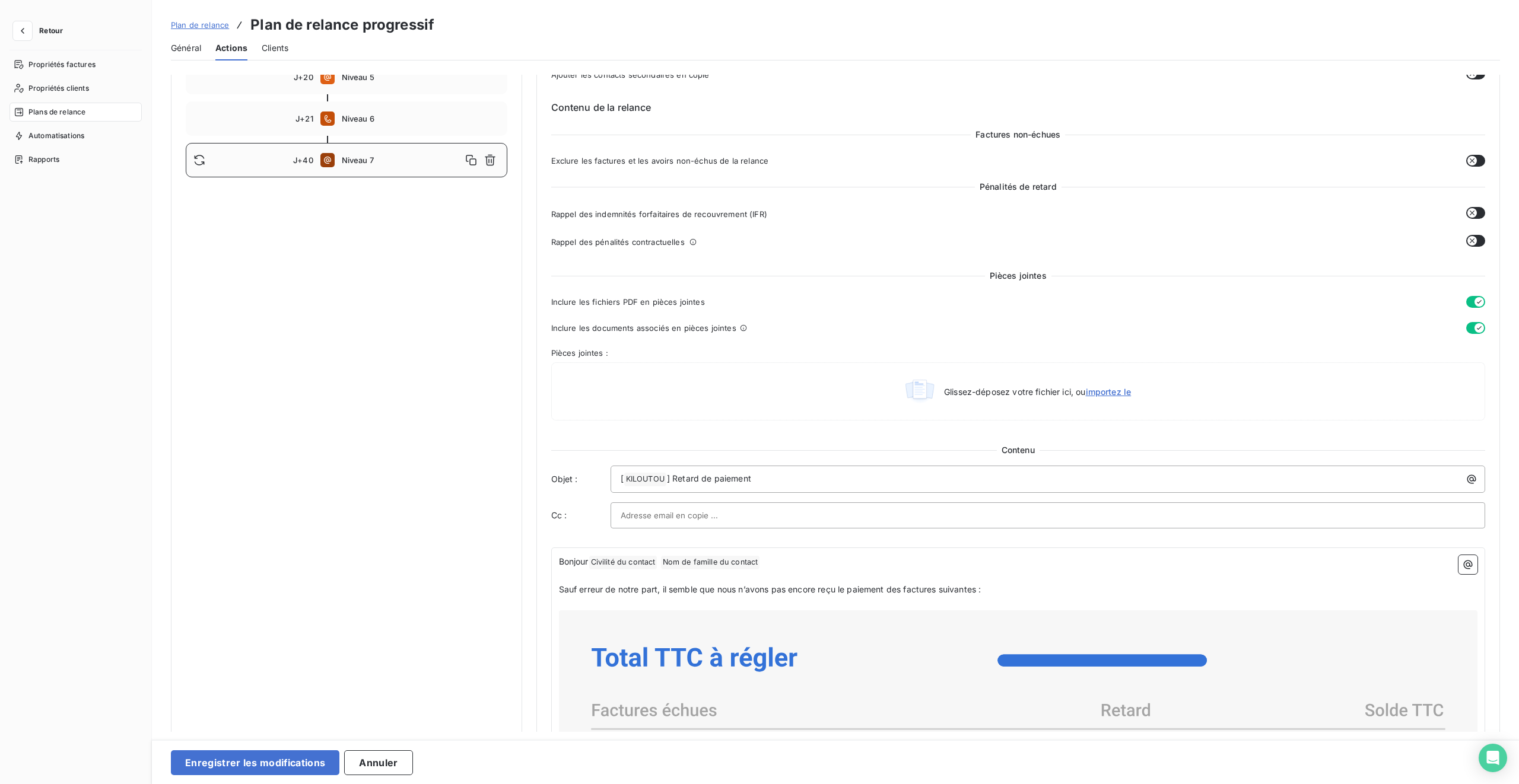
scroll to position [365, 0]
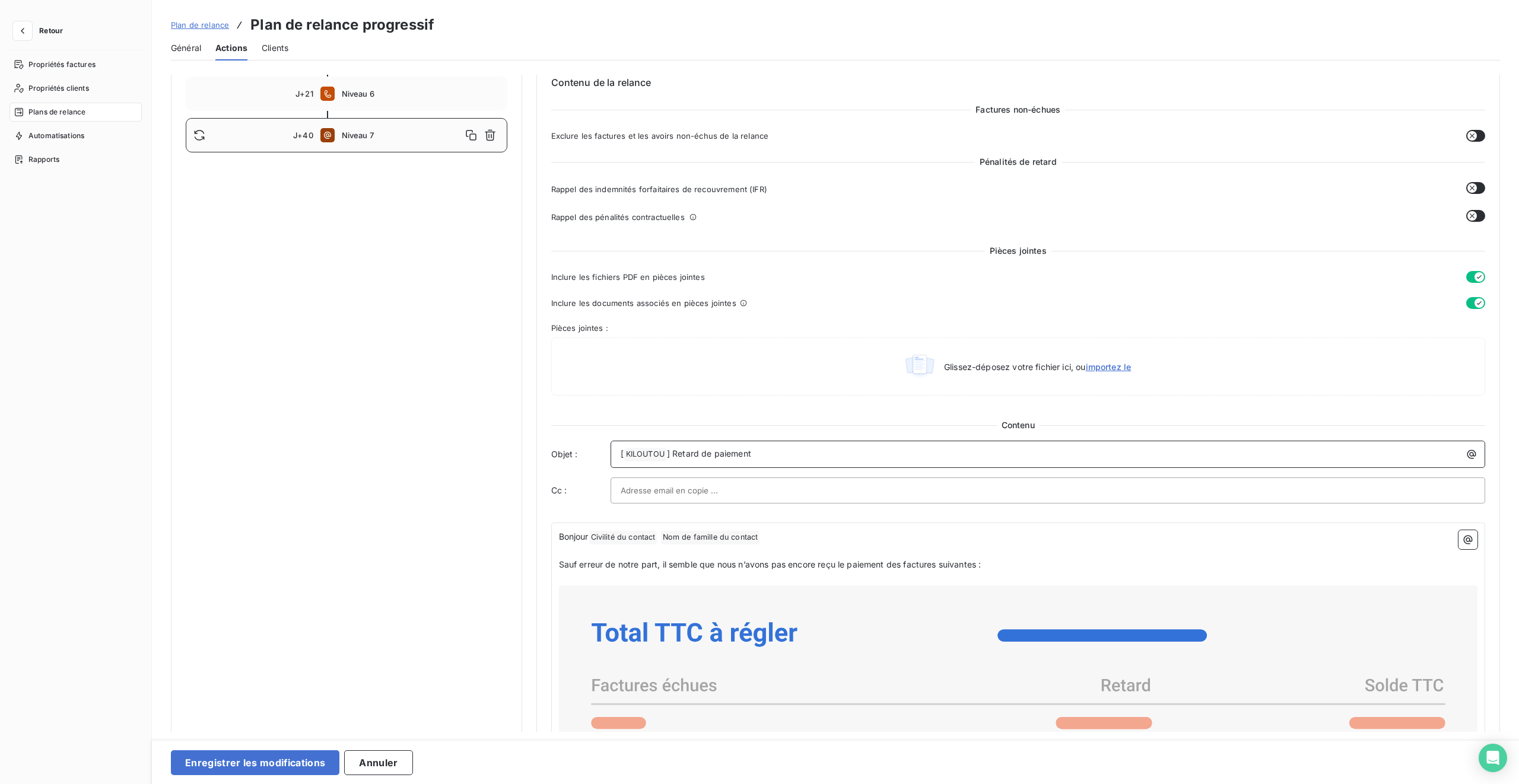
click at [714, 455] on span "] Retard de paiement" at bounding box center [709, 454] width 84 height 10
click at [896, 464] on p "Sauf erreur de notre part, il semble que nous n’avons pas encore reçu le paieme…" at bounding box center [1018, 565] width 919 height 14
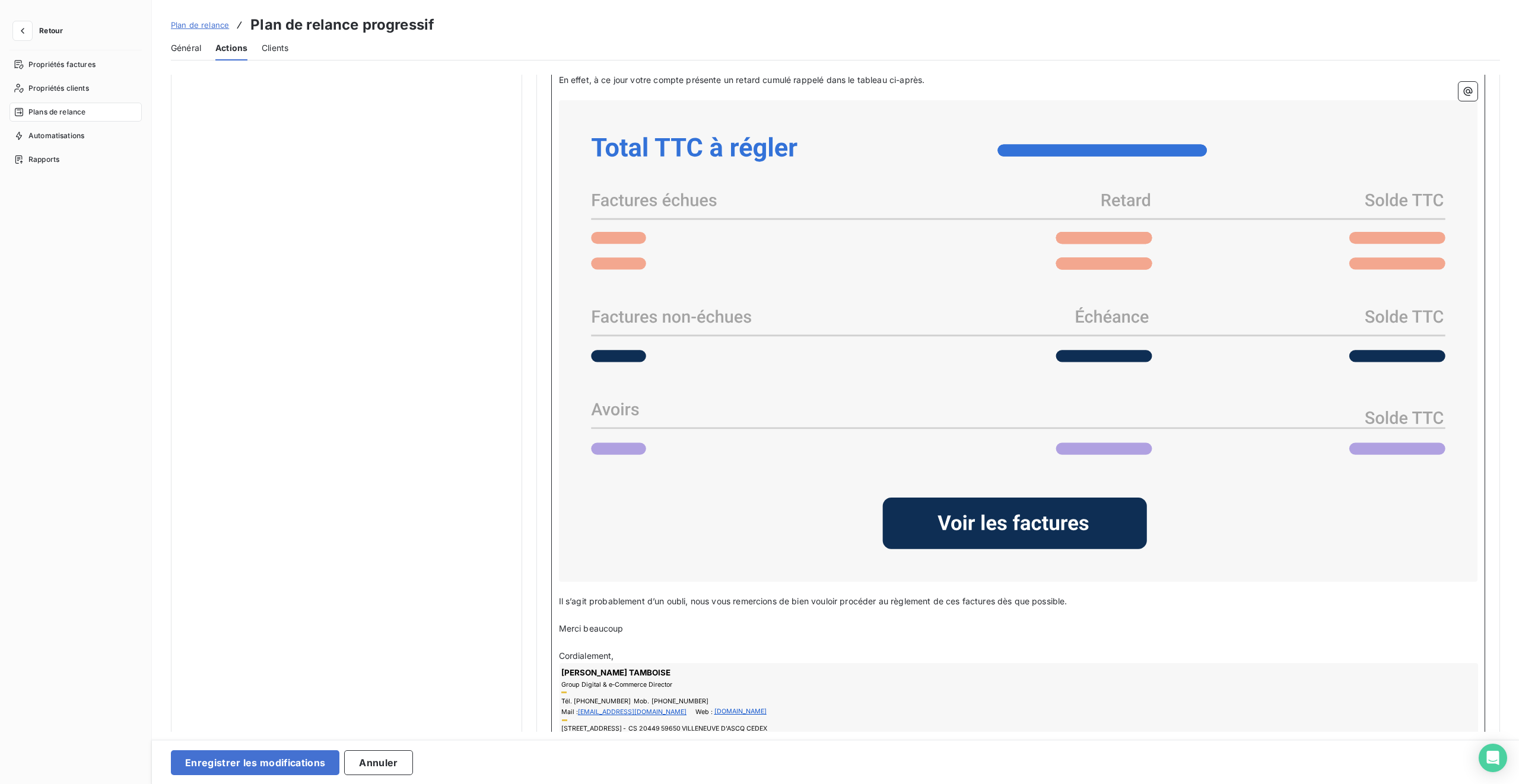
scroll to position [905, 0]
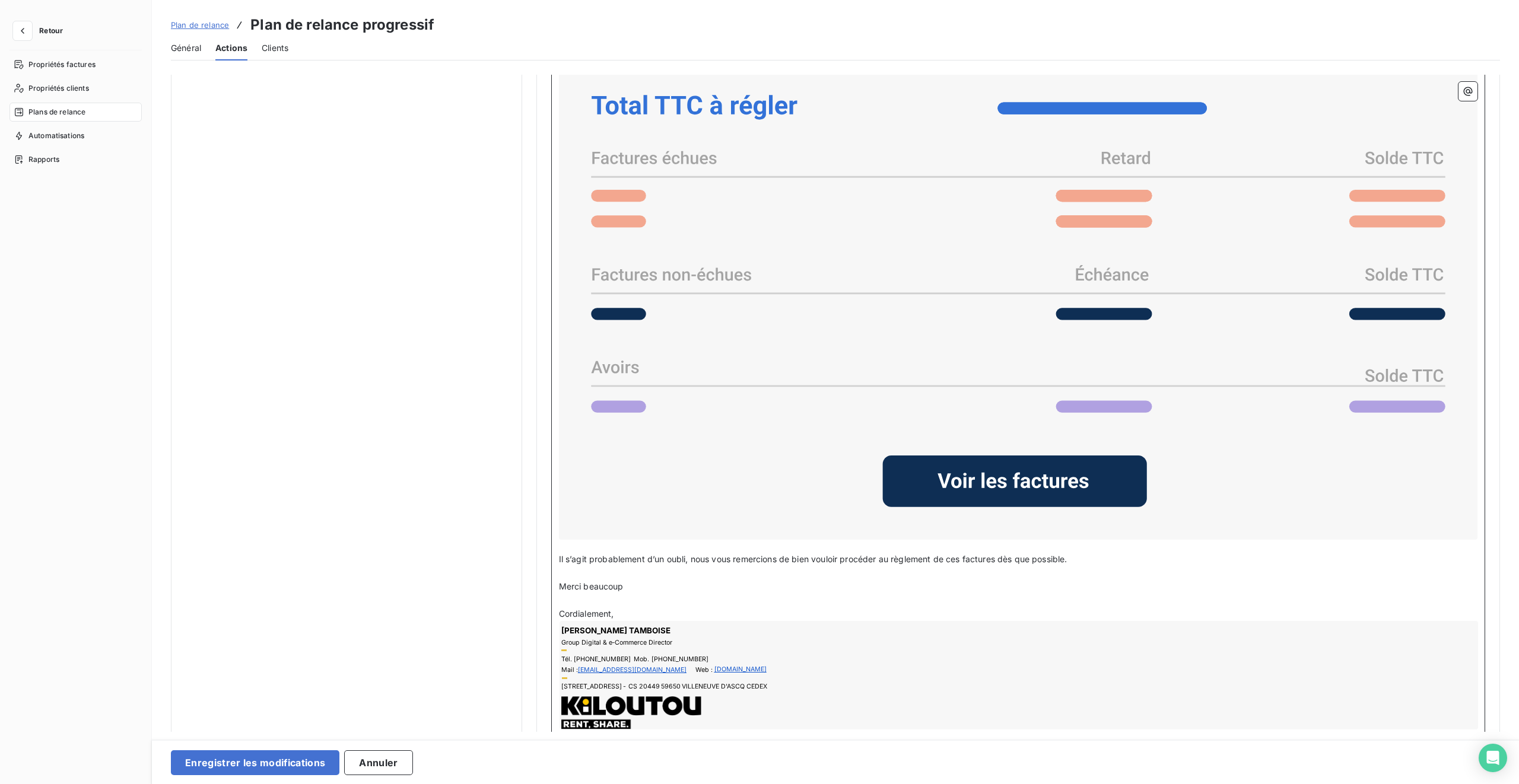
click at [620, 464] on p "Cordialement," at bounding box center [1018, 614] width 919 height 14
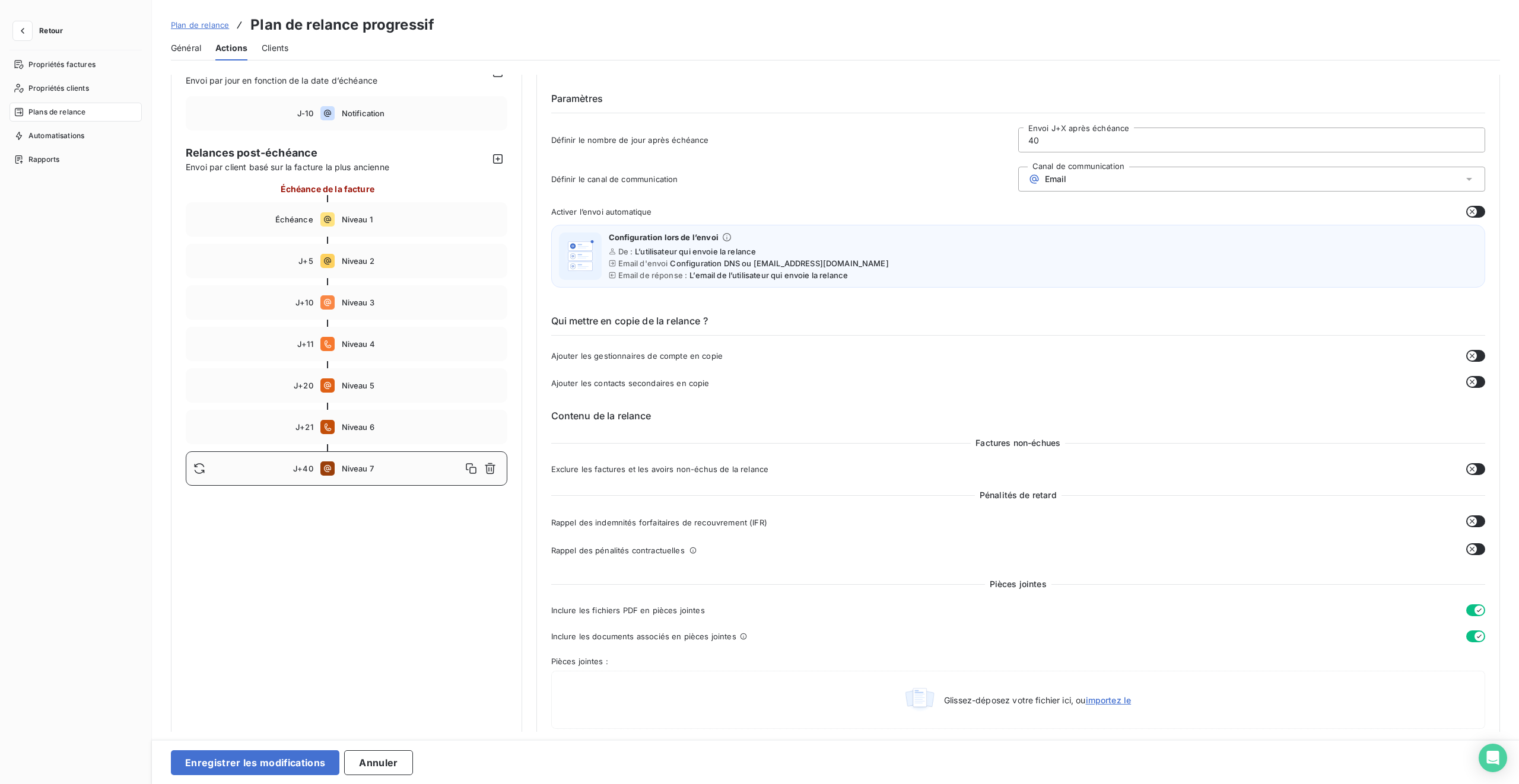
scroll to position [0, 0]
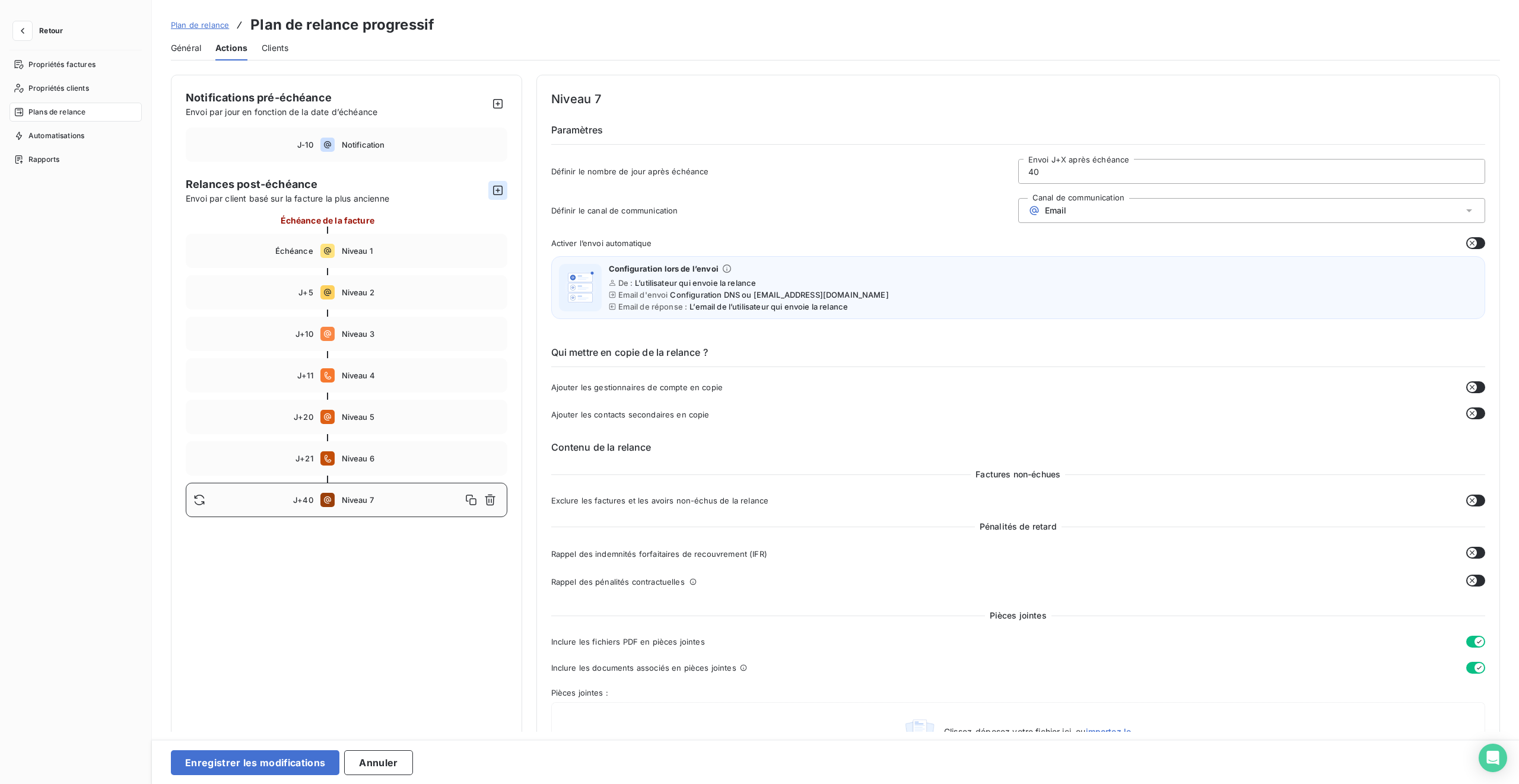
click at [495, 190] on icon "button" at bounding box center [497, 190] width 10 height 10
click at [896, 220] on div "Email" at bounding box center [1252, 211] width 467 height 25
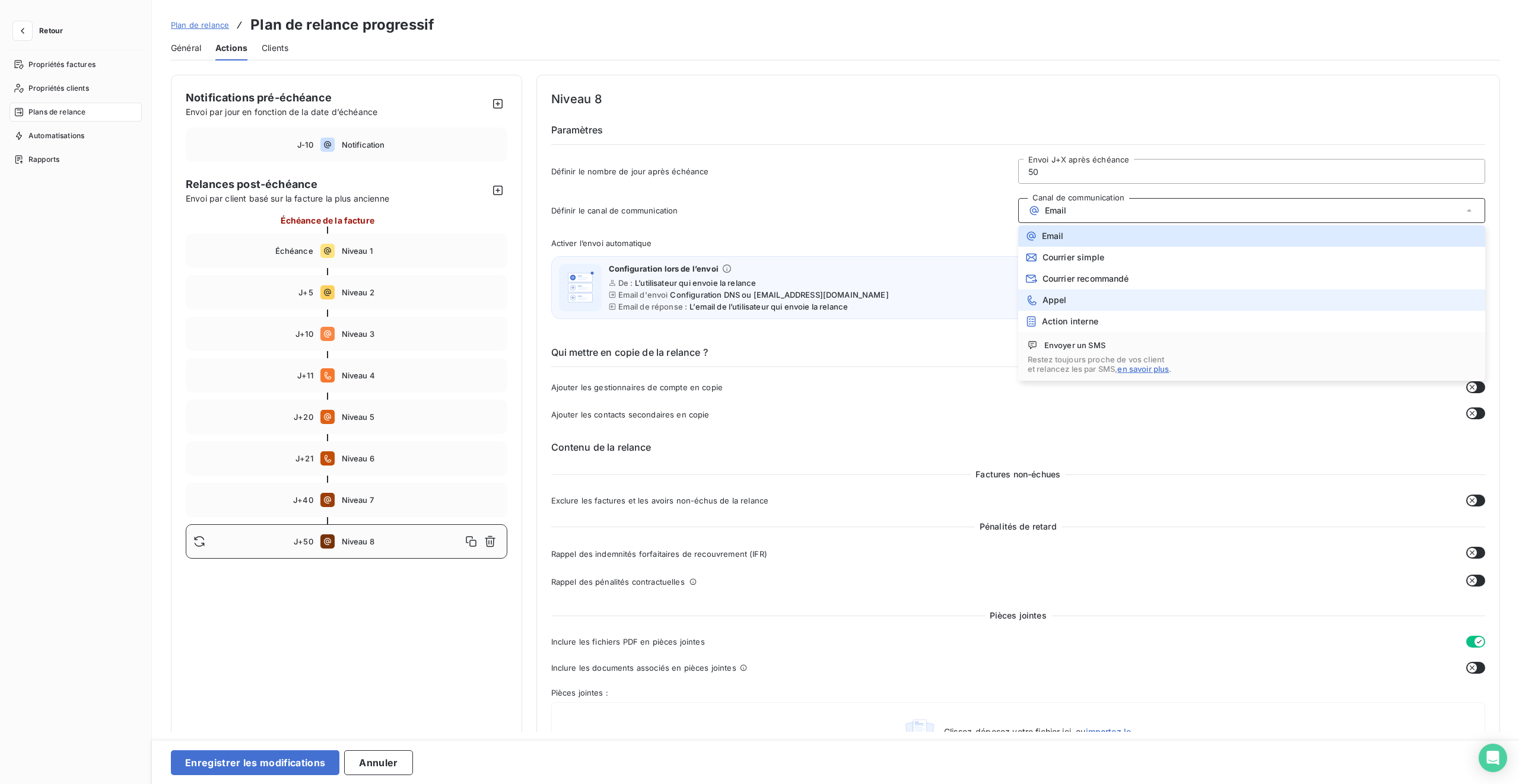
click at [896, 300] on li "Appel" at bounding box center [1252, 299] width 467 height 21
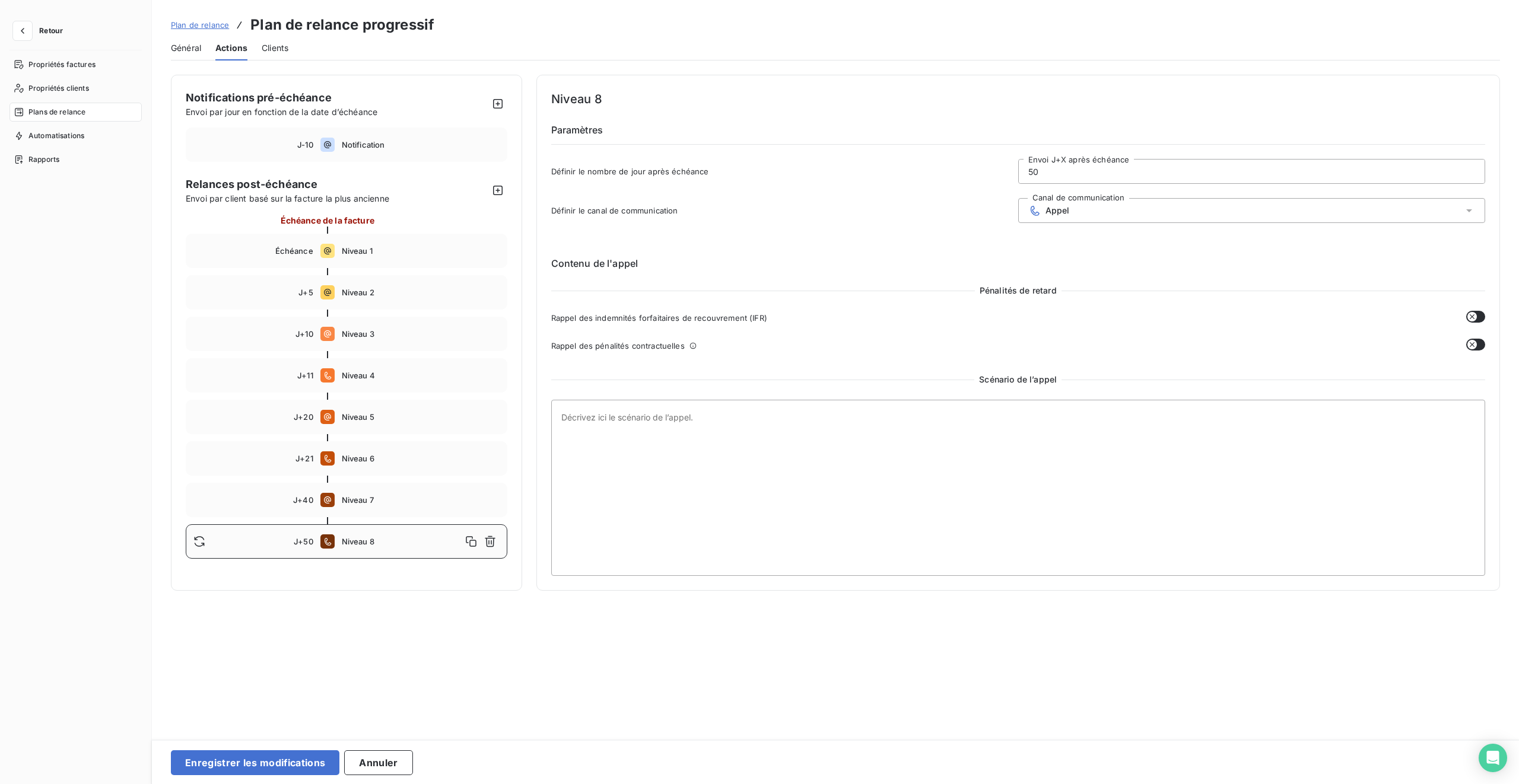
click at [896, 172] on input "50" at bounding box center [1252, 171] width 466 height 23
type input "41"
click at [510, 464] on div "Notifications pré-échéance Envoi par jour en fonction de la date d’échéance J-1…" at bounding box center [835, 403] width 1367 height 657
click at [289, 464] on button "Enregistrer les modifications" at bounding box center [255, 763] width 168 height 25
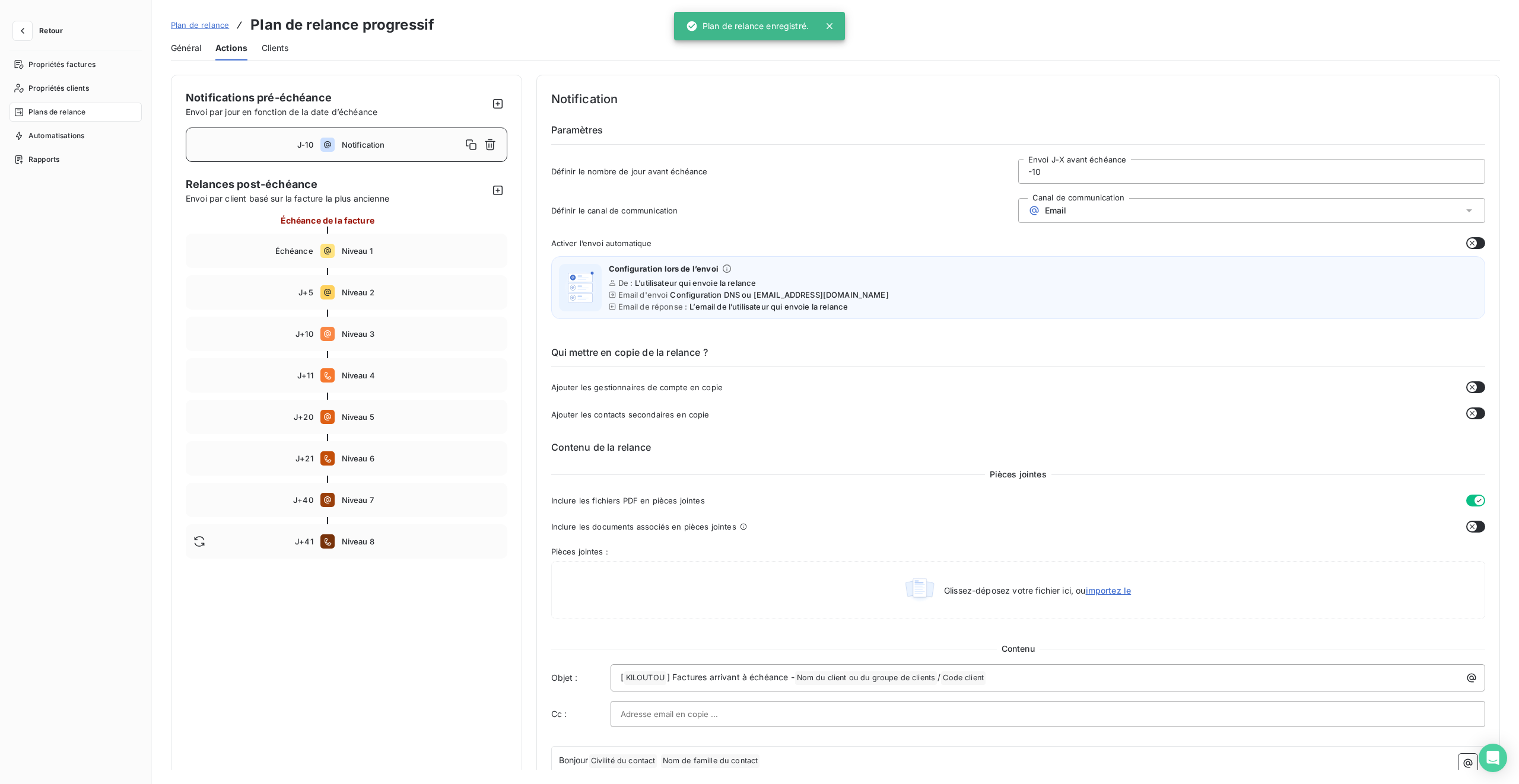
click at [406, 152] on div "Notification" at bounding box center [421, 145] width 158 height 19
click at [896, 241] on button "button" at bounding box center [1476, 243] width 19 height 12
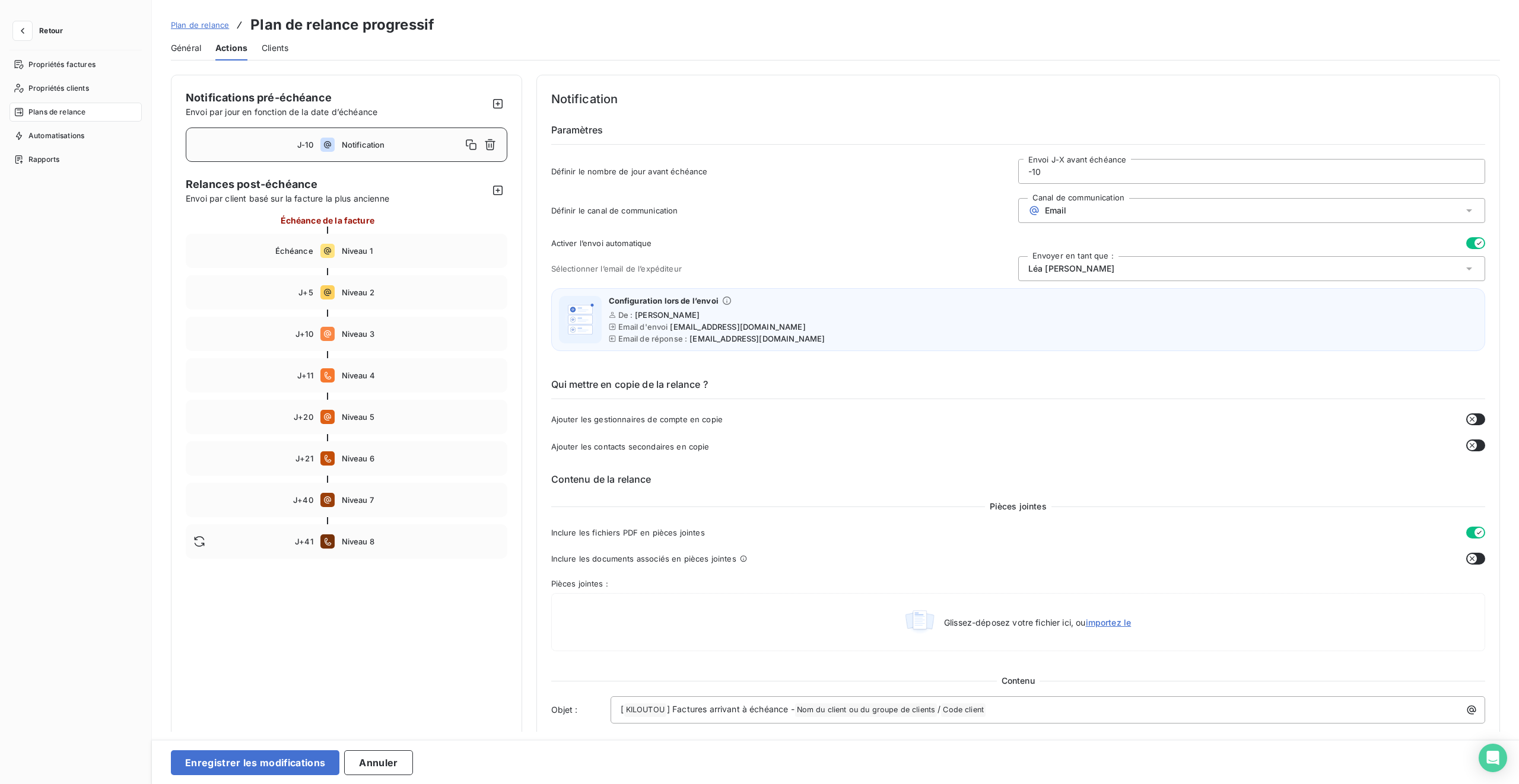
click at [896, 269] on div "[PERSON_NAME]" at bounding box center [1252, 269] width 467 height 25
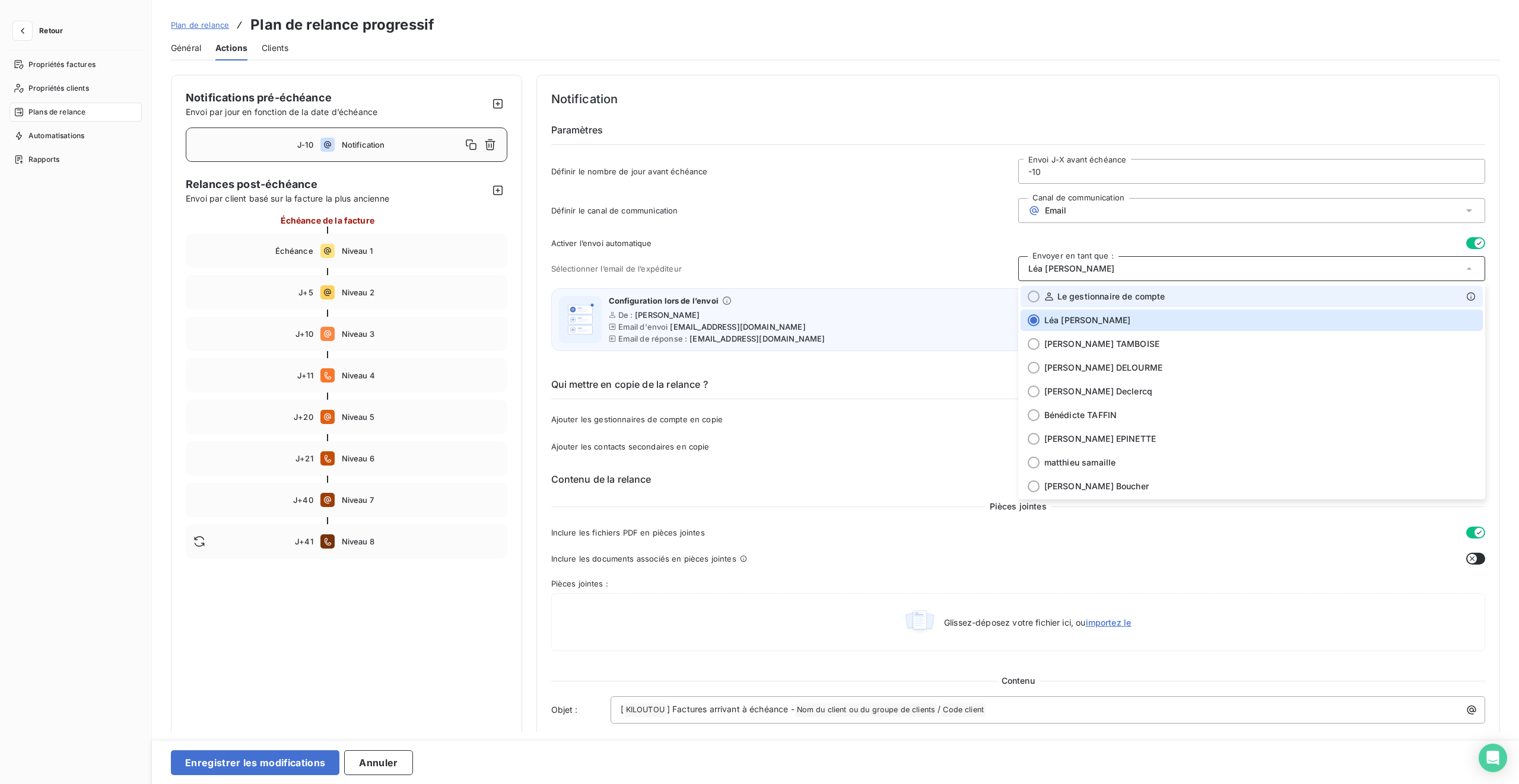
click at [896, 295] on div "Le gestionnaire de compte" at bounding box center [1260, 296] width 431 height 12
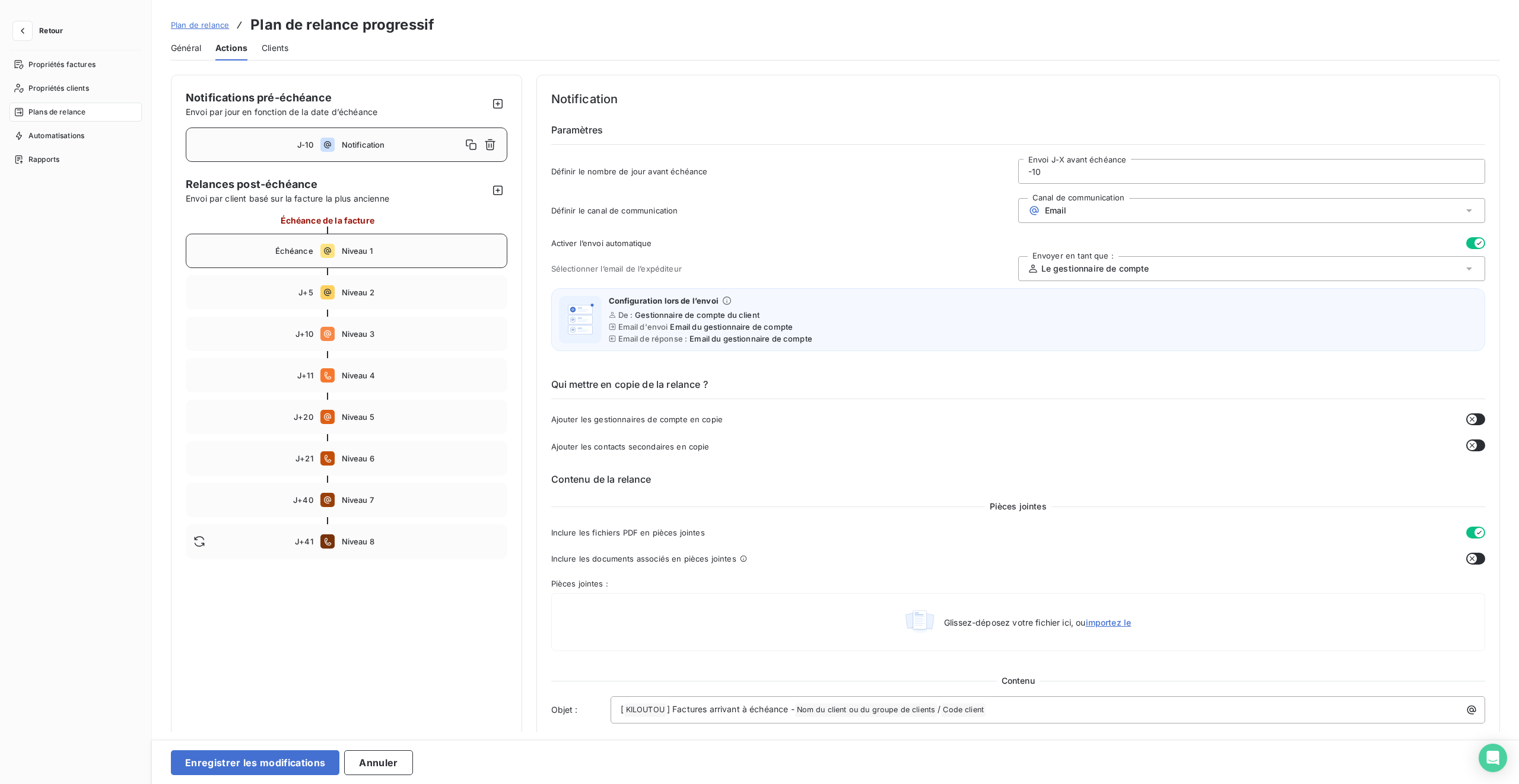
click at [391, 258] on div "Échéance Niveau 1" at bounding box center [346, 250] width 322 height 34
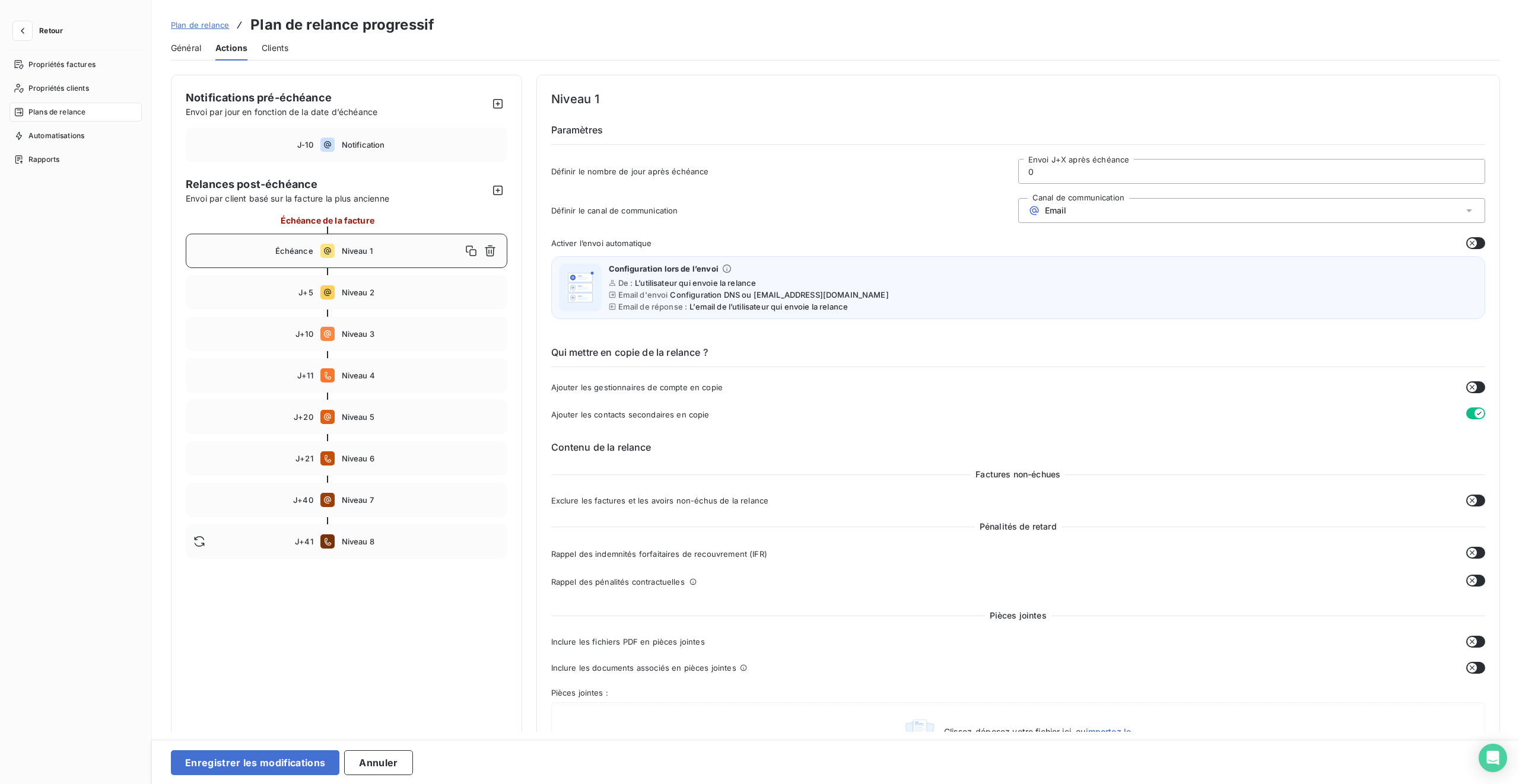
click at [896, 241] on button "button" at bounding box center [1476, 243] width 19 height 12
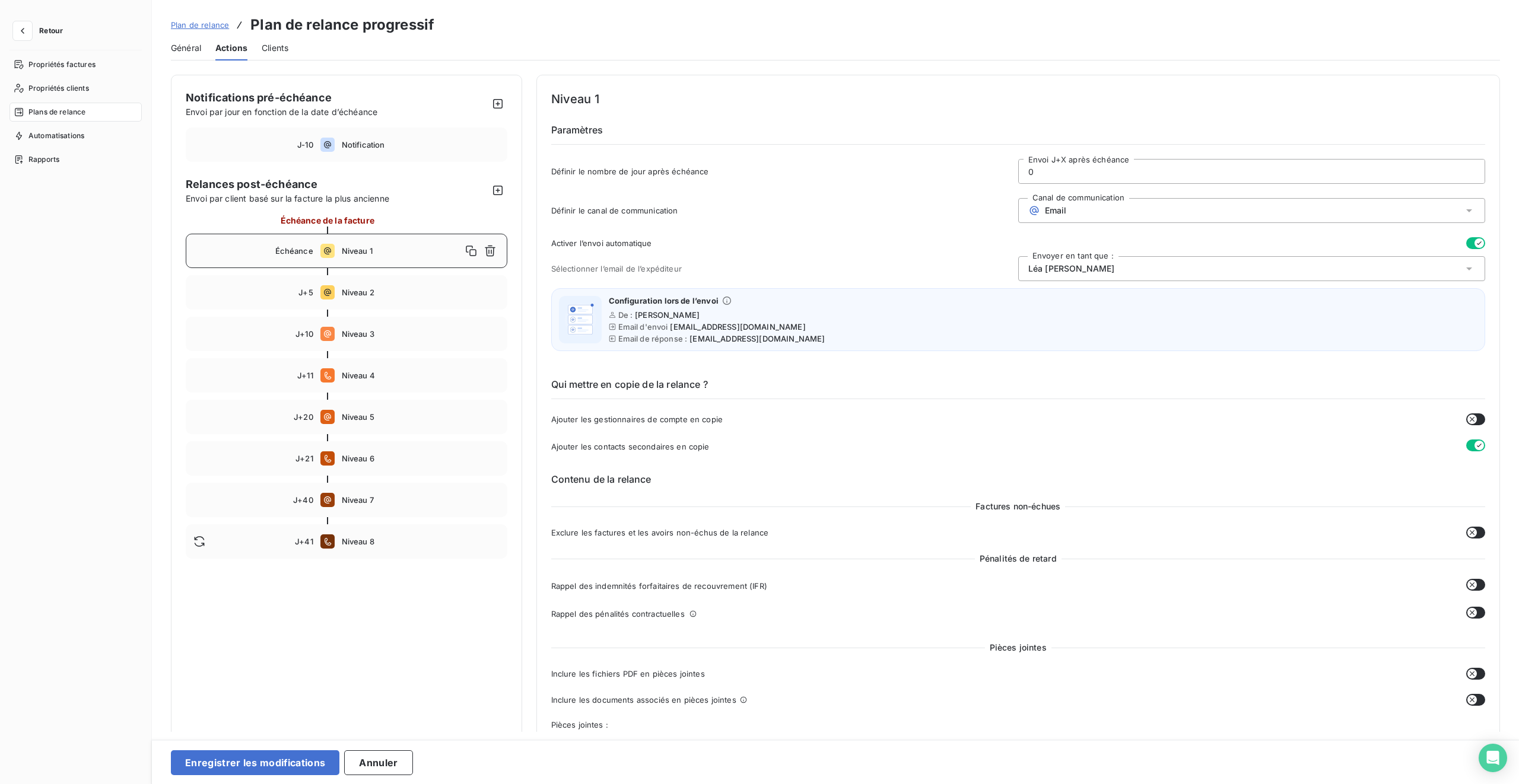
click at [896, 272] on div "[PERSON_NAME]" at bounding box center [1252, 269] width 467 height 25
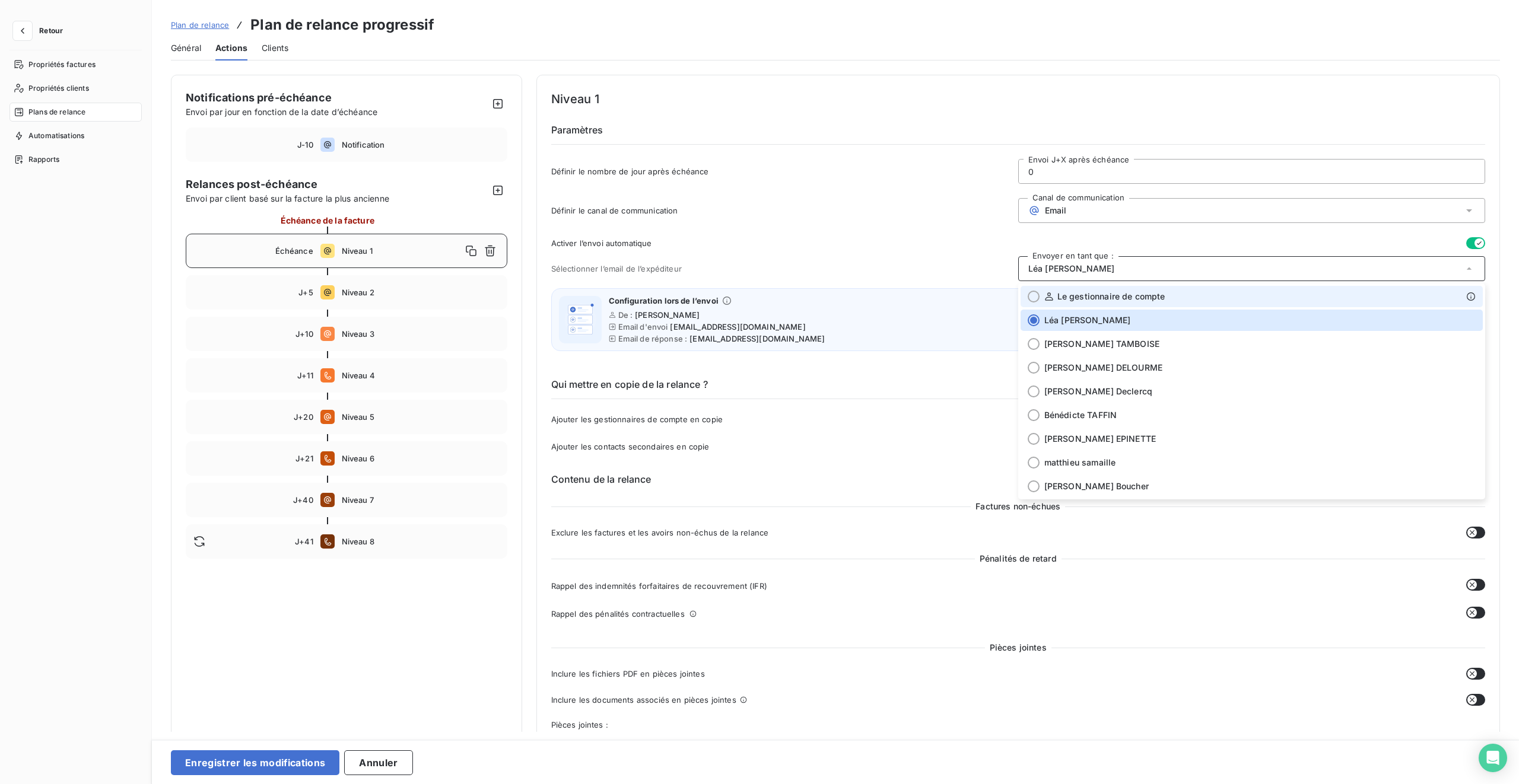
click at [896, 296] on span "Le gestionnaire de compte" at bounding box center [1111, 296] width 108 height 12
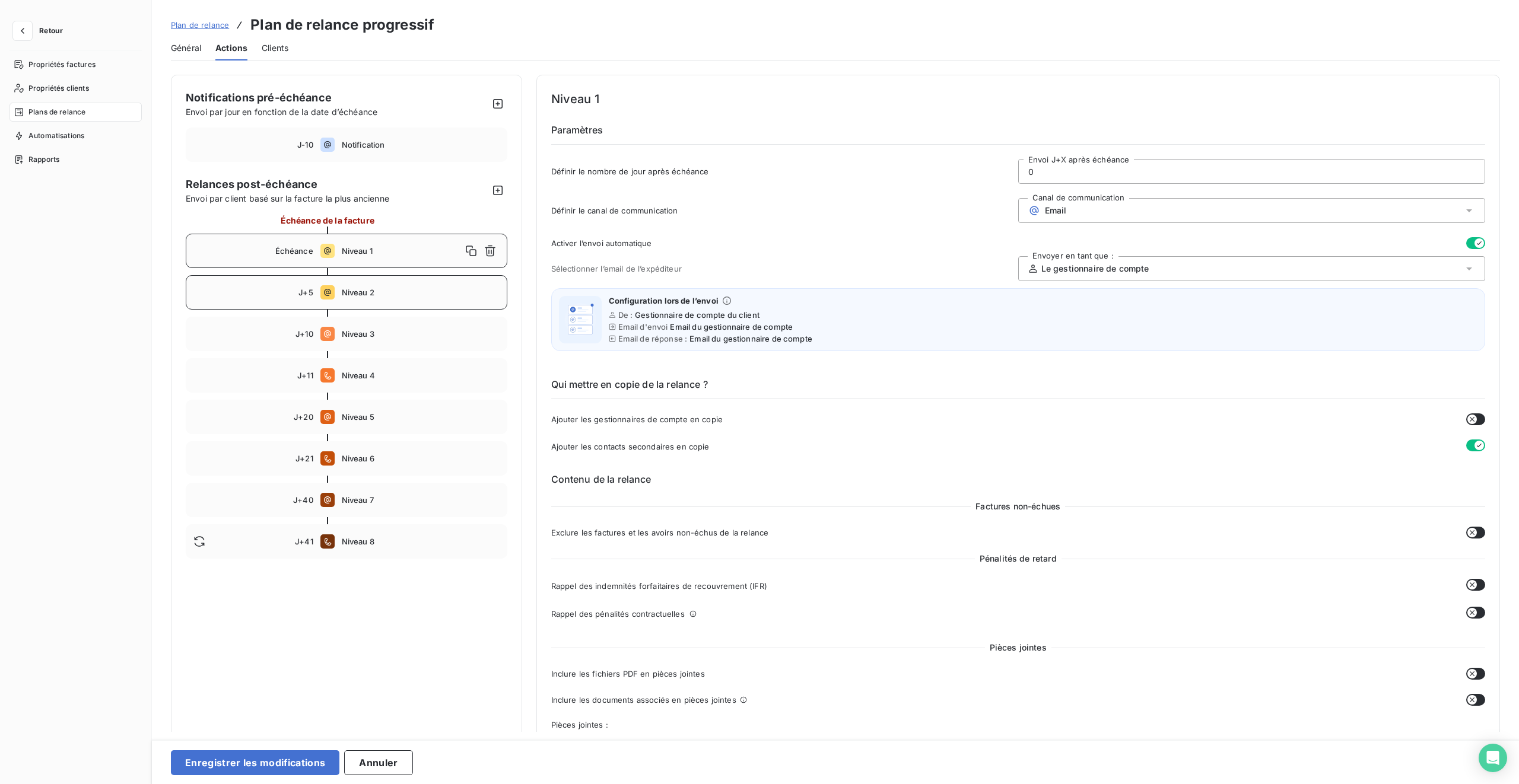
click at [369, 285] on div "J+5 Niveau 2" at bounding box center [346, 292] width 322 height 34
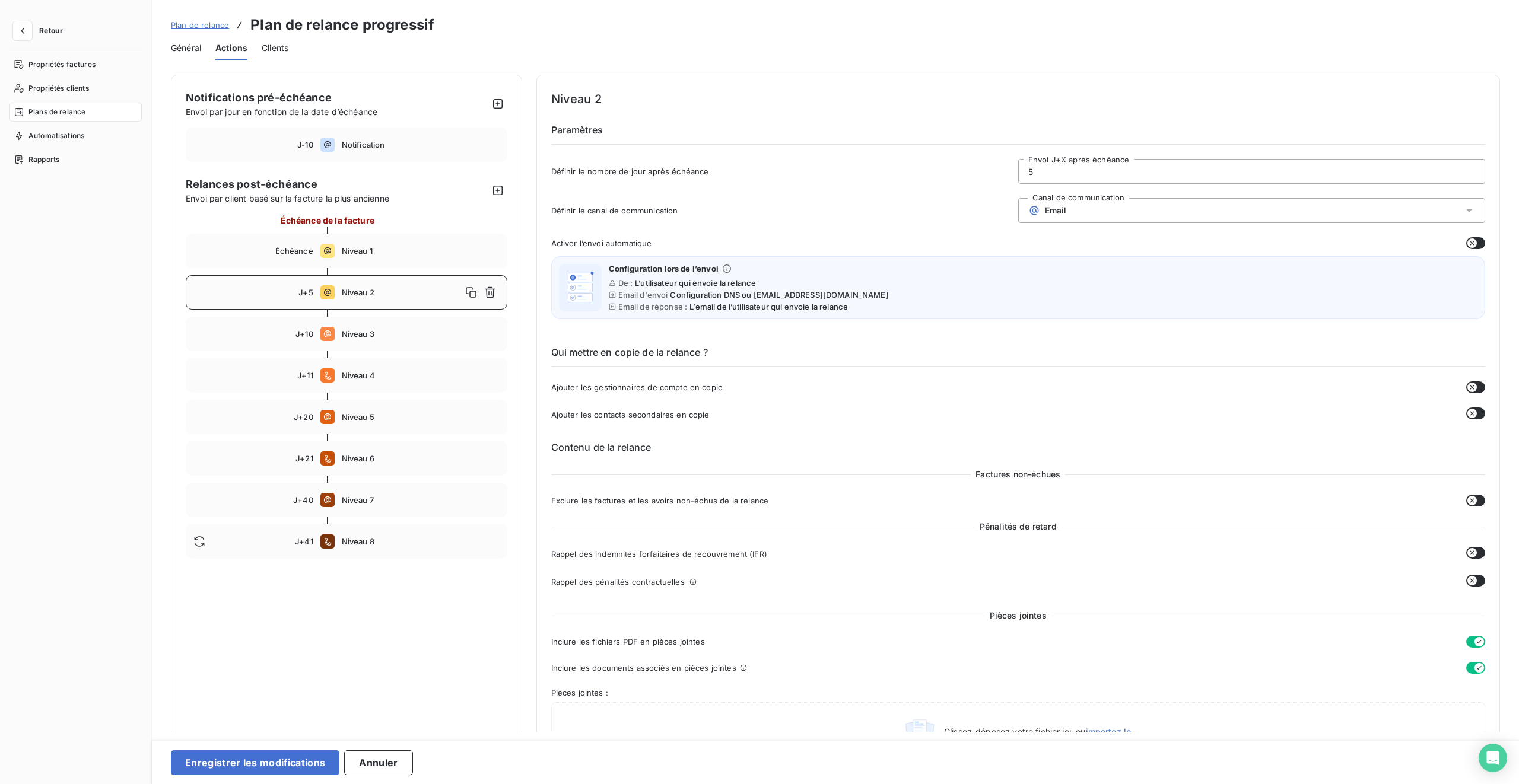
click at [896, 238] on button "button" at bounding box center [1476, 243] width 19 height 12
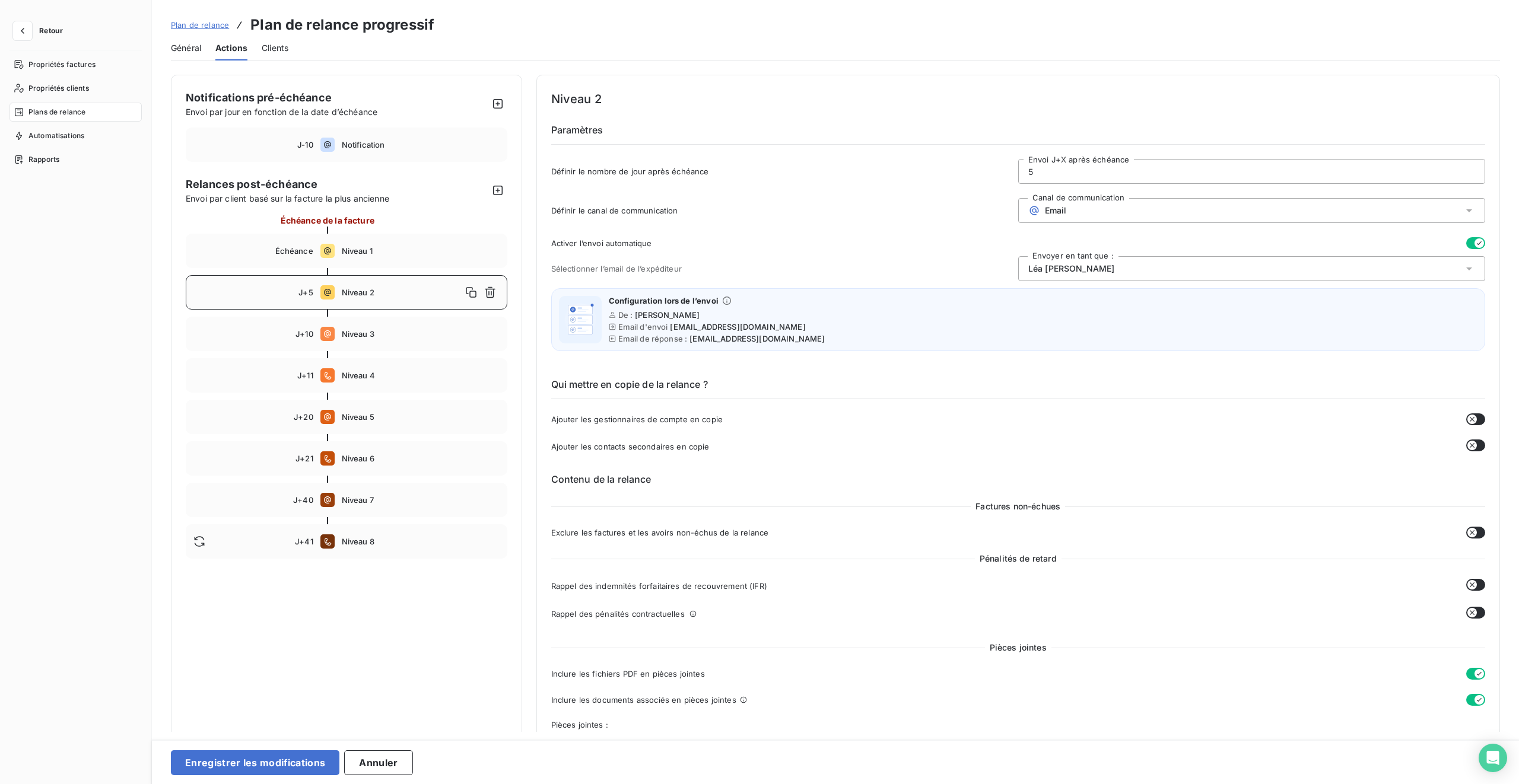
click at [896, 274] on div "[PERSON_NAME]" at bounding box center [1252, 269] width 467 height 25
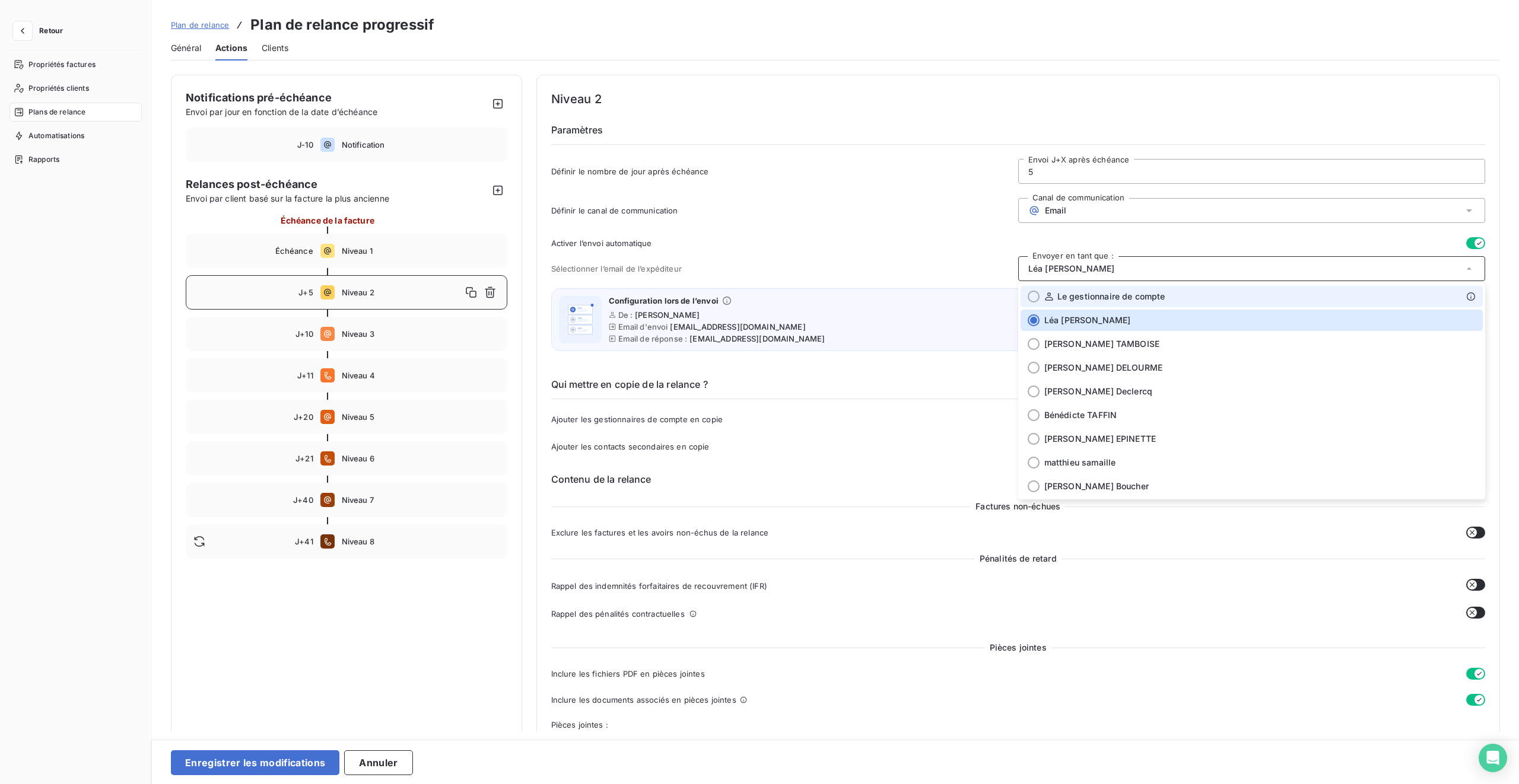
click at [896, 305] on li "Le gestionnaire de compte" at bounding box center [1252, 296] width 462 height 21
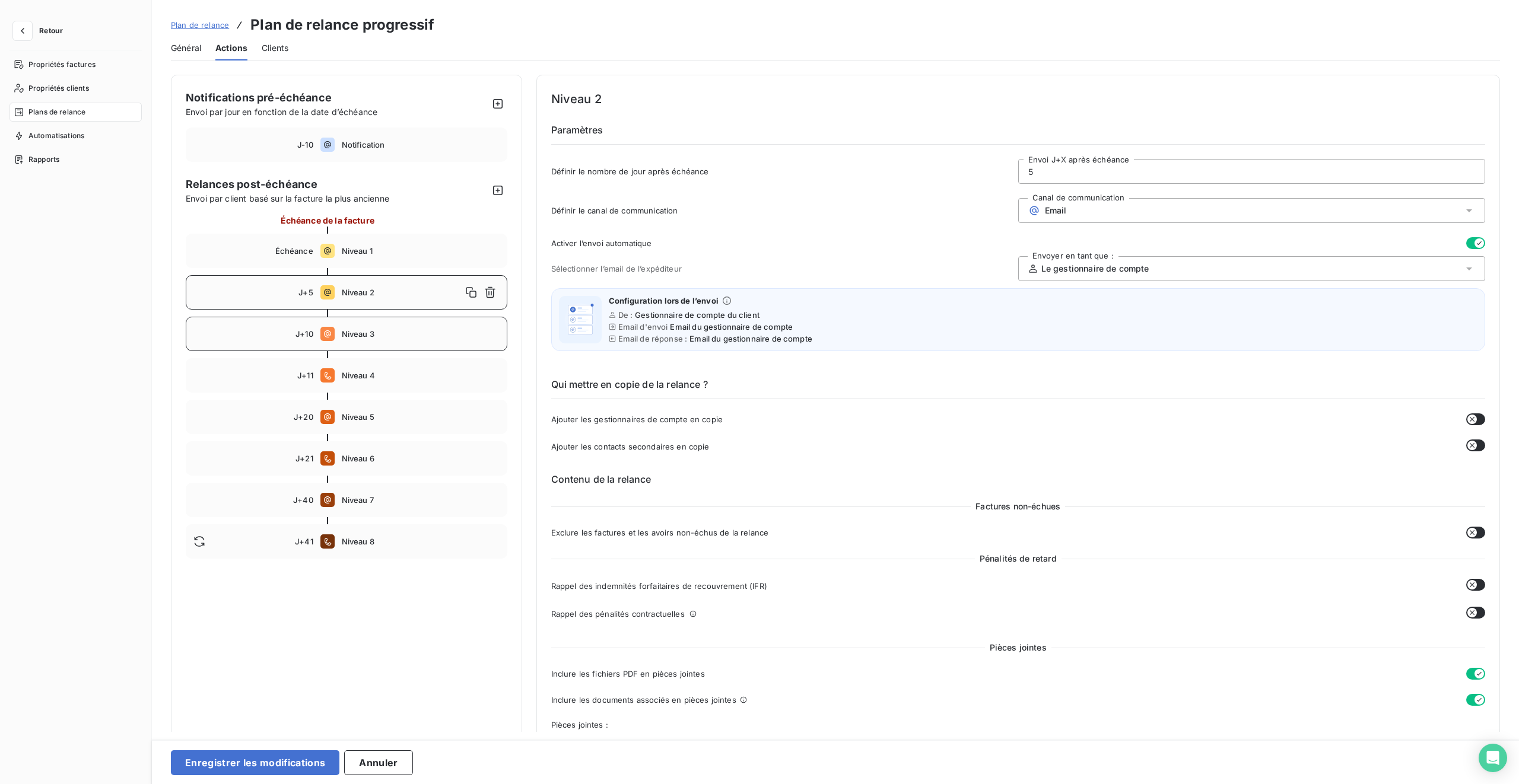
click at [424, 334] on span "Niveau 3" at bounding box center [421, 334] width 158 height 10
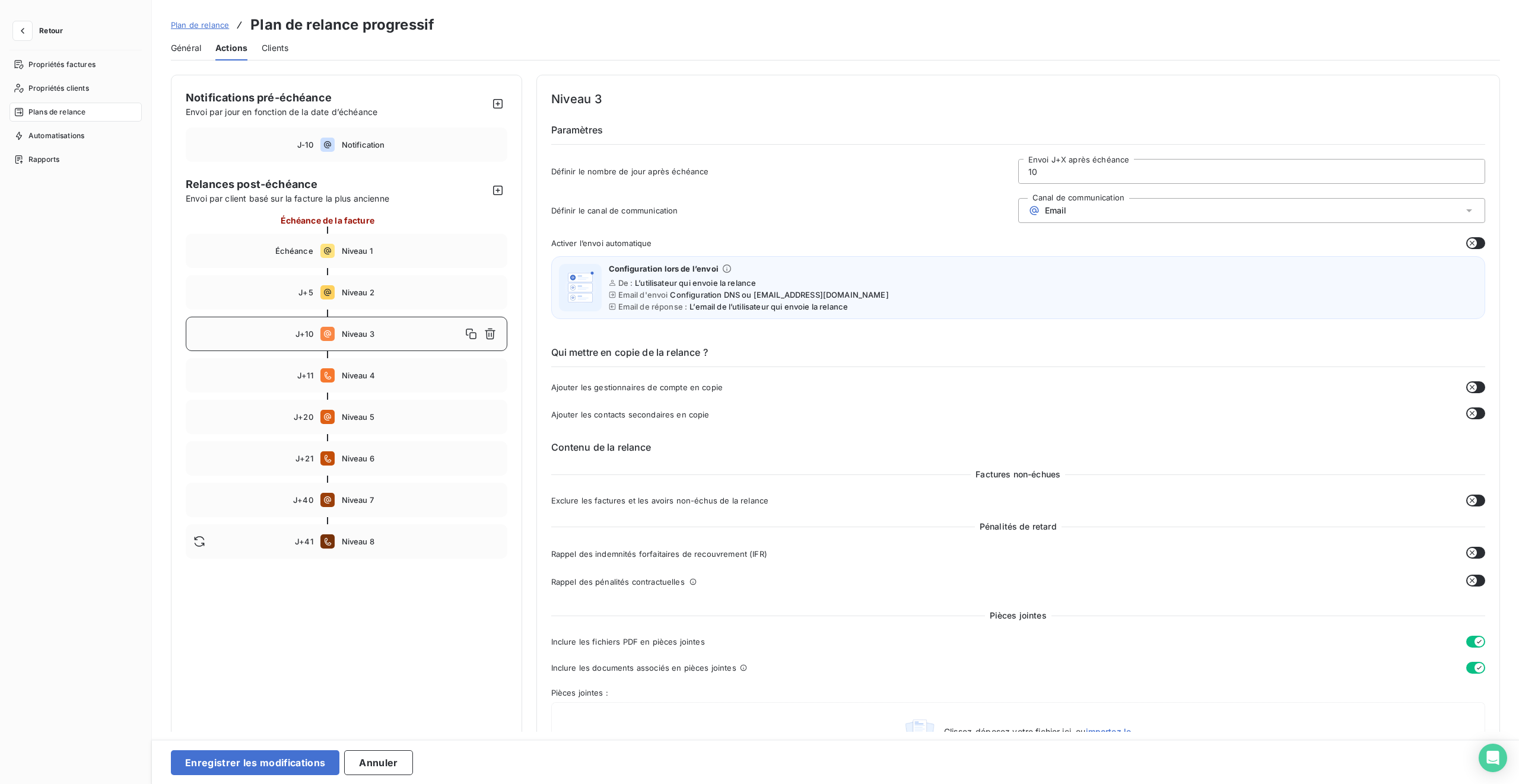
click at [896, 243] on button "button" at bounding box center [1476, 243] width 19 height 12
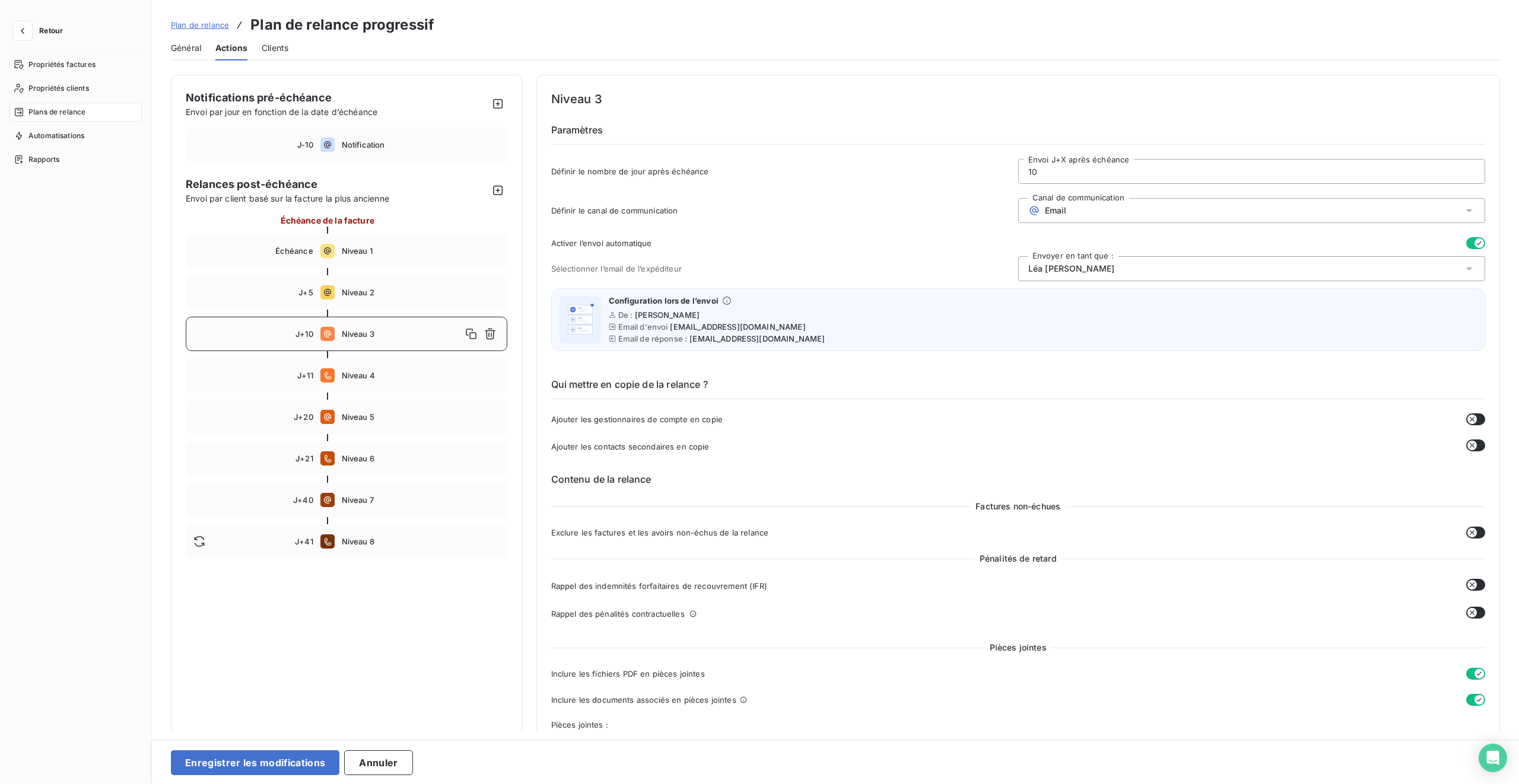
click at [896, 264] on div "[PERSON_NAME]" at bounding box center [1252, 269] width 467 height 25
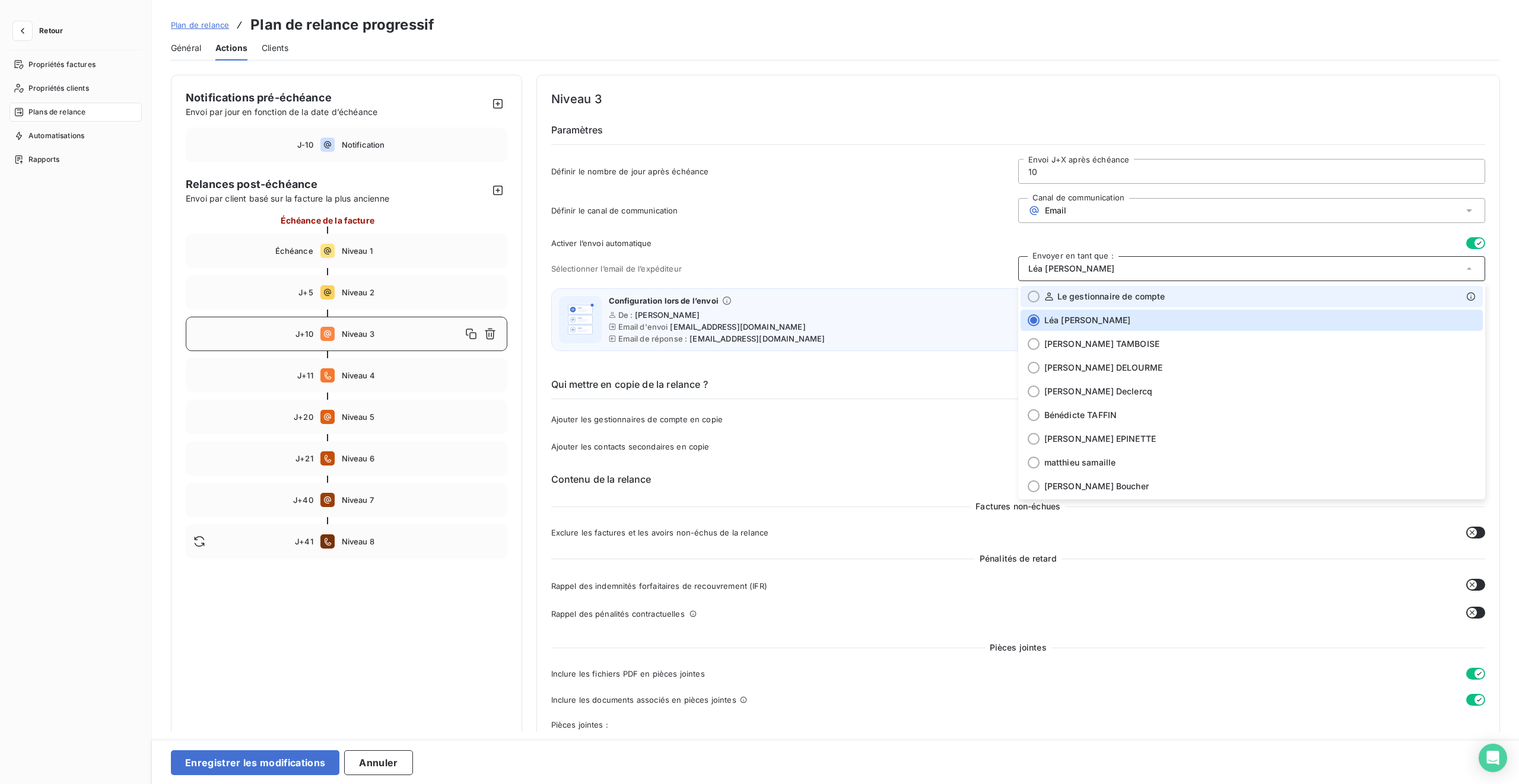
click at [896, 296] on span "Le gestionnaire de compte" at bounding box center [1111, 296] width 108 height 12
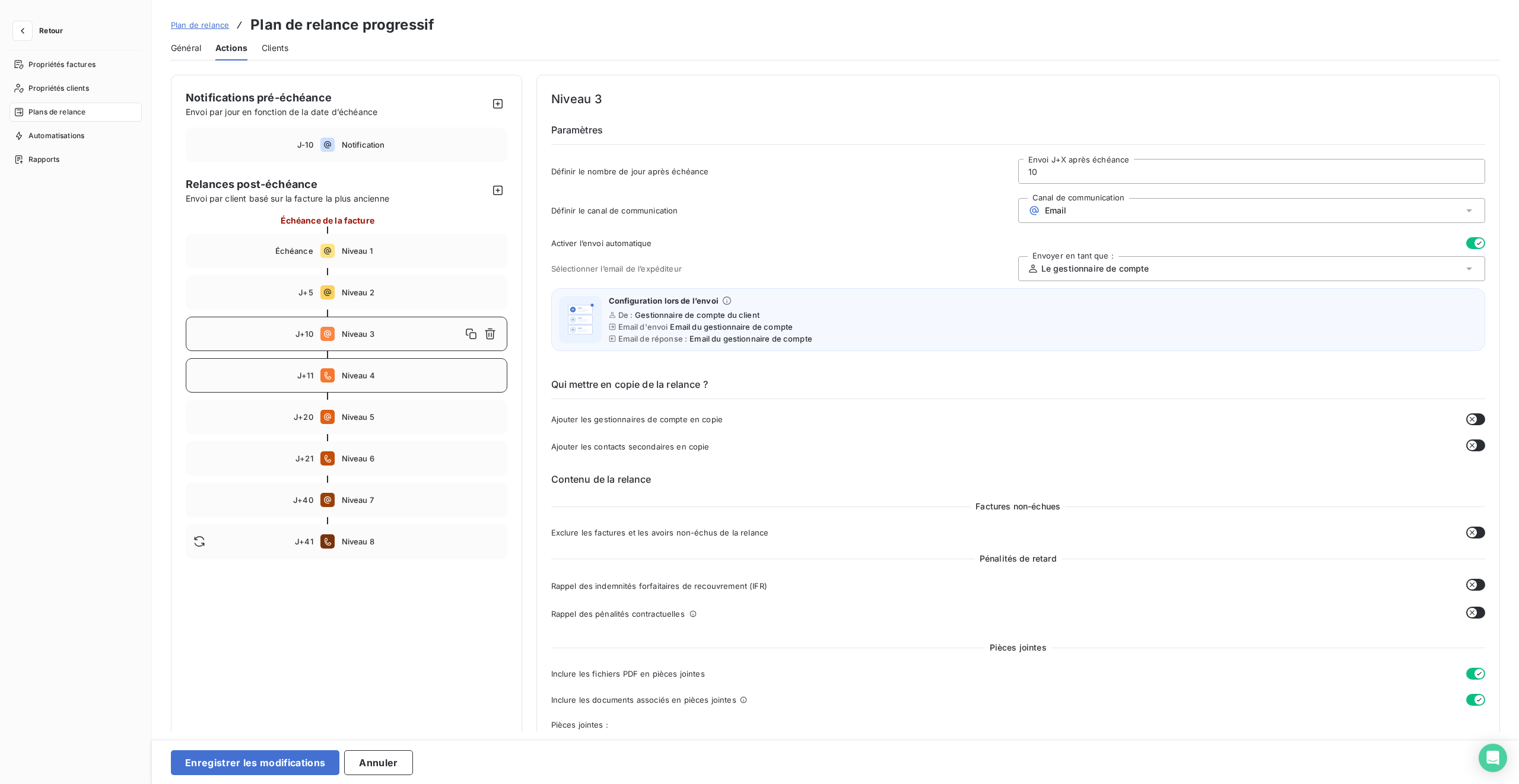
click at [393, 377] on span "Niveau 4" at bounding box center [421, 375] width 158 height 10
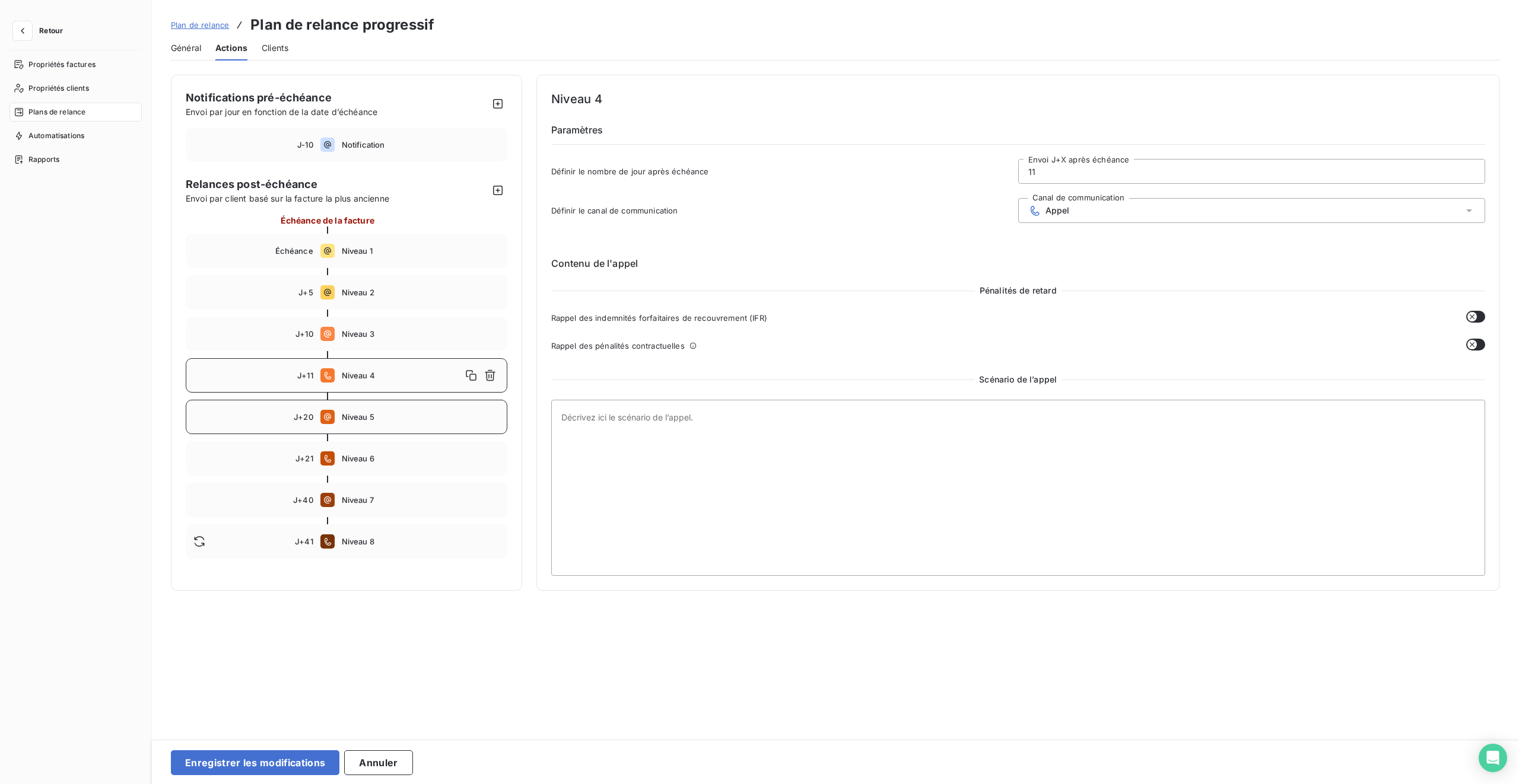
click at [383, 425] on div "J+20 Niveau 5" at bounding box center [346, 417] width 322 height 34
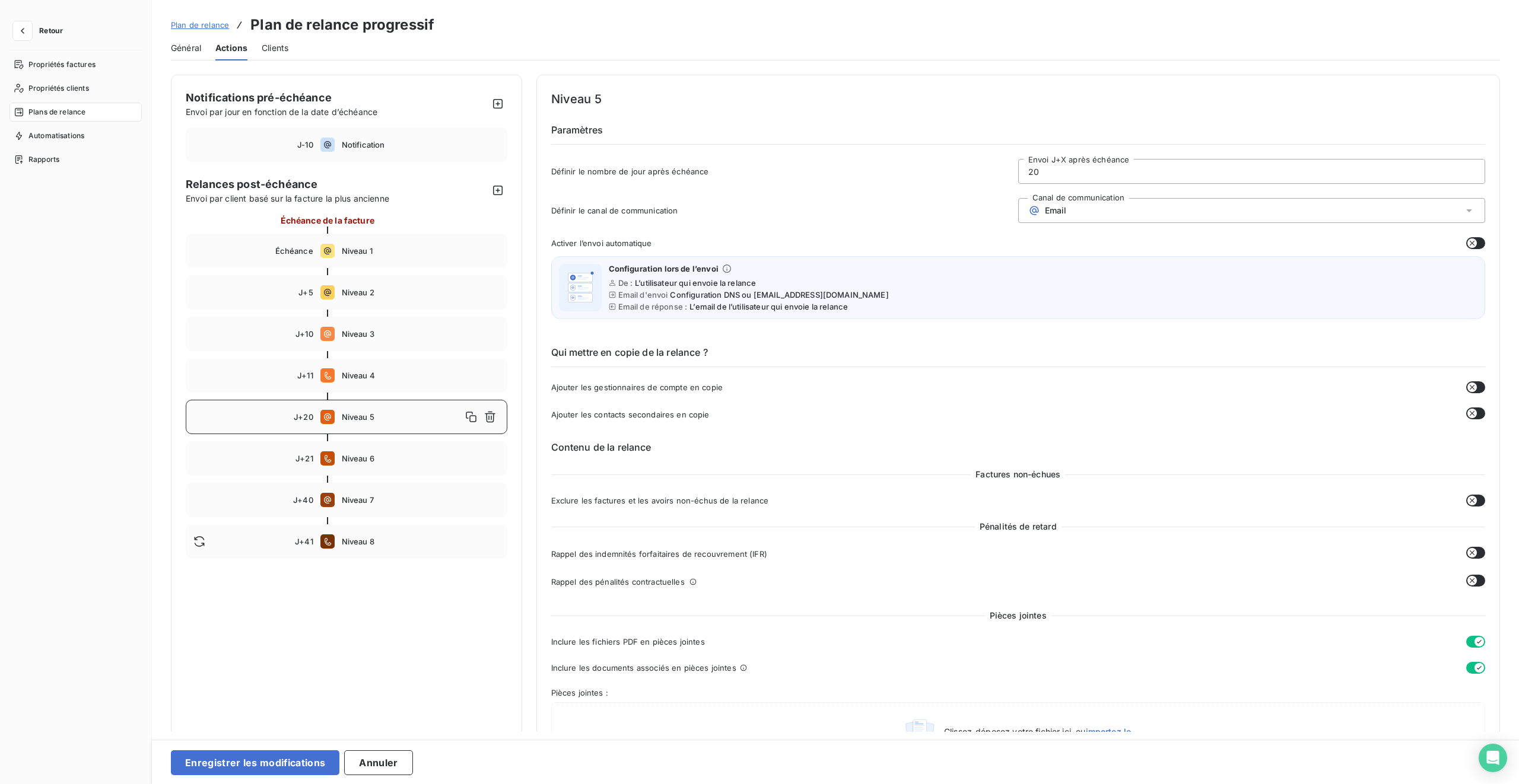
click at [896, 211] on div "Email" at bounding box center [1252, 211] width 467 height 25
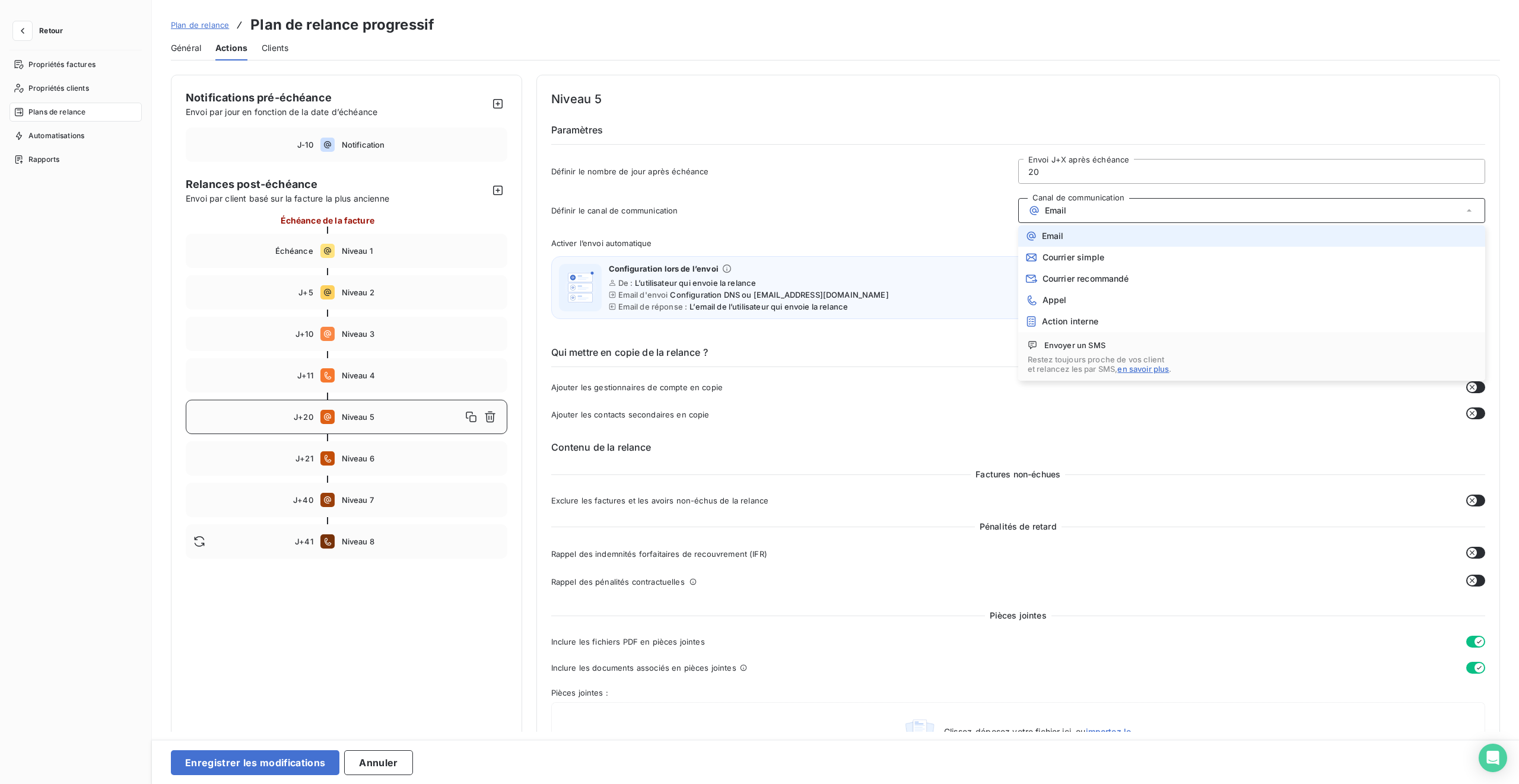
click at [896, 211] on div "Email" at bounding box center [1252, 211] width 467 height 25
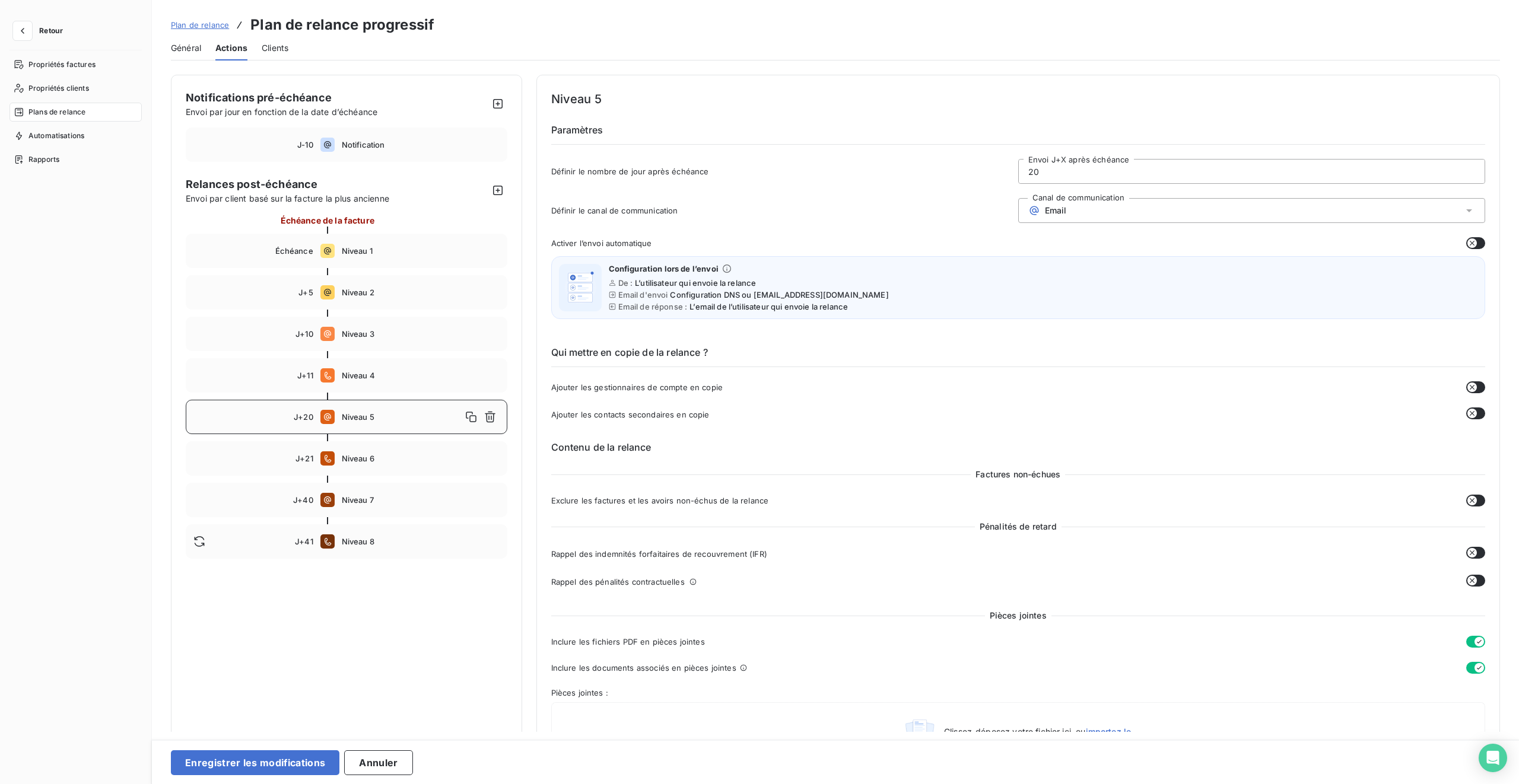
click at [896, 242] on icon "button" at bounding box center [1472, 243] width 10 height 10
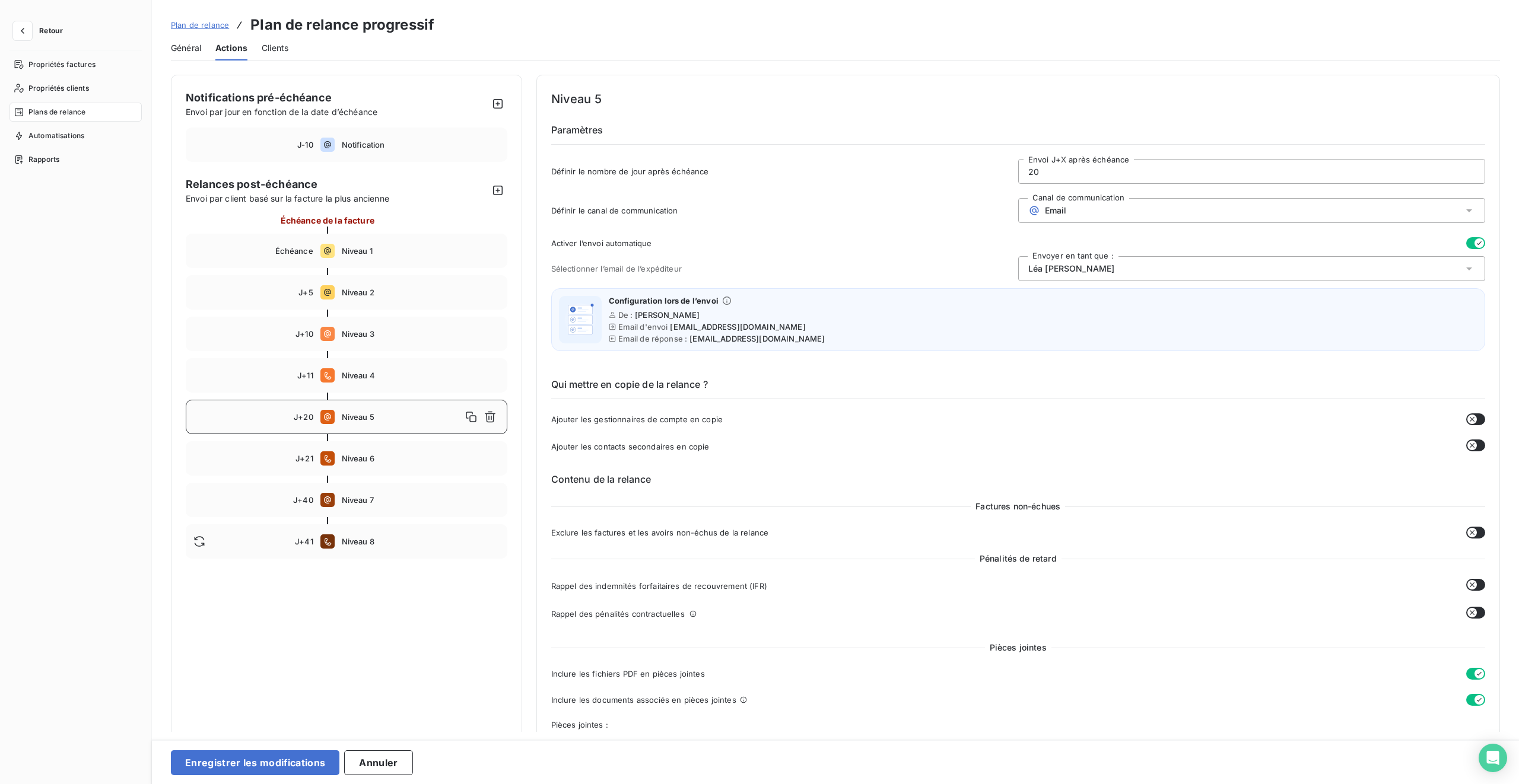
click at [896, 266] on span "[PERSON_NAME]" at bounding box center [1072, 269] width 86 height 12
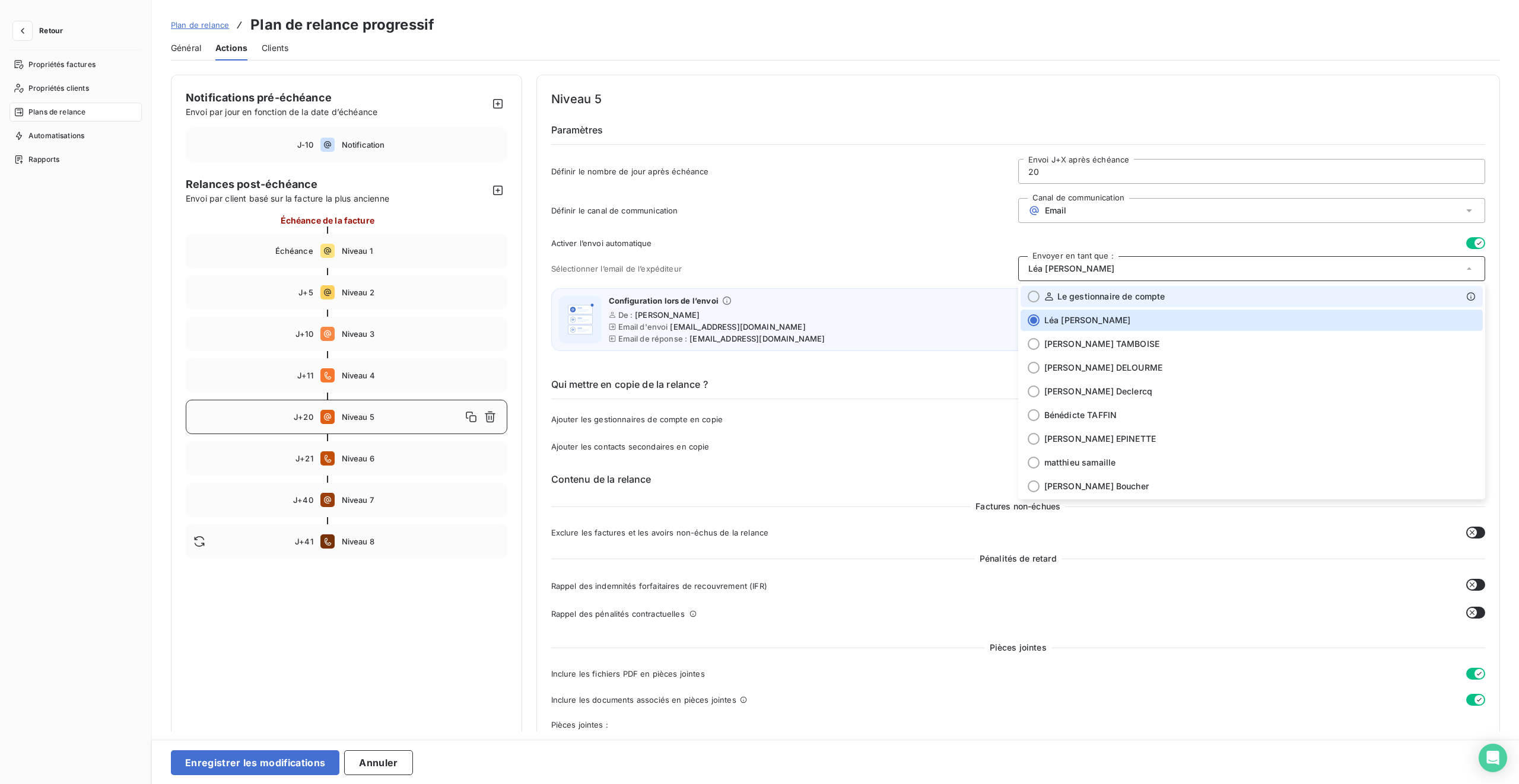
click at [896, 294] on div "Le gestionnaire de compte" at bounding box center [1104, 296] width 121 height 12
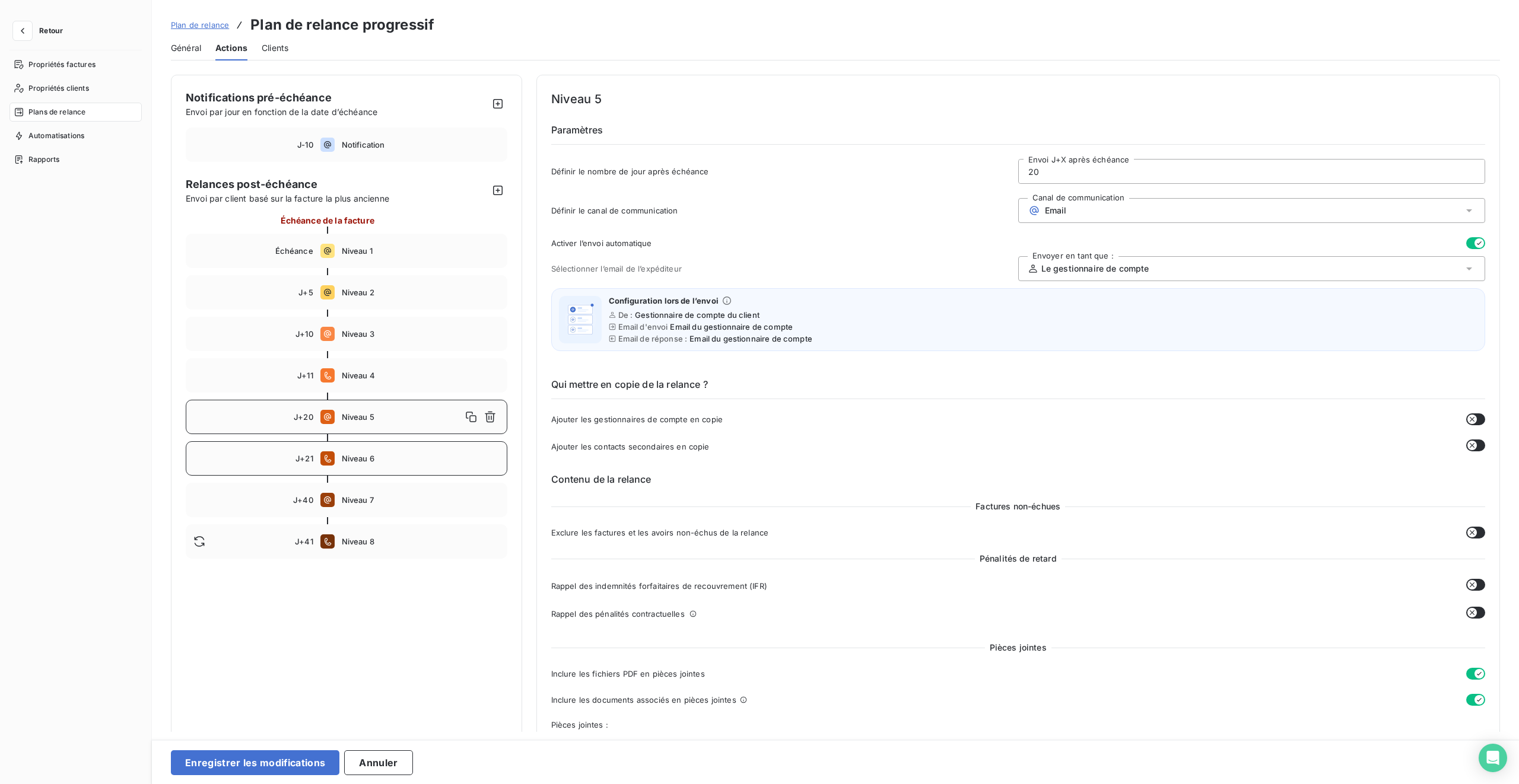
click at [360, 455] on span "Niveau 6" at bounding box center [421, 458] width 158 height 10
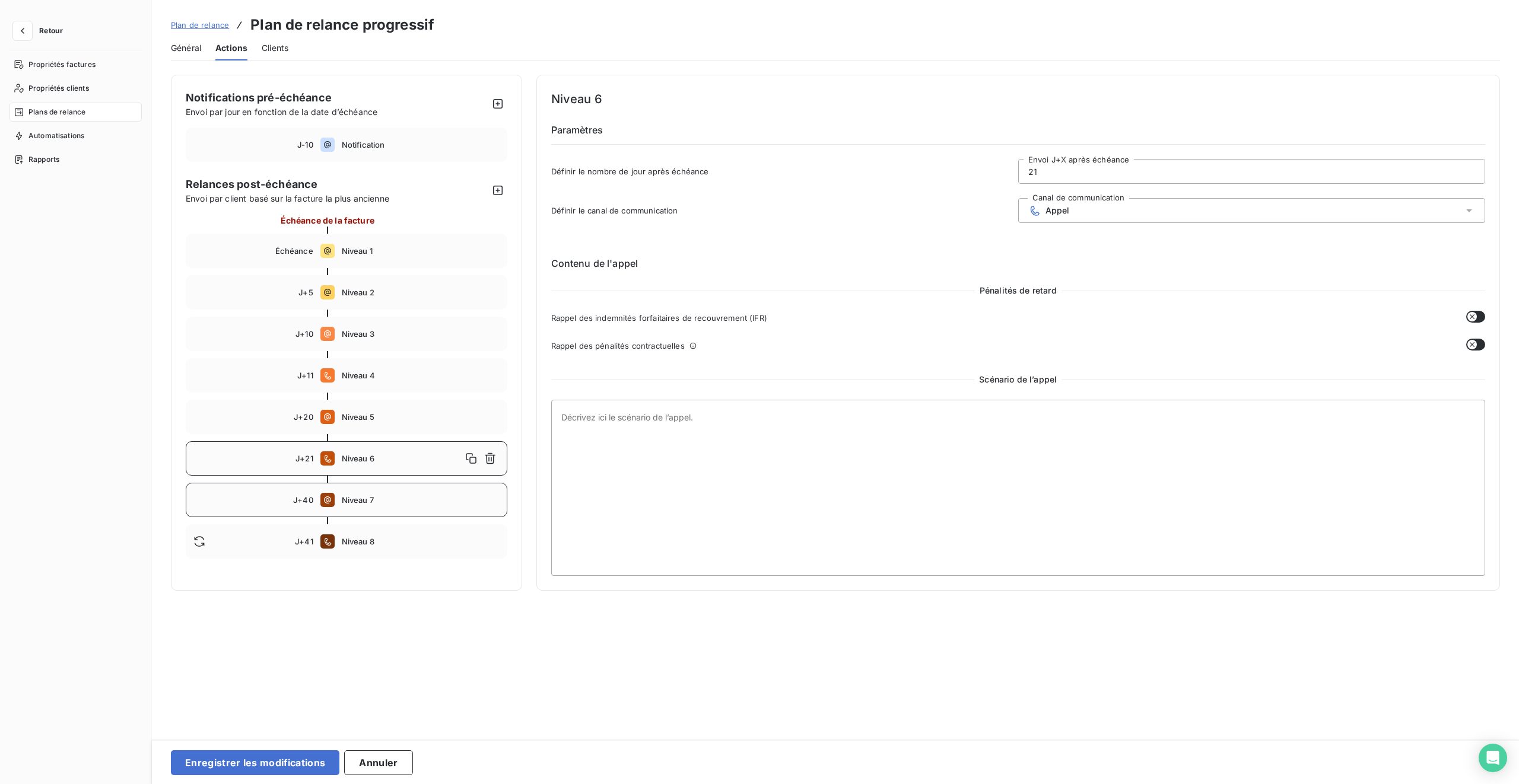
click at [383, 464] on div "J+40 Niveau 7" at bounding box center [346, 500] width 322 height 34
type input "40"
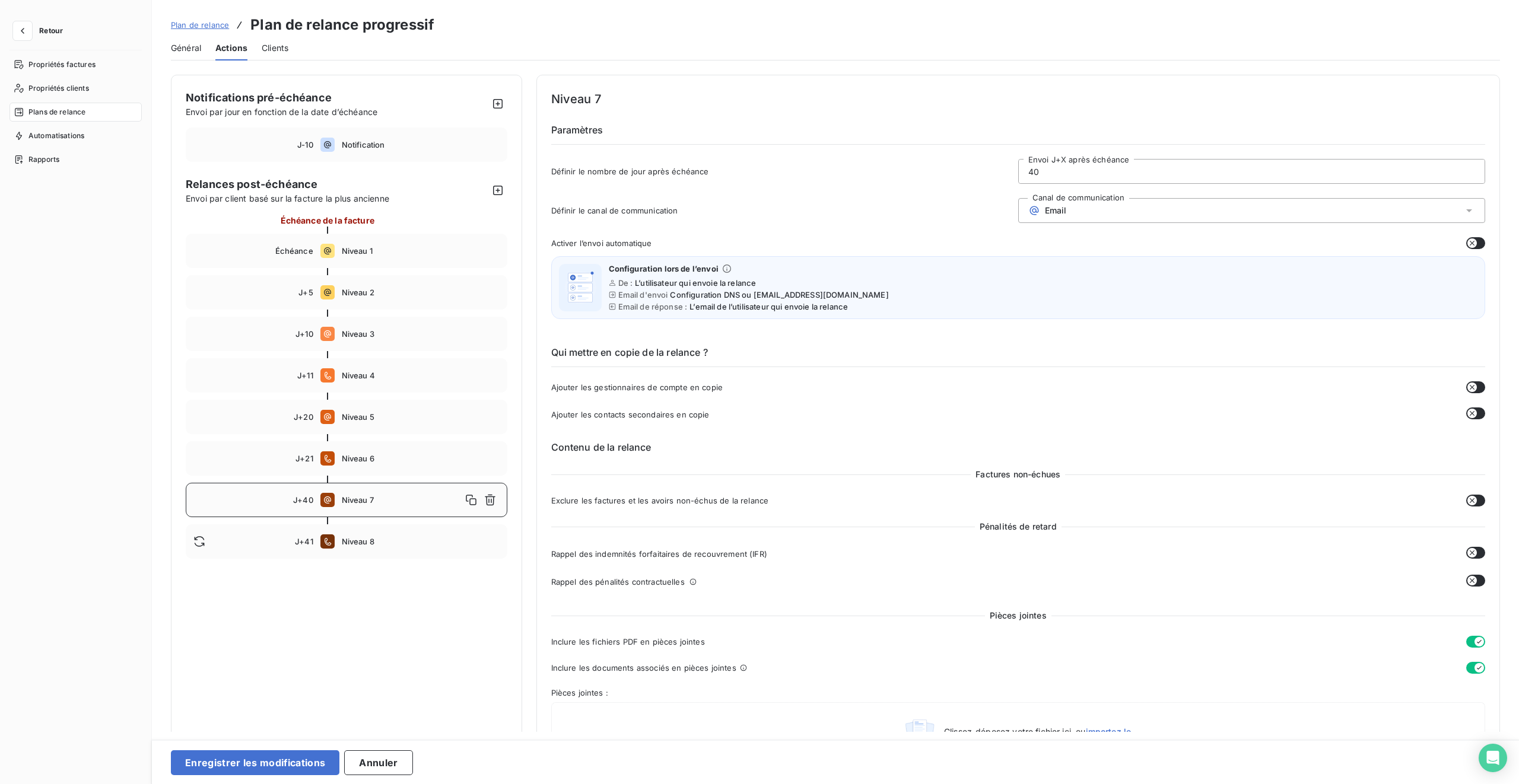
click at [896, 212] on div "Email" at bounding box center [1252, 211] width 467 height 25
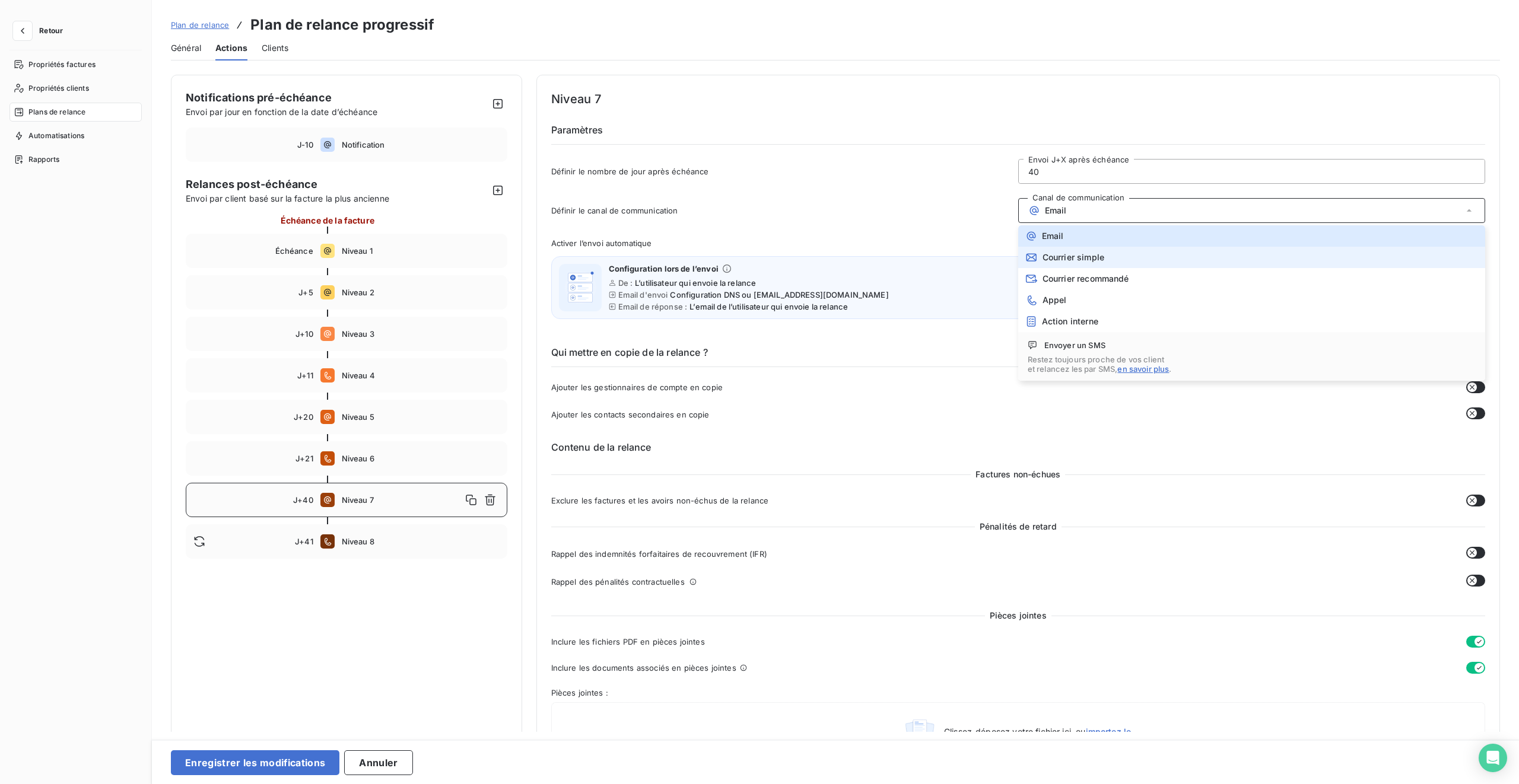
click at [896, 255] on span "Courrier simple" at bounding box center [1074, 257] width 62 height 10
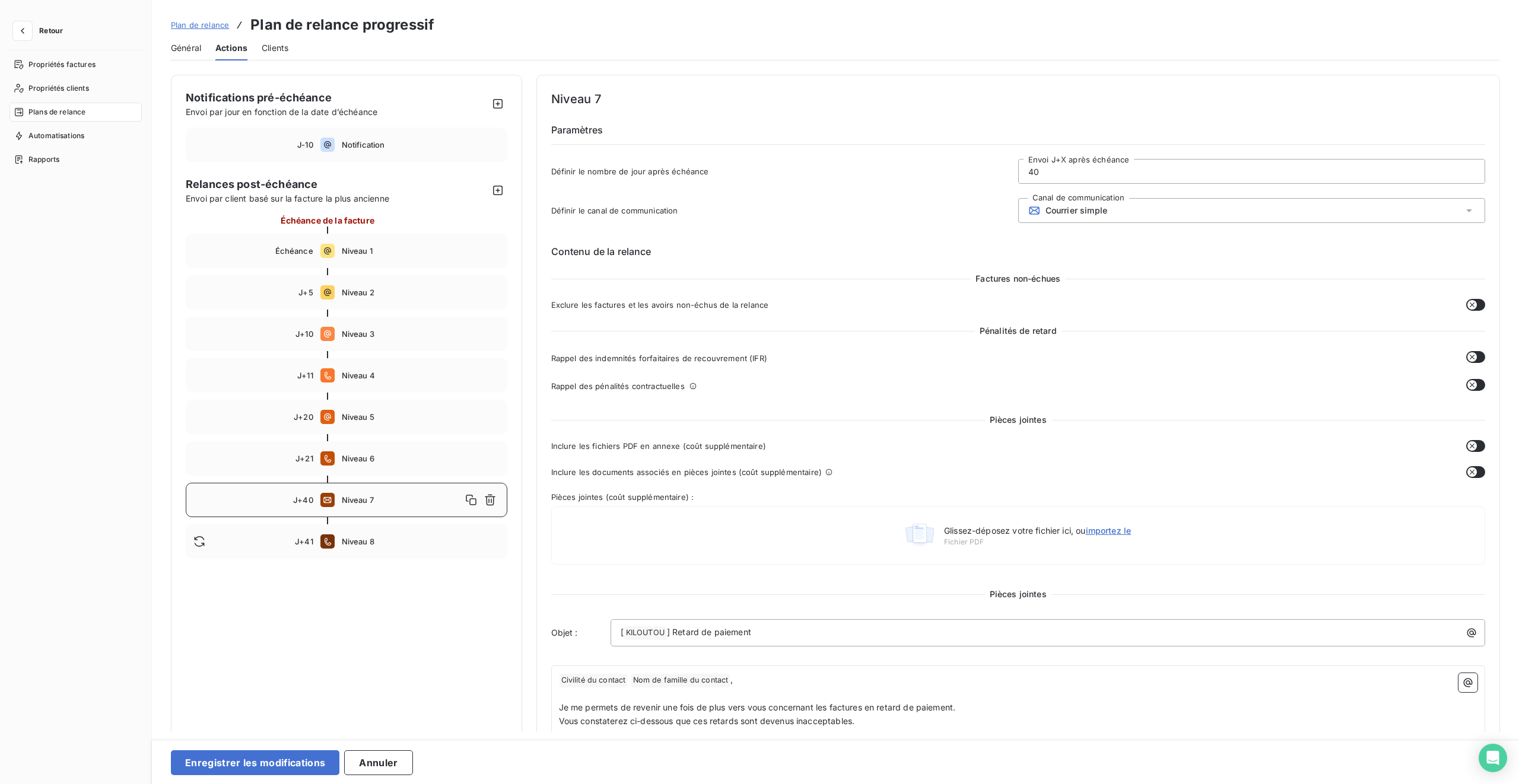
click at [896, 212] on div "Courrier simple" at bounding box center [1252, 211] width 467 height 25
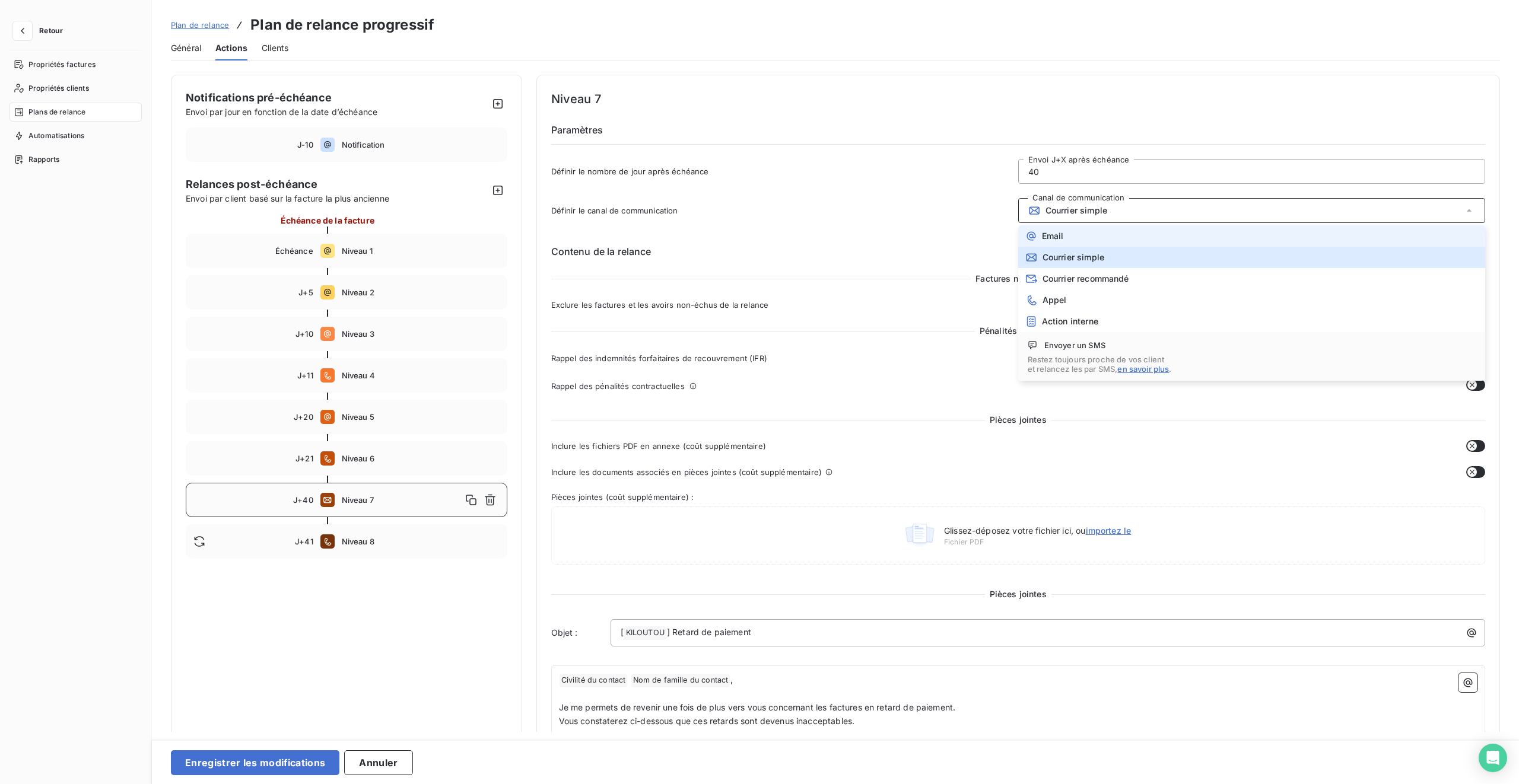
click at [896, 236] on li "Email" at bounding box center [1252, 236] width 467 height 21
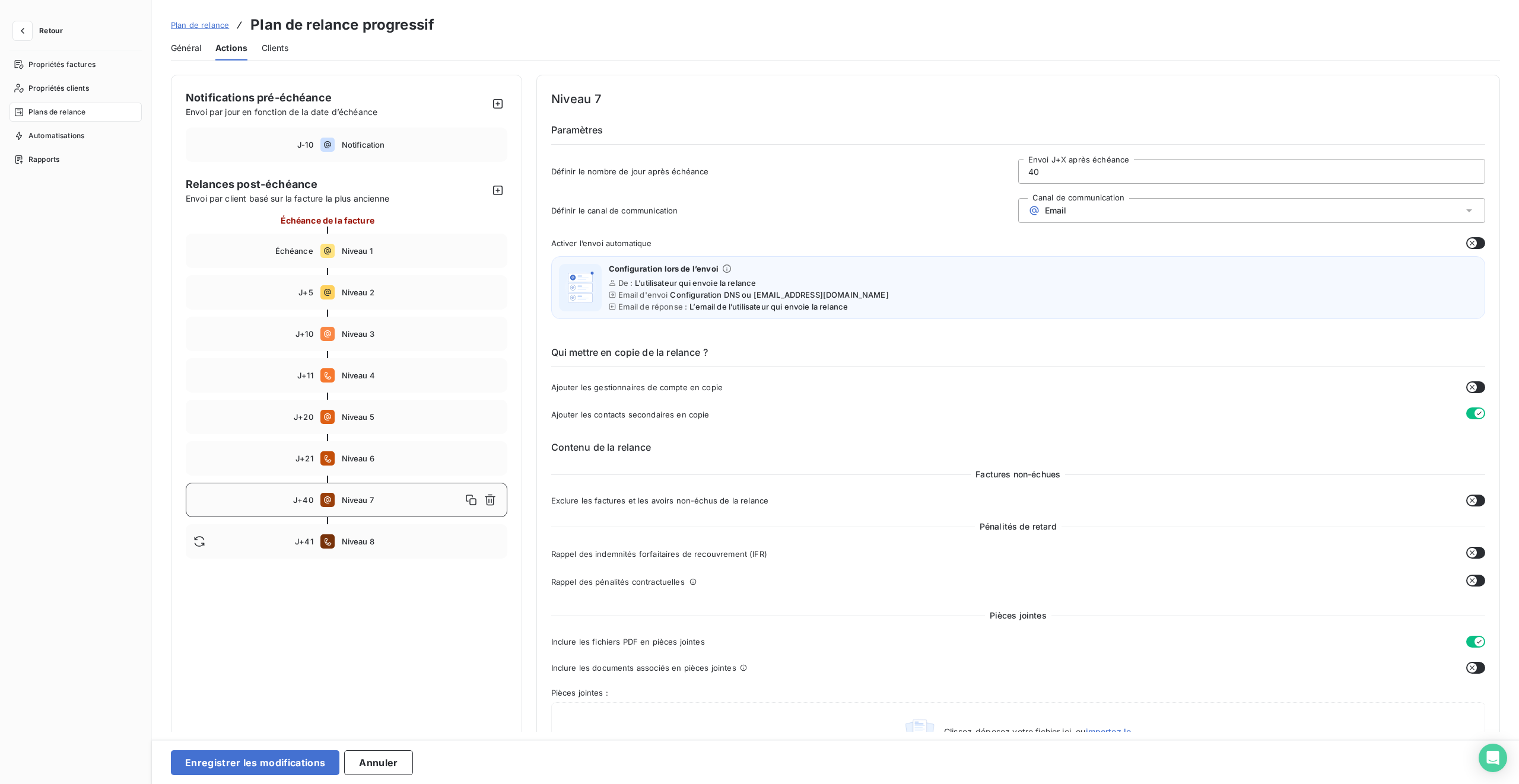
click at [896, 240] on button "button" at bounding box center [1476, 243] width 19 height 12
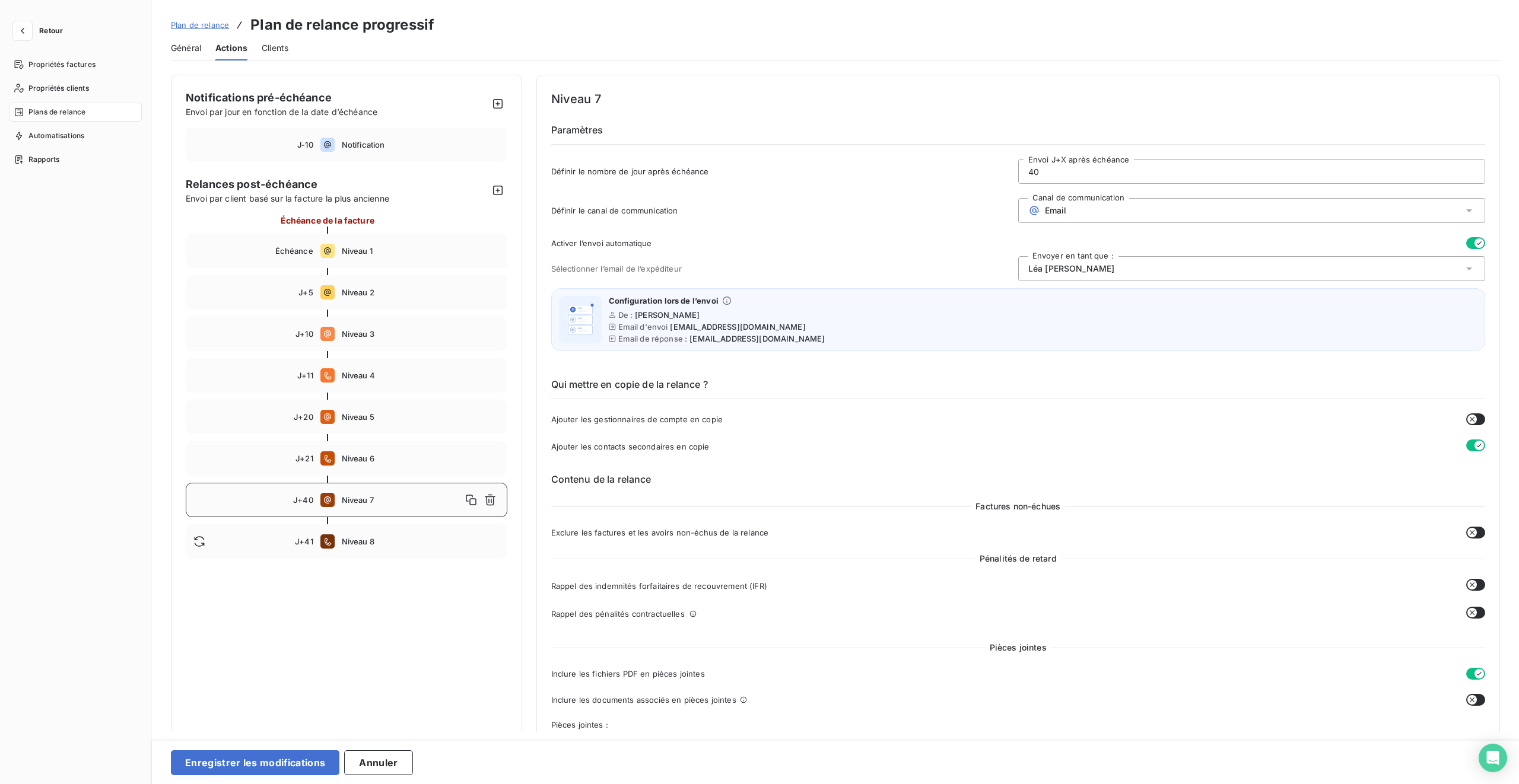
click at [896, 264] on div "[PERSON_NAME]" at bounding box center [1252, 269] width 467 height 25
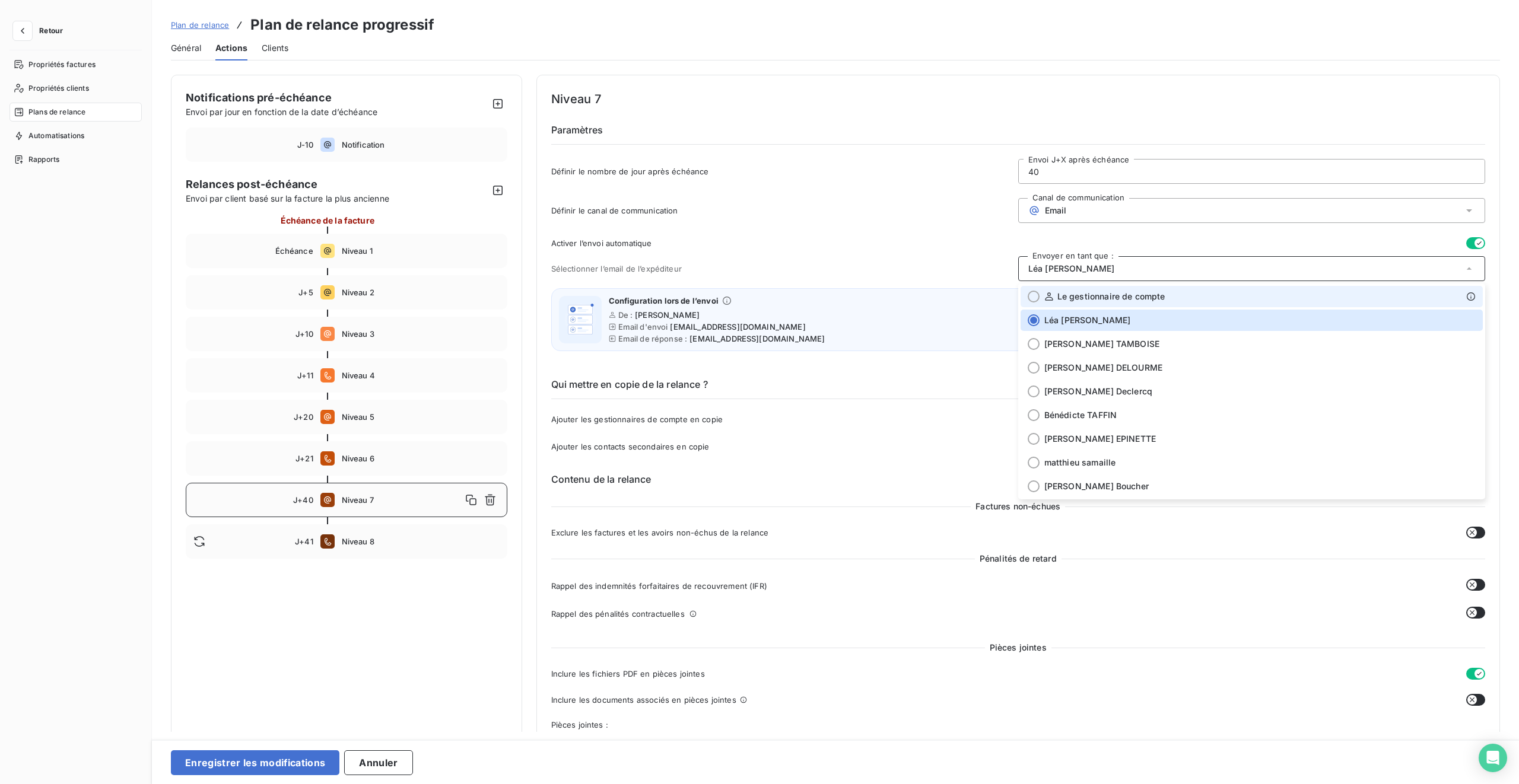
click at [896, 294] on span "Le gestionnaire de compte" at bounding box center [1111, 296] width 108 height 12
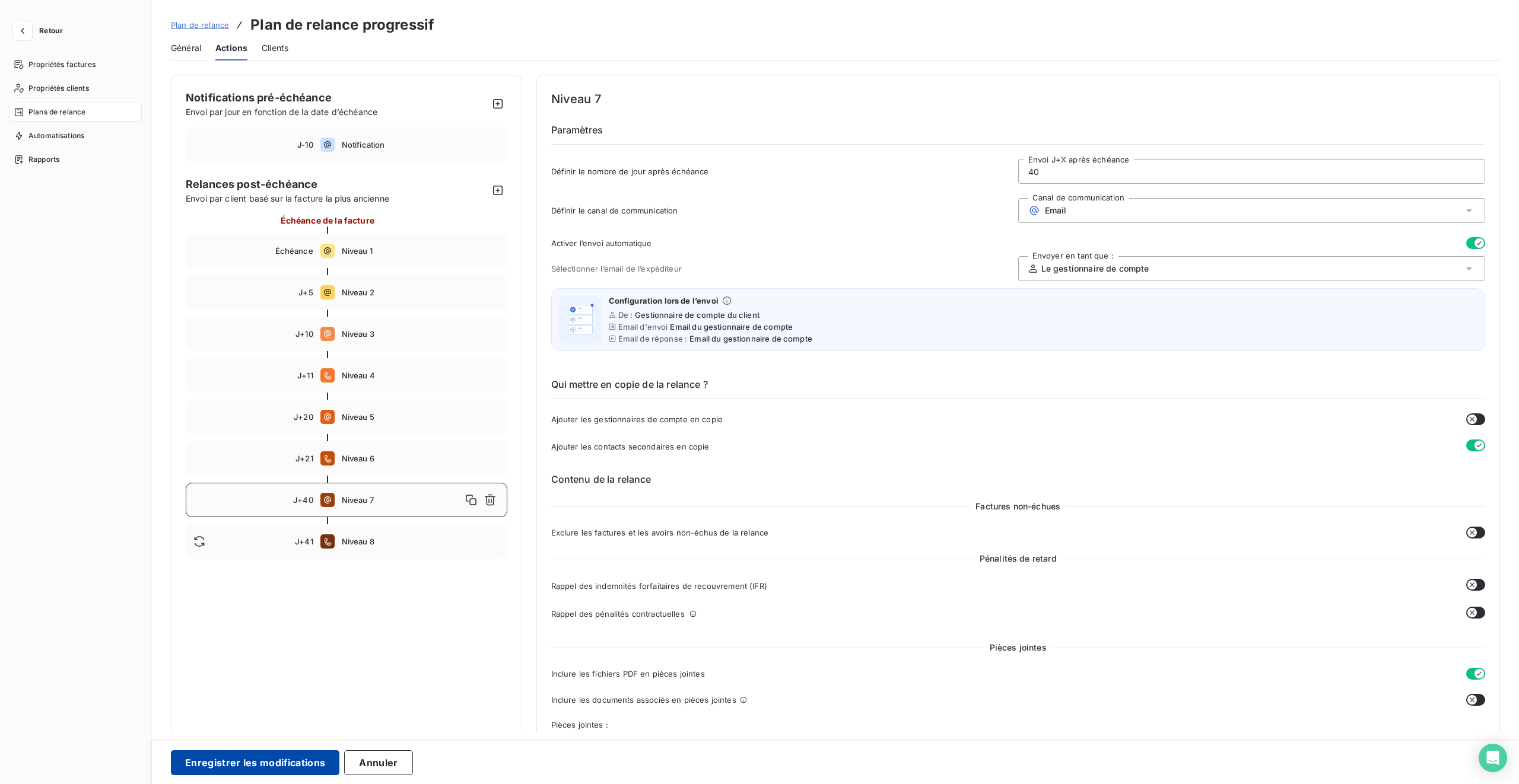
click at [280, 464] on button "Enregistrer les modifications" at bounding box center [255, 763] width 168 height 25
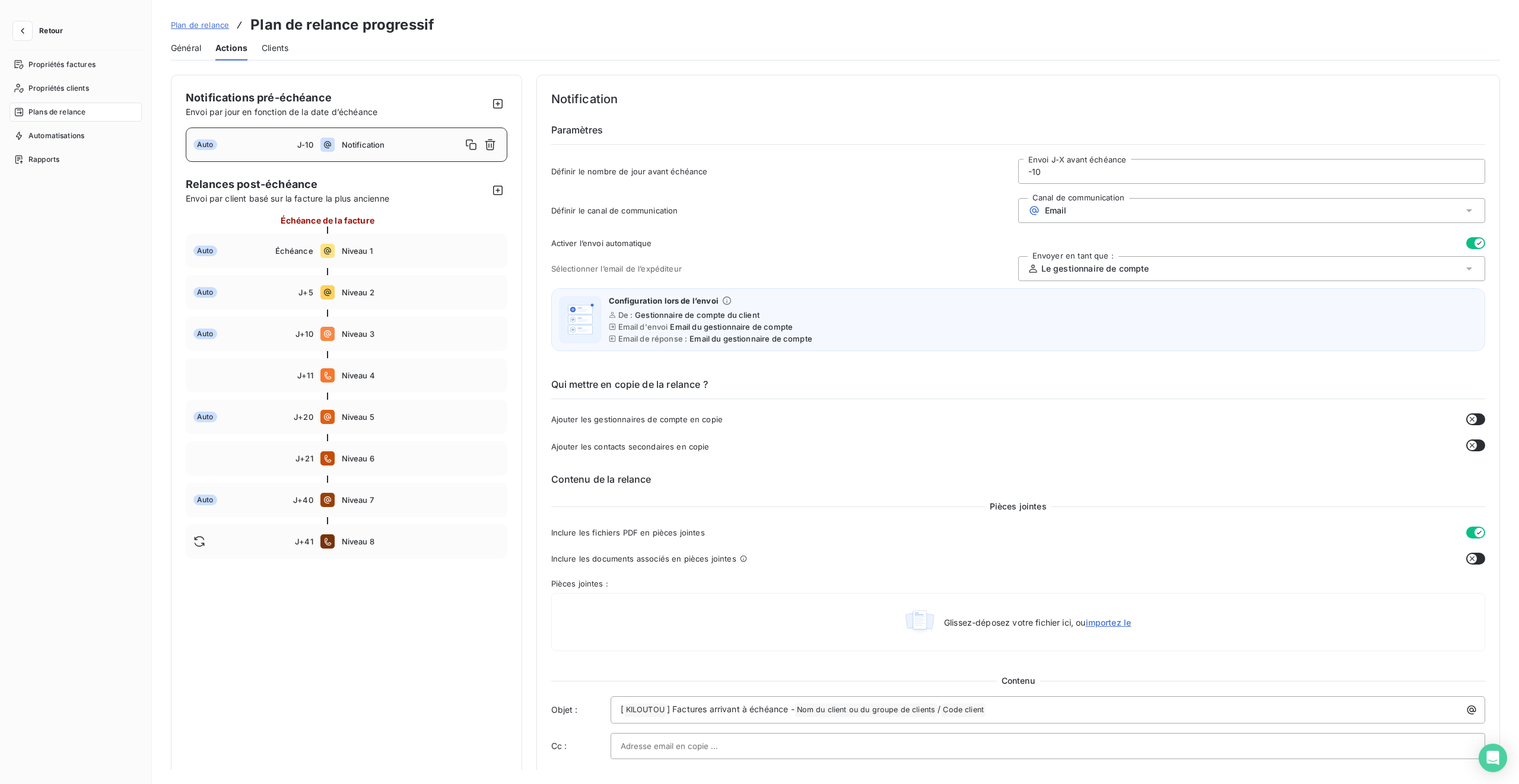
click at [179, 48] on span "Général" at bounding box center [185, 48] width 30 height 12
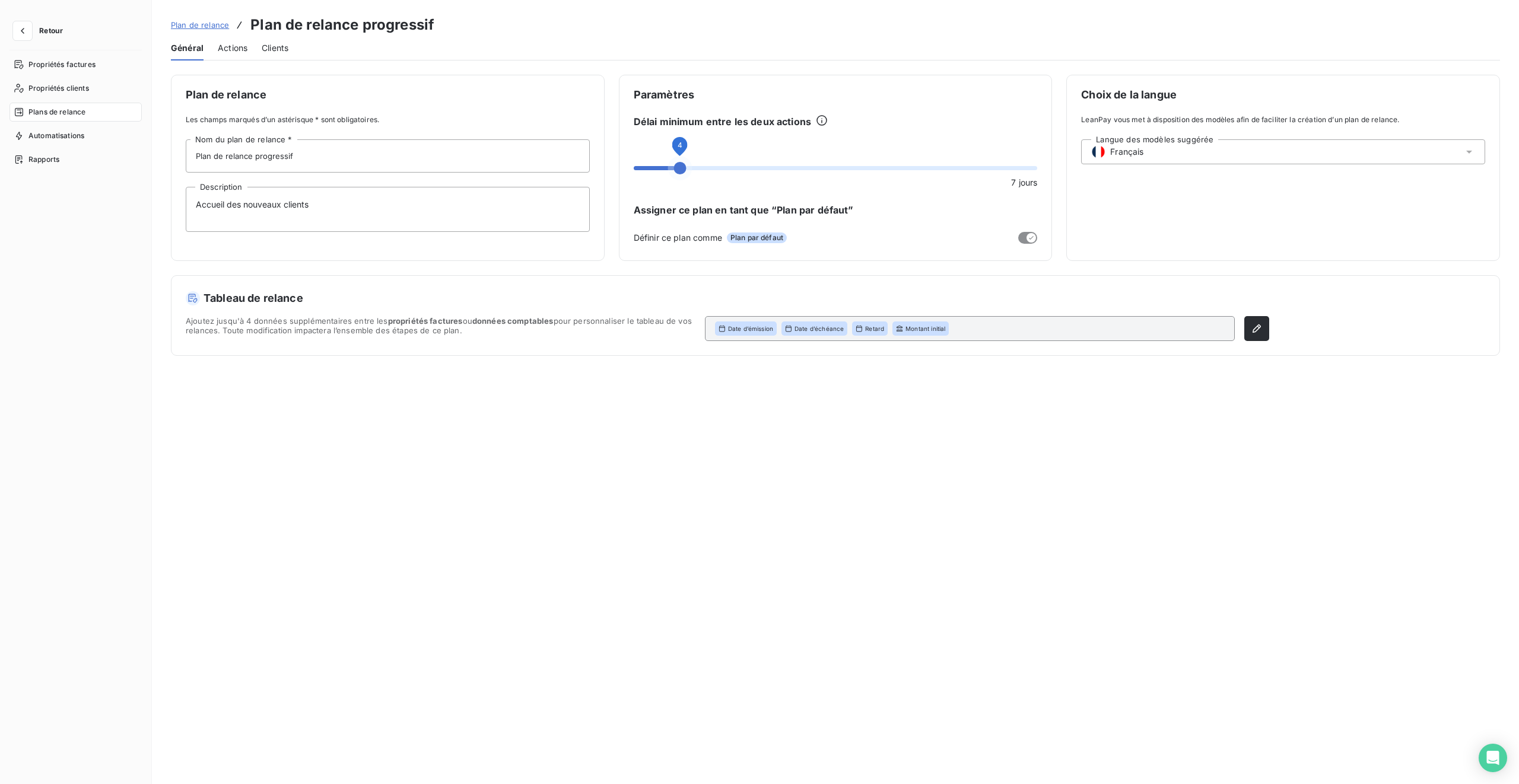
click at [675, 168] on span at bounding box center [680, 168] width 12 height 12
click at [289, 464] on button "Enregistrer les modifications" at bounding box center [255, 763] width 168 height 25
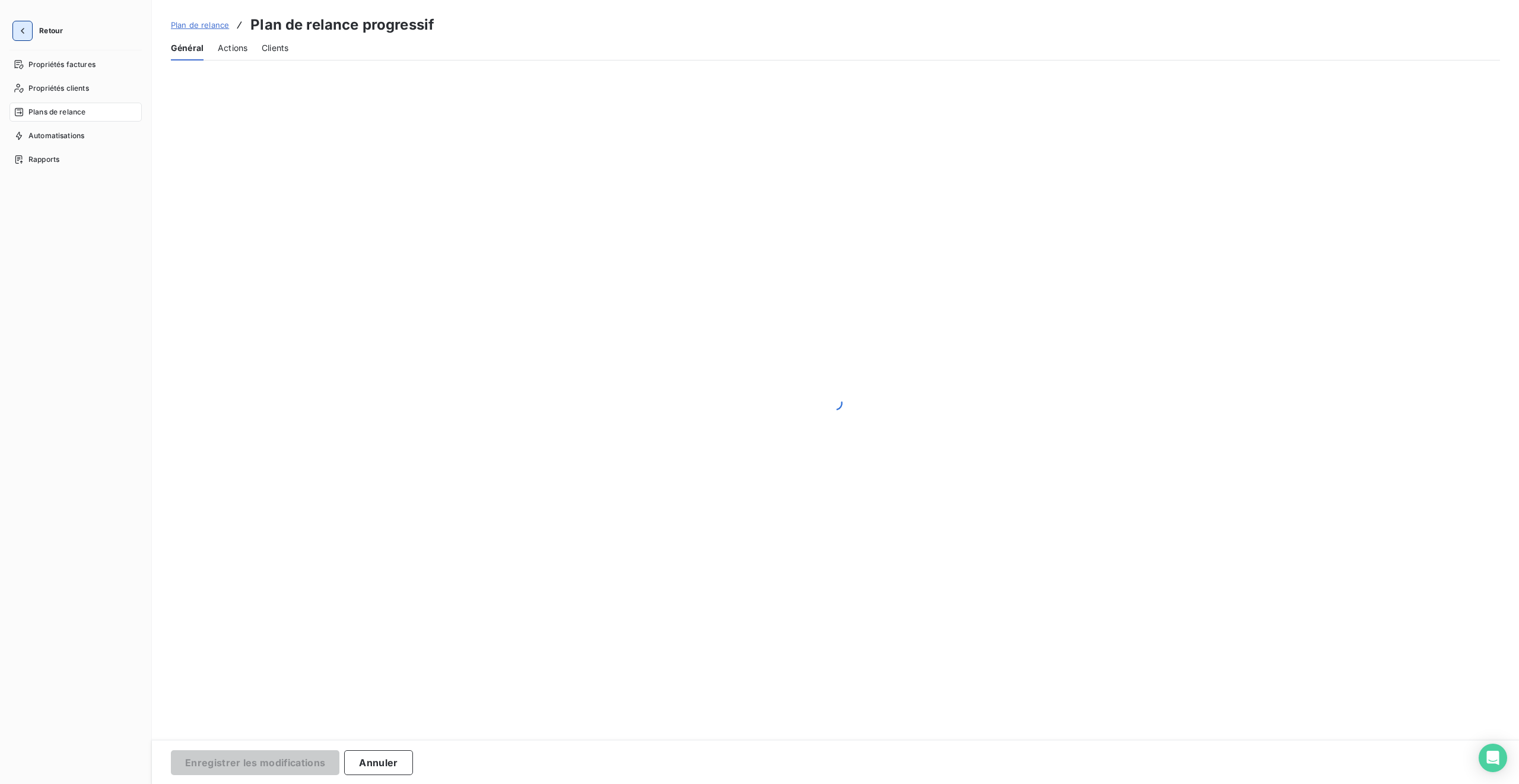
click at [24, 29] on icon "button" at bounding box center [23, 31] width 12 height 12
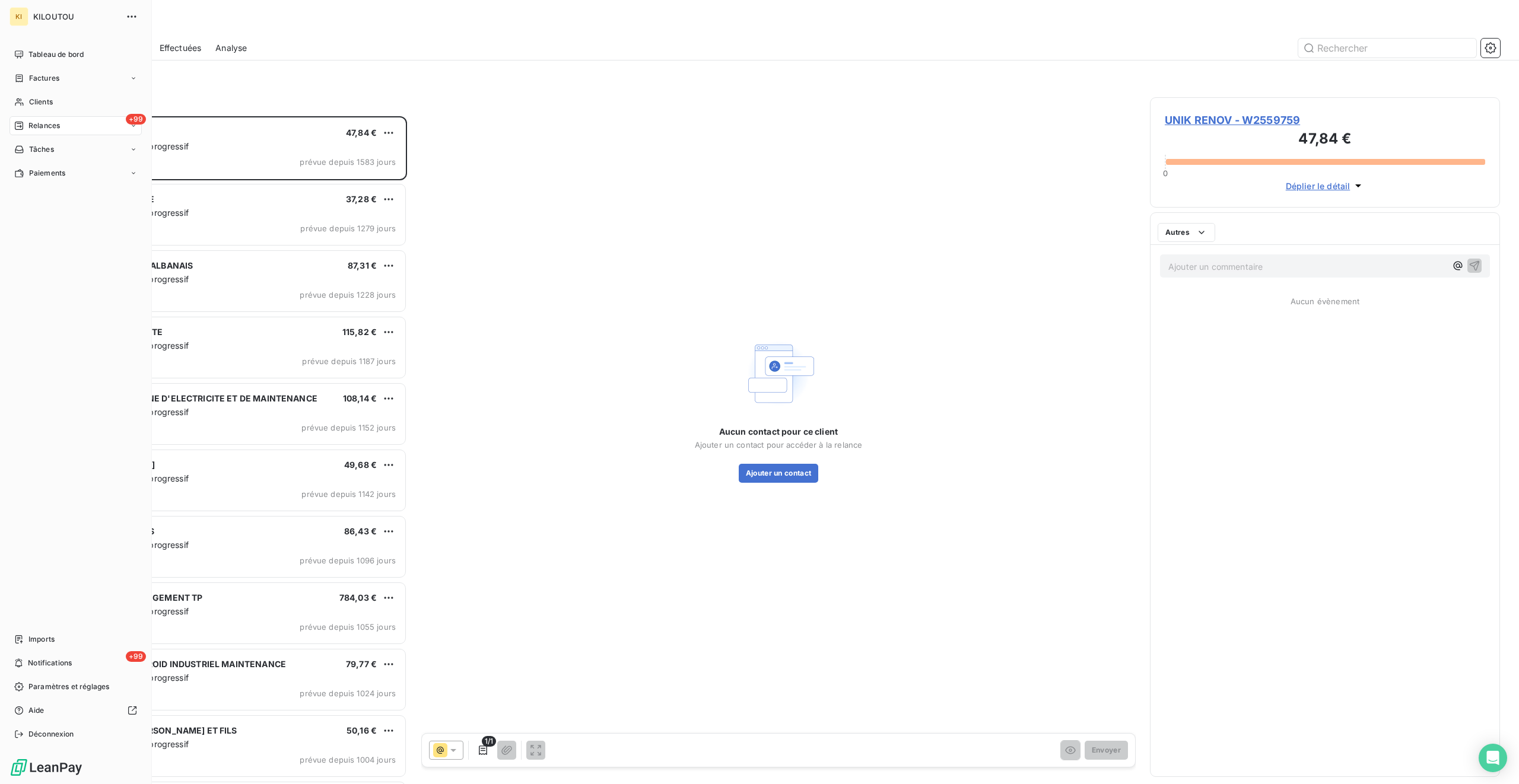
scroll to position [668, 350]
click at [58, 54] on span "Tableau de bord" at bounding box center [56, 54] width 55 height 11
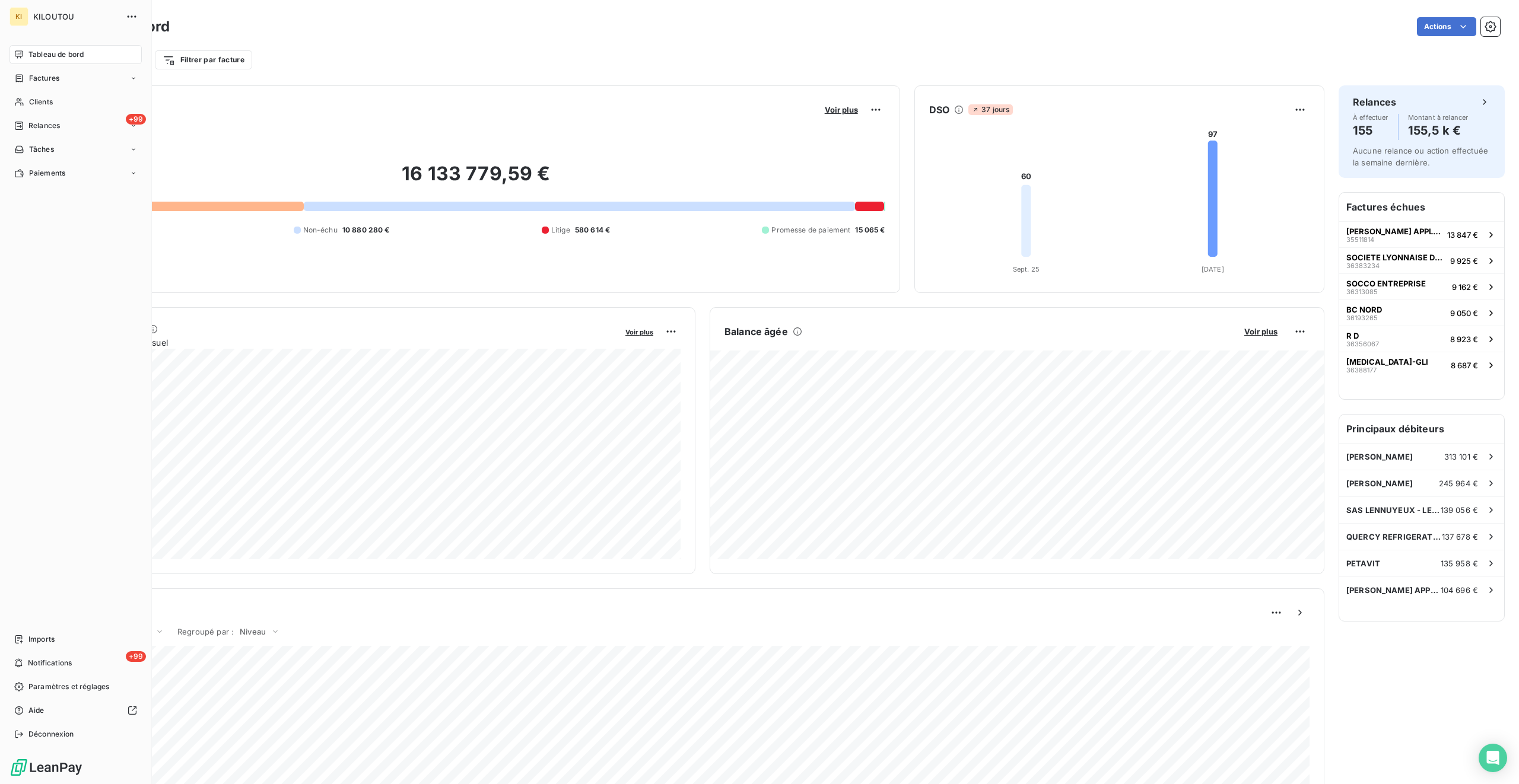
click at [61, 55] on span "Tableau de bord" at bounding box center [56, 54] width 55 height 11
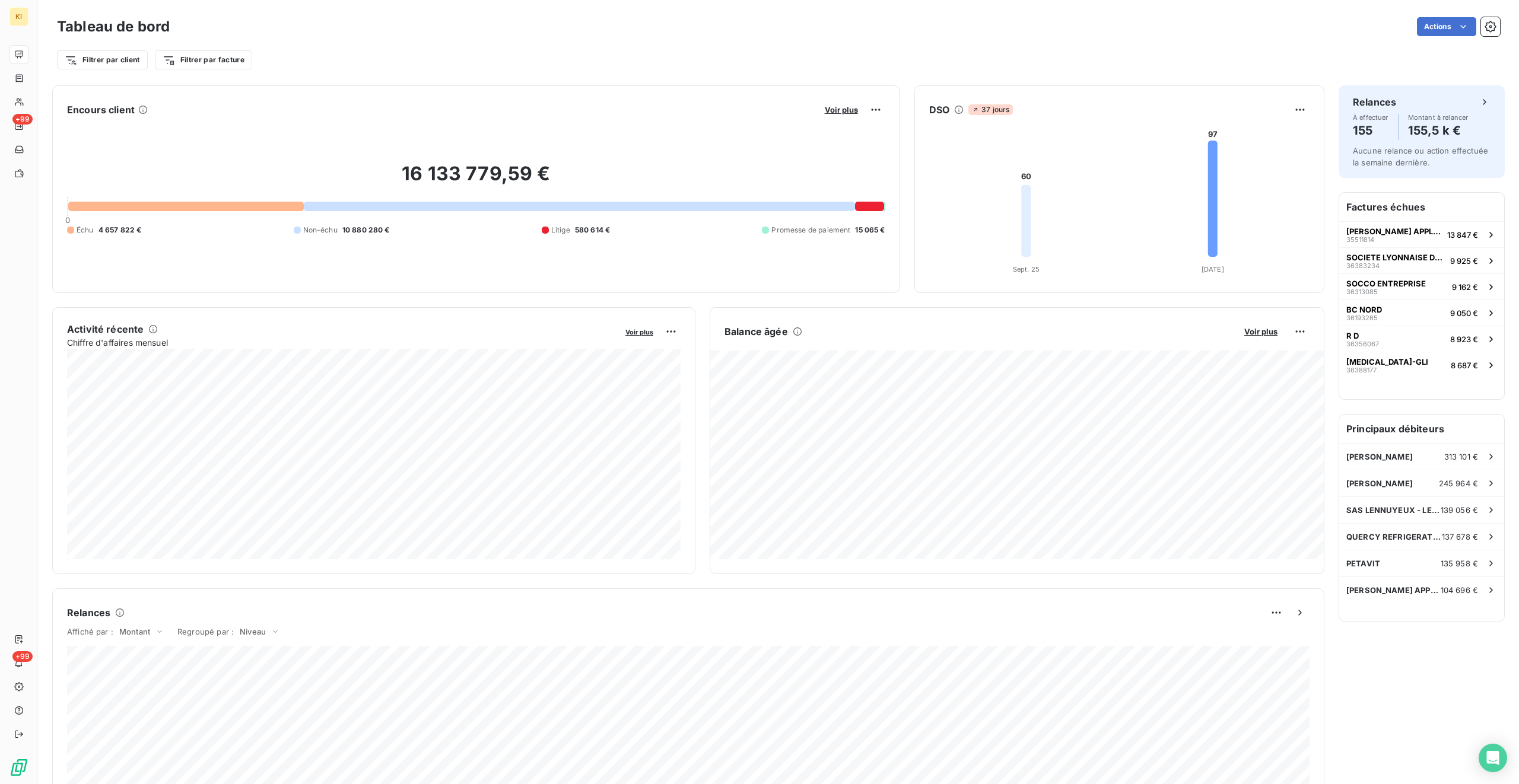
click at [843, 53] on div "Filtrer par client Filtrer par facture" at bounding box center [779, 59] width 1444 height 23
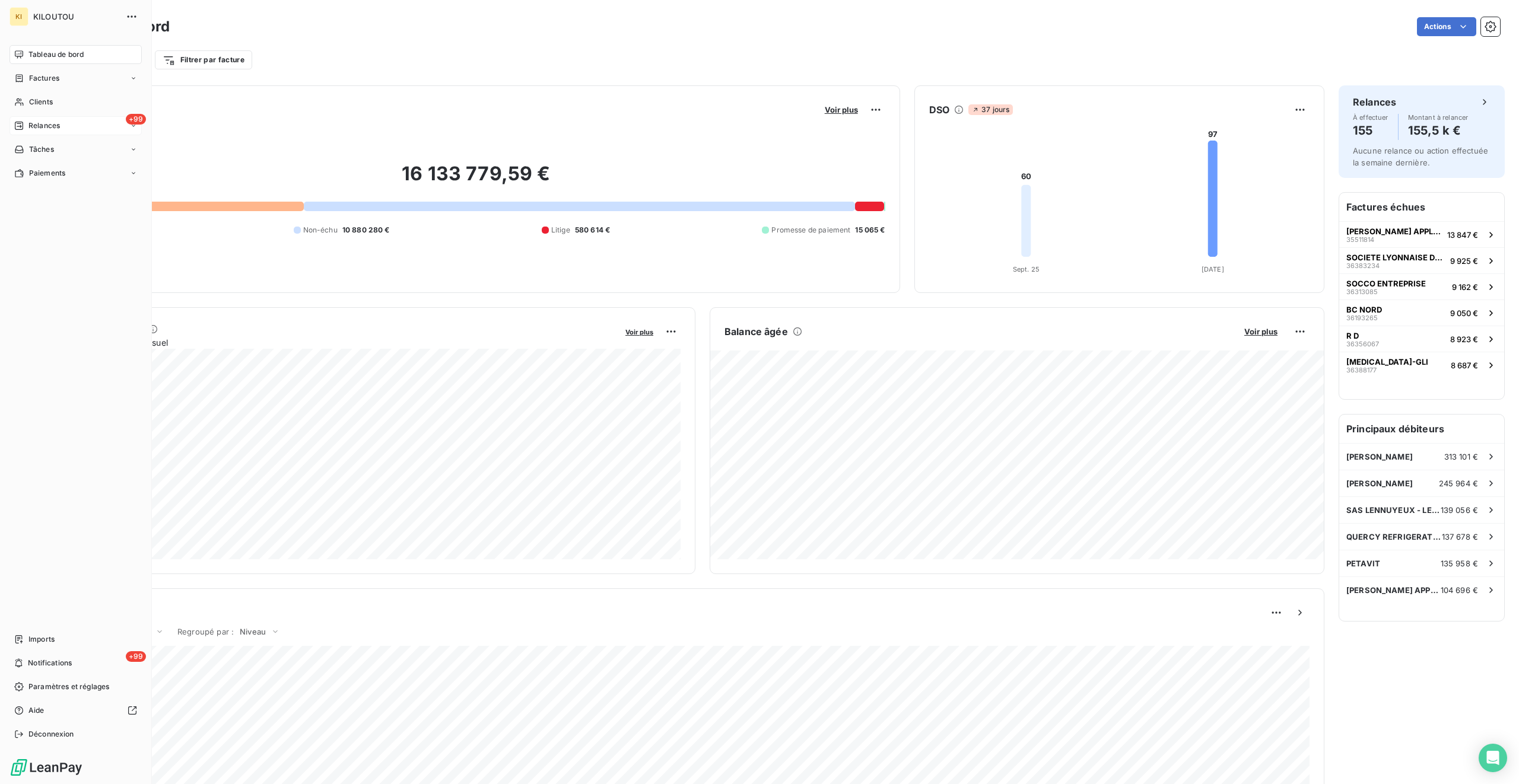
click at [45, 119] on div "+99 Relances" at bounding box center [75, 126] width 133 height 19
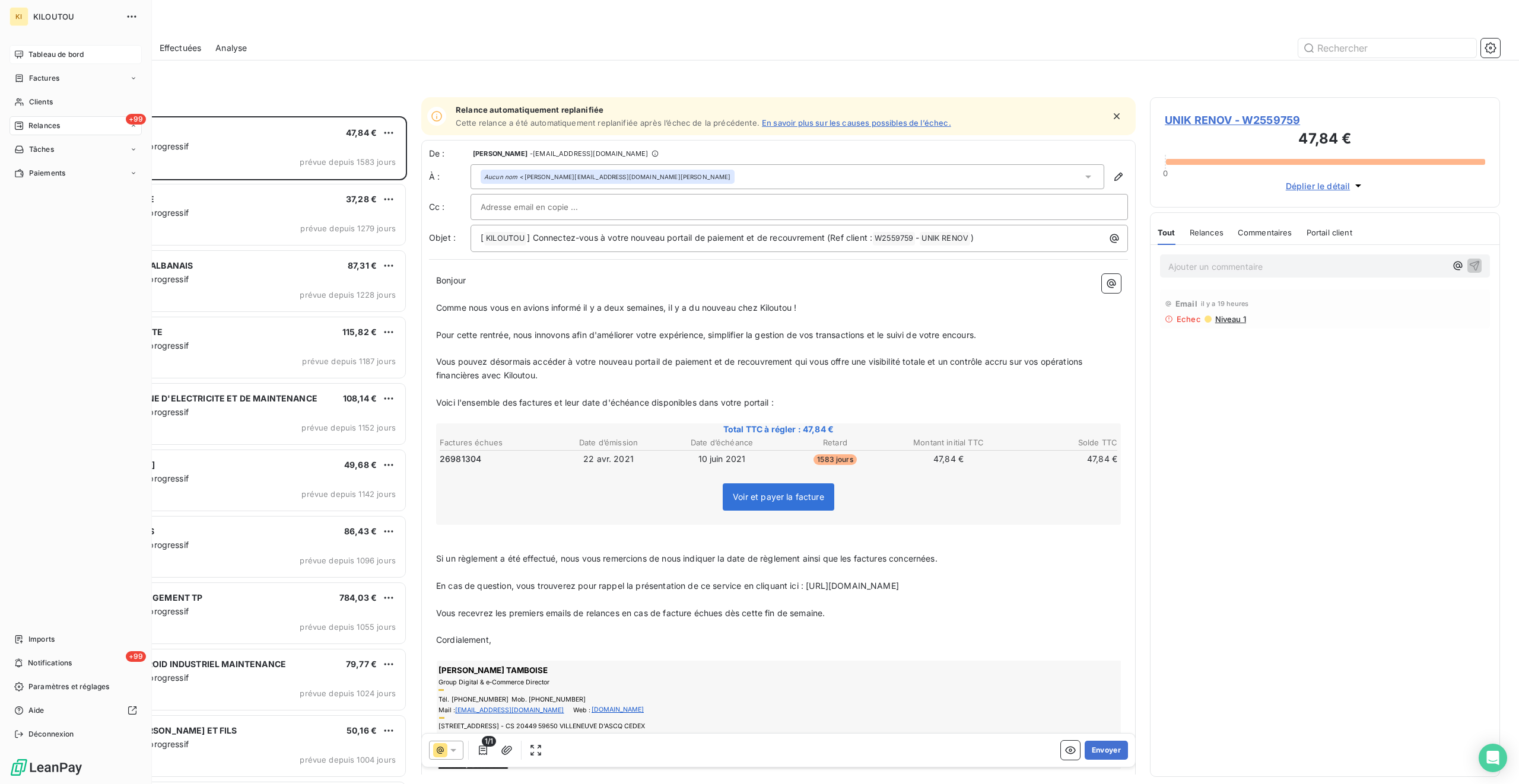
scroll to position [668, 350]
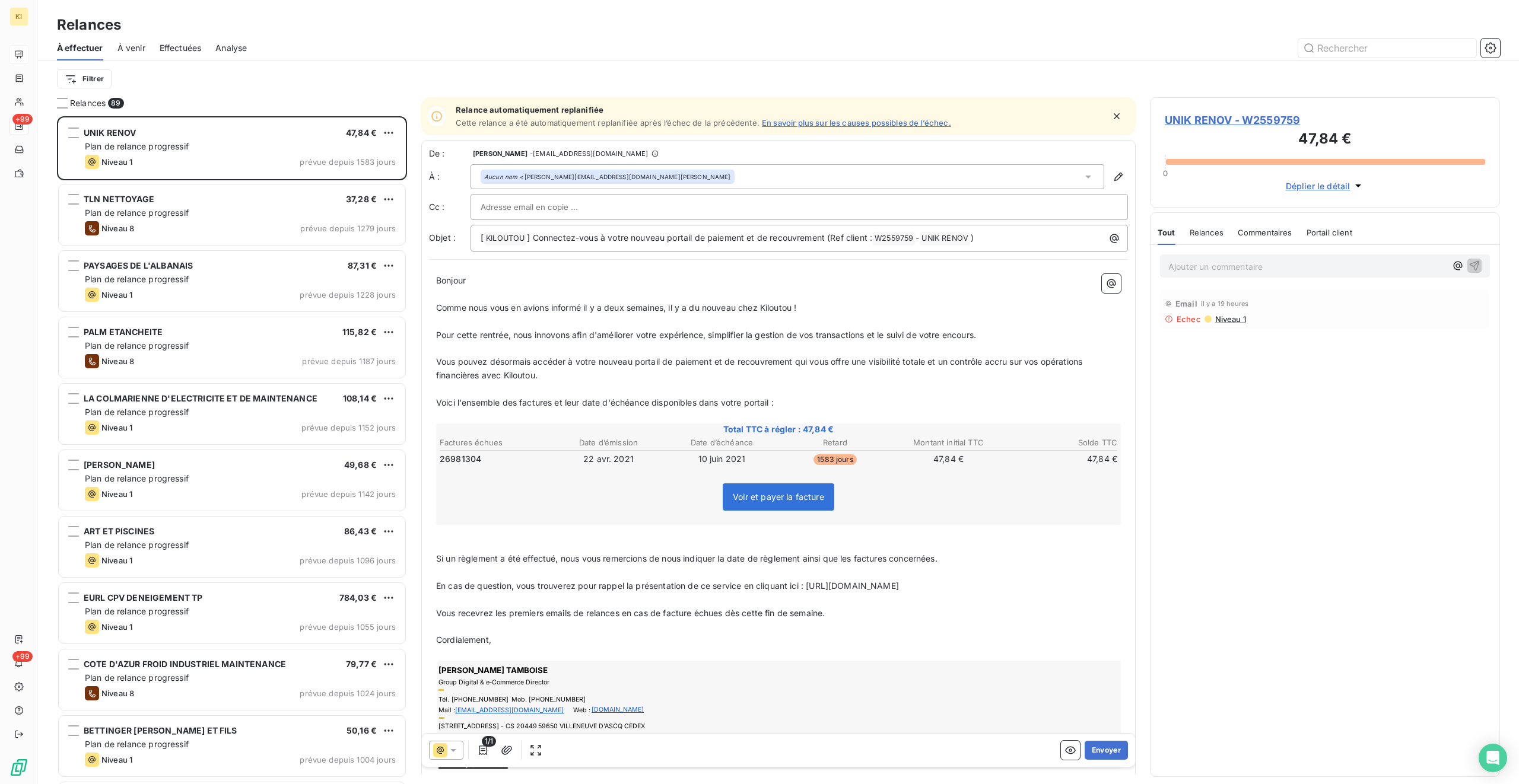
click at [119, 50] on span "À venir" at bounding box center [131, 48] width 28 height 12
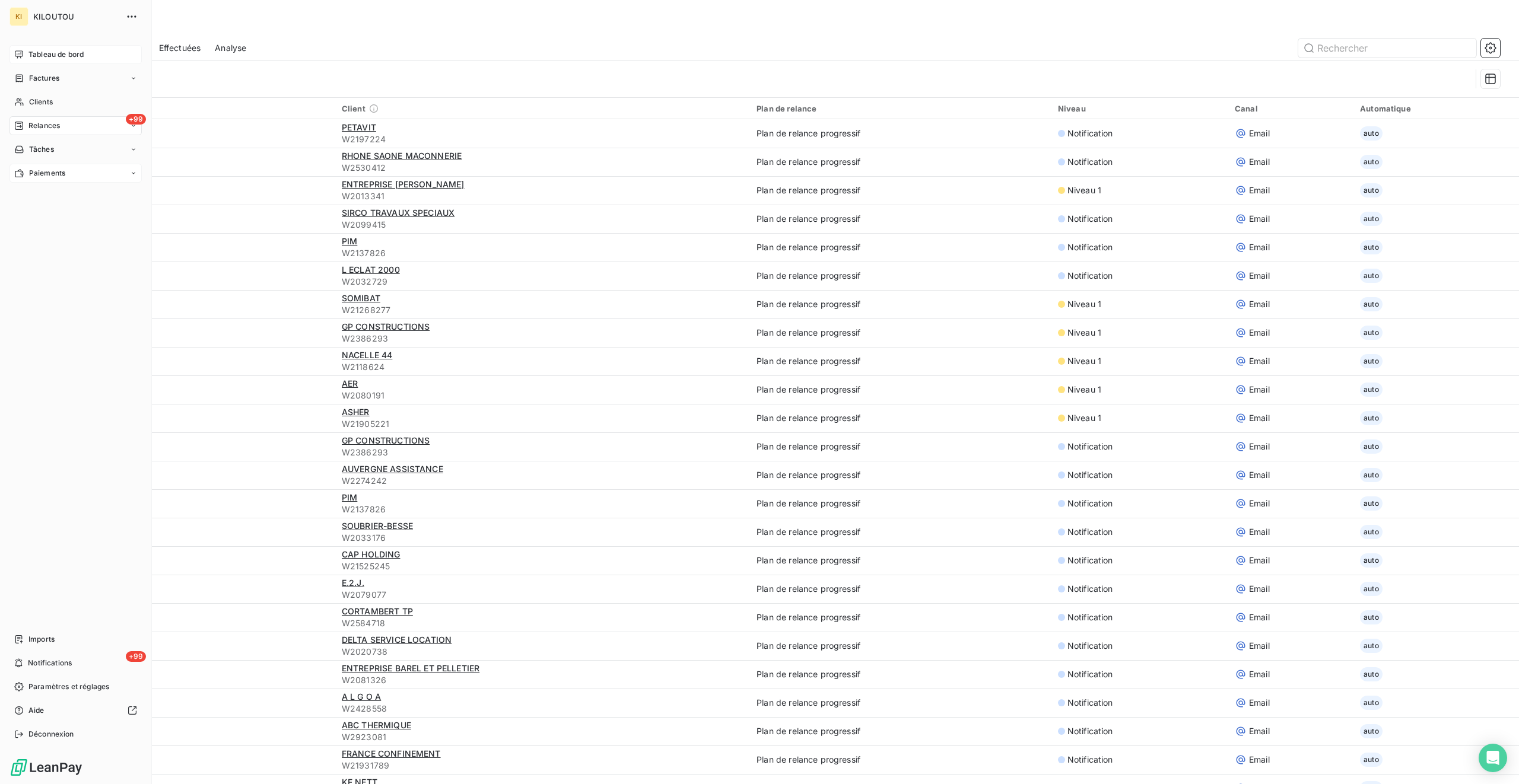
click at [72, 179] on div "Paiements" at bounding box center [75, 173] width 133 height 19
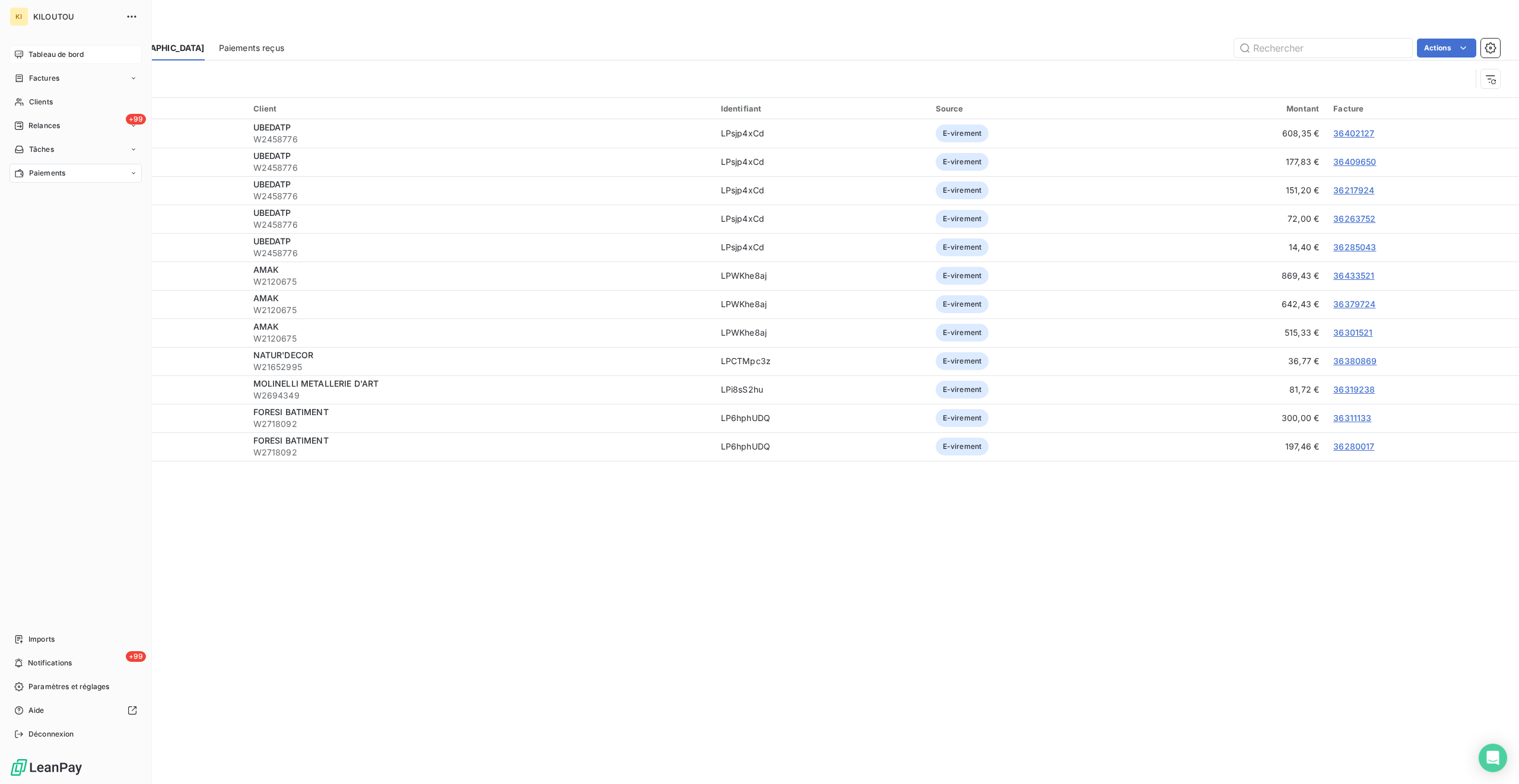
click at [48, 56] on span "Tableau de bord" at bounding box center [56, 54] width 55 height 11
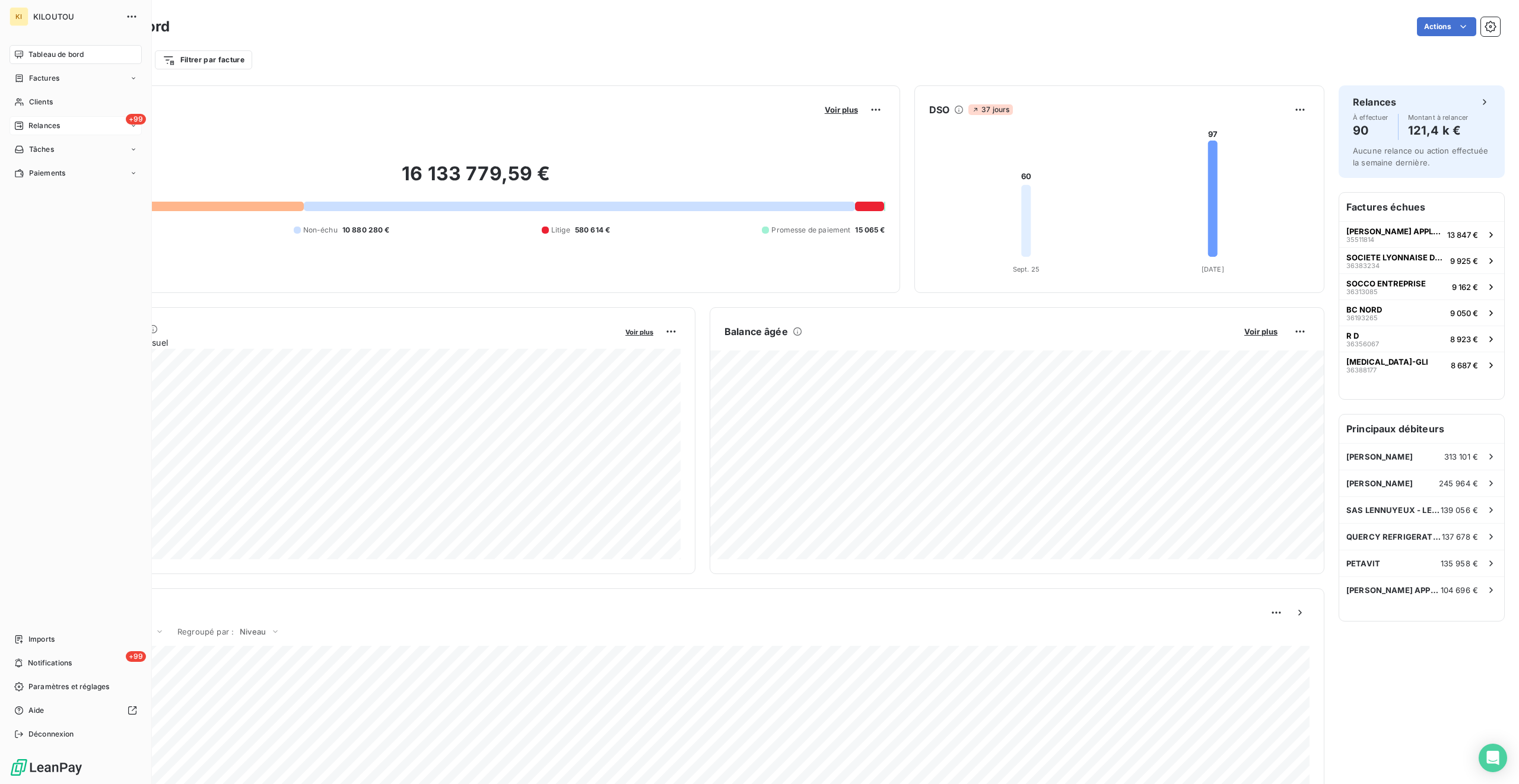
click at [47, 128] on span "Relances" at bounding box center [44, 126] width 31 height 11
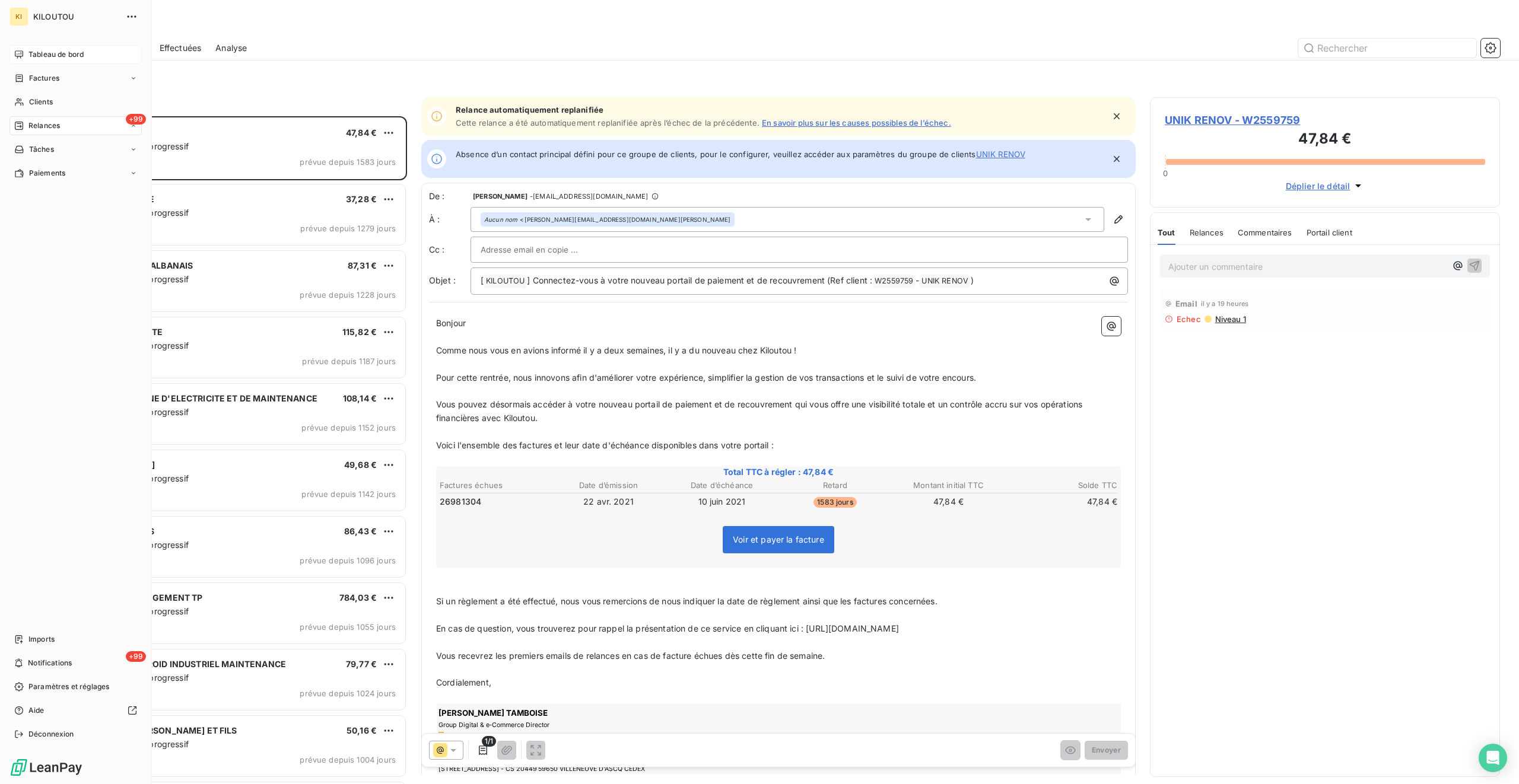
scroll to position [1, 1]
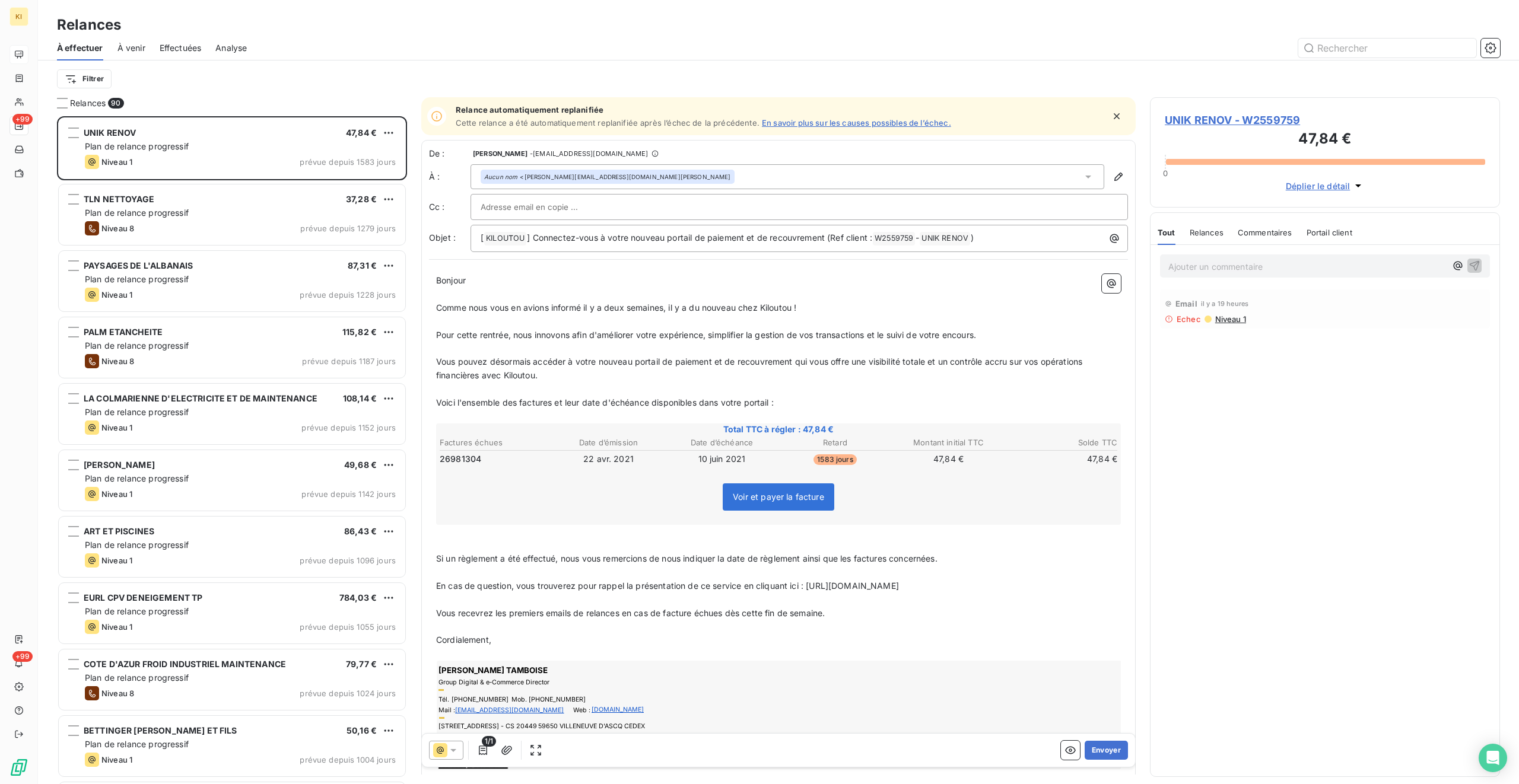
click at [132, 51] on span "À venir" at bounding box center [131, 48] width 28 height 12
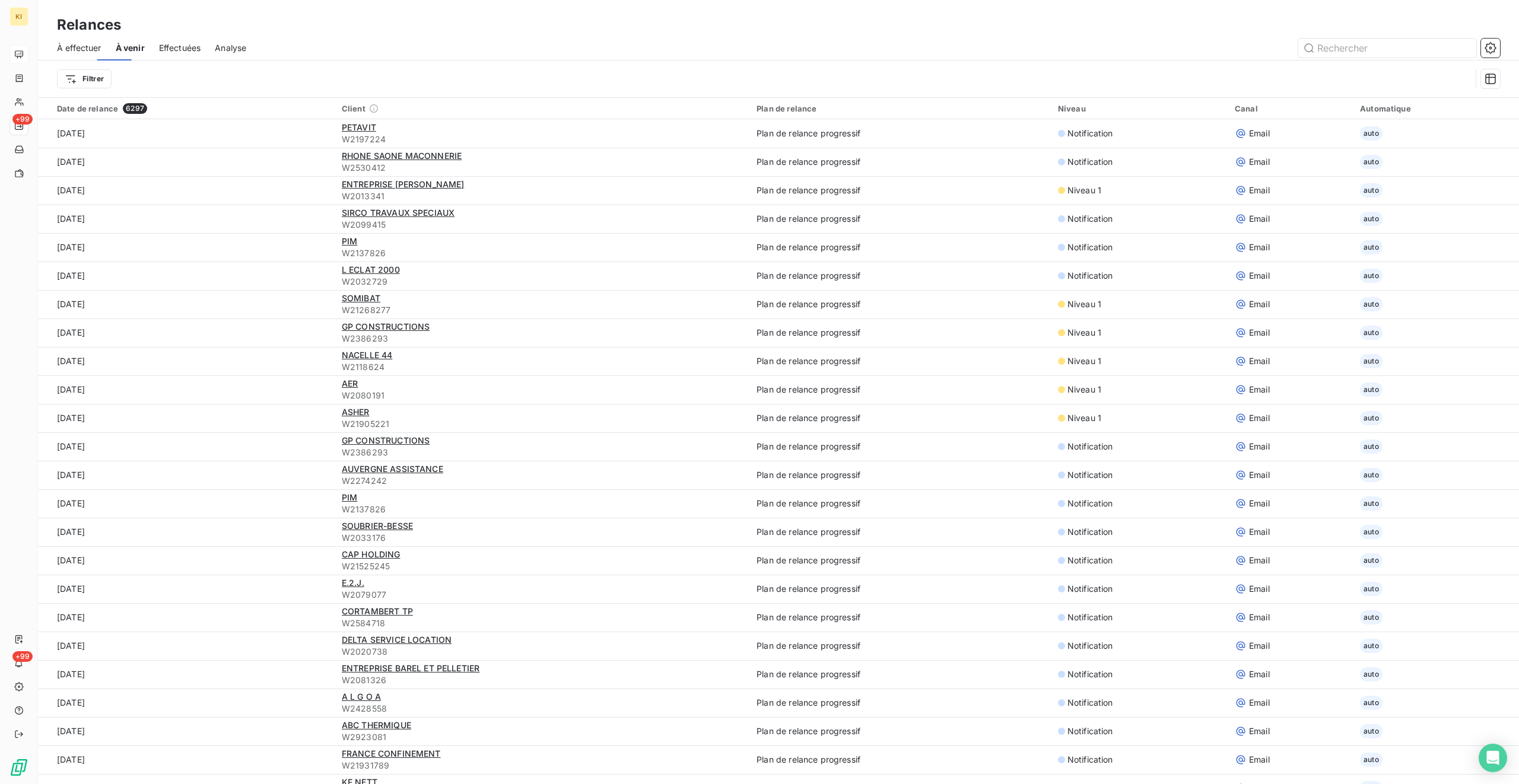
click at [198, 51] on span "Effectuées" at bounding box center [180, 48] width 42 height 12
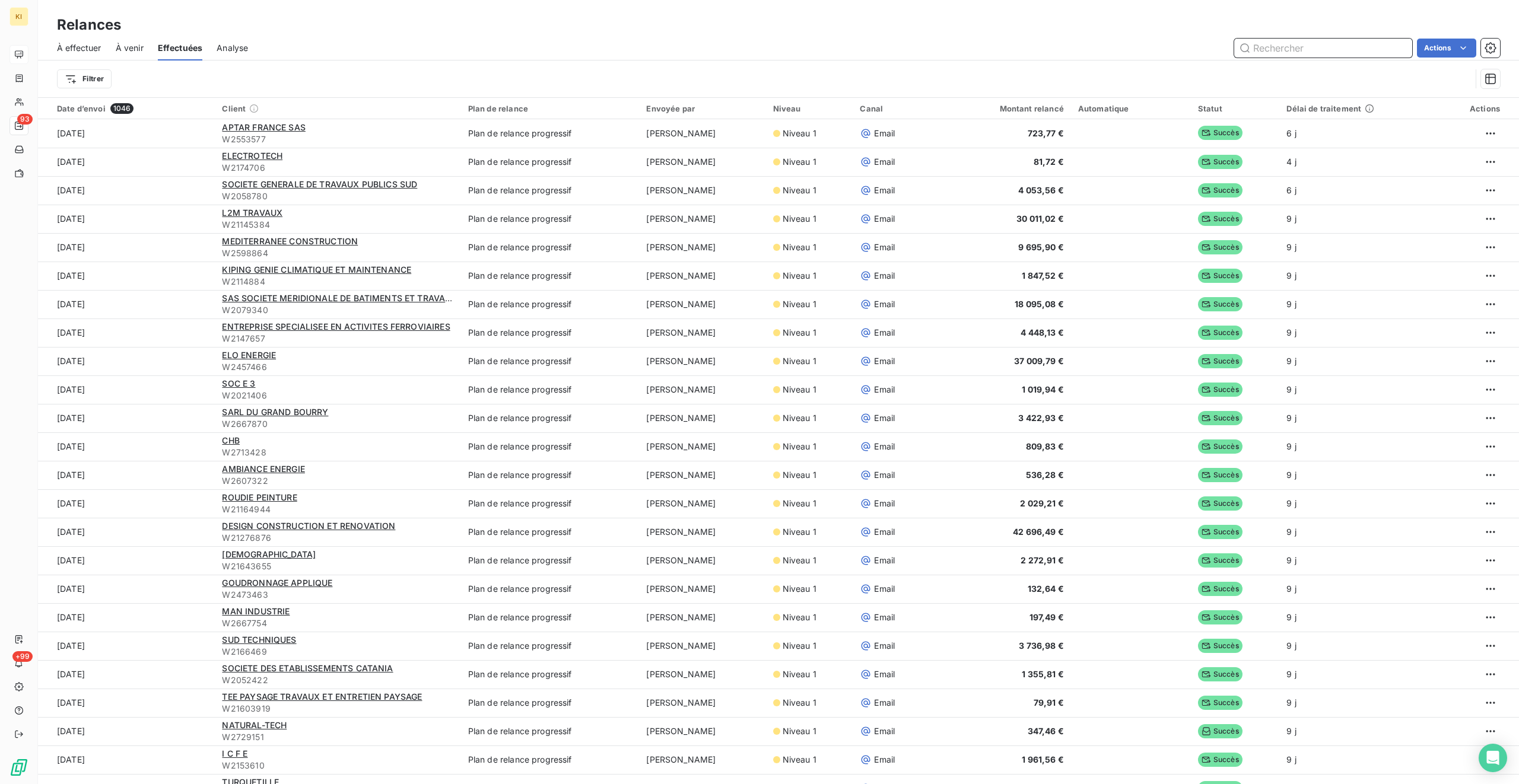
click at [130, 51] on span "À venir" at bounding box center [130, 48] width 28 height 12
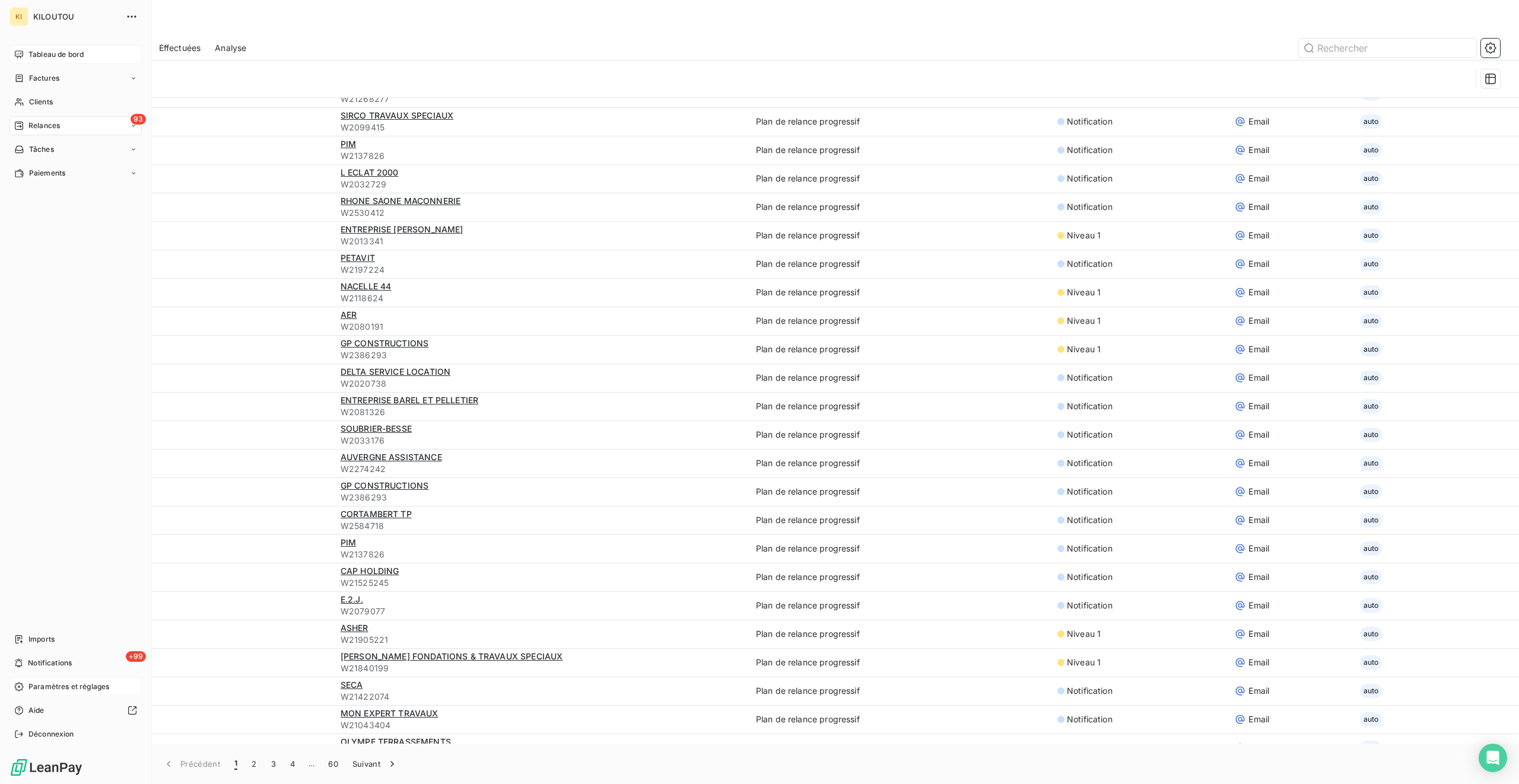
click at [67, 464] on span "Paramètres et réglages" at bounding box center [69, 687] width 81 height 11
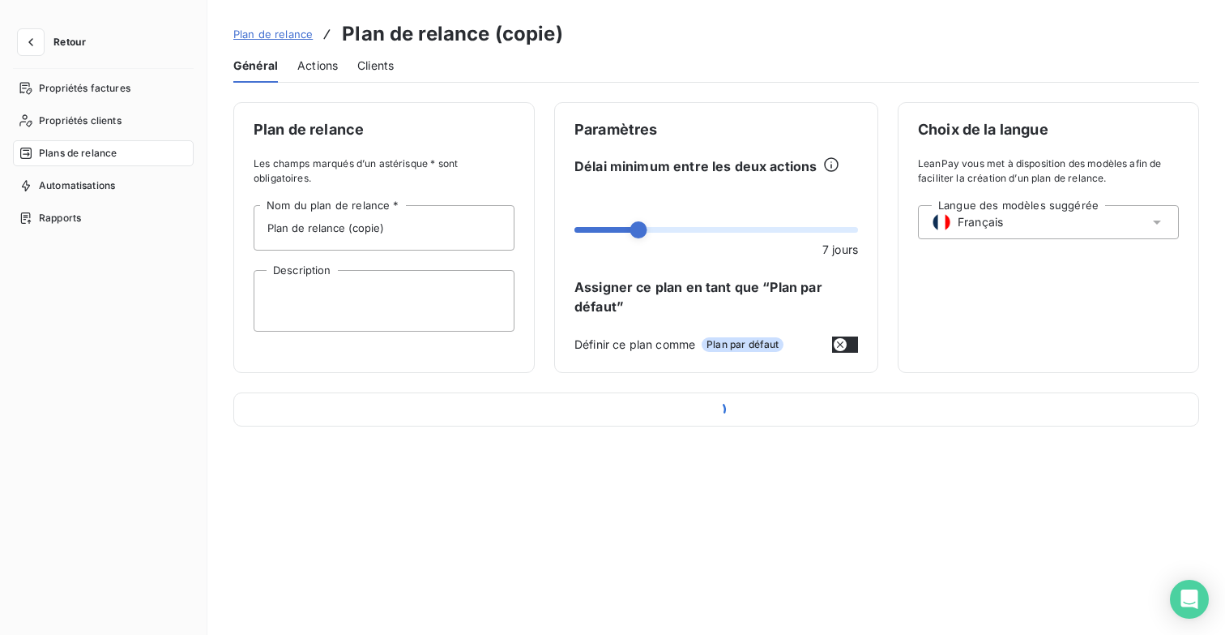
click at [324, 64] on span "Actions" at bounding box center [317, 66] width 41 height 16
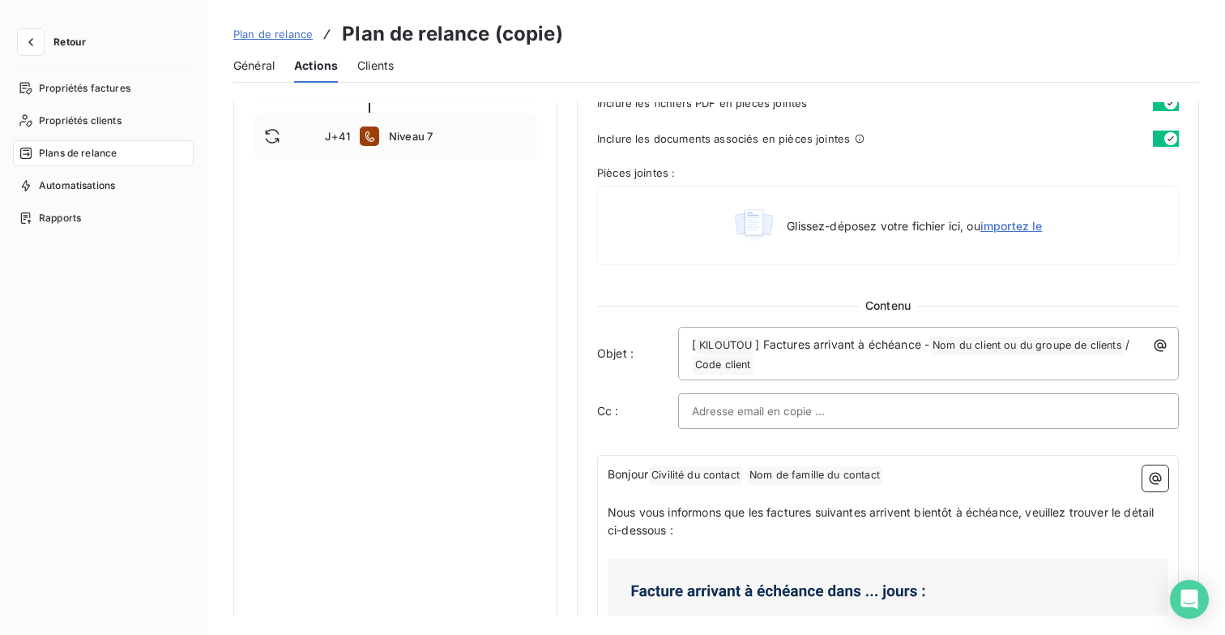
scroll to position [650, 0]
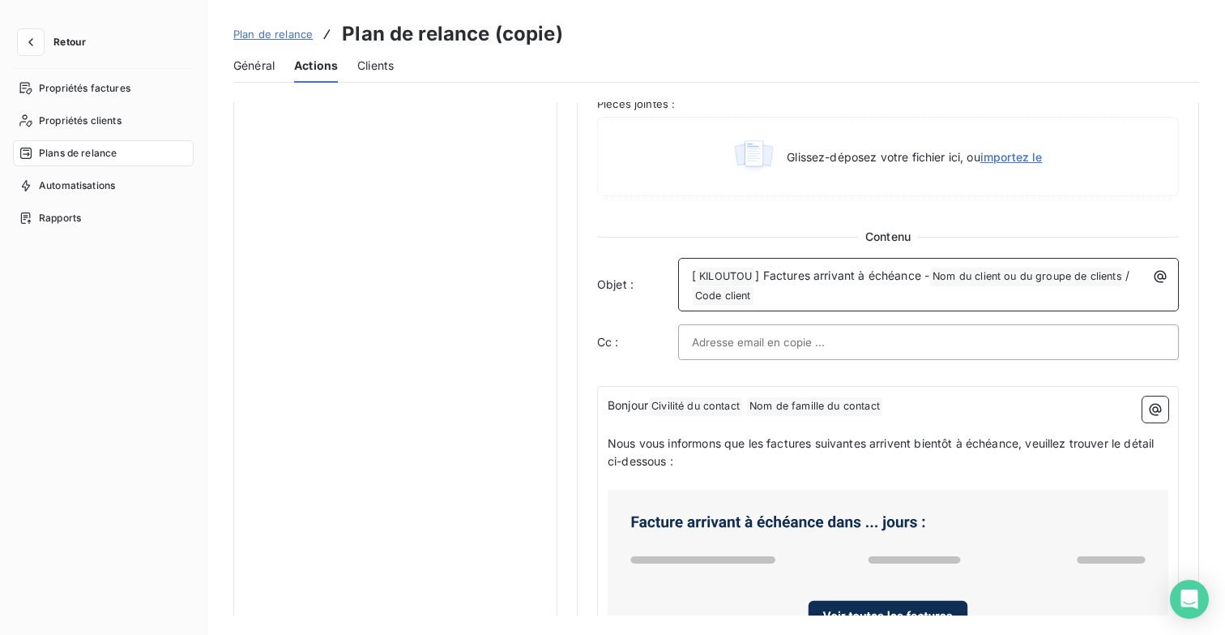
click at [818, 288] on p "[ KILOUTOU ﻿ ] Factures arrivant à échéance - Nom du client ou du groupe de cli…" at bounding box center [932, 286] width 481 height 39
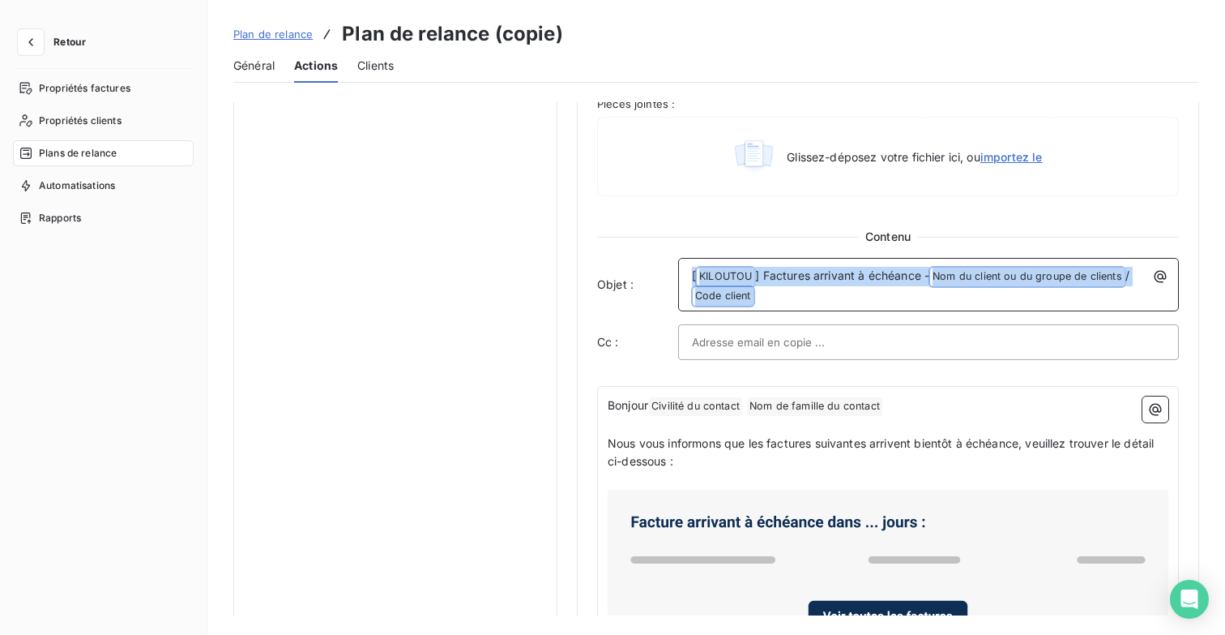
copy p "[ KILOUTOU ﻿ ] Factures arrivant à échéance - Nom du client ou du groupe de cli…"
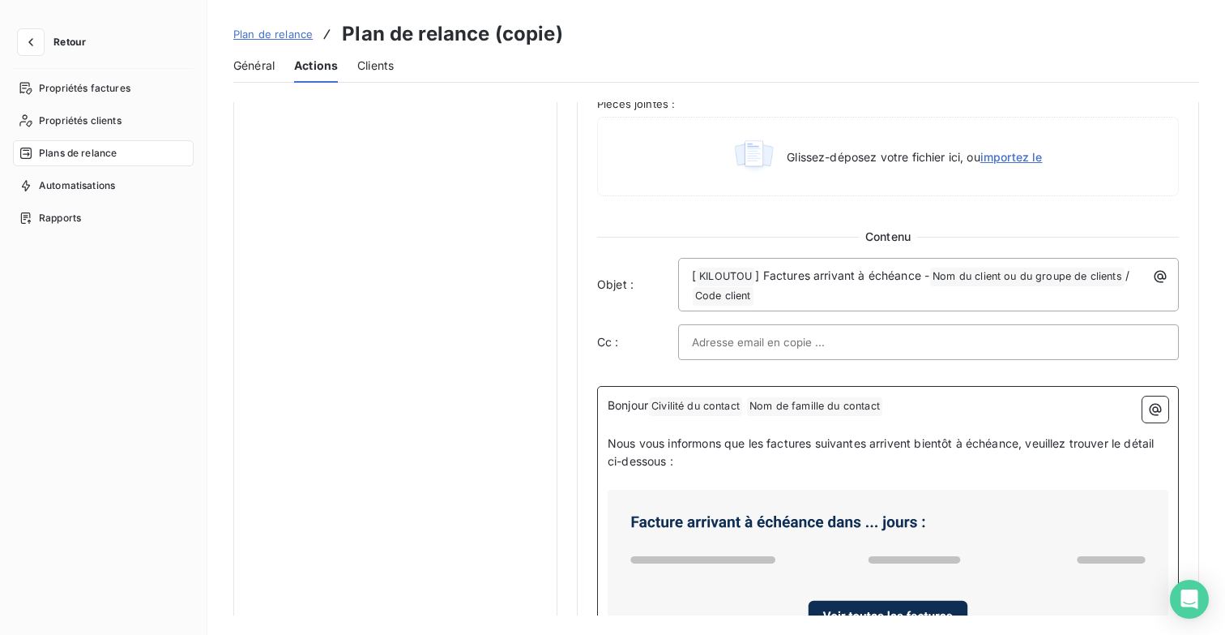
click at [752, 449] on p "Nous vous informons que les factures suivantes arrivent bientôt à échéance, veu…" at bounding box center [888, 452] width 561 height 37
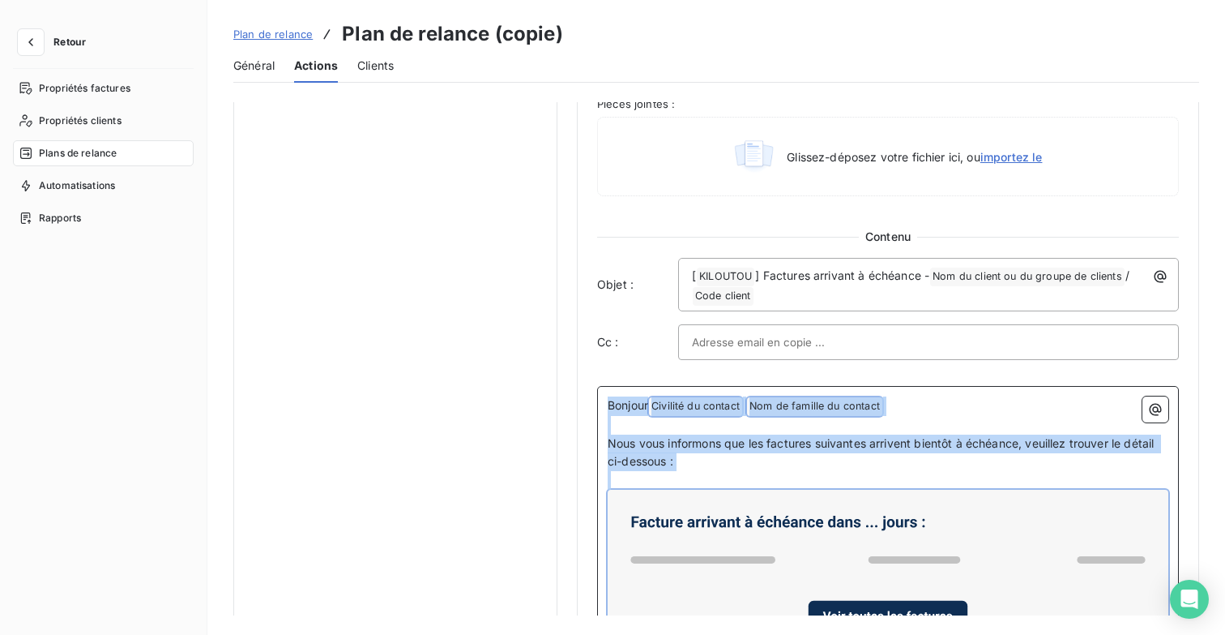
copy div "Bonjour Civilité du contact ﻿ Nom de famille du contact ﻿ ﻿ ﻿ Nous vous informo…"
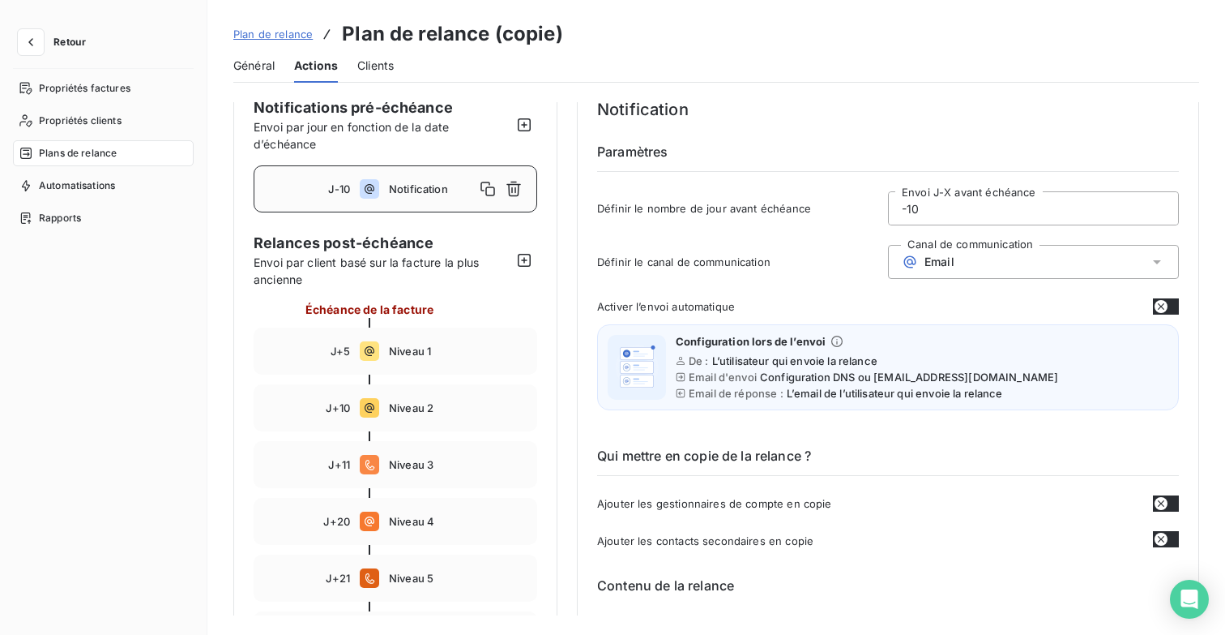
scroll to position [0, 0]
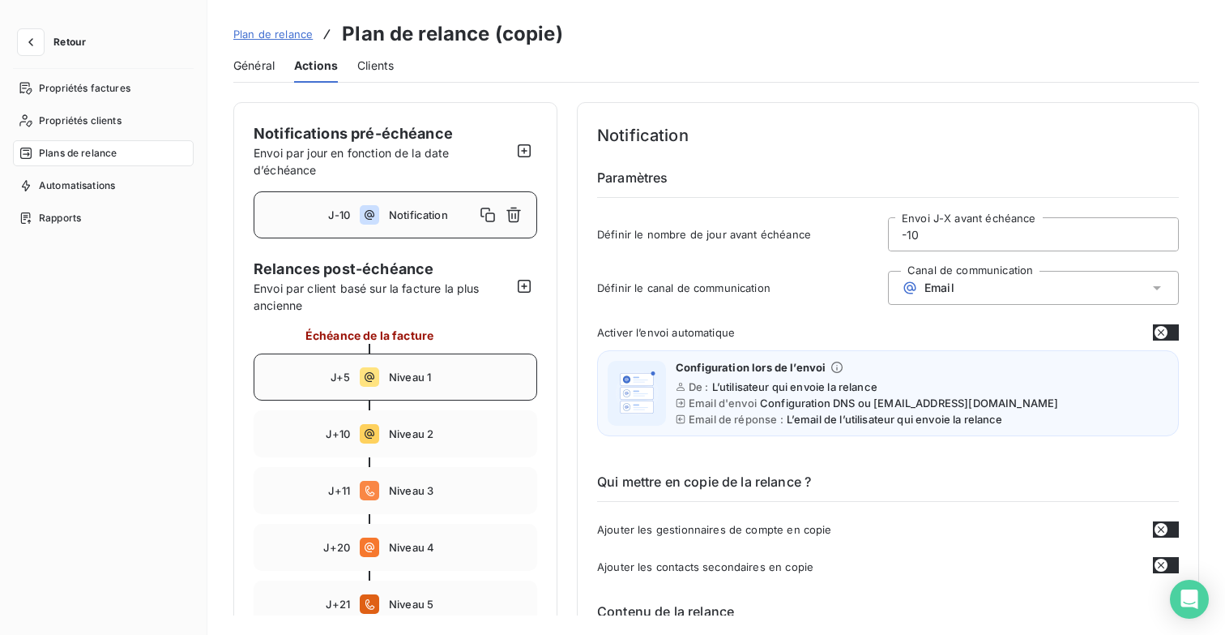
click at [423, 384] on div "J+5 Niveau 1" at bounding box center [396, 376] width 284 height 47
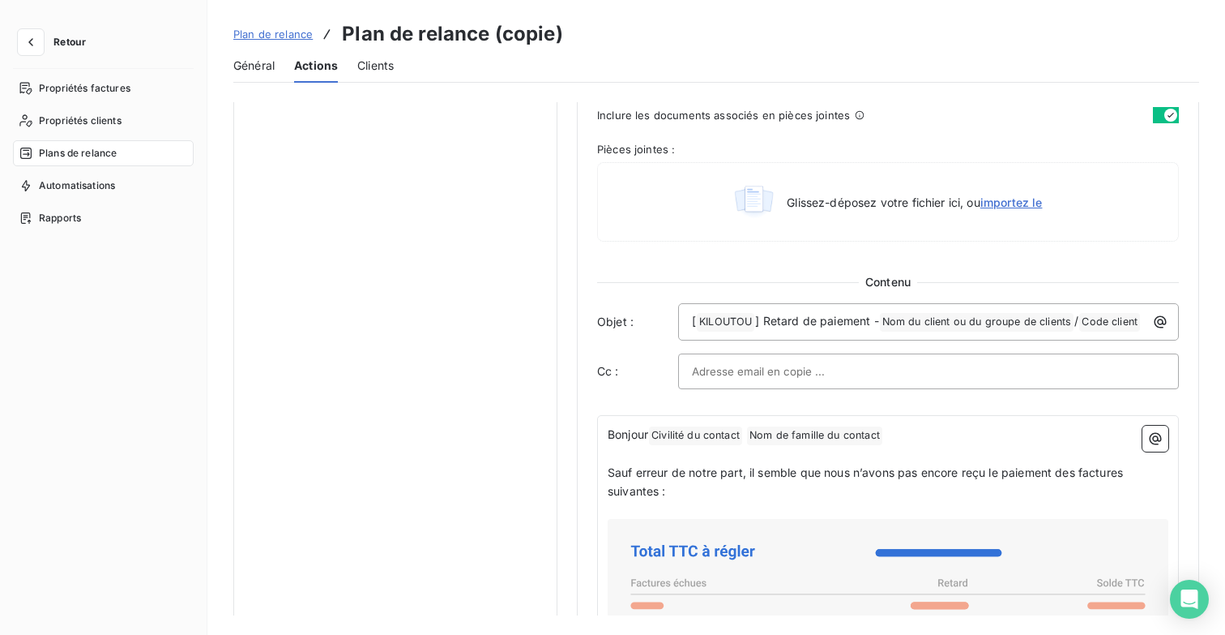
scroll to position [757, 0]
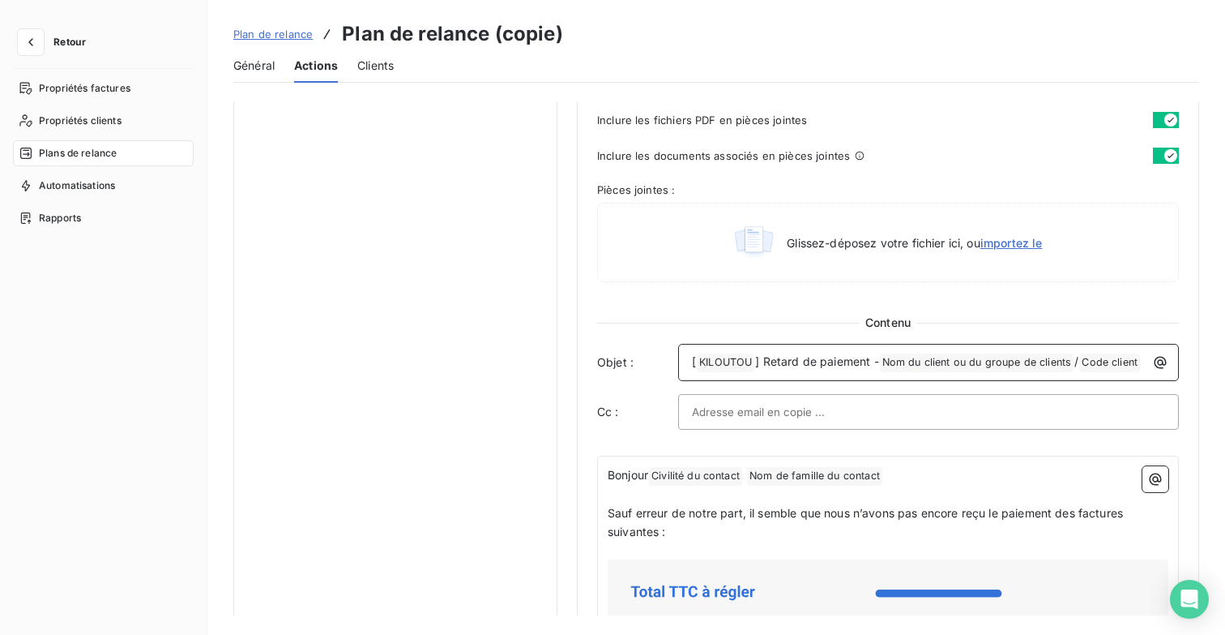
click at [816, 372] on p "[ KILOUTOU ﻿ ] Retard de paiement - Nom du client ou du groupe de clients ﻿ / C…" at bounding box center [932, 362] width 481 height 19
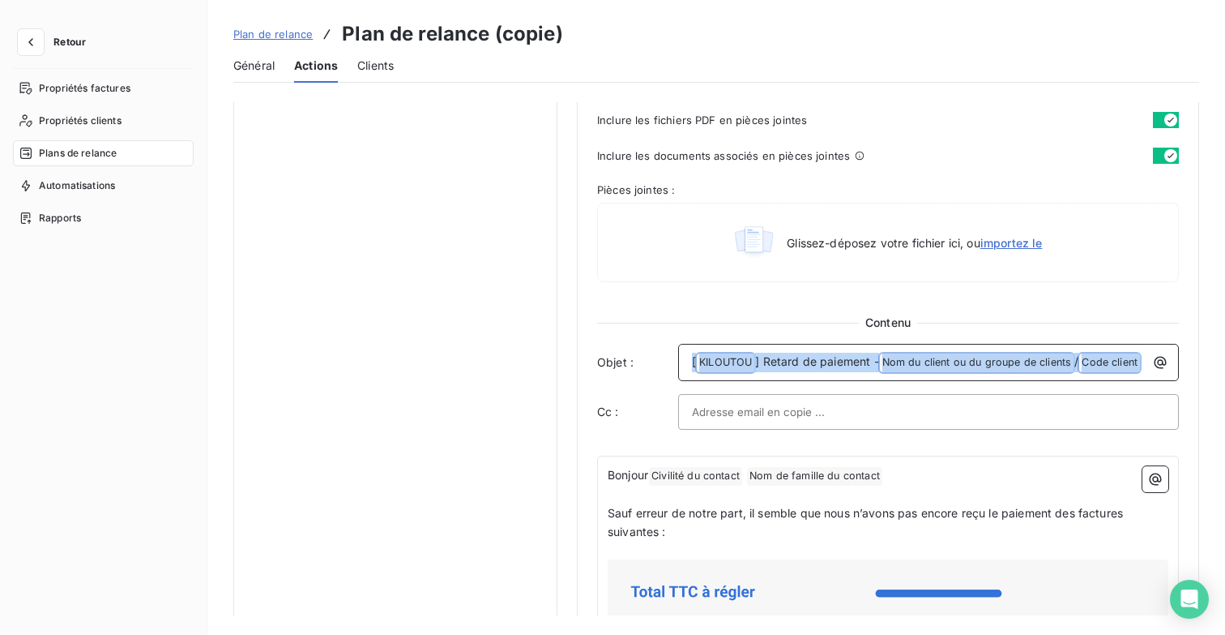
copy p "[ KILOUTOU ﻿ ] Retard de paiement - Nom du client ou du groupe de clients ﻿ / C…"
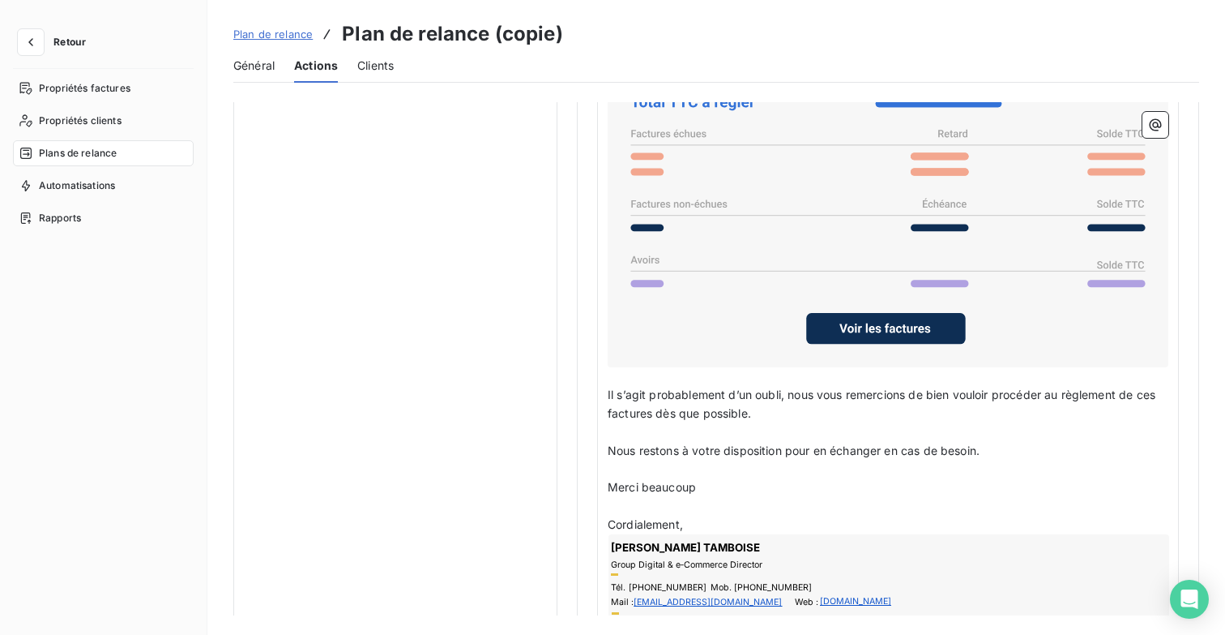
scroll to position [1377, 0]
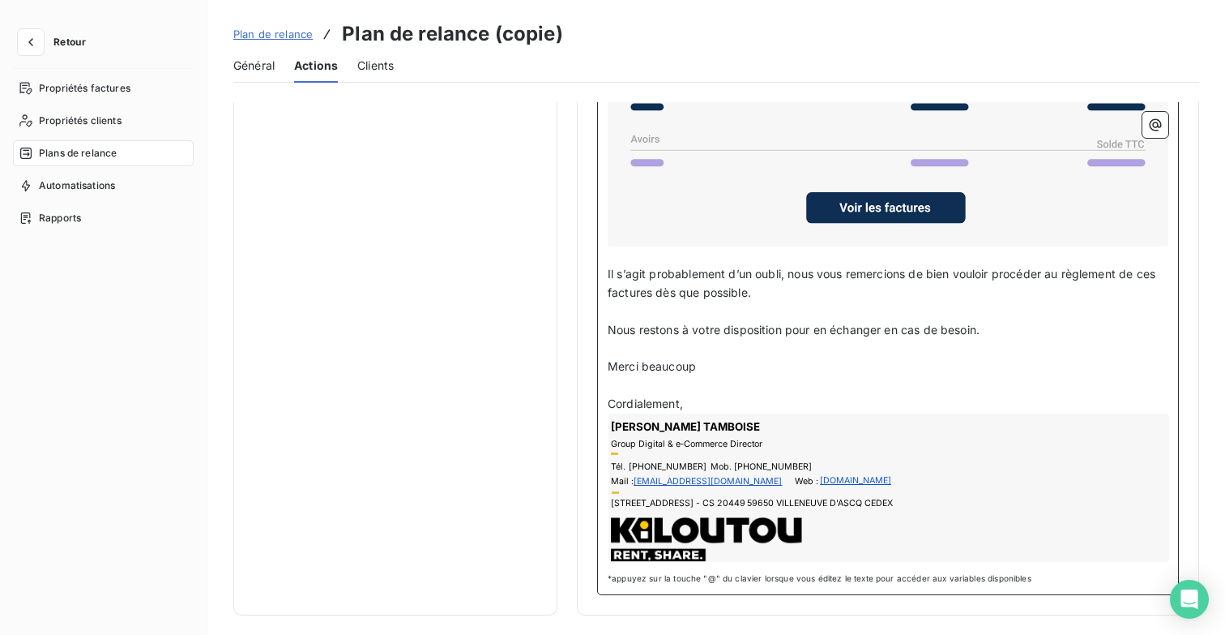
click at [768, 382] on p "﻿" at bounding box center [888, 385] width 561 height 19
click at [738, 391] on p "﻿" at bounding box center [888, 385] width 561 height 19
click at [728, 404] on p "Cordialement," at bounding box center [888, 404] width 561 height 19
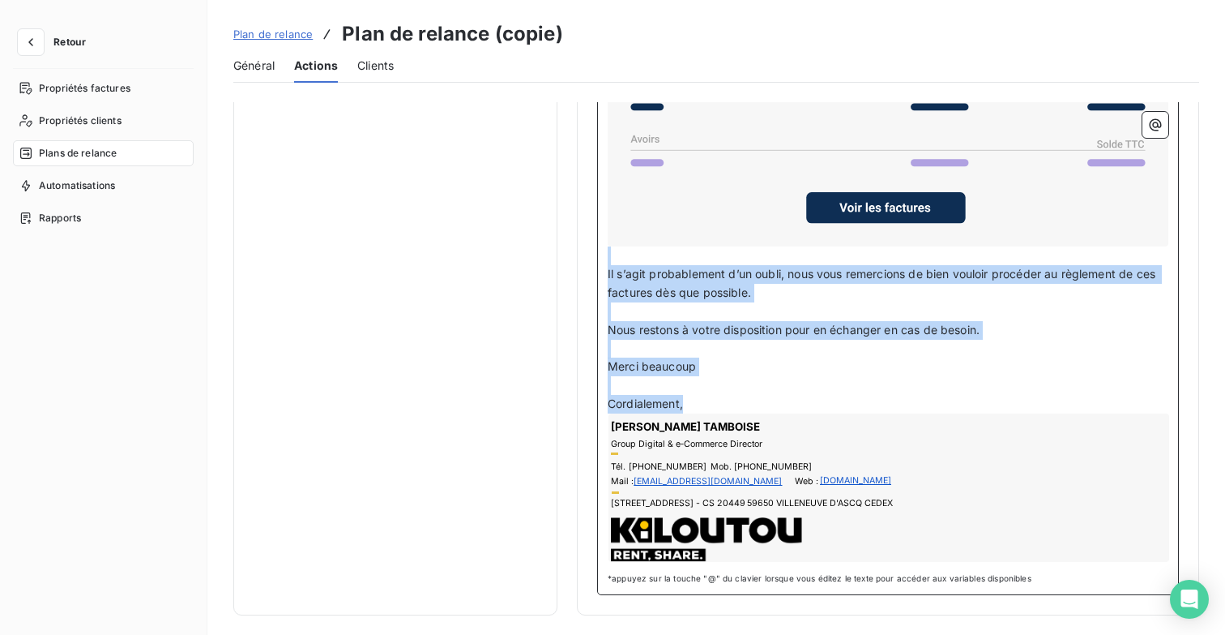
scroll to position [888, 0]
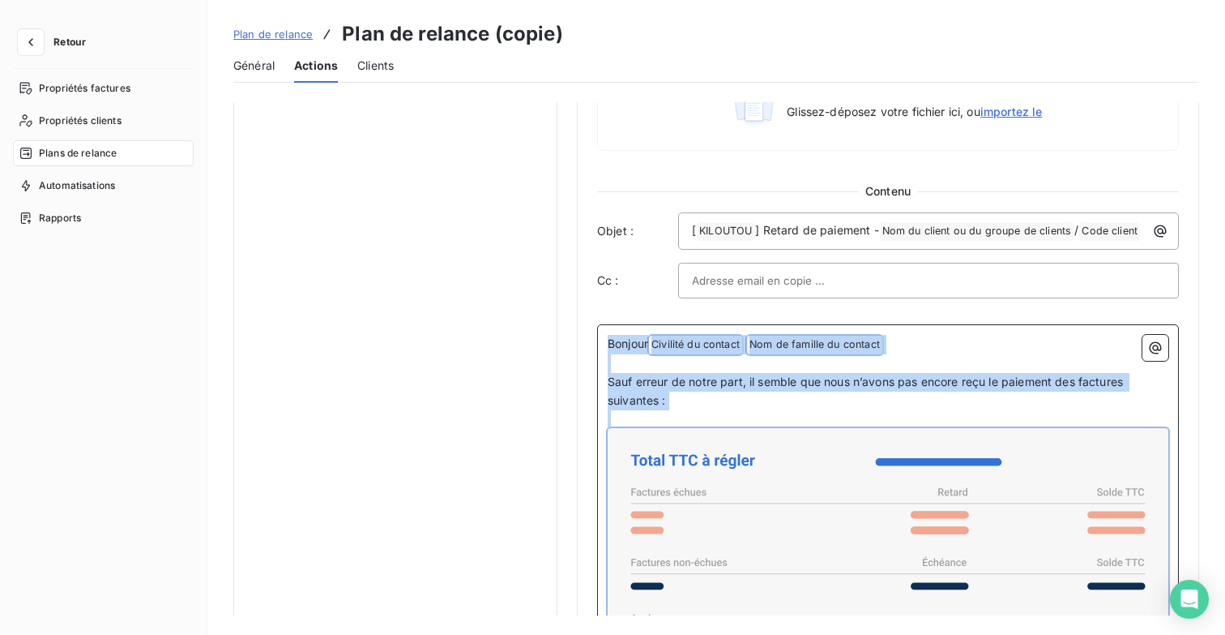
copy div "Bonjour Civilité du contact ﻿ Nom de famille du contact ﻿ ﻿ ﻿ Sauf erreur de no…"
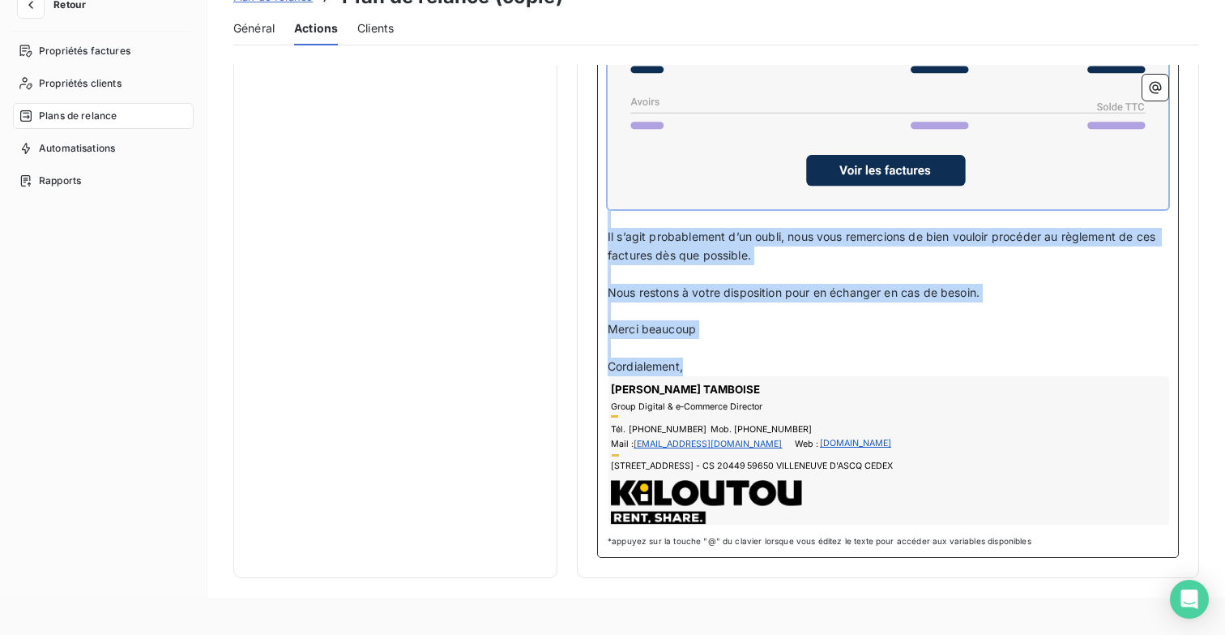
scroll to position [93, 0]
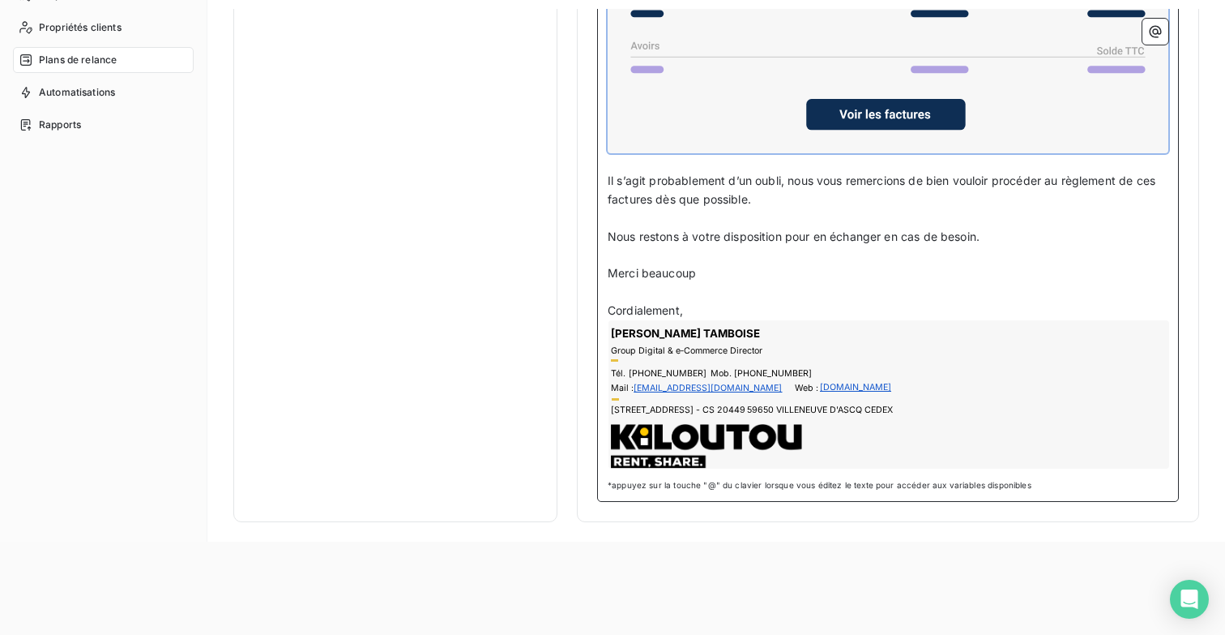
click at [785, 364] on div "[PERSON_NAME] Group Digital & e‑Commerce Director Tél. [PHONE_NUMBER] Mob. [PHO…" at bounding box center [889, 394] width 561 height 148
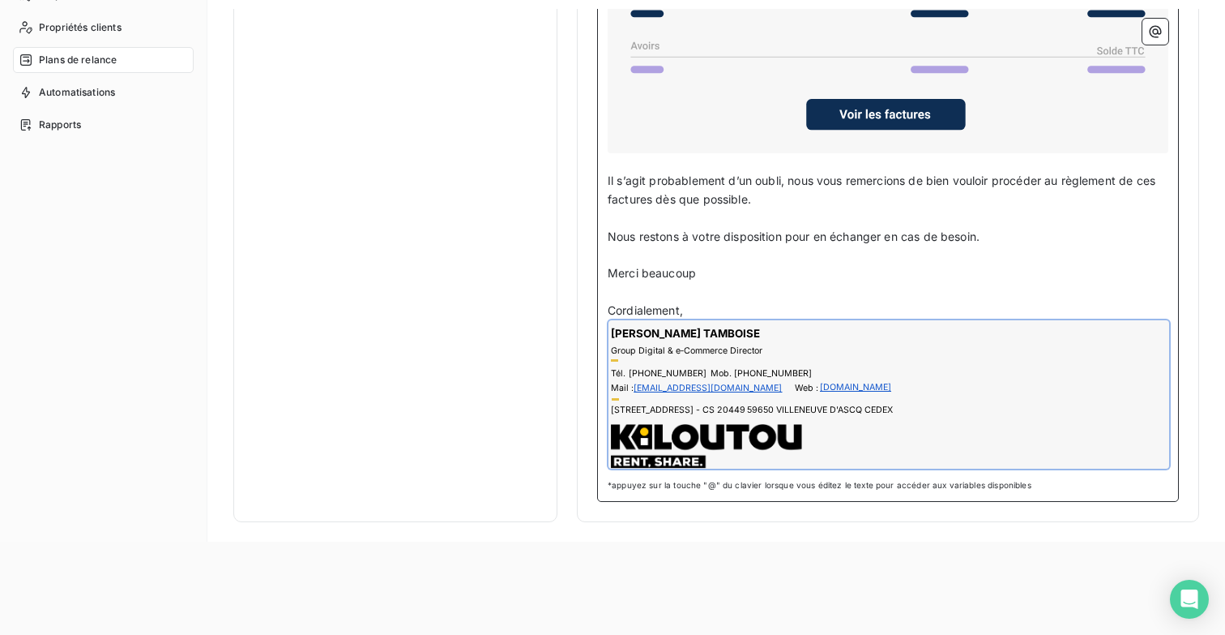
click at [782, 276] on p "Merci beaucoup" at bounding box center [888, 273] width 561 height 19
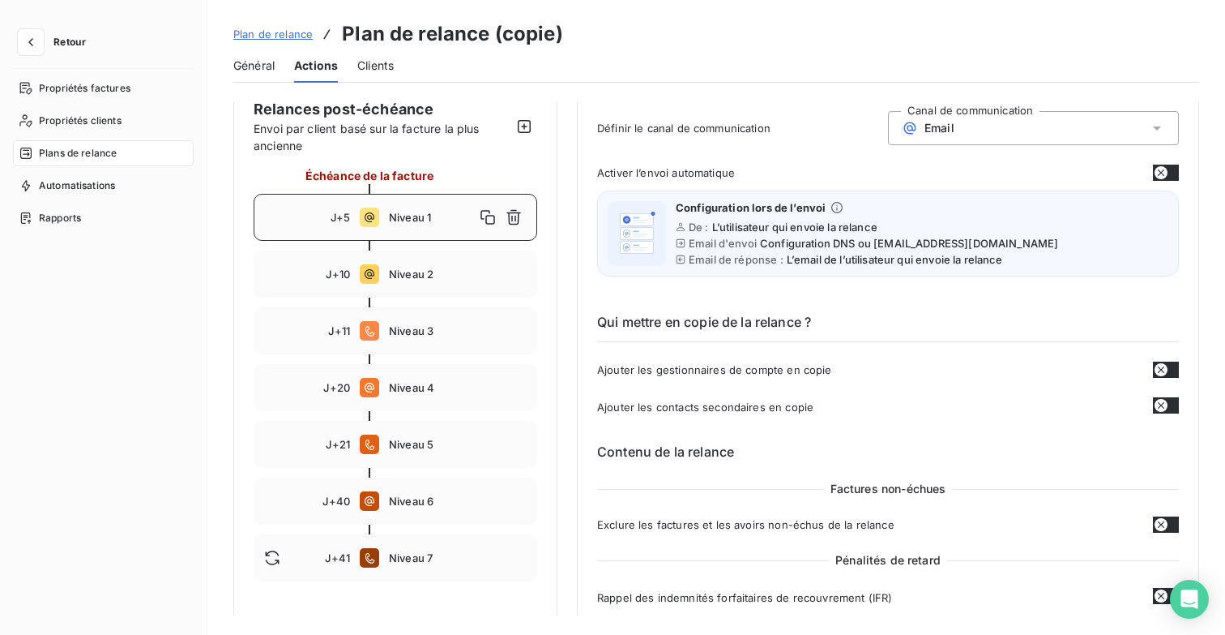
scroll to position [171, 0]
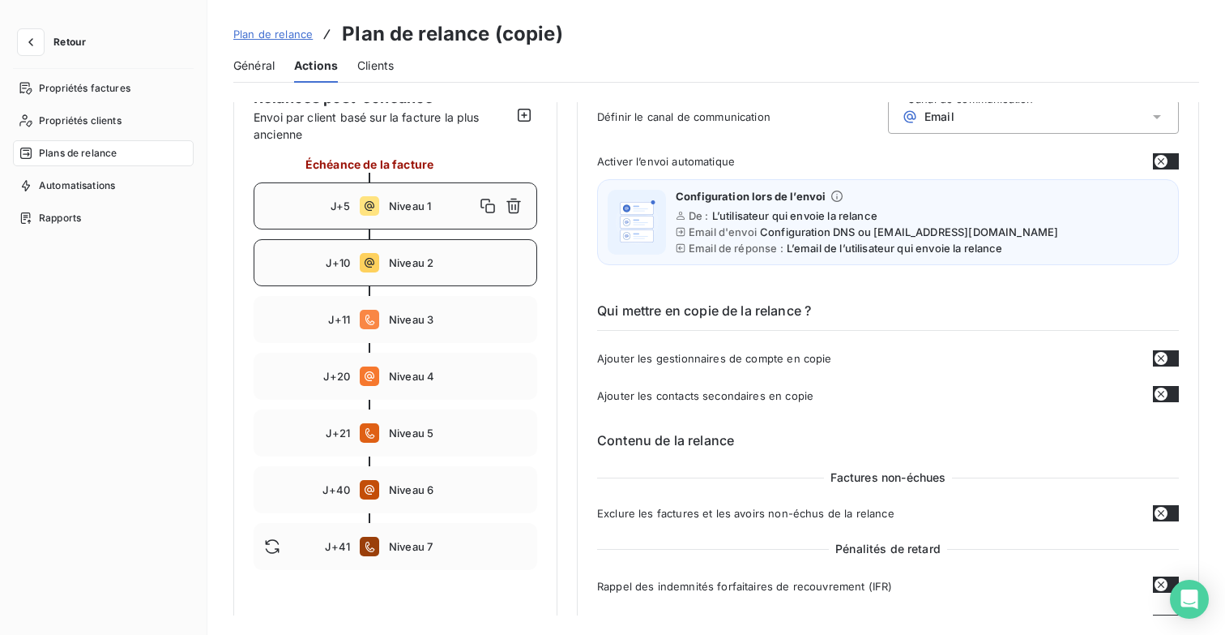
click at [424, 269] on div "J+10 Niveau 2" at bounding box center [396, 262] width 284 height 47
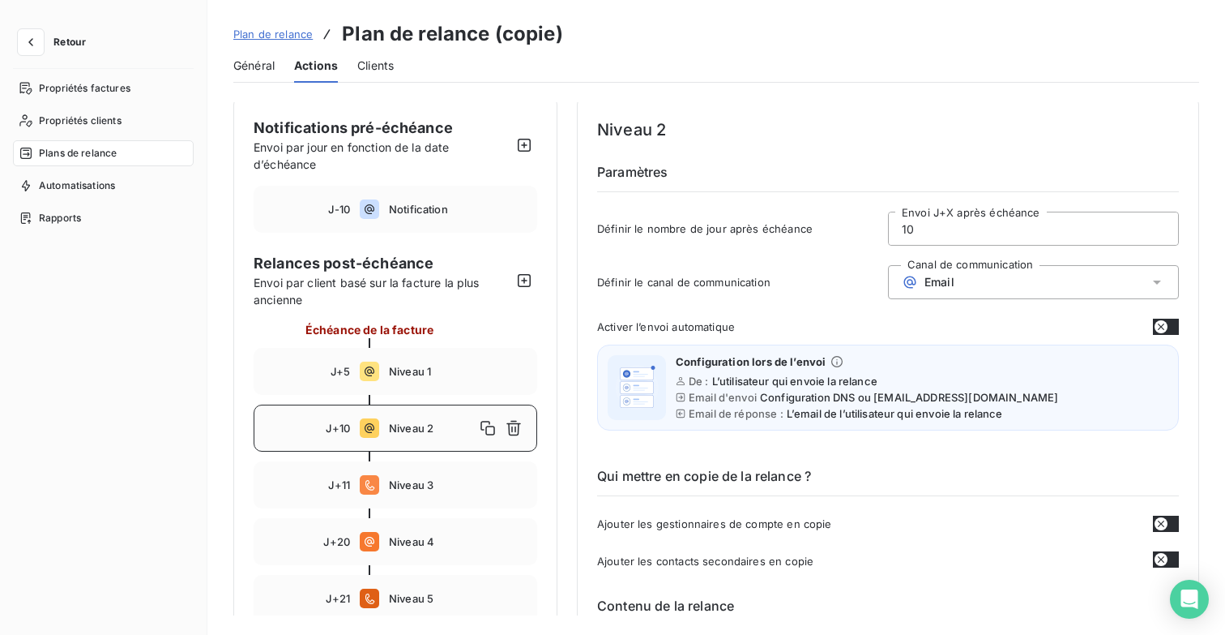
scroll to position [0, 0]
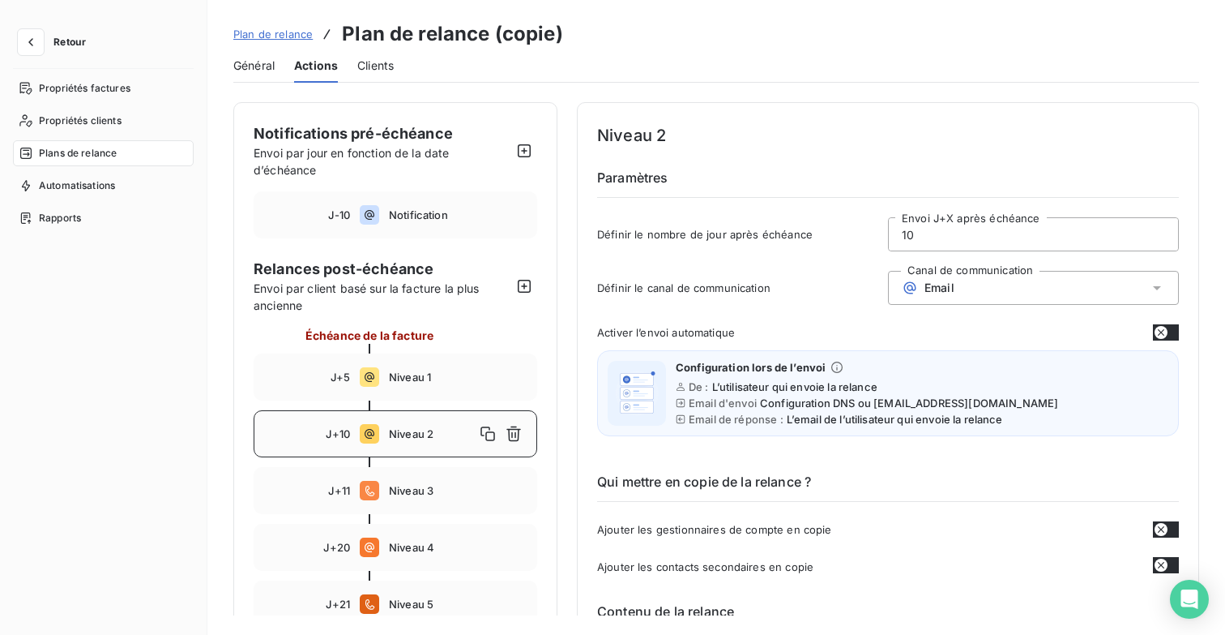
click at [934, 235] on input "10" at bounding box center [1033, 234] width 289 height 32
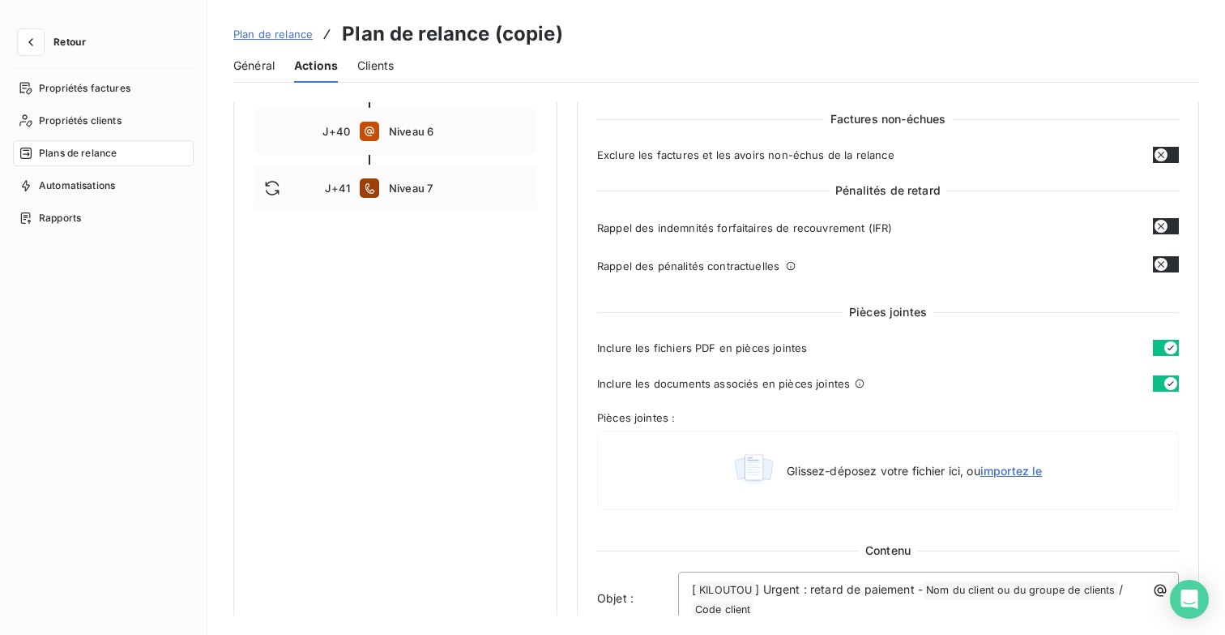
scroll to position [560, 0]
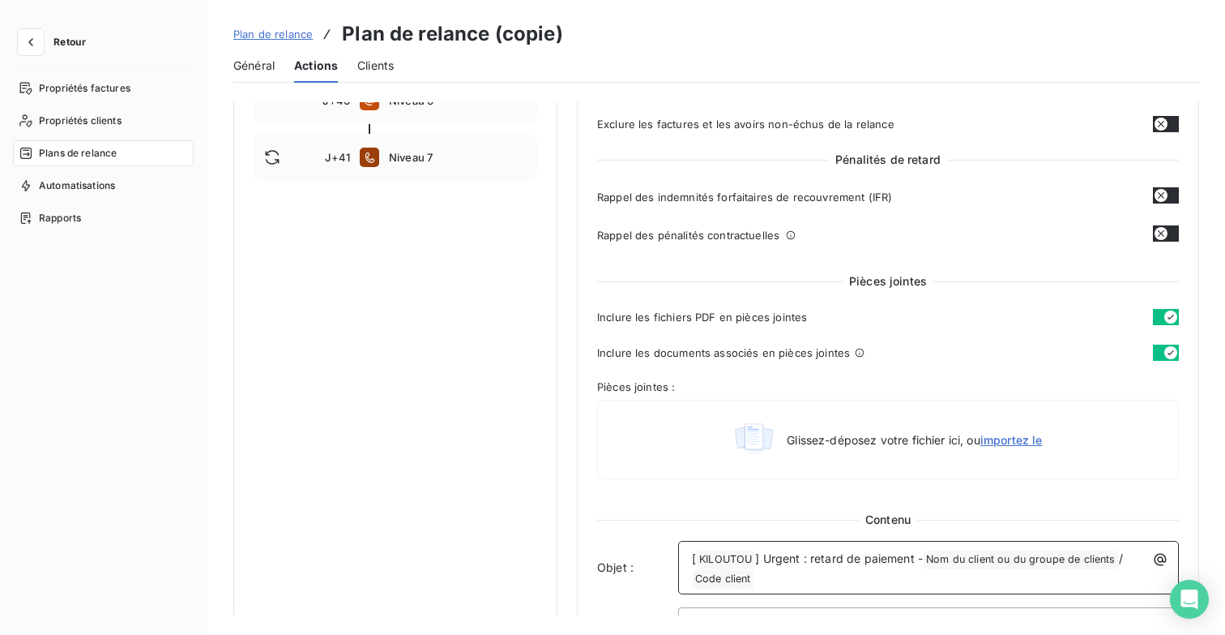
click at [827, 579] on p "[ KILOUTOU ﻿ ] Urgent : retard de paiement - Nom du client ou du groupe de clie…" at bounding box center [932, 568] width 481 height 39
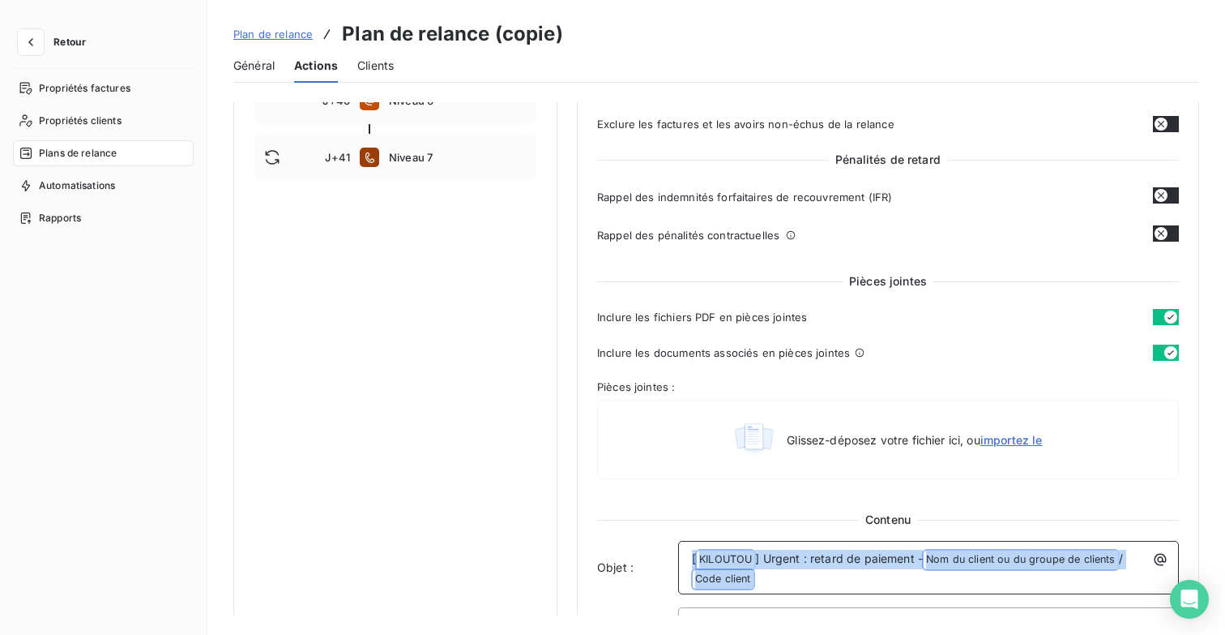
copy p "[ KILOUTOU ﻿ ] Urgent : retard de paiement - Nom du client ou du groupe de clie…"
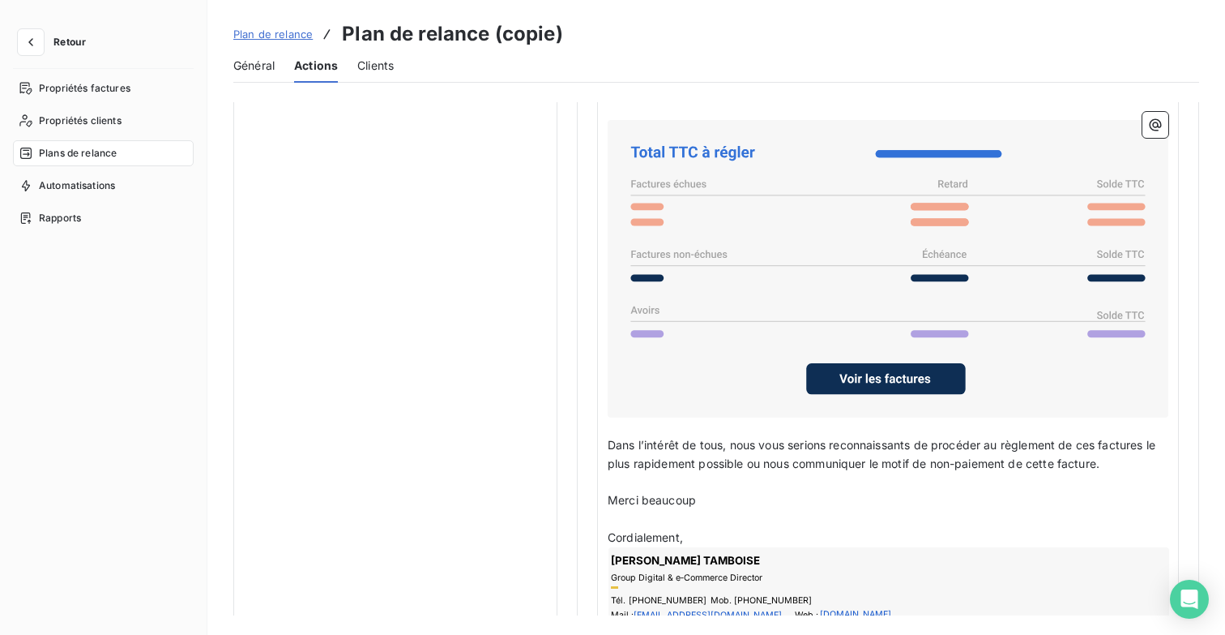
scroll to position [1340, 0]
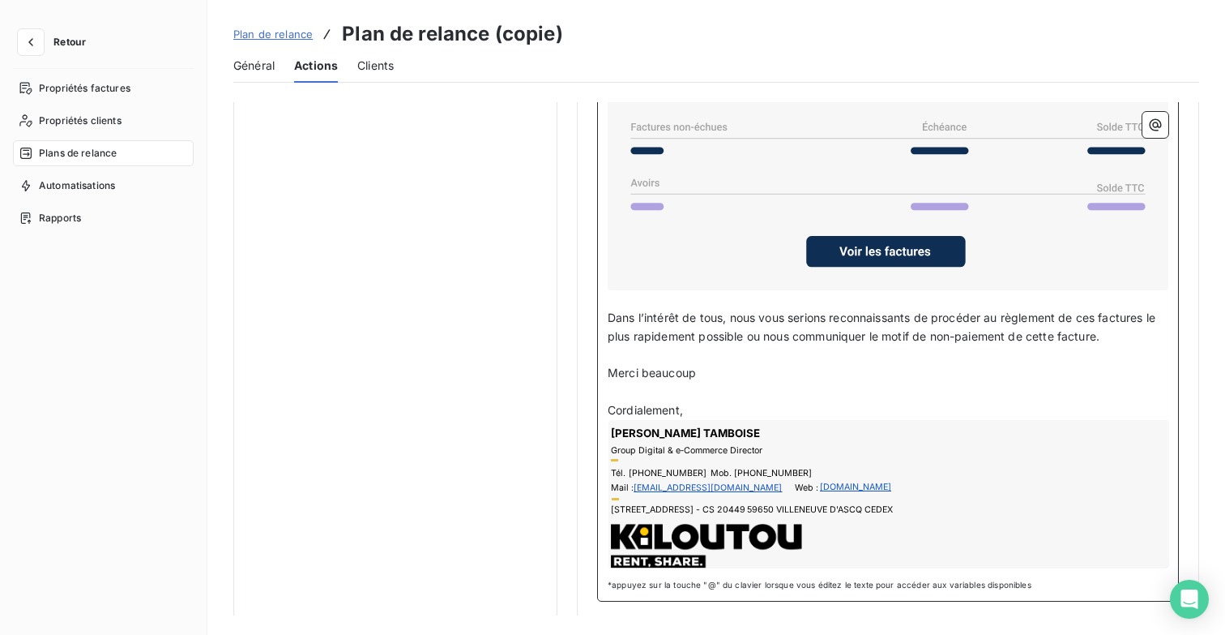
click at [699, 401] on p "Cordialement," at bounding box center [888, 410] width 561 height 19
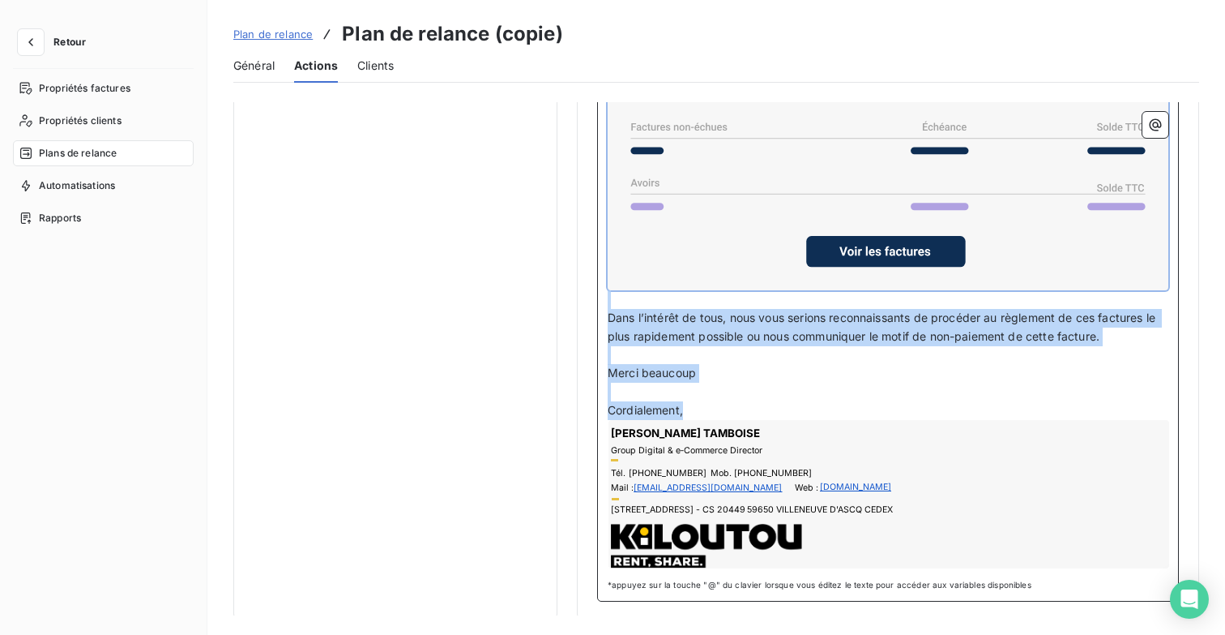
scroll to position [888, 0]
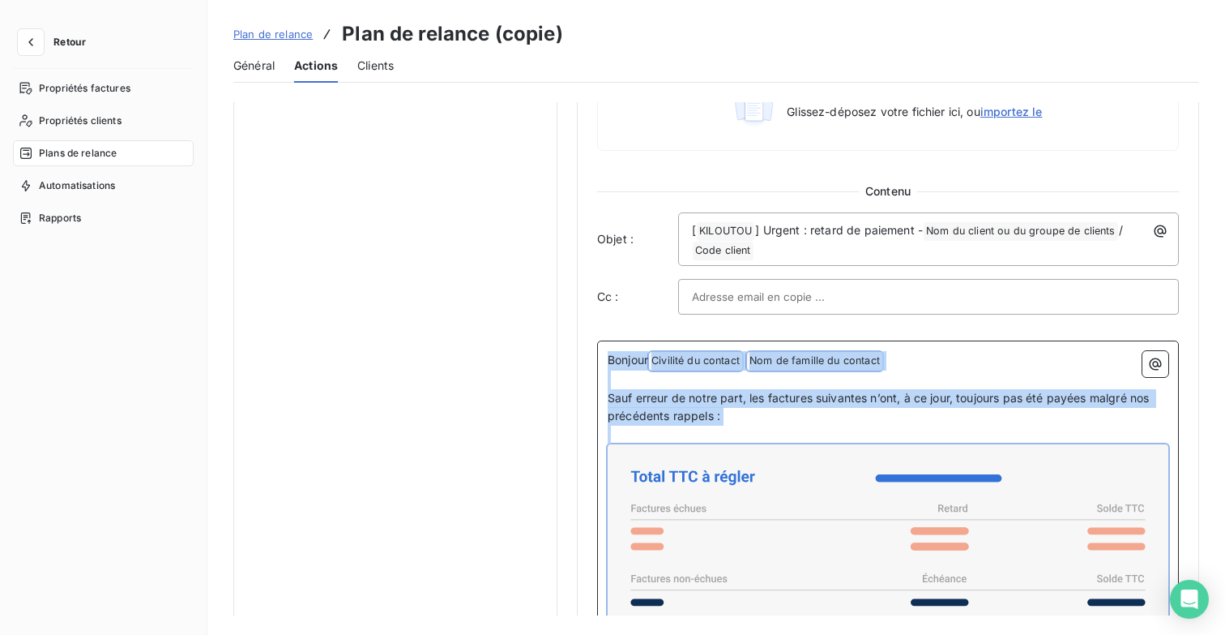
copy div "Bonjour Civilité du contact ﻿ Nom de famille du contact ﻿ ﻿ ﻿ Sauf erreur de no…"
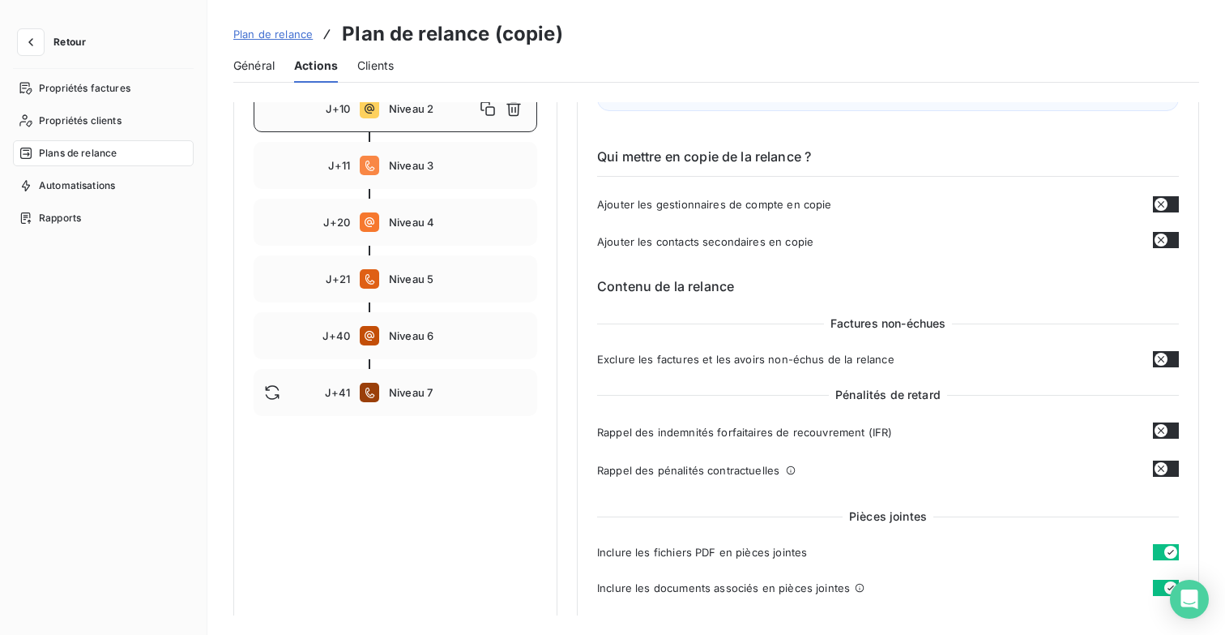
scroll to position [302, 0]
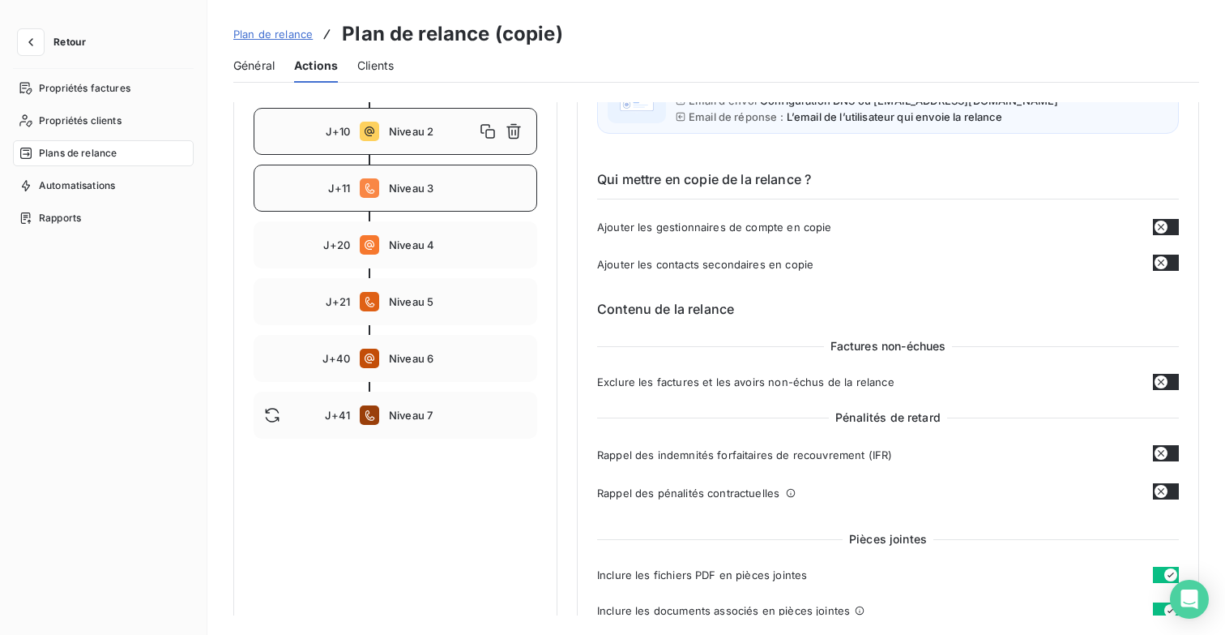
click at [421, 186] on span "Niveau 3" at bounding box center [458, 188] width 138 height 13
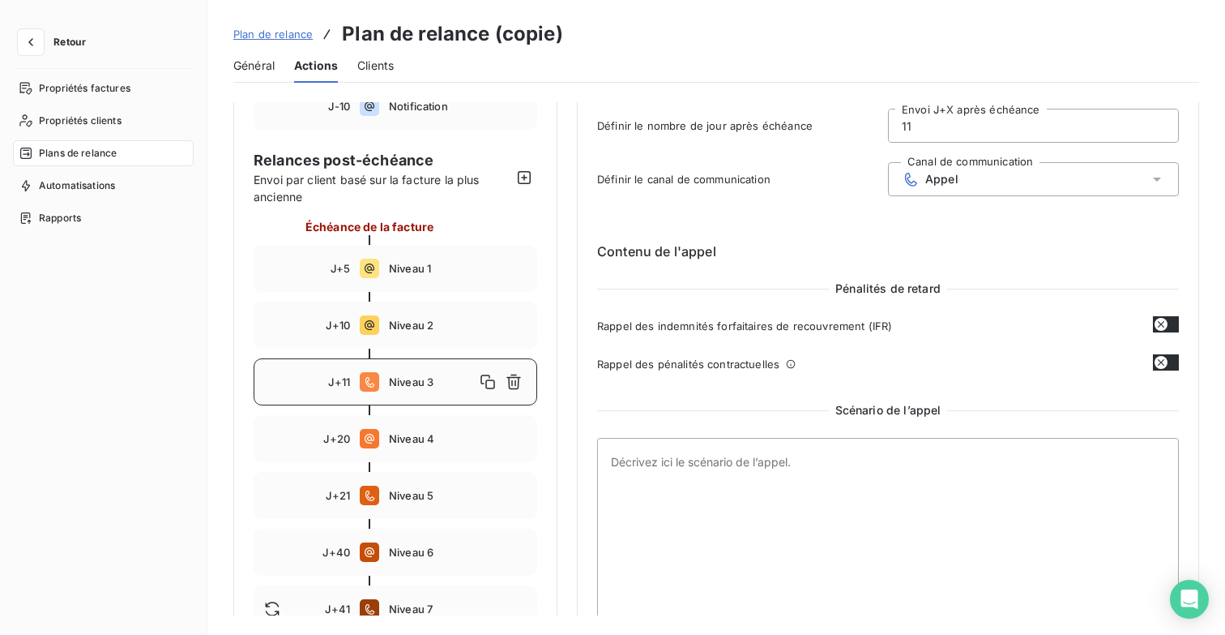
scroll to position [0, 0]
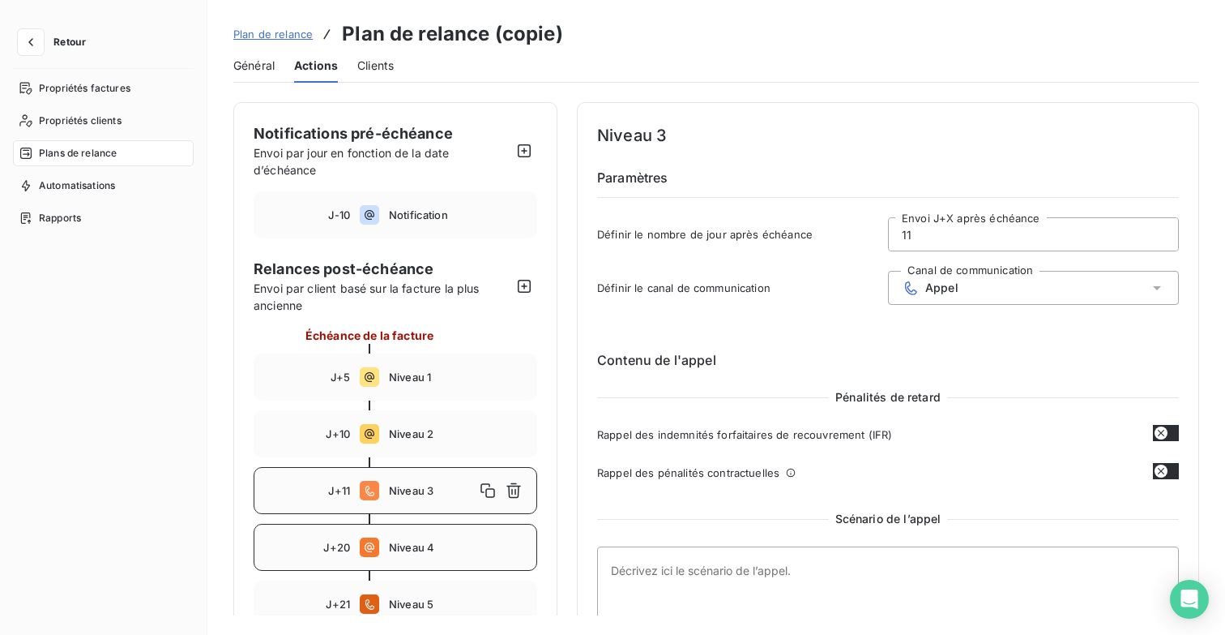
click at [418, 541] on span "Niveau 4" at bounding box center [458, 547] width 138 height 13
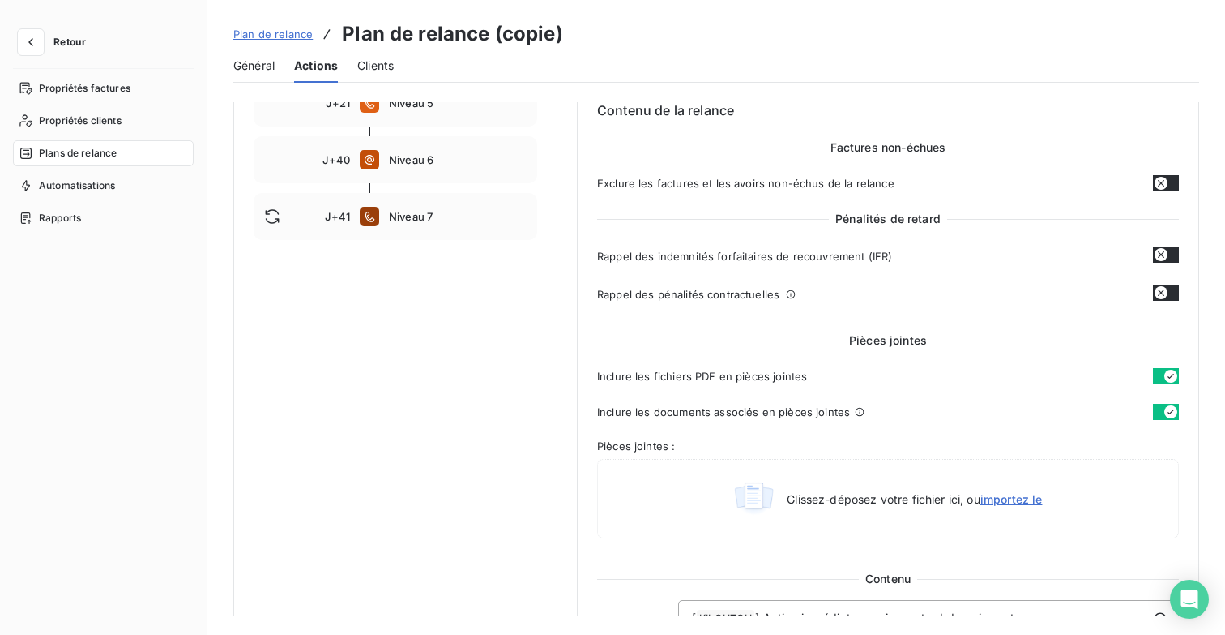
scroll to position [608, 0]
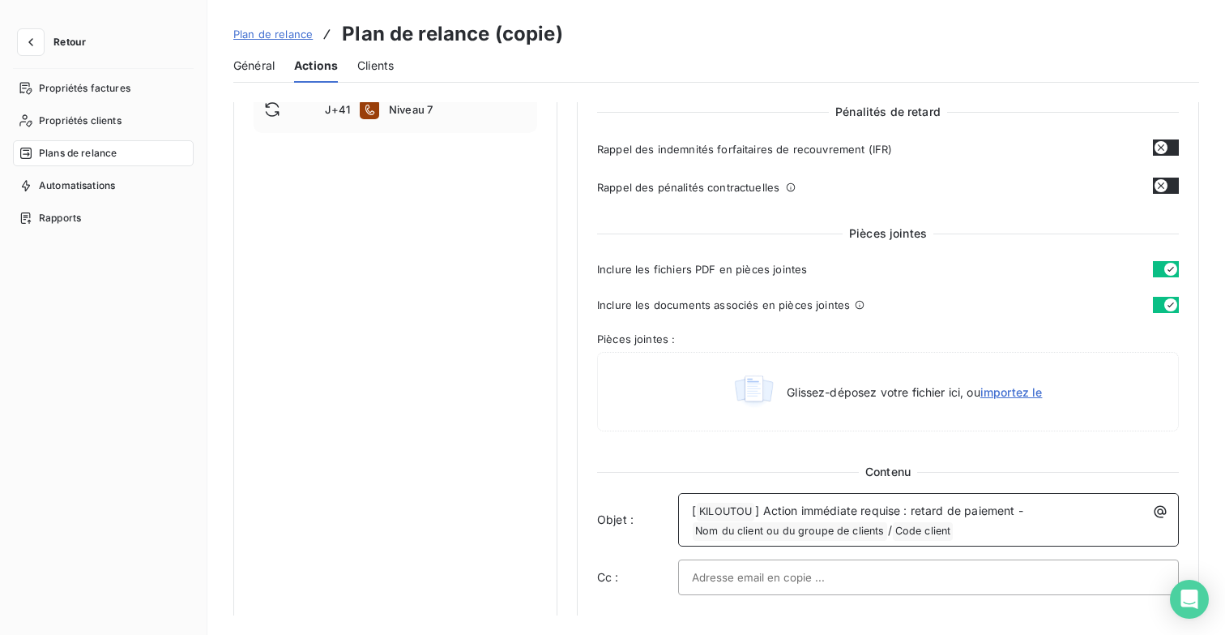
click at [986, 527] on p "[ KILOUTOU ﻿ ] Action immédiate requise : retard de paiement - Nom du client ou…" at bounding box center [932, 521] width 481 height 39
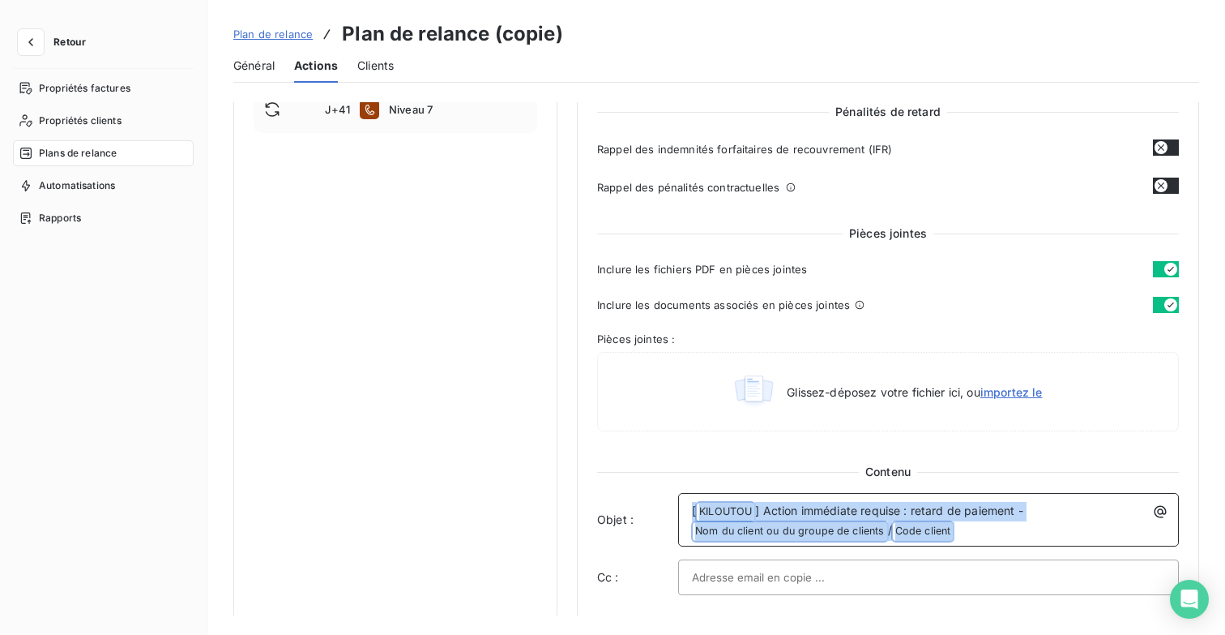
copy p "[ KILOUTOU ﻿ ] Action immédiate requise : retard de paiement - Nom du client ou…"
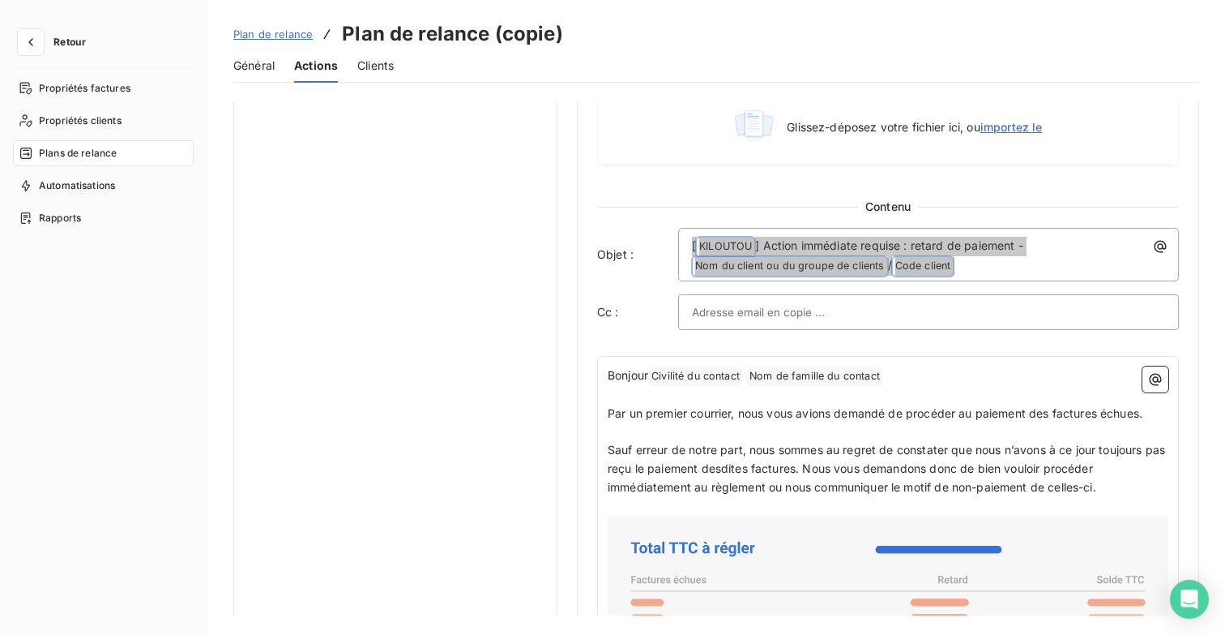
scroll to position [875, 0]
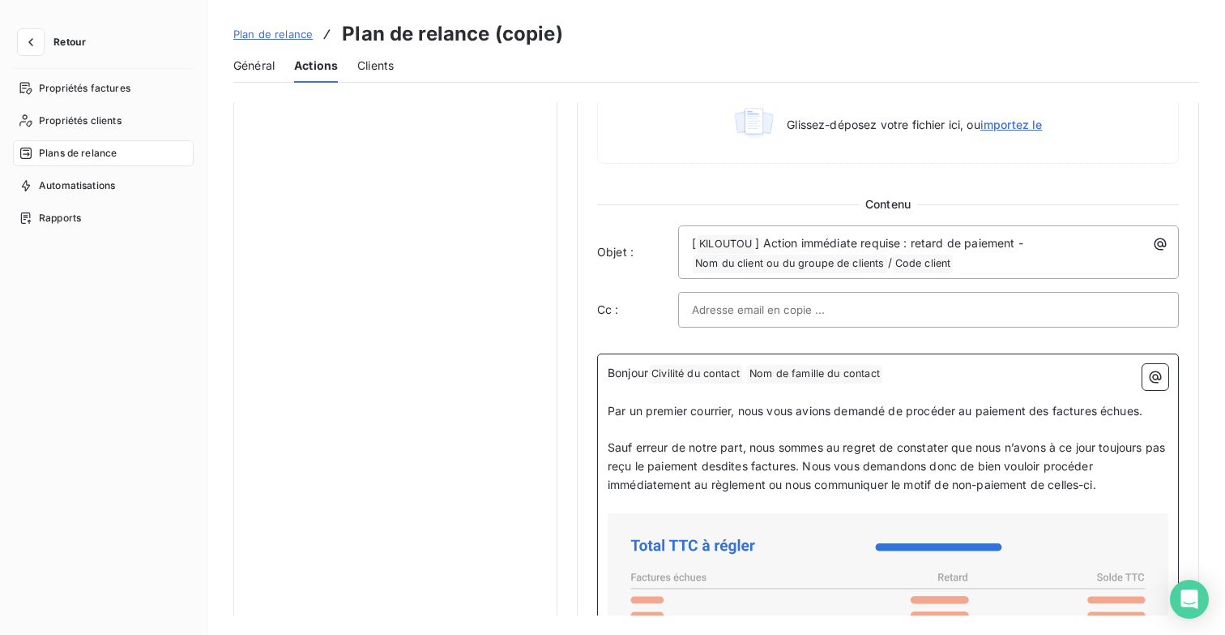
click at [1135, 490] on p "Sauf erreur de notre part, nous sommes au regret de constater que nous n’avons …" at bounding box center [888, 466] width 561 height 56
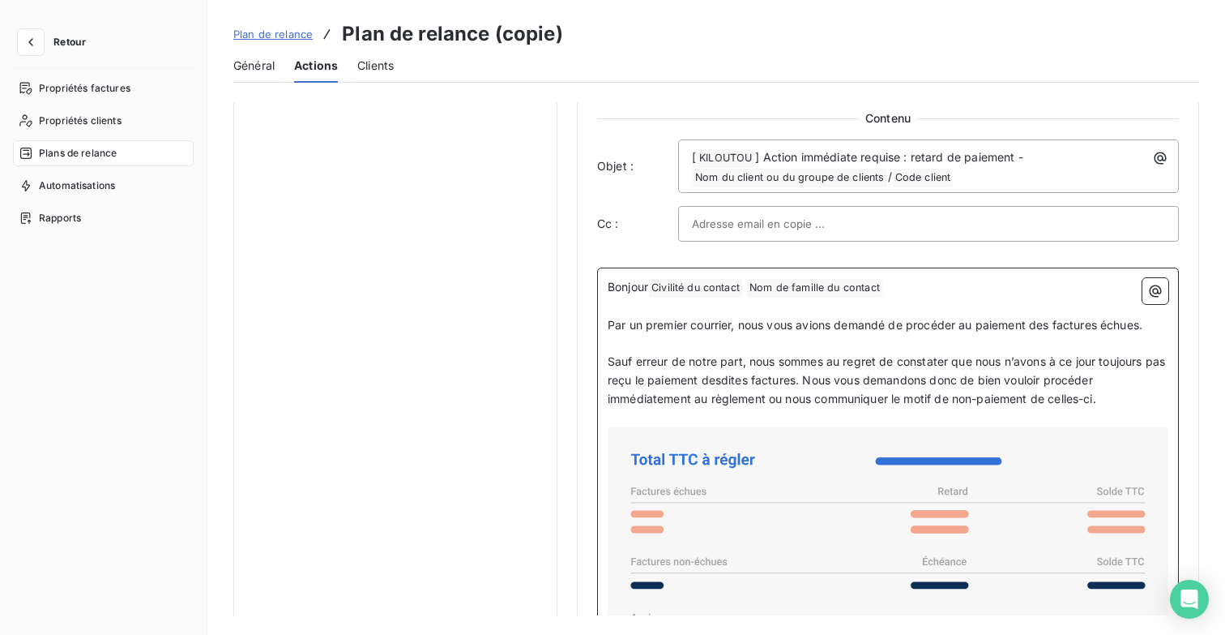
scroll to position [906, 0]
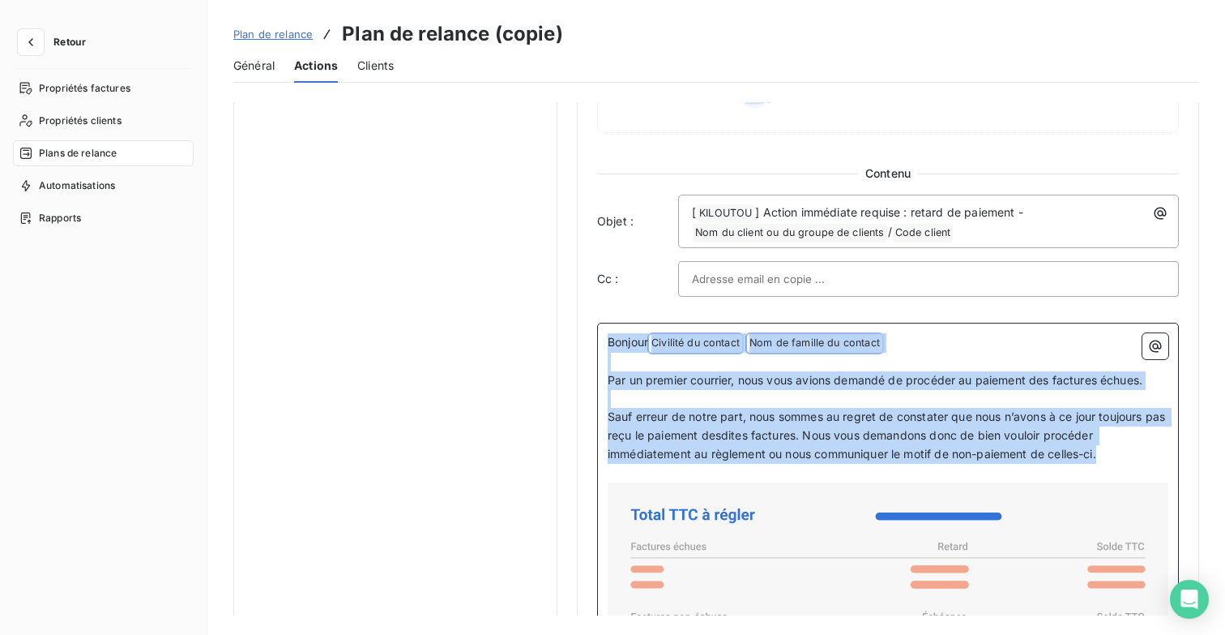
copy div "Bonjour Civilité du contact ﻿ Nom de famille du contact ﻿ ﻿ ﻿ Par un premier co…"
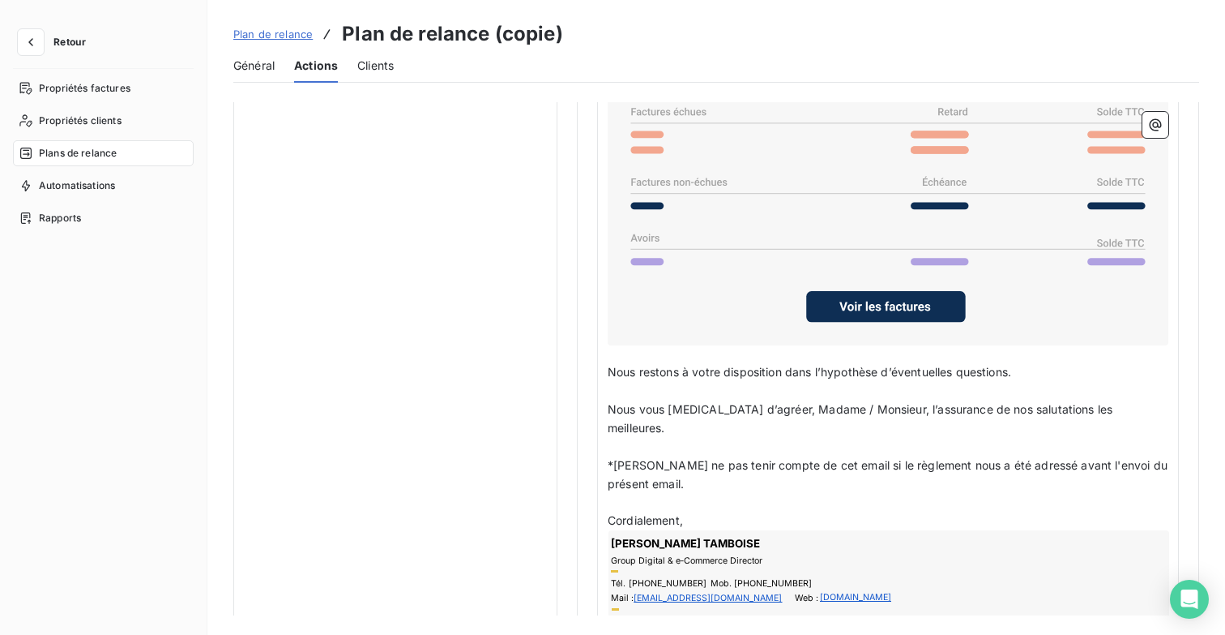
scroll to position [1351, 0]
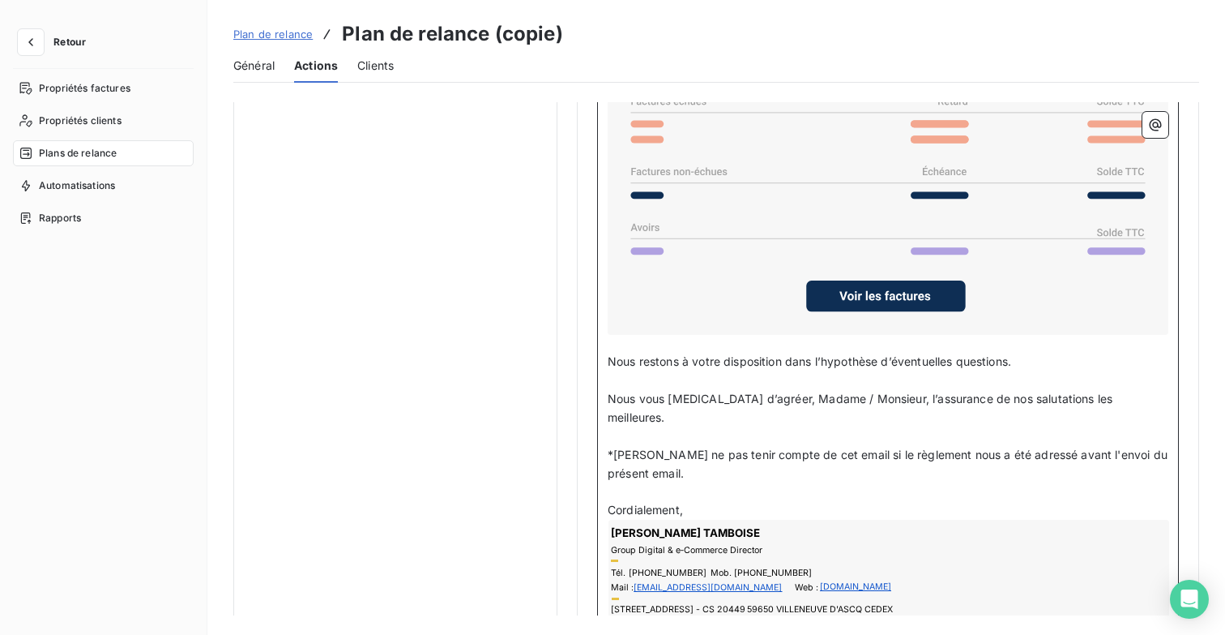
click at [702, 501] on p "Cordialement," at bounding box center [888, 510] width 561 height 19
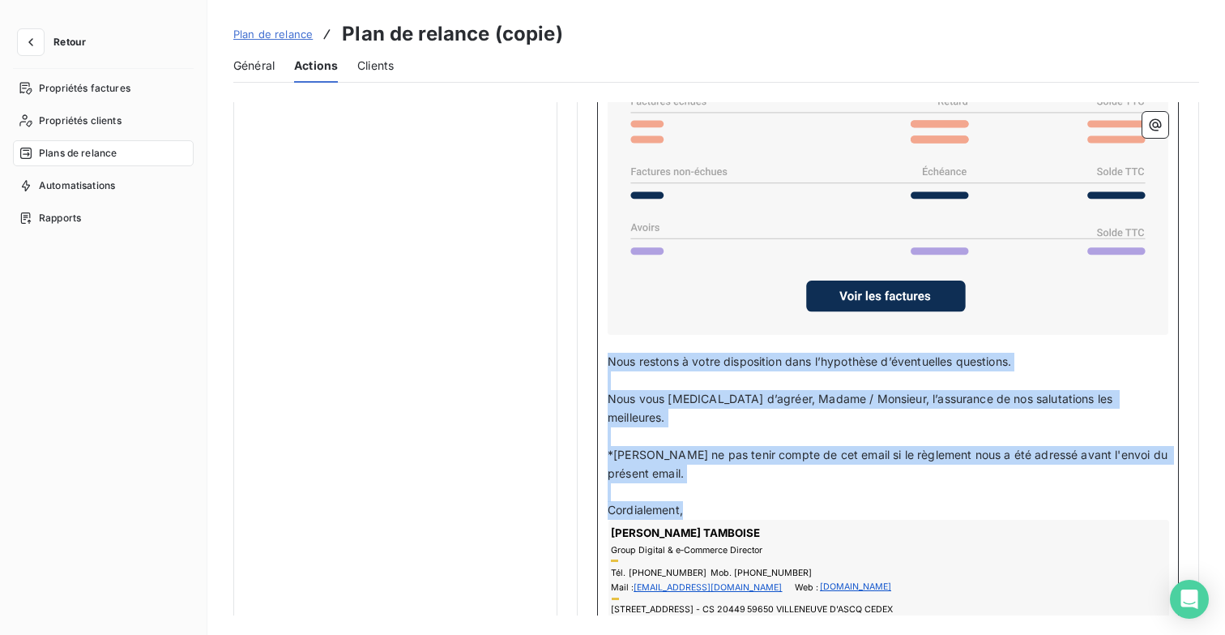
click at [609, 354] on span "Nous restons à votre disposition dans l’hypothèse d’éventuelles questions." at bounding box center [810, 361] width 404 height 14
copy div "Nous restons à votre disposition dans l’hypothèse d’éventuelles questions. ﻿ No…"
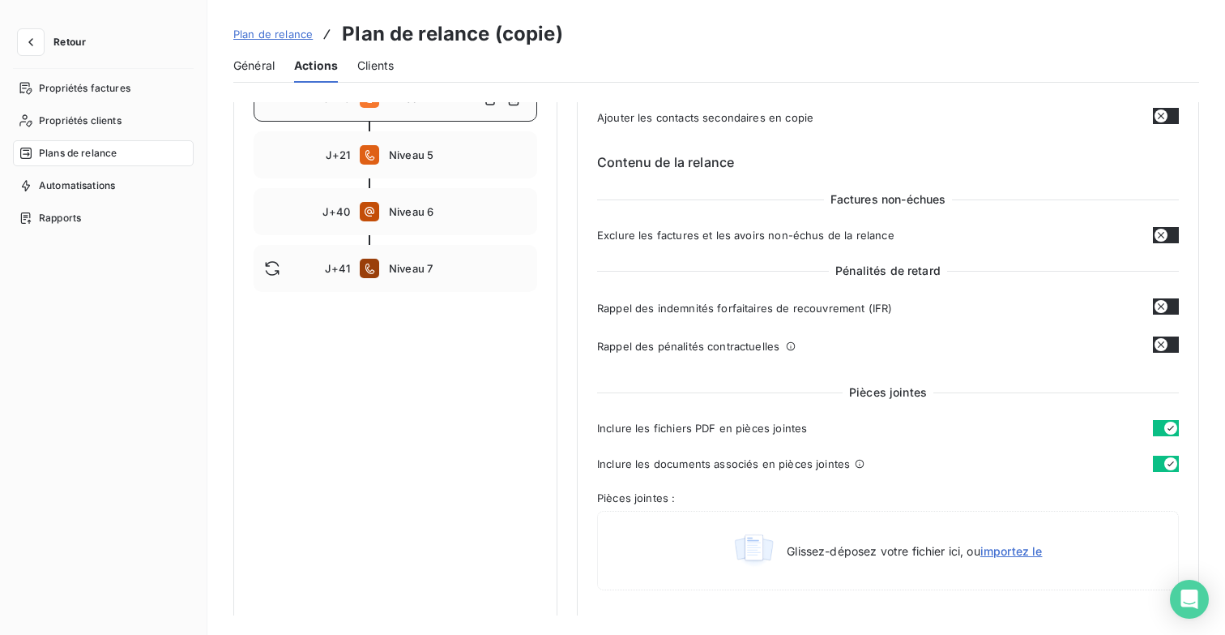
scroll to position [272, 0]
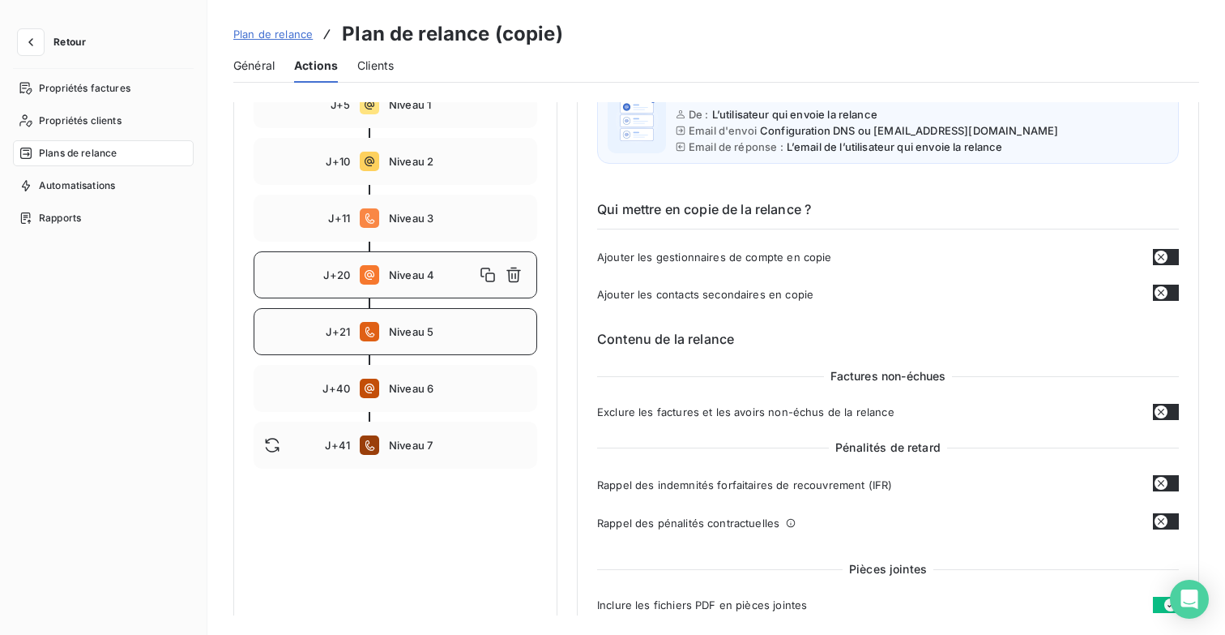
click at [442, 330] on span "Niveau 5" at bounding box center [458, 331] width 138 height 13
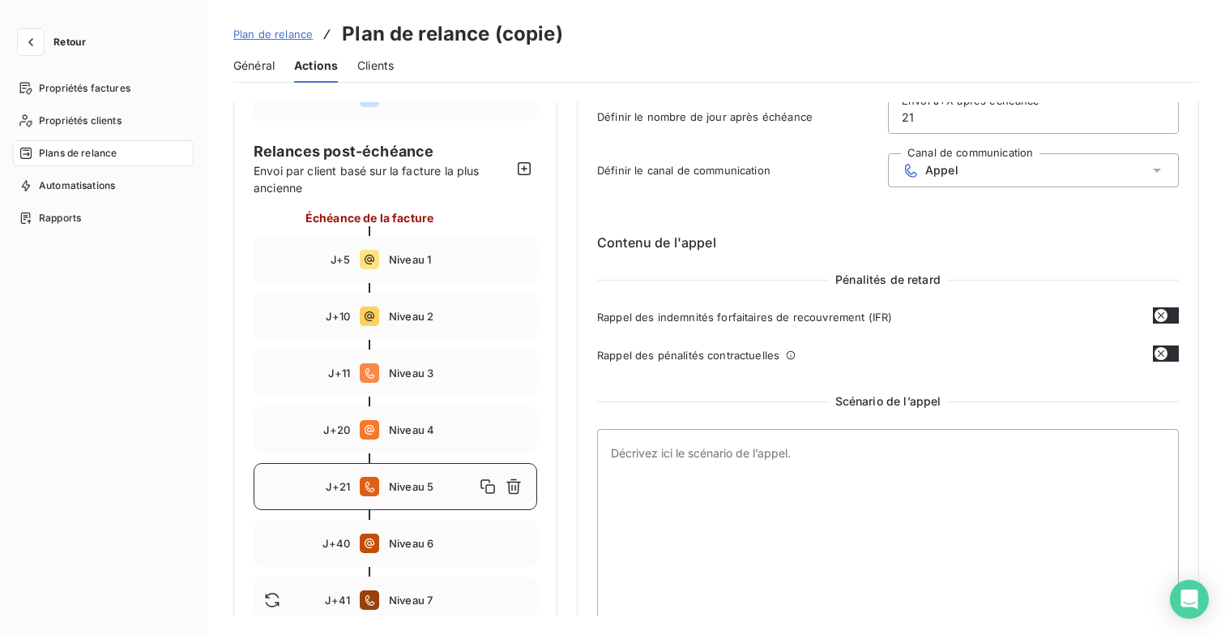
scroll to position [142, 0]
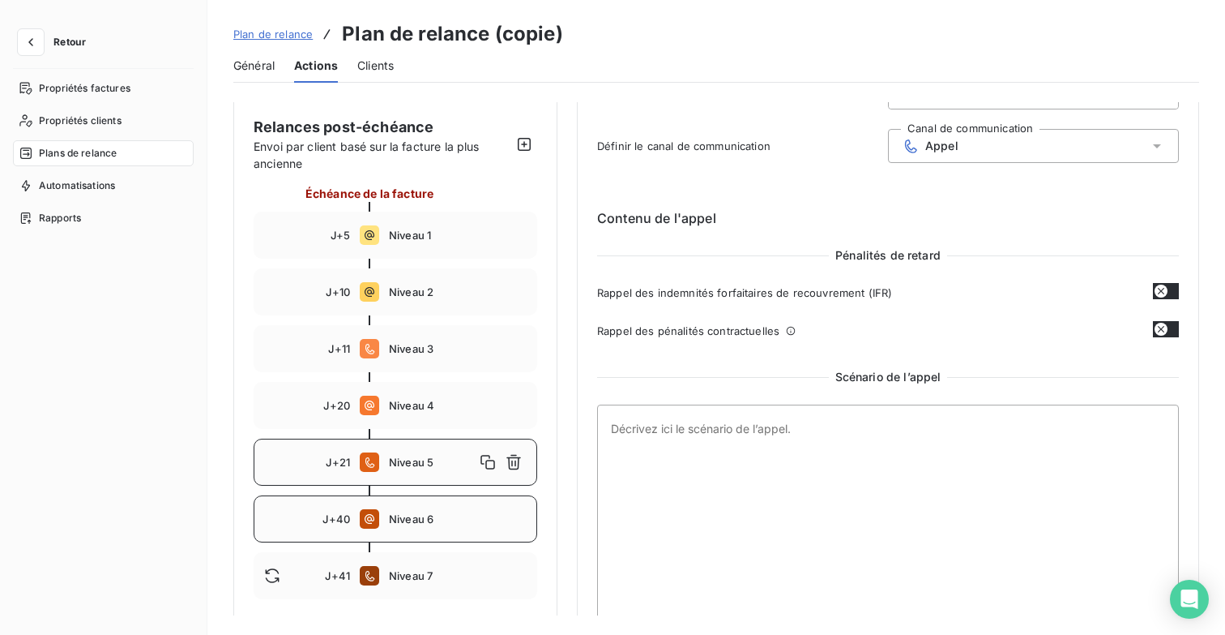
click at [451, 512] on span "Niveau 6" at bounding box center [458, 518] width 138 height 13
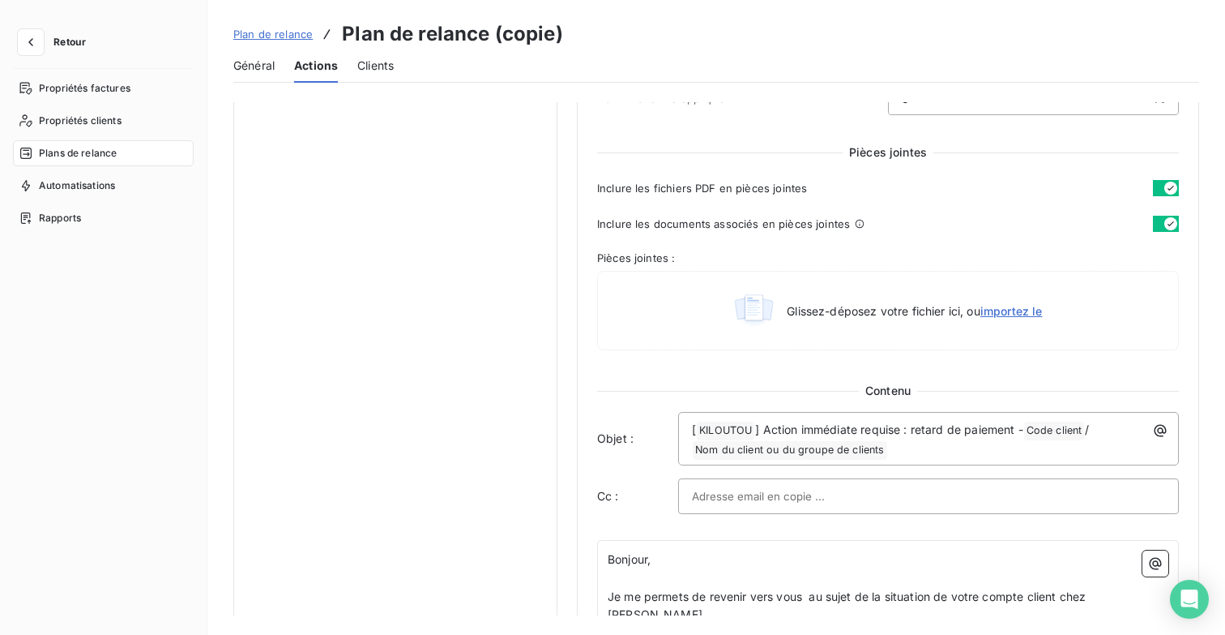
scroll to position [683, 0]
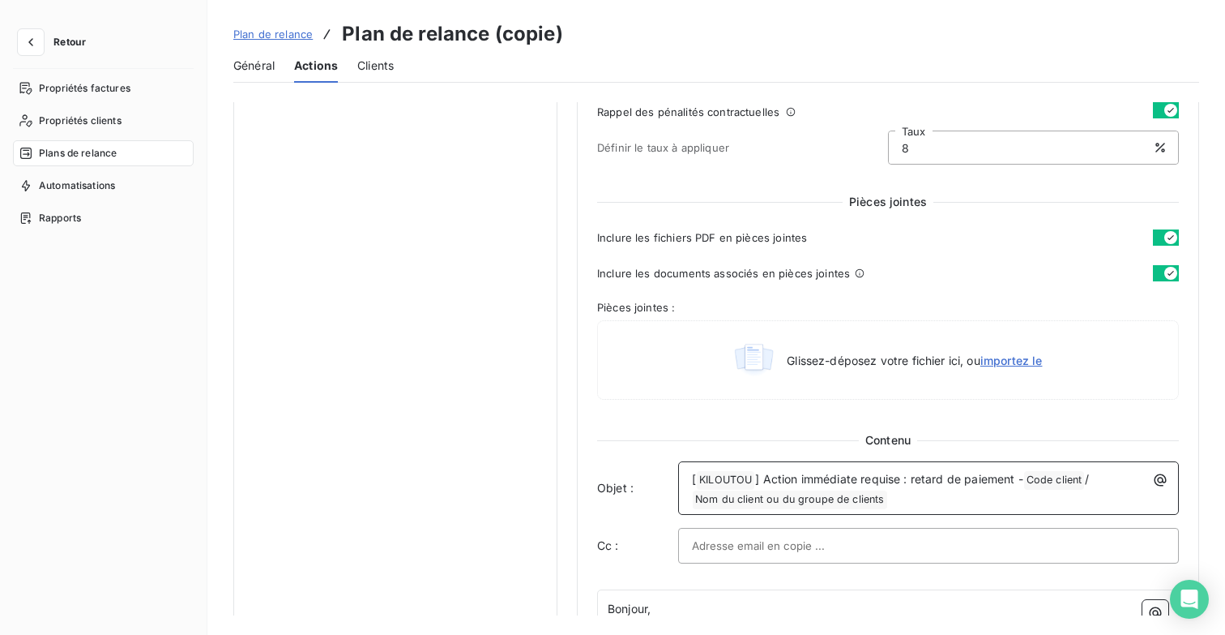
click at [846, 476] on span "] Action immédiate requise : retard de paiement -" at bounding box center [888, 479] width 267 height 14
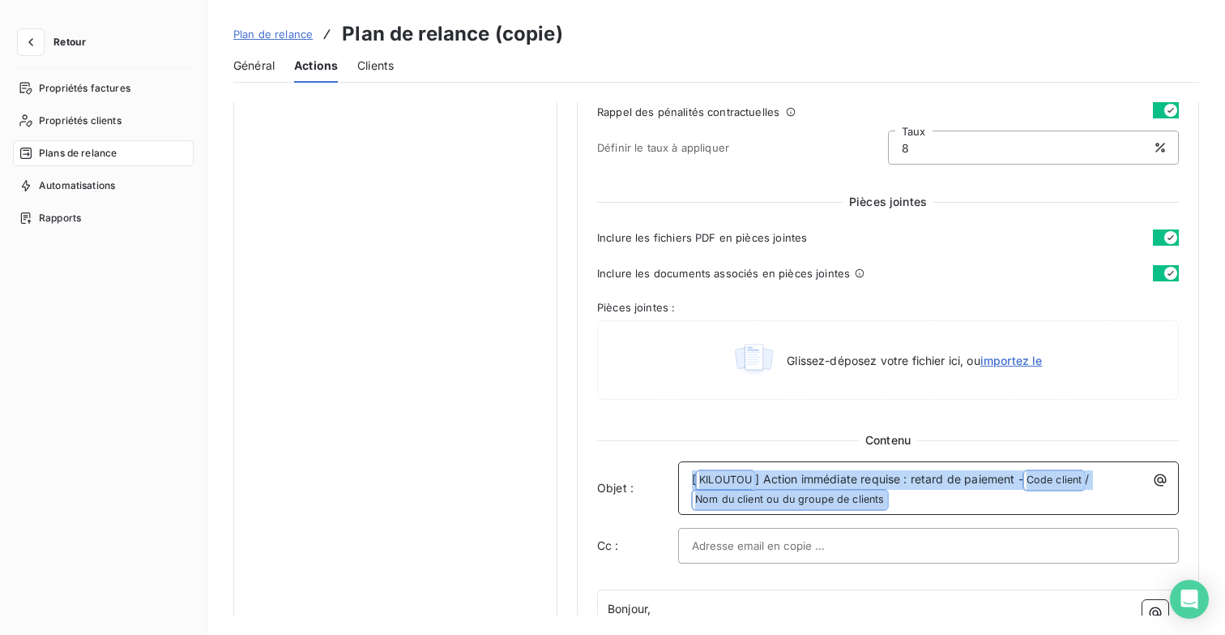
copy p "[ KILOUTOU ﻿ ] Action immédiate requise : retard de paiement - Code client ﻿ / …"
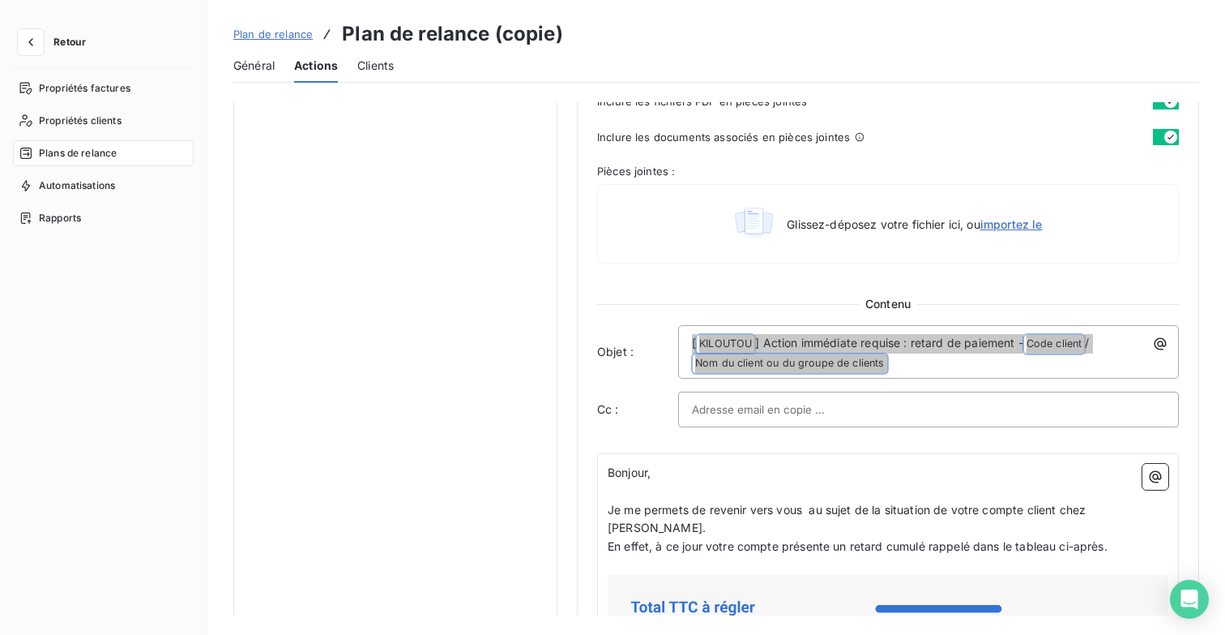
scroll to position [874, 0]
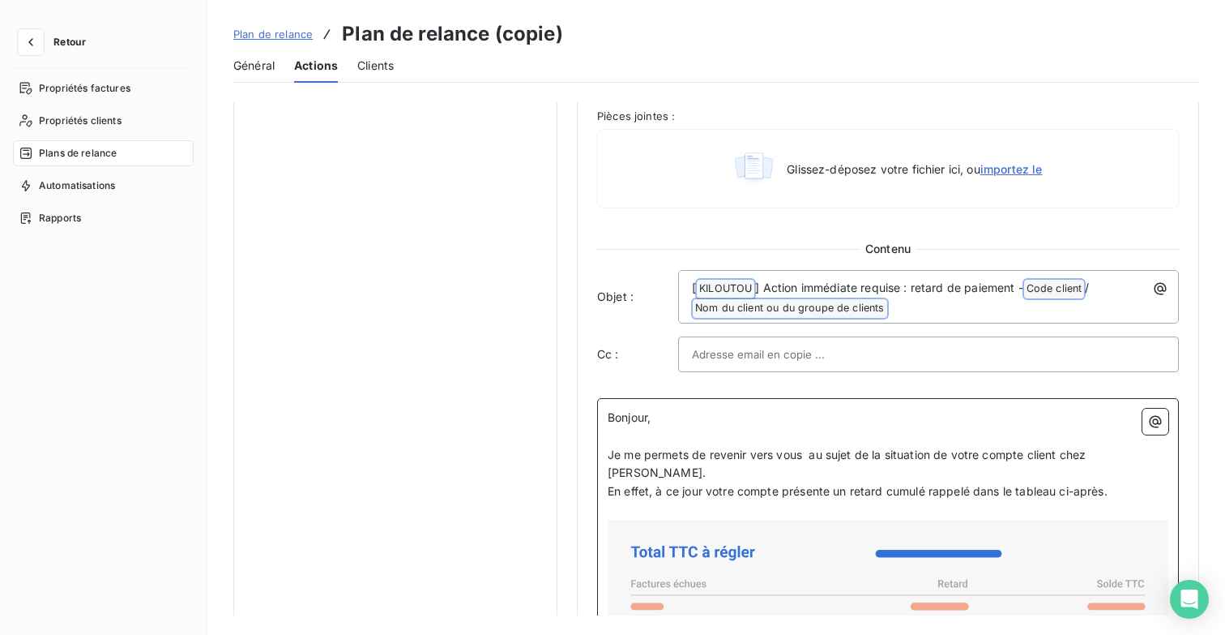
click at [1126, 482] on p "En effet, à ce jour votre compte présente un retard cumulé rappelé dans le tabl…" at bounding box center [888, 491] width 561 height 19
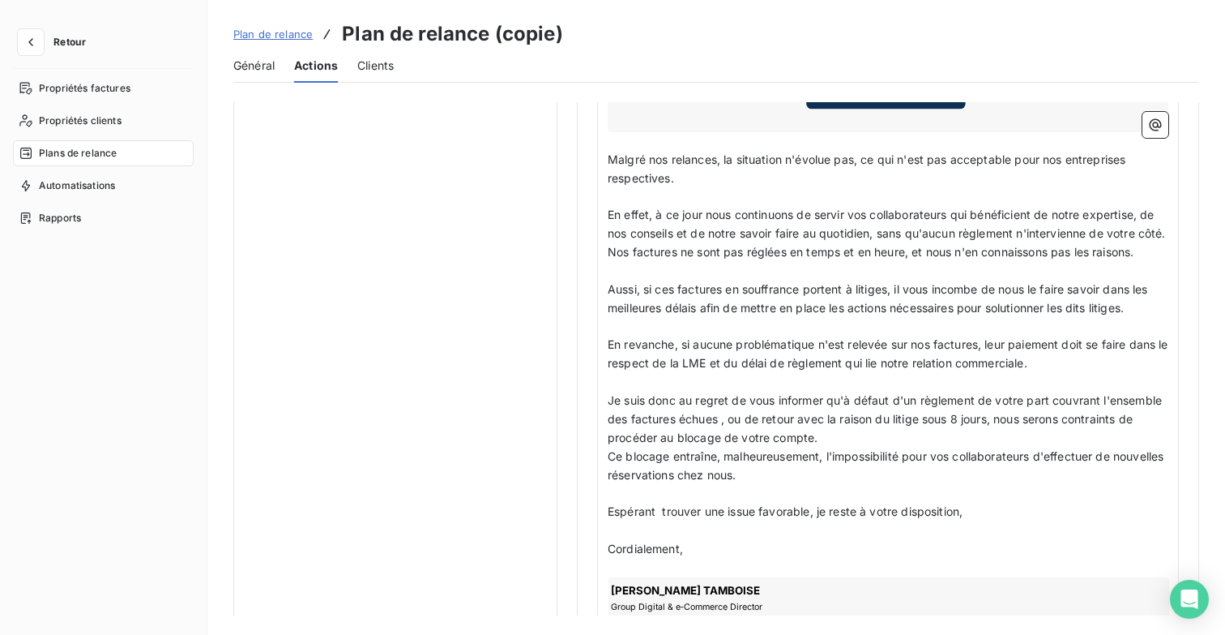
scroll to position [1576, 0]
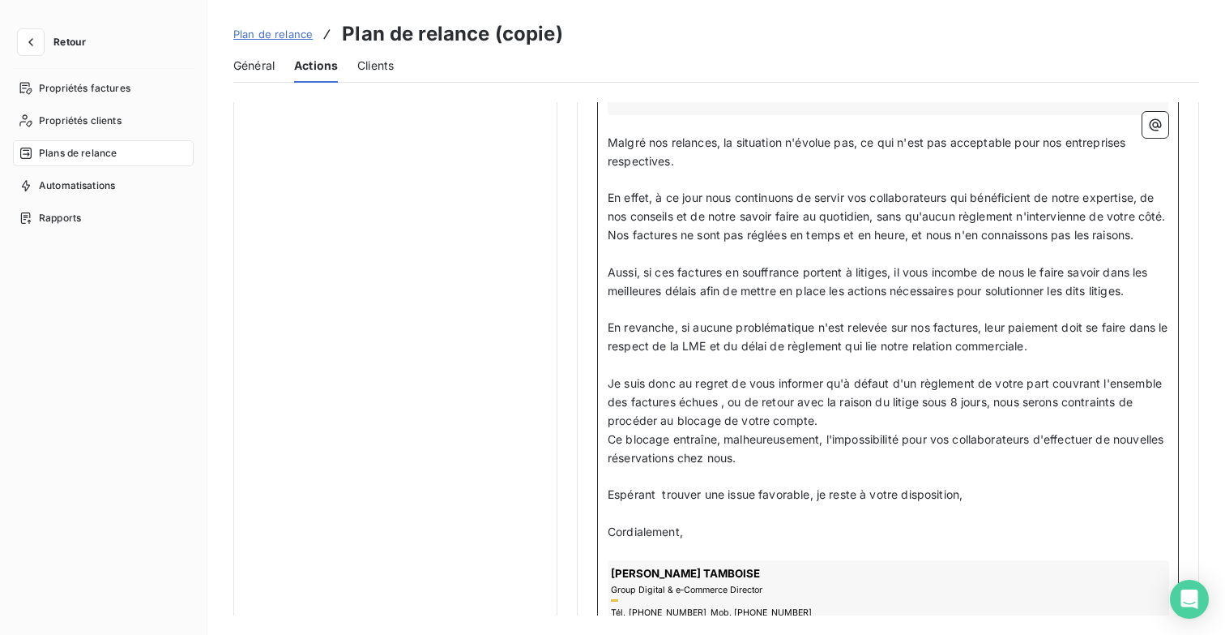
click at [703, 524] on p "Cordialement," at bounding box center [888, 532] width 561 height 19
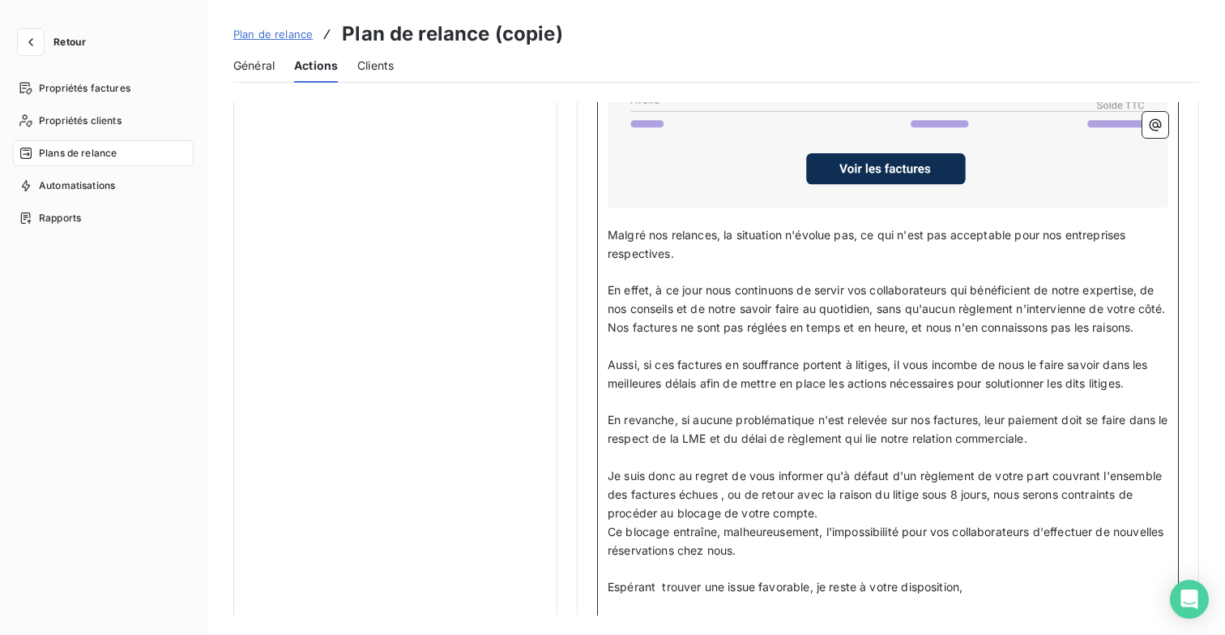
scroll to position [1465, 0]
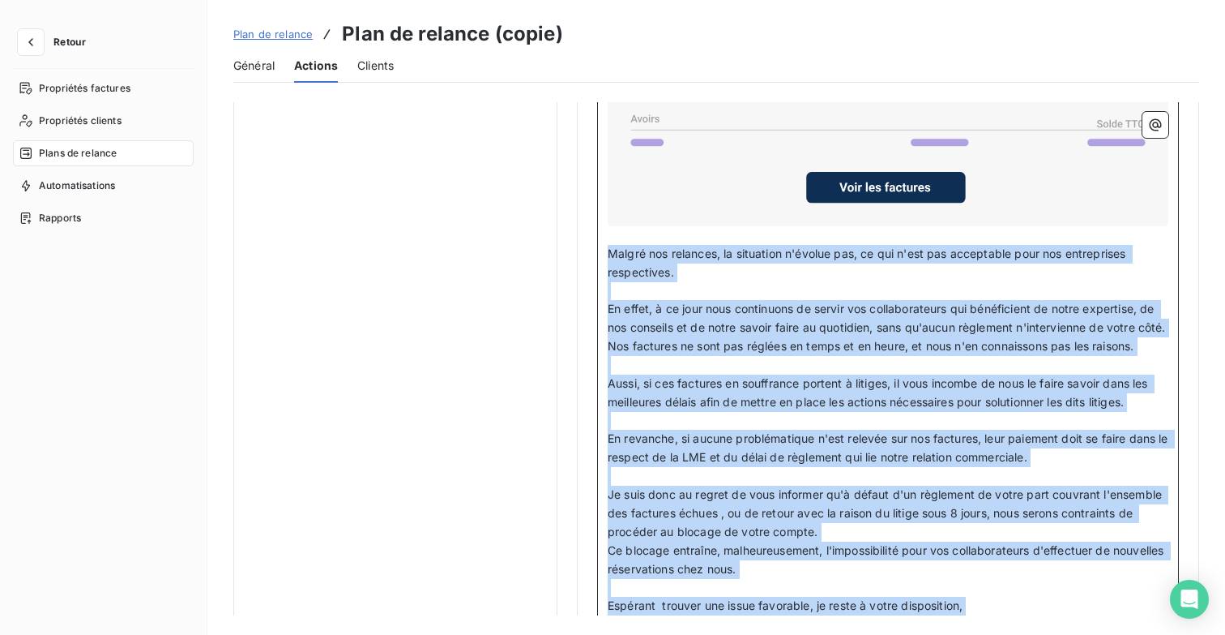
click at [608, 246] on span "Malgré nos relances, la situation n'évolue pas, ce qui n'est pas acceptable pou…" at bounding box center [869, 262] width 522 height 32
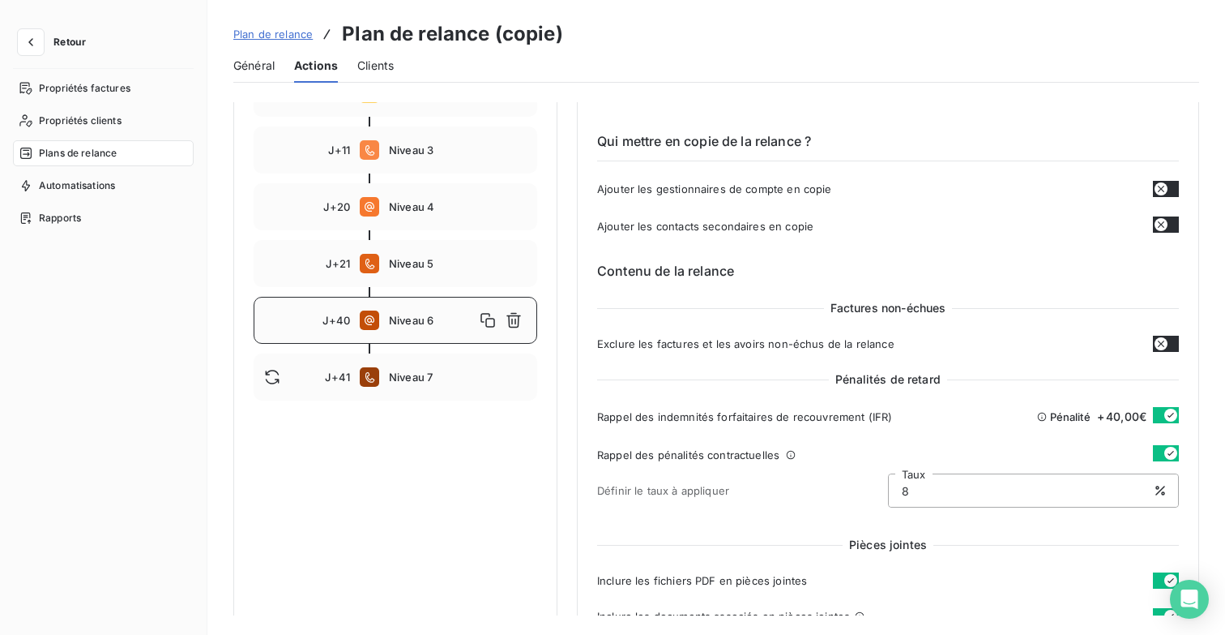
scroll to position [242, 0]
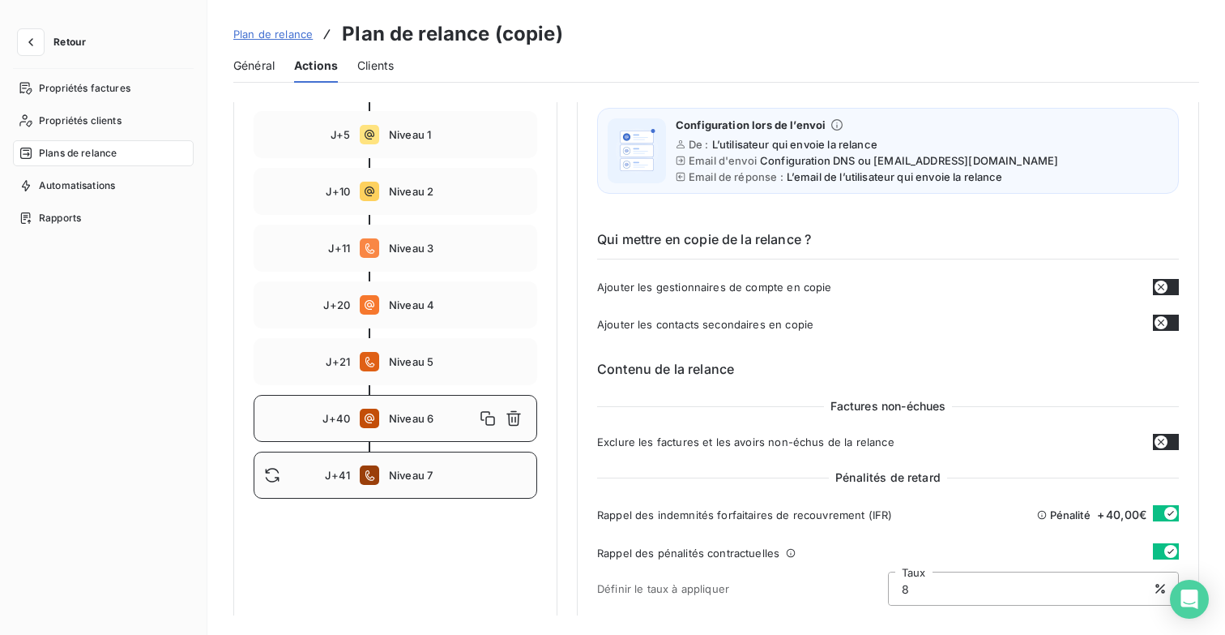
click at [425, 466] on div "J+41 Niveau 7" at bounding box center [396, 474] width 284 height 47
type input "41"
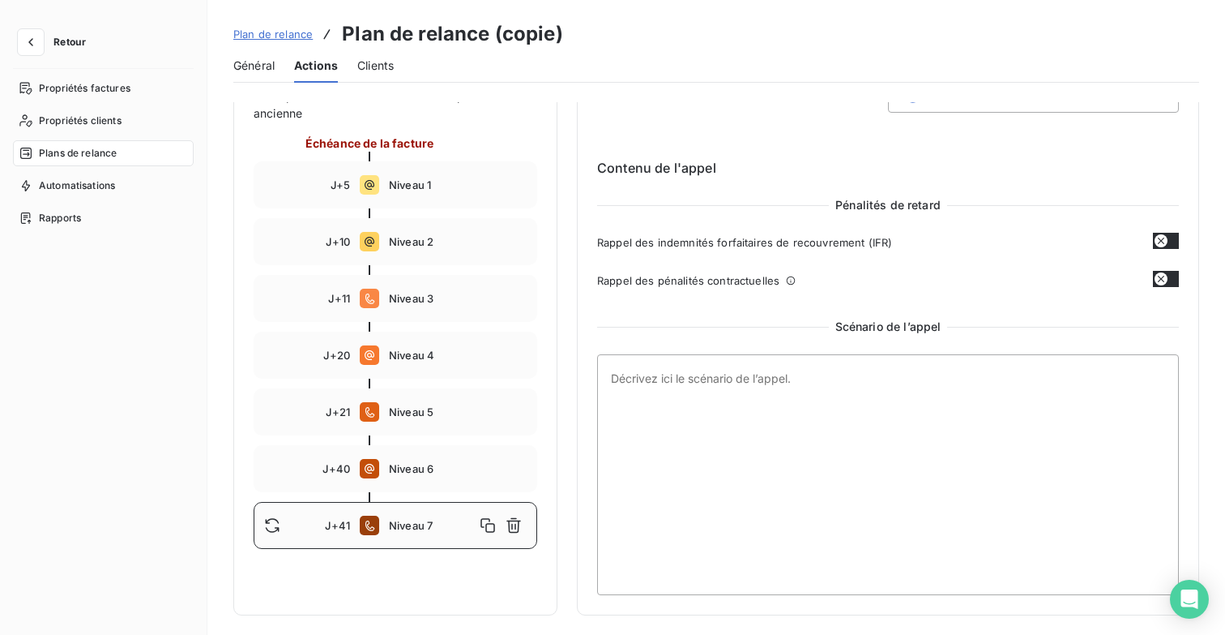
scroll to position [192, 0]
